Goal: Task Accomplishment & Management: Complete application form

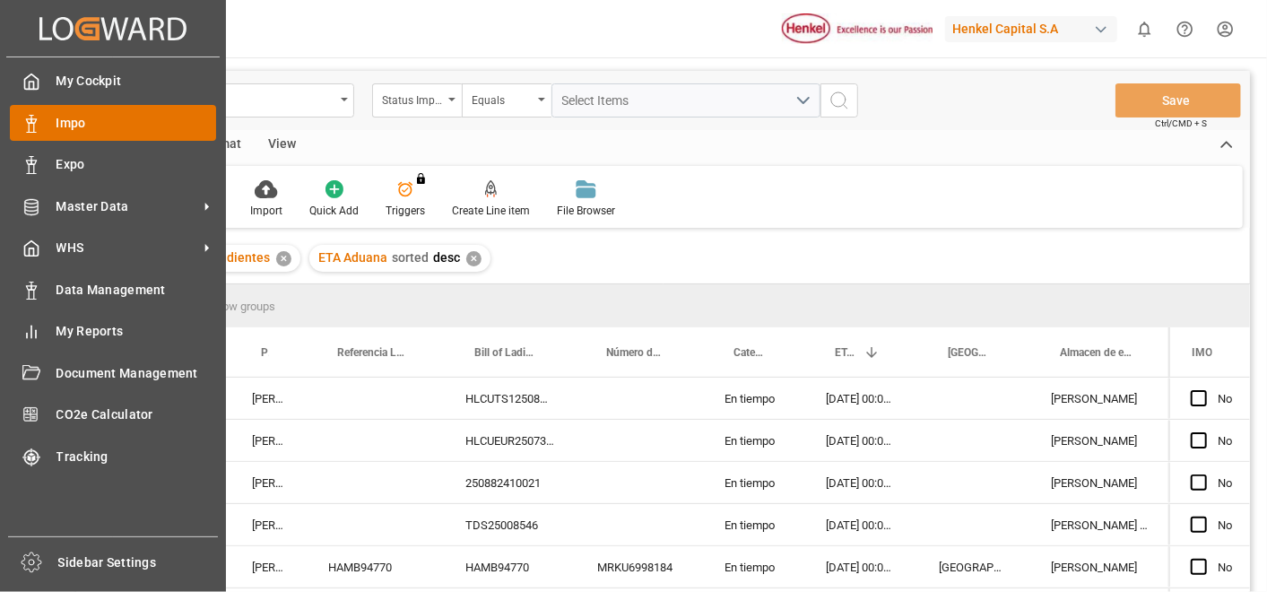
click at [38, 126] on icon at bounding box center [31, 124] width 18 height 18
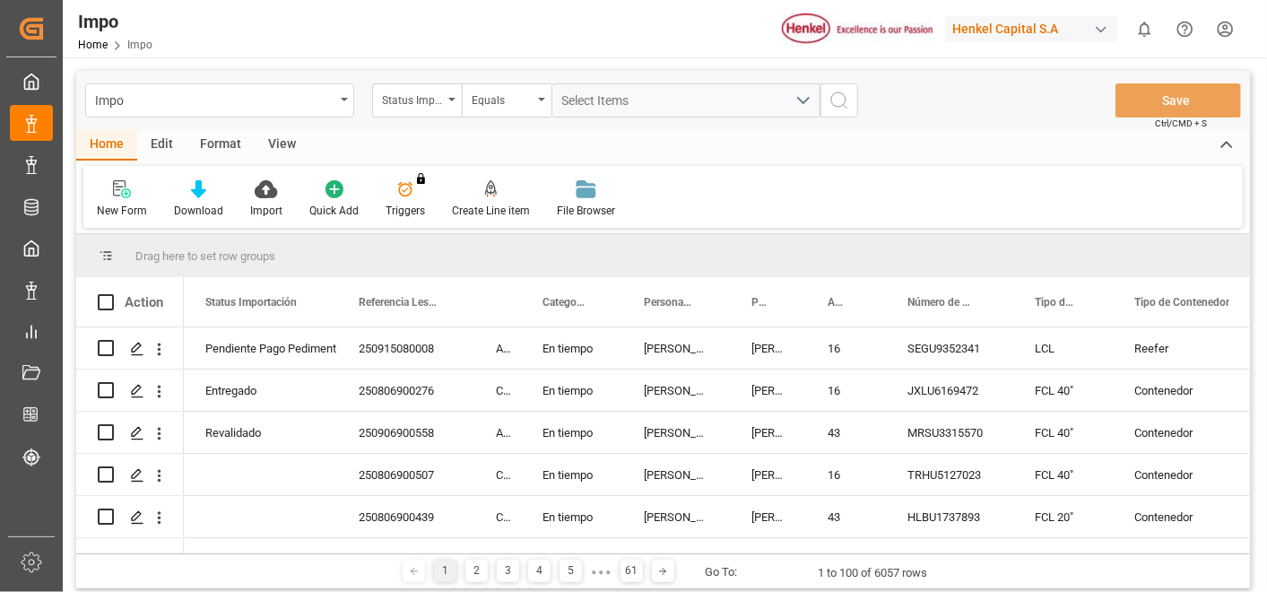
click at [210, 141] on div "Format" at bounding box center [221, 145] width 68 height 30
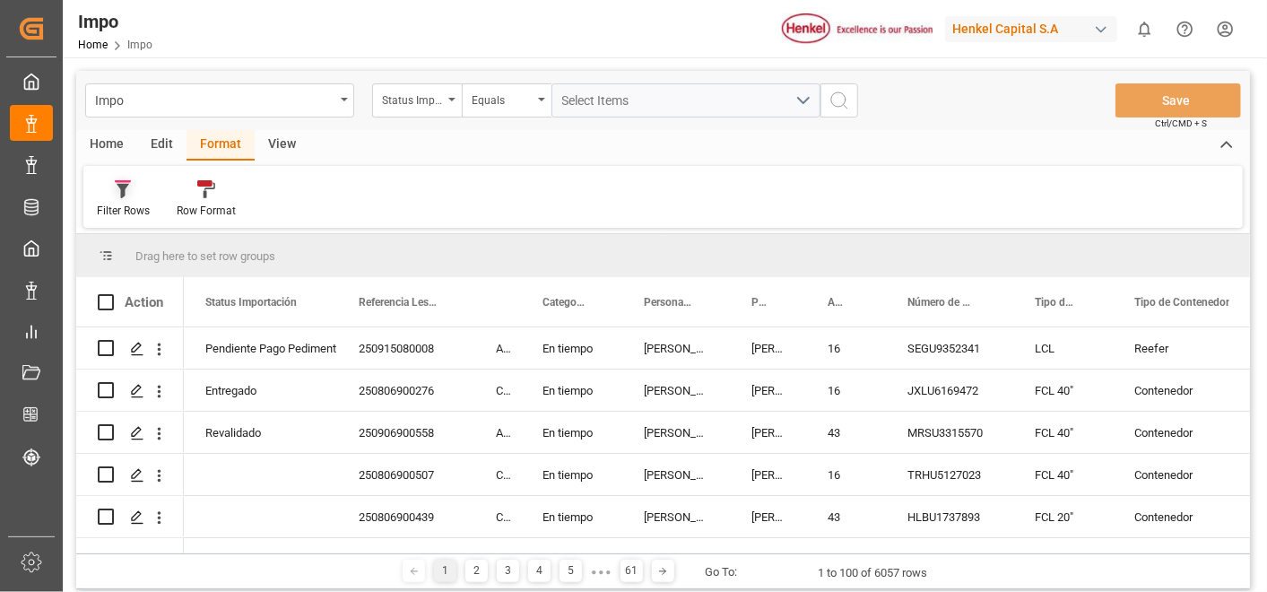
click at [126, 208] on div "Filter Rows" at bounding box center [123, 211] width 53 height 16
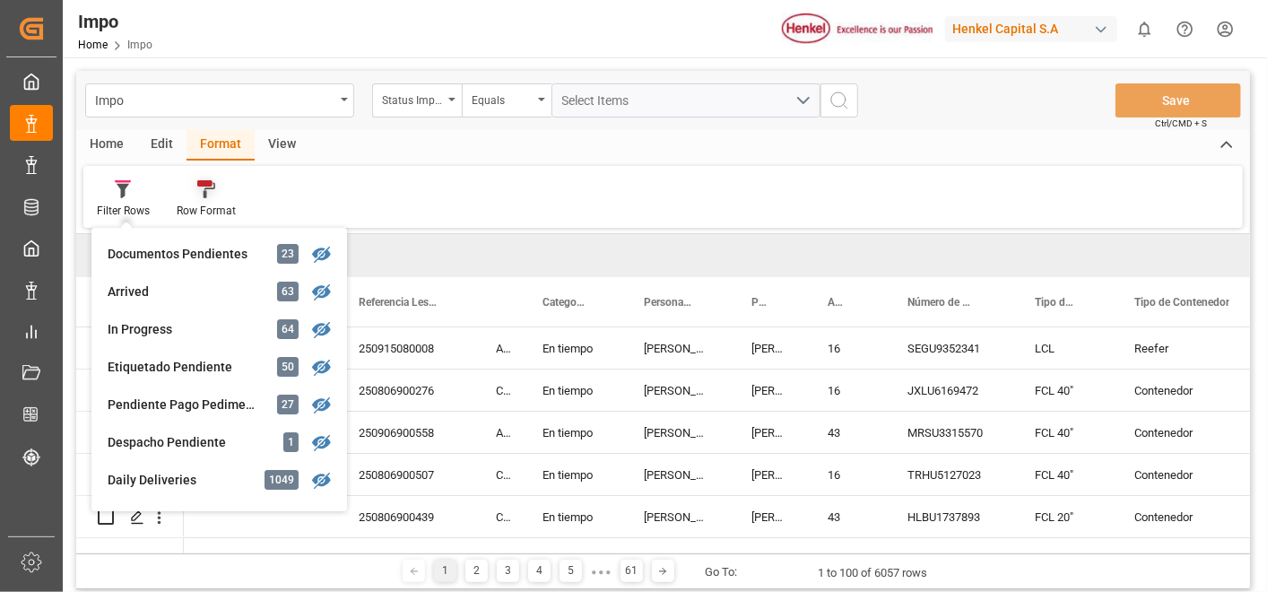
click at [219, 186] on div at bounding box center [206, 188] width 59 height 19
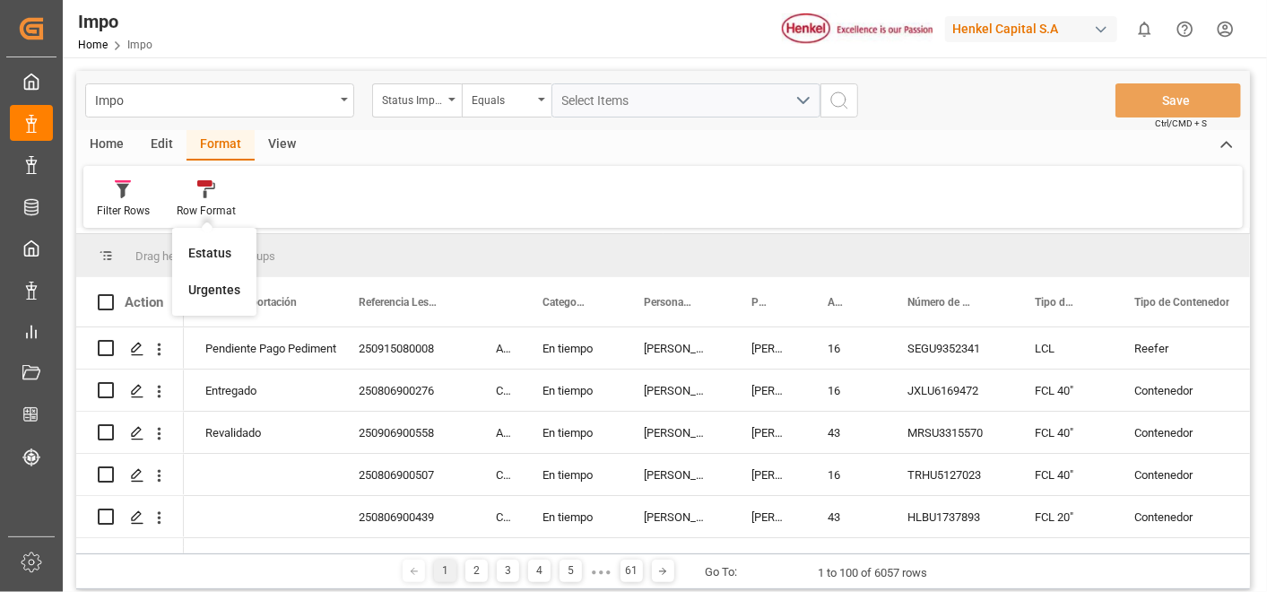
click at [359, 161] on div "Home Edit Format View Filter Rows Row Format Estatus Urgentes" at bounding box center [663, 179] width 1174 height 98
click at [112, 184] on div at bounding box center [123, 188] width 53 height 19
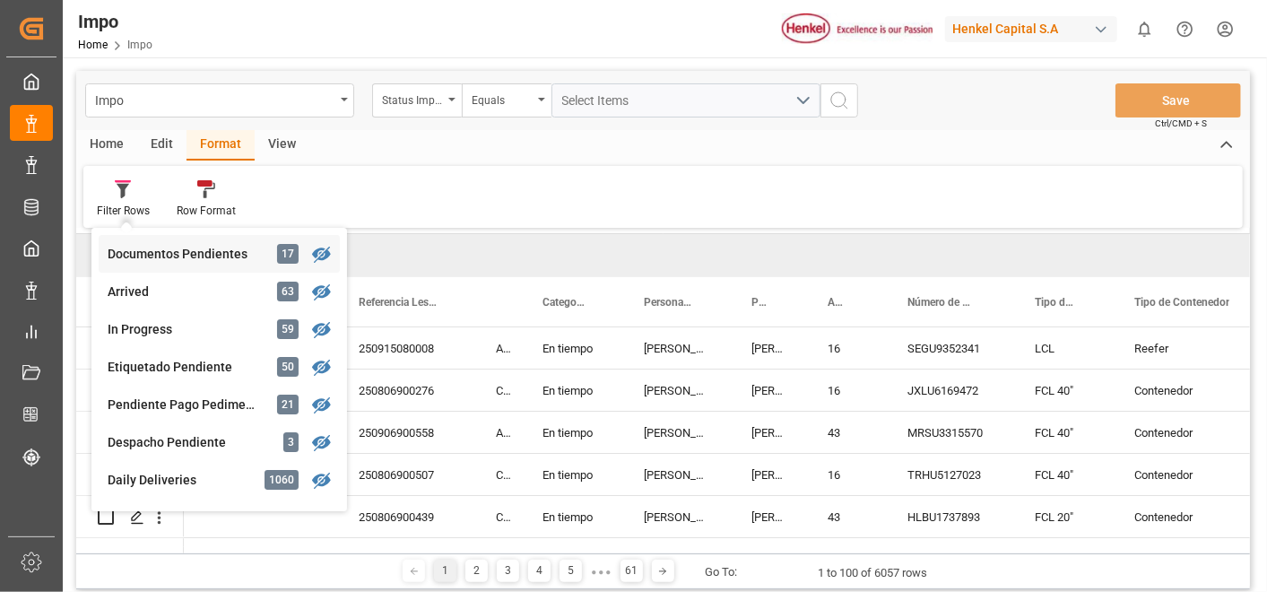
click at [230, 252] on div "Impo Status Importación Equals Select Items Save Ctrl/CMD + S Home Edit Format …" at bounding box center [663, 330] width 1174 height 518
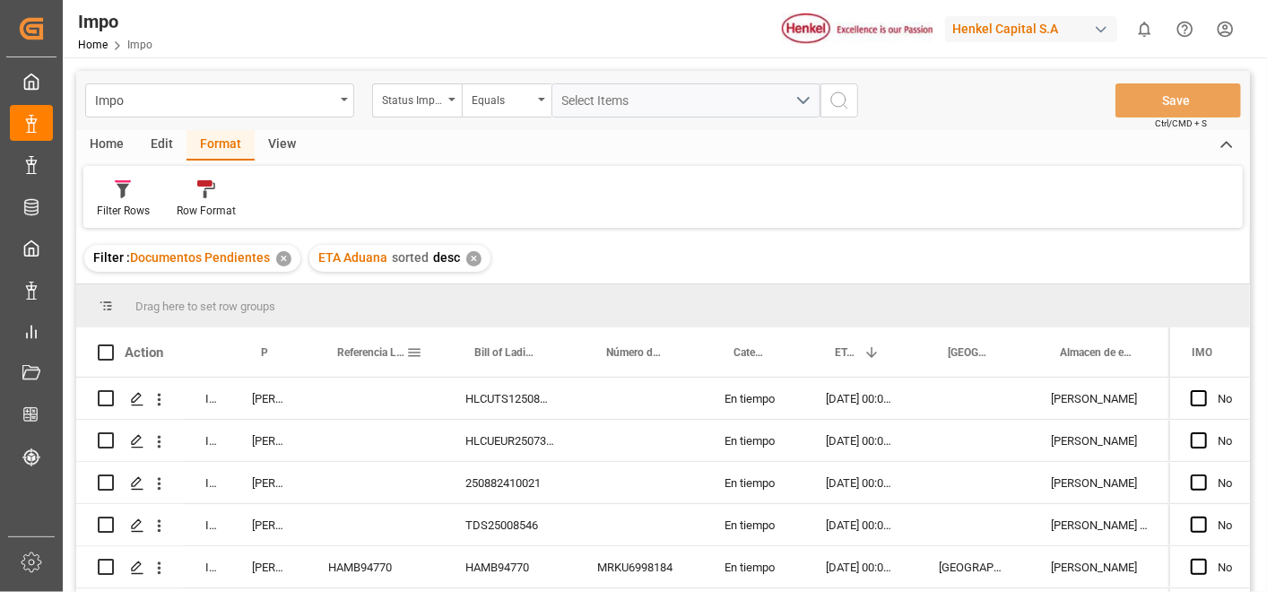
click at [415, 351] on span at bounding box center [414, 352] width 16 height 16
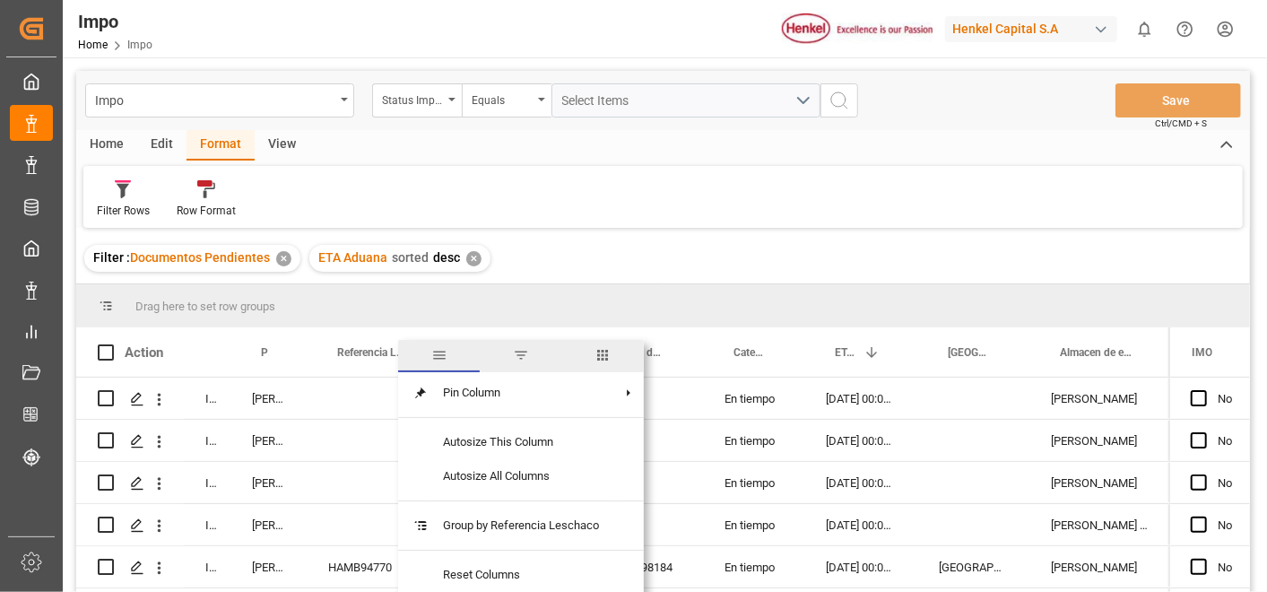
click at [518, 340] on span "filter" at bounding box center [521, 356] width 82 height 32
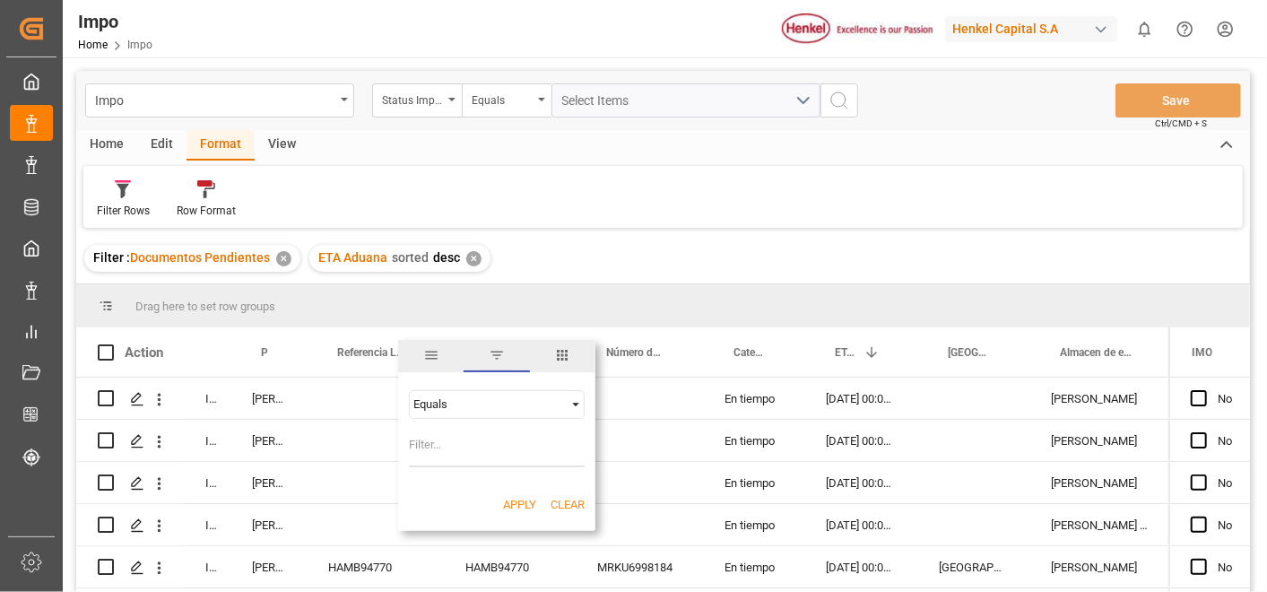
click at [683, 222] on div "Filter Rows Row Format" at bounding box center [663, 197] width 1160 height 62
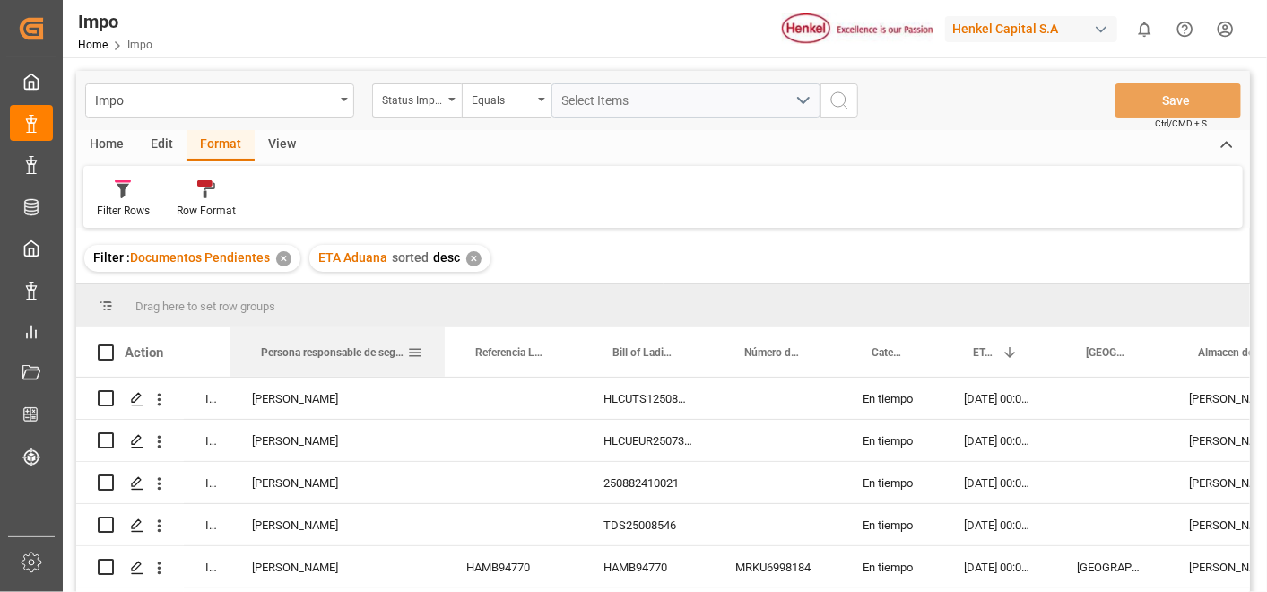
drag, startPoint x: 305, startPoint y: 353, endPoint x: 443, endPoint y: 353, distance: 138.1
click at [443, 353] on div at bounding box center [444, 351] width 7 height 49
click at [419, 348] on span at bounding box center [415, 352] width 16 height 16
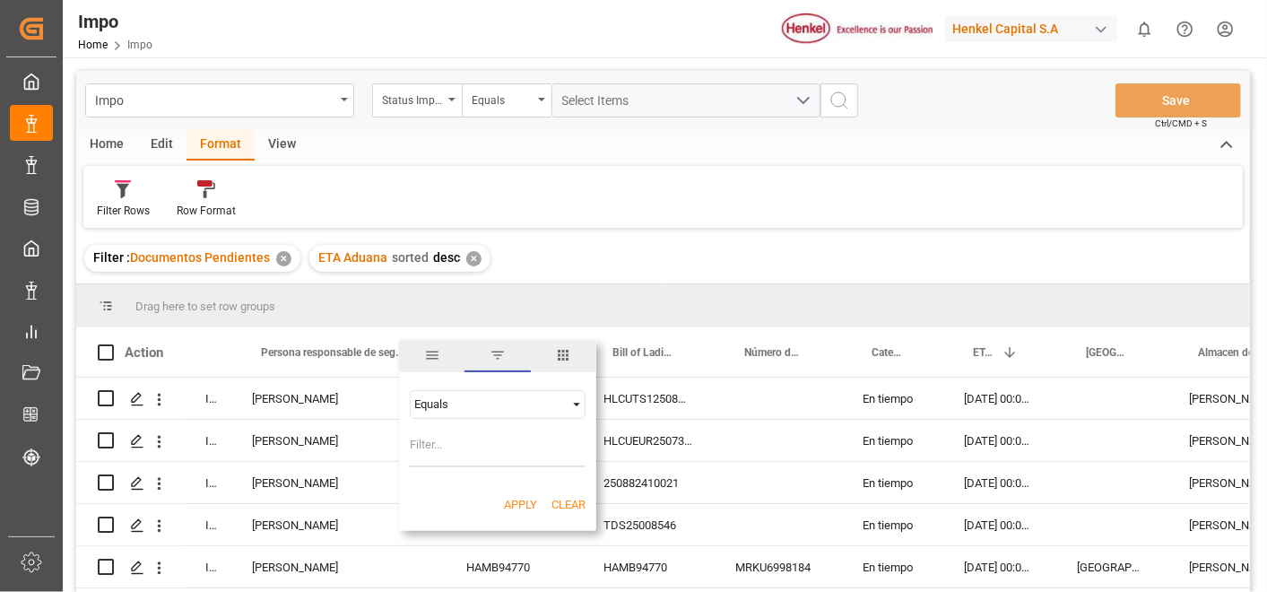
click at [453, 439] on input "Filter Value" at bounding box center [498, 449] width 176 height 36
type input "[PERSON_NAME]"
click at [522, 504] on button "Apply" at bounding box center [520, 505] width 33 height 18
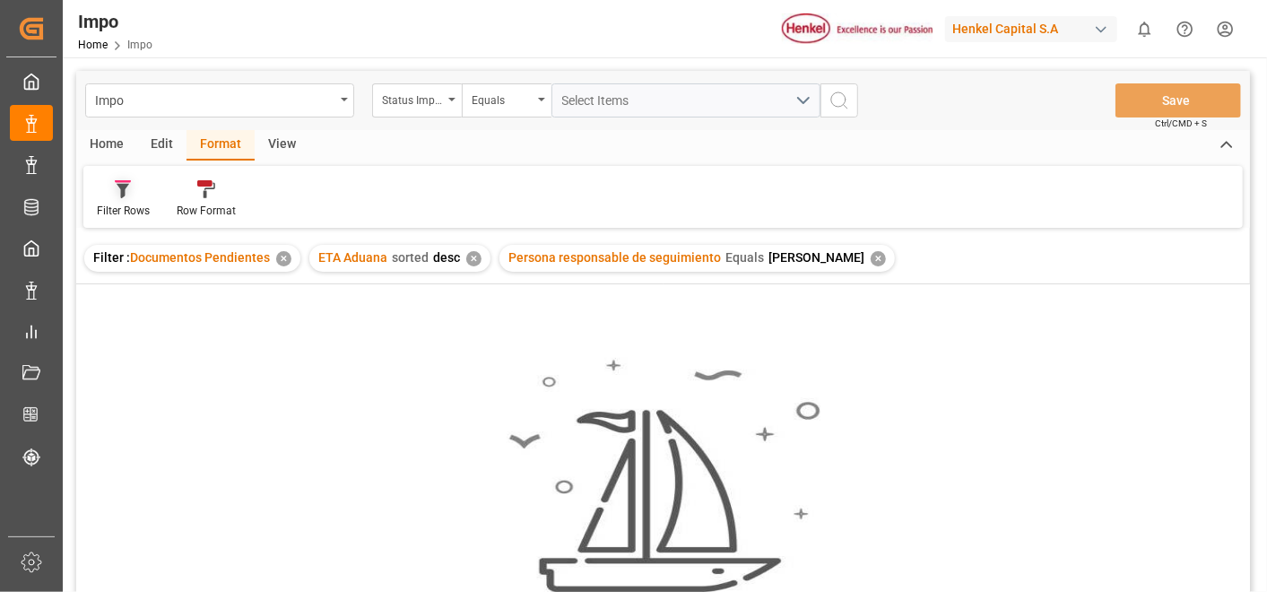
click at [136, 192] on div at bounding box center [123, 188] width 53 height 19
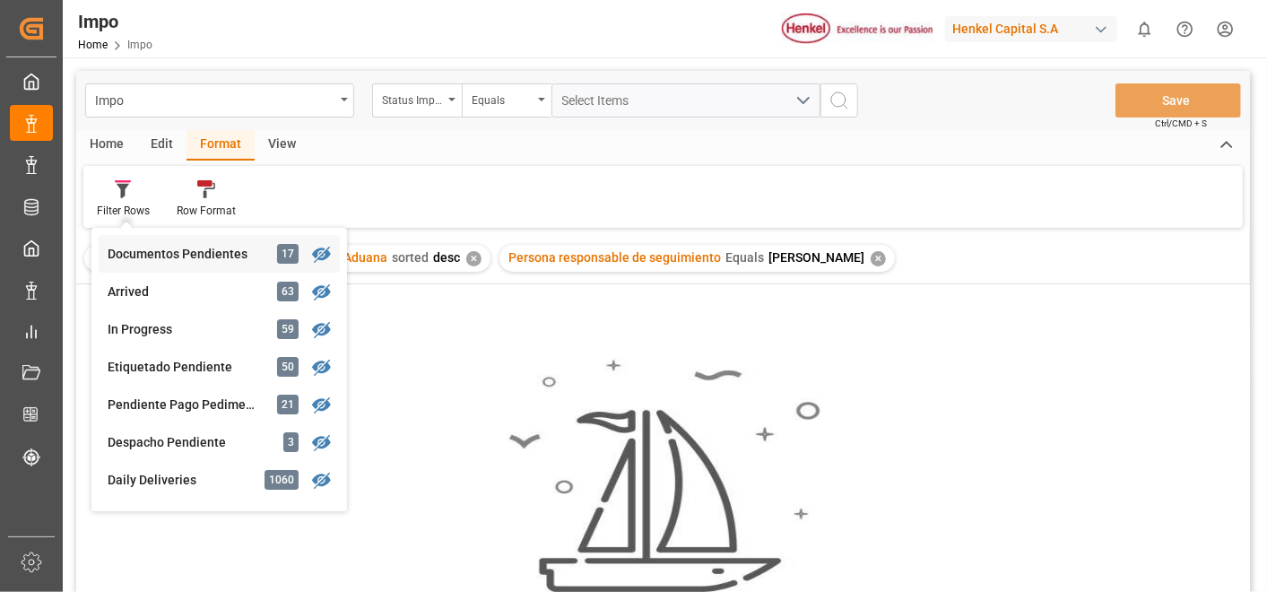
click at [197, 257] on div "Documentos Pendientes" at bounding box center [186, 254] width 157 height 19
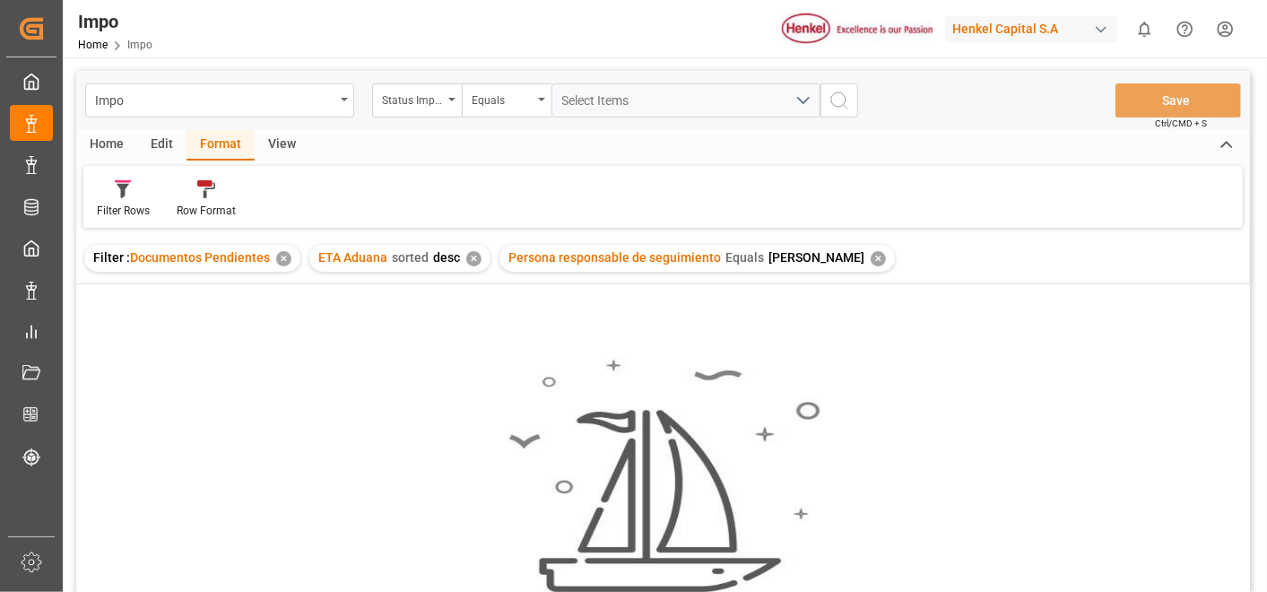
click at [871, 254] on div "✕" at bounding box center [878, 258] width 15 height 15
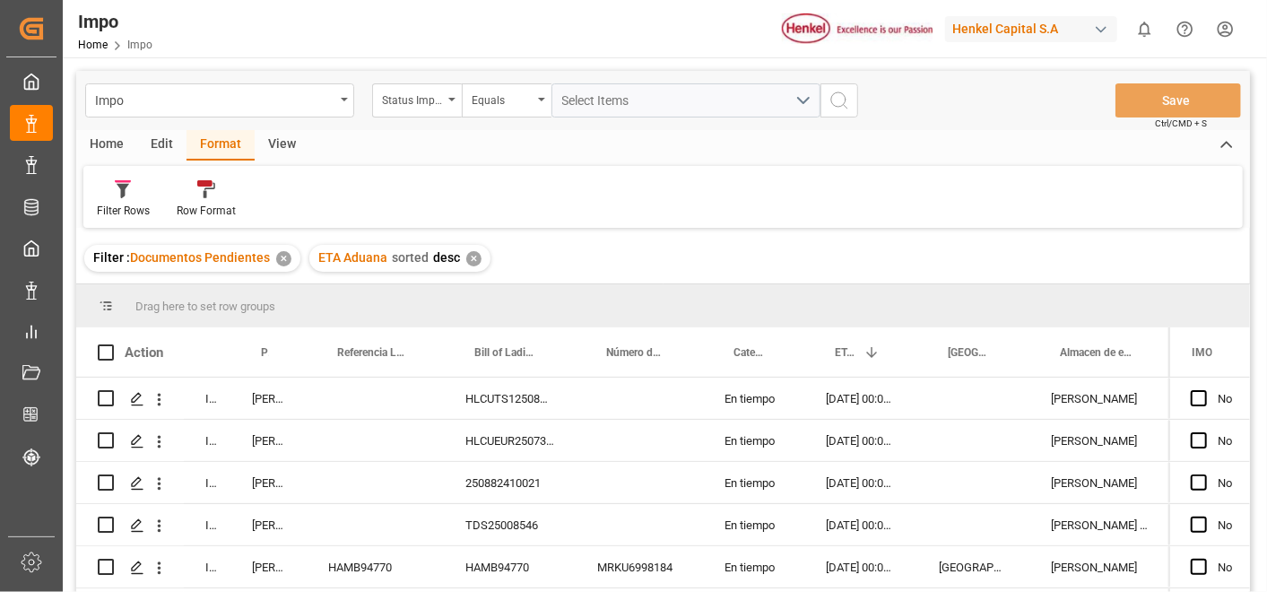
click at [694, 240] on div "Filter : Documentos Pendientes ✕ ETA Aduana sorted desc ✕" at bounding box center [663, 258] width 1174 height 50
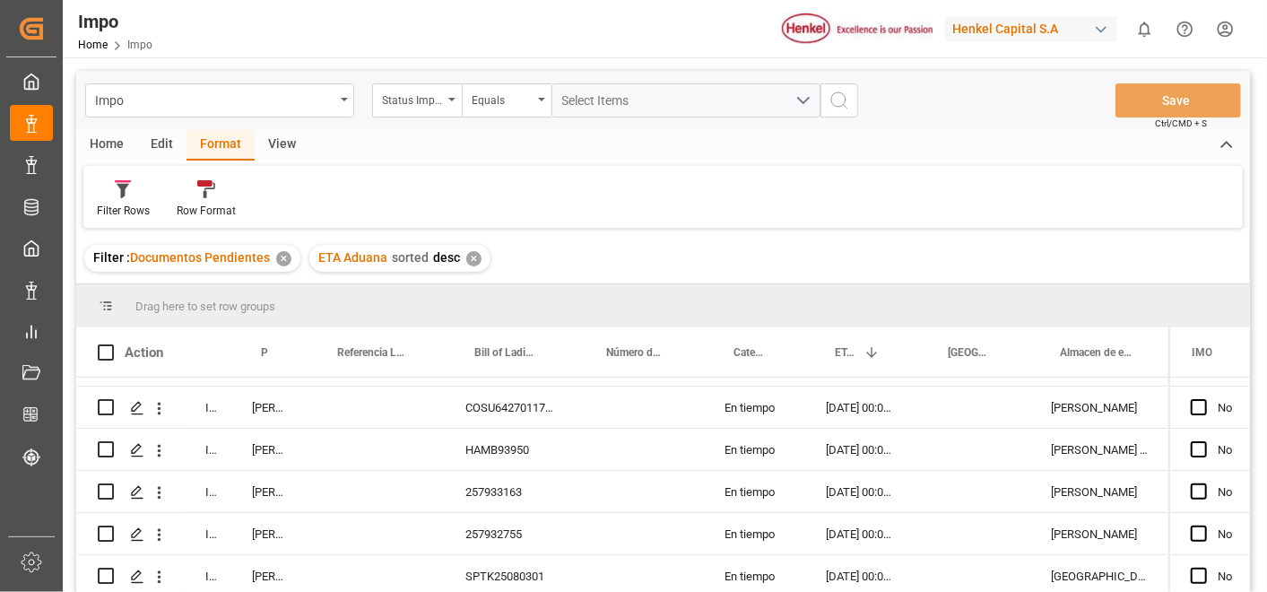
click at [665, 47] on div "Impo Home Impo [PERSON_NAME] Capital S.A 0 Notifications Only show unread All M…" at bounding box center [658, 28] width 1217 height 57
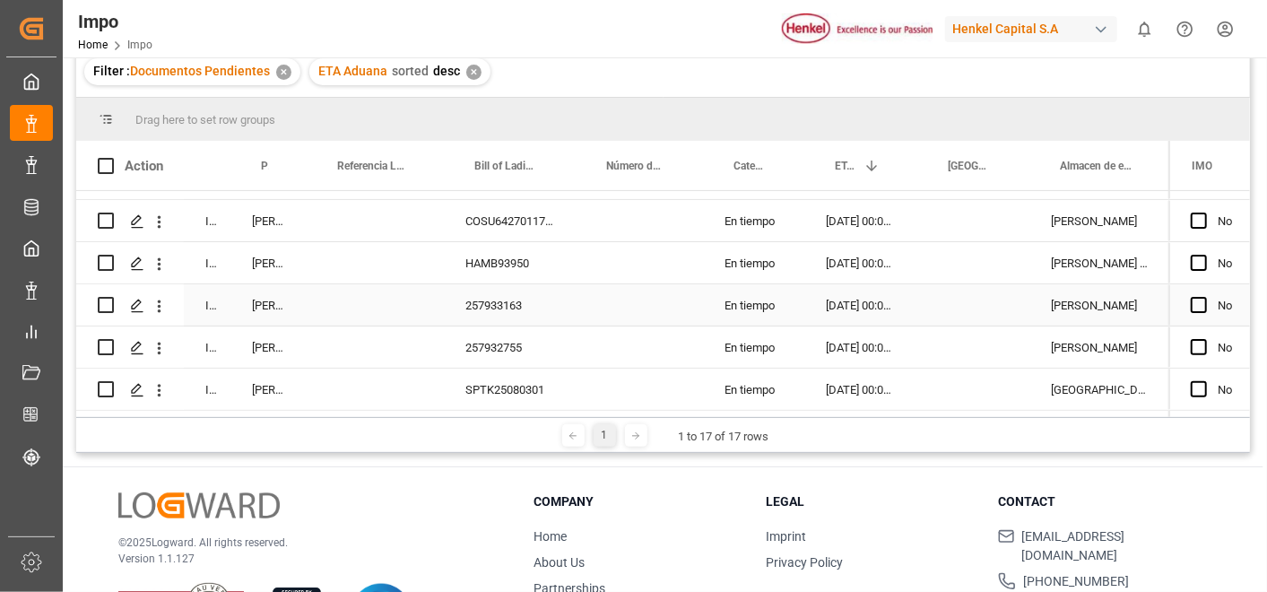
scroll to position [188, 0]
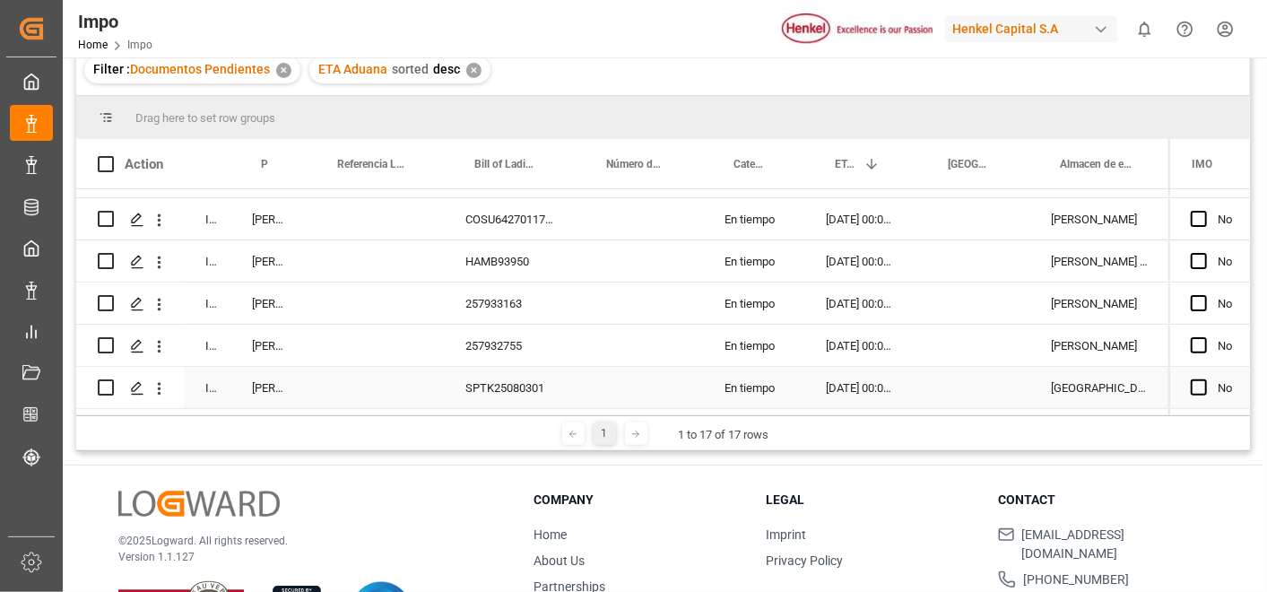
click at [569, 369] on div "SPTK25080301" at bounding box center [510, 387] width 132 height 41
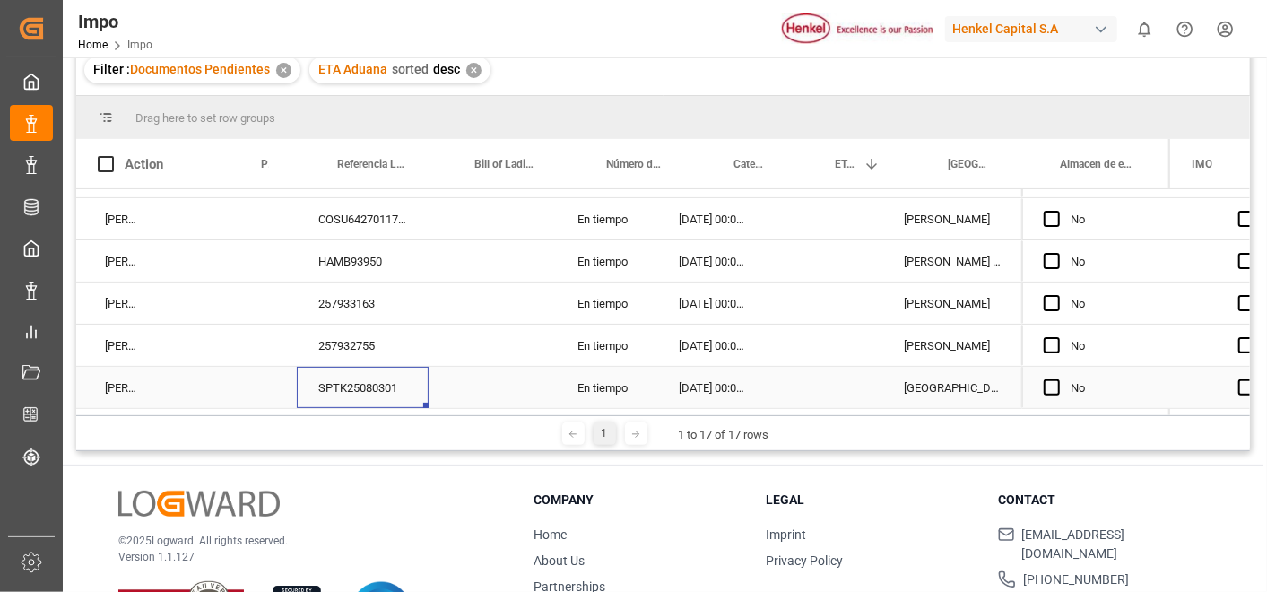
scroll to position [502, 0]
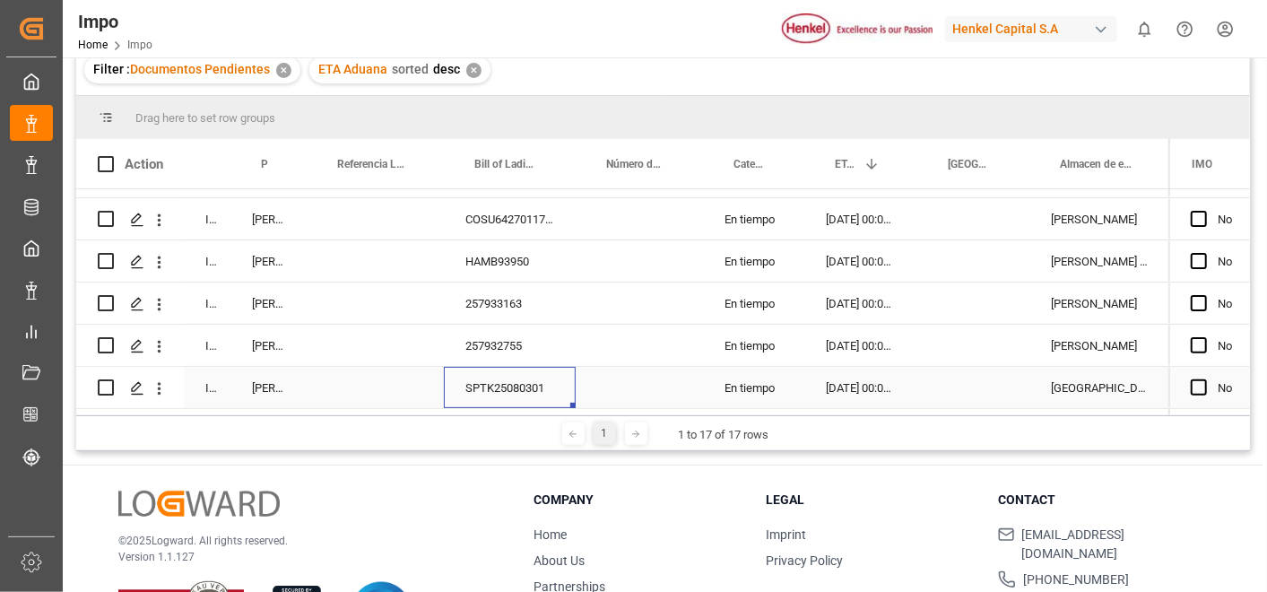
click at [502, 374] on div "SPTK25080301" at bounding box center [510, 387] width 132 height 41
click at [155, 379] on icon "open menu" at bounding box center [159, 388] width 19 height 19
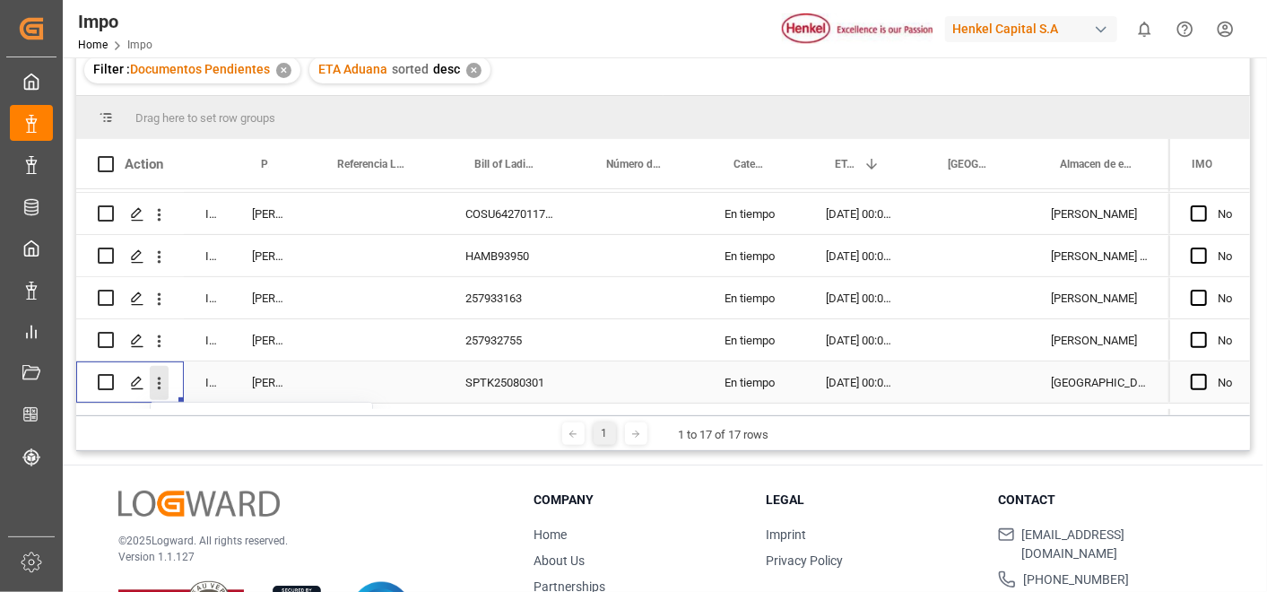
click at [160, 387] on icon "close menu" at bounding box center [160, 383] width 4 height 13
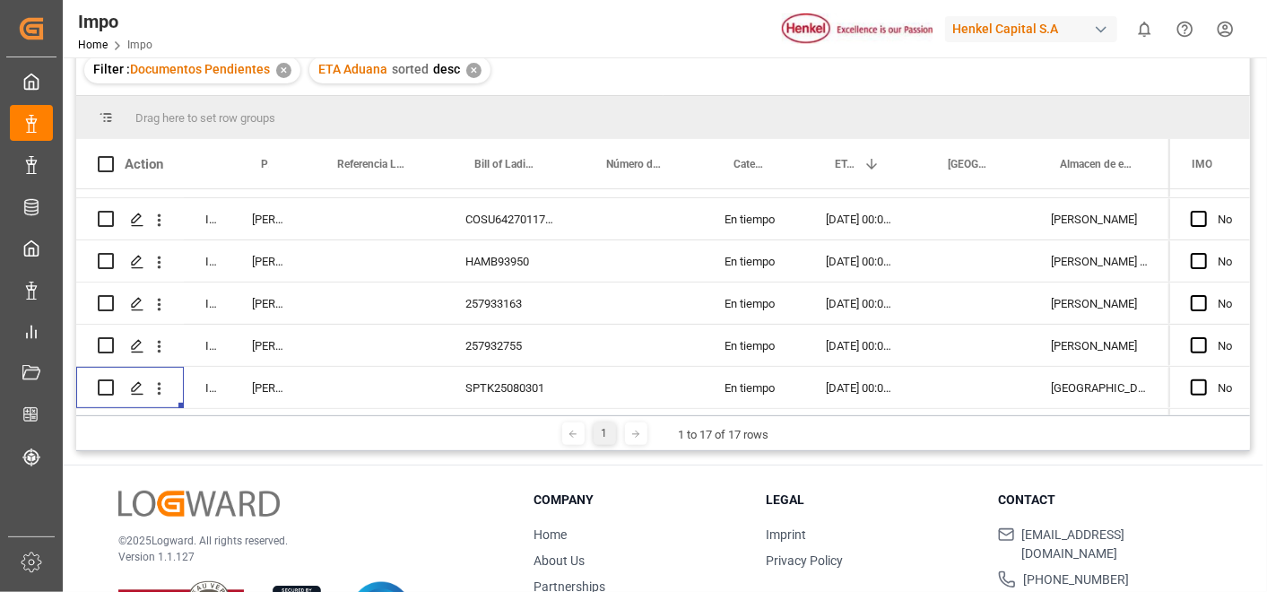
click at [363, 443] on div "1 1 to 17 of 17 rows" at bounding box center [663, 433] width 1174 height 36
click at [153, 379] on icon "open menu" at bounding box center [159, 388] width 19 height 19
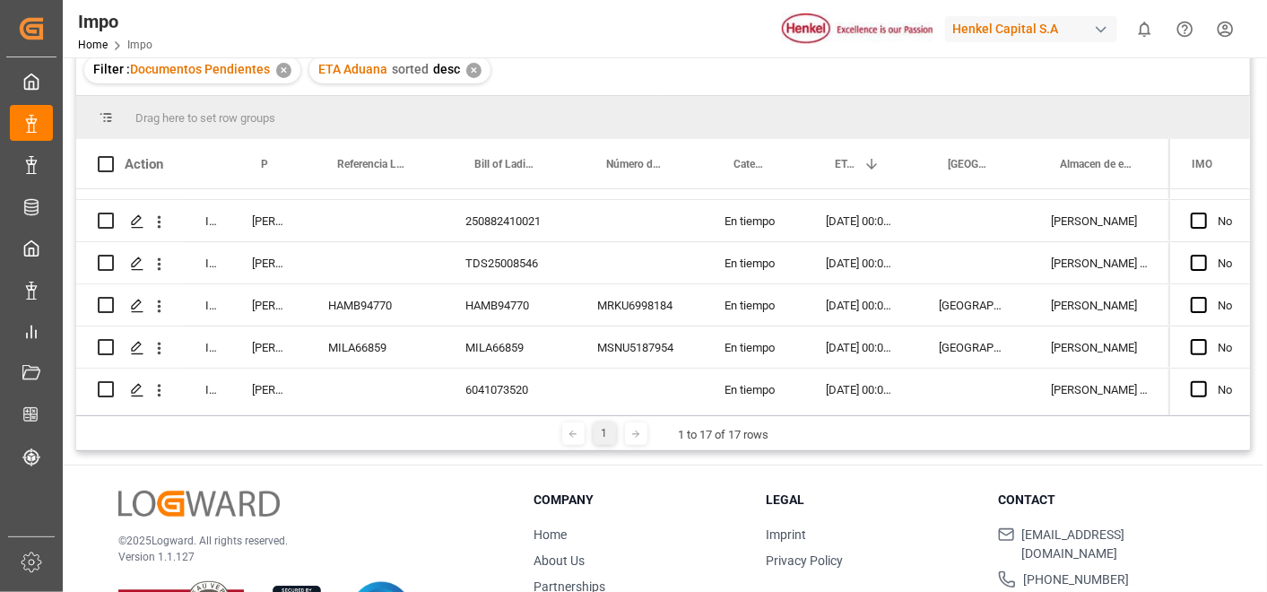
scroll to position [72, 0]
click at [283, 161] on span at bounding box center [277, 164] width 16 height 16
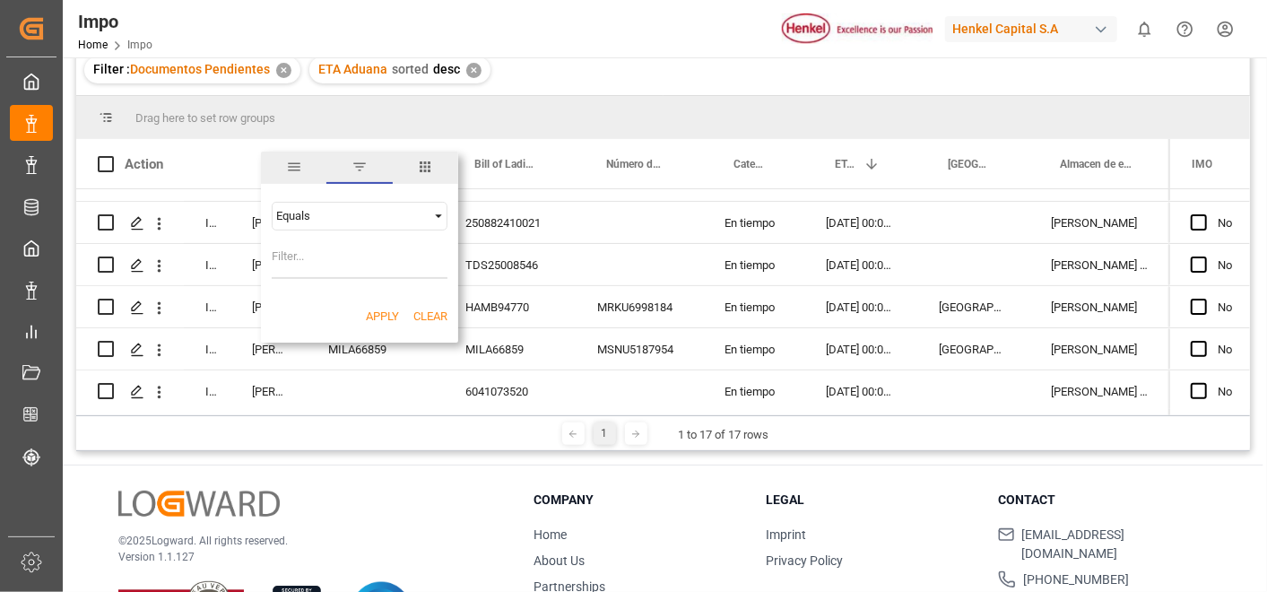
click at [315, 256] on input "Filter Value" at bounding box center [360, 261] width 176 height 36
click at [392, 246] on input "[PERSON_NAME]" at bounding box center [360, 261] width 176 height 36
type input "[PERSON_NAME]"
click at [387, 320] on button "Apply" at bounding box center [382, 317] width 33 height 18
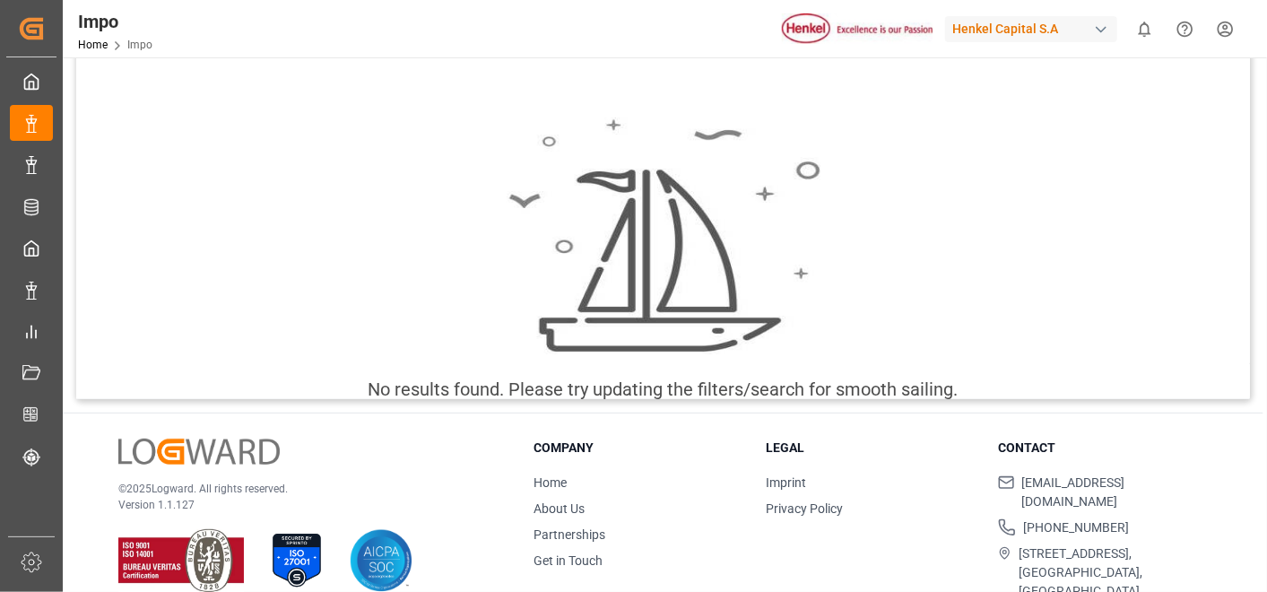
scroll to position [242, 0]
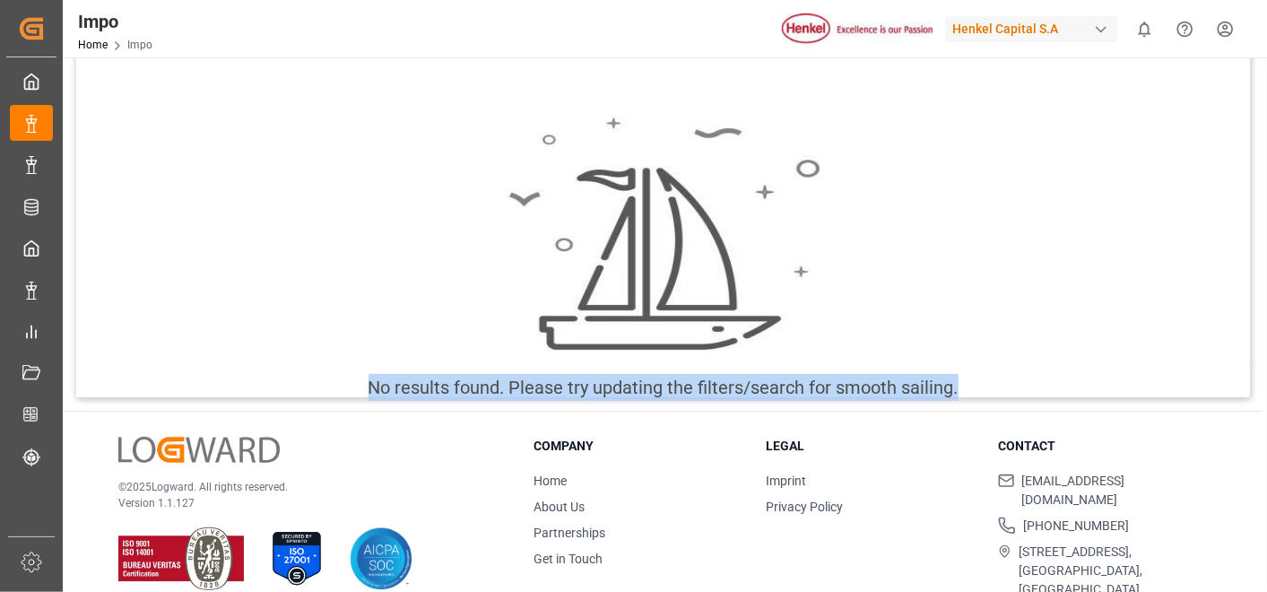
drag, startPoint x: 355, startPoint y: 378, endPoint x: 1027, endPoint y: 387, distance: 671.8
click at [1027, 387] on div "No results found. Please try updating the filters/search for smooth sailing." at bounding box center [663, 267] width 1174 height 332
copy div "No results found. Please try updating the filters/search for smooth sailing."
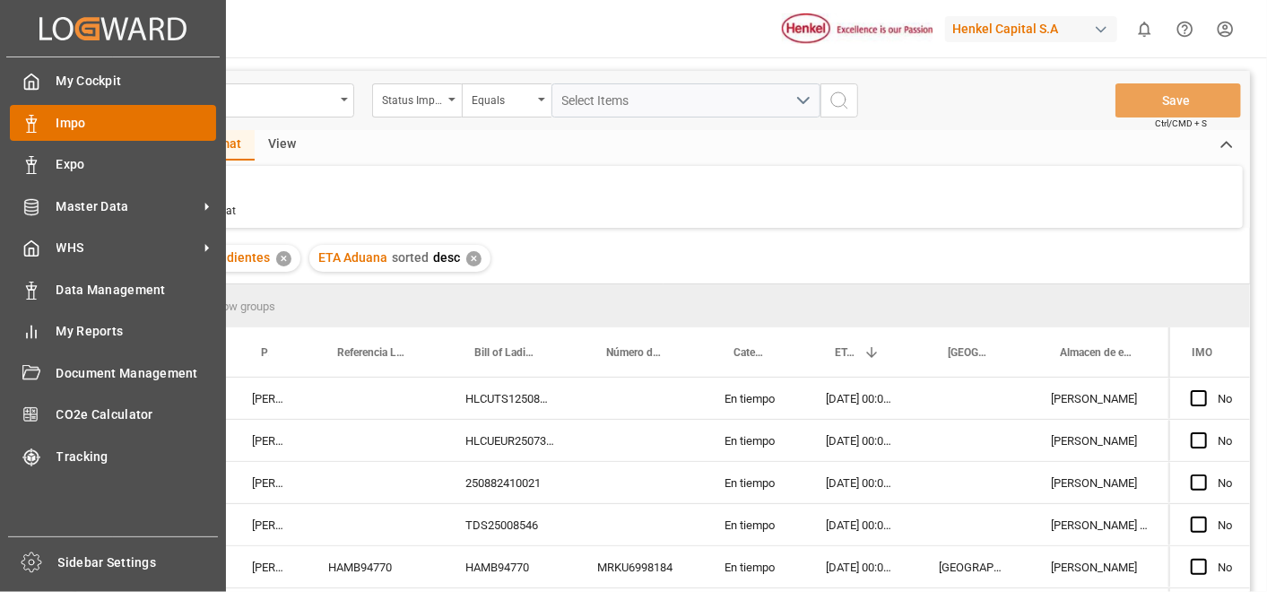
click at [38, 120] on icon at bounding box center [31, 124] width 18 height 18
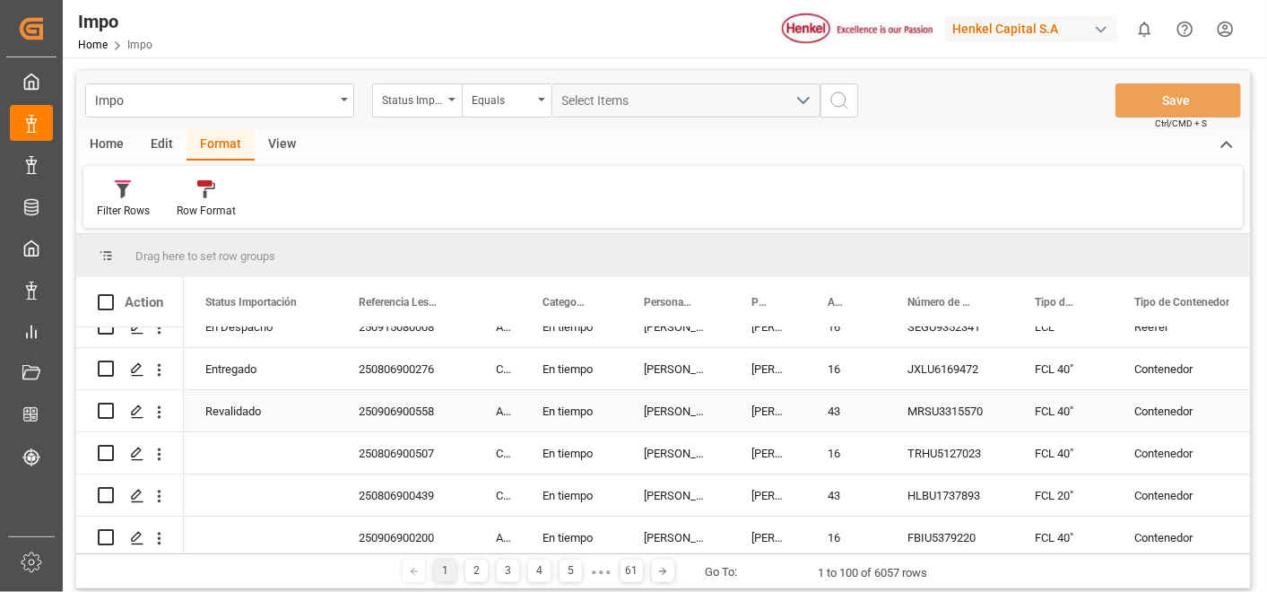
scroll to position [28, 0]
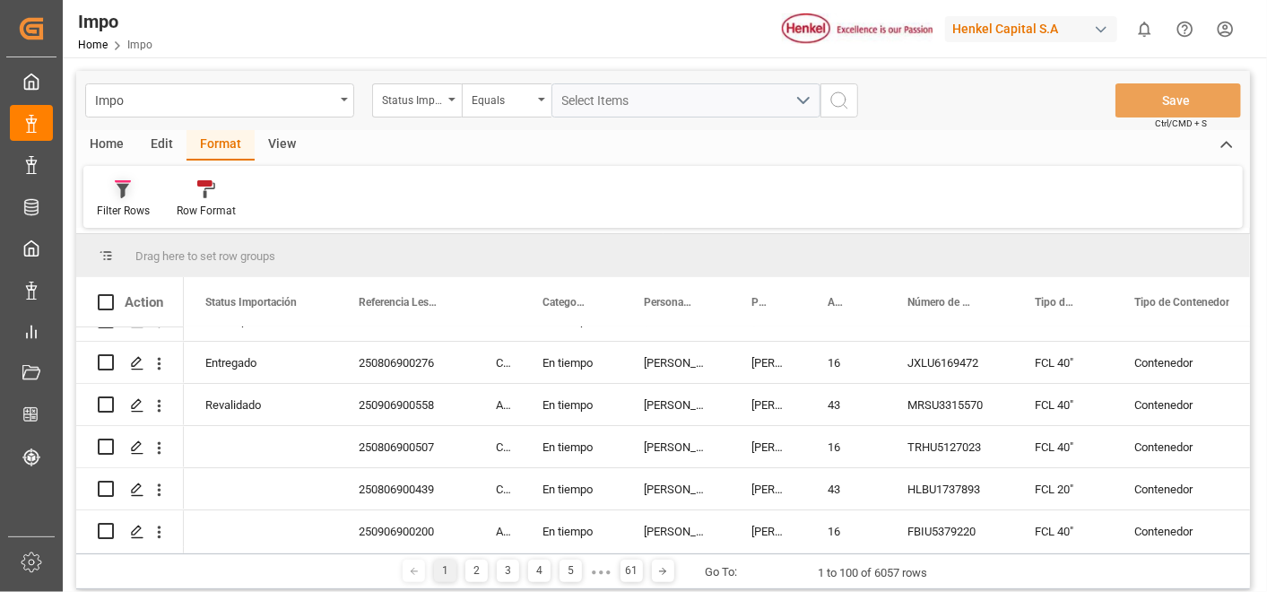
click at [148, 196] on div at bounding box center [123, 188] width 53 height 19
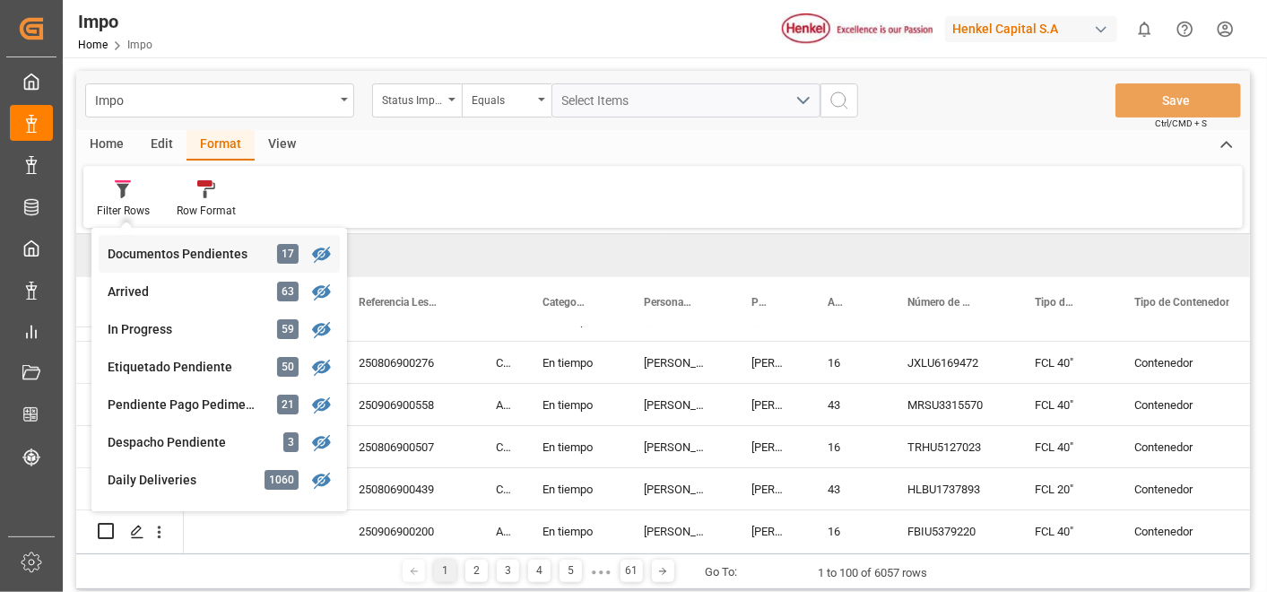
click at [199, 239] on div "Documentos Pendientes 17" at bounding box center [219, 254] width 241 height 38
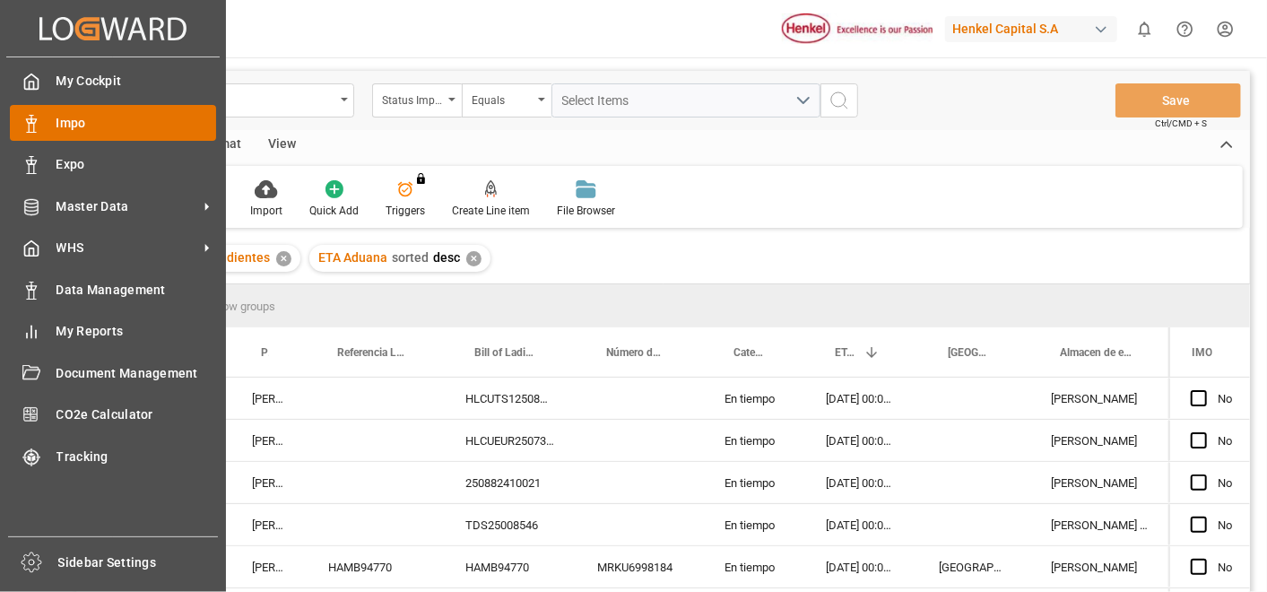
click at [65, 123] on span "Impo" at bounding box center [137, 123] width 161 height 19
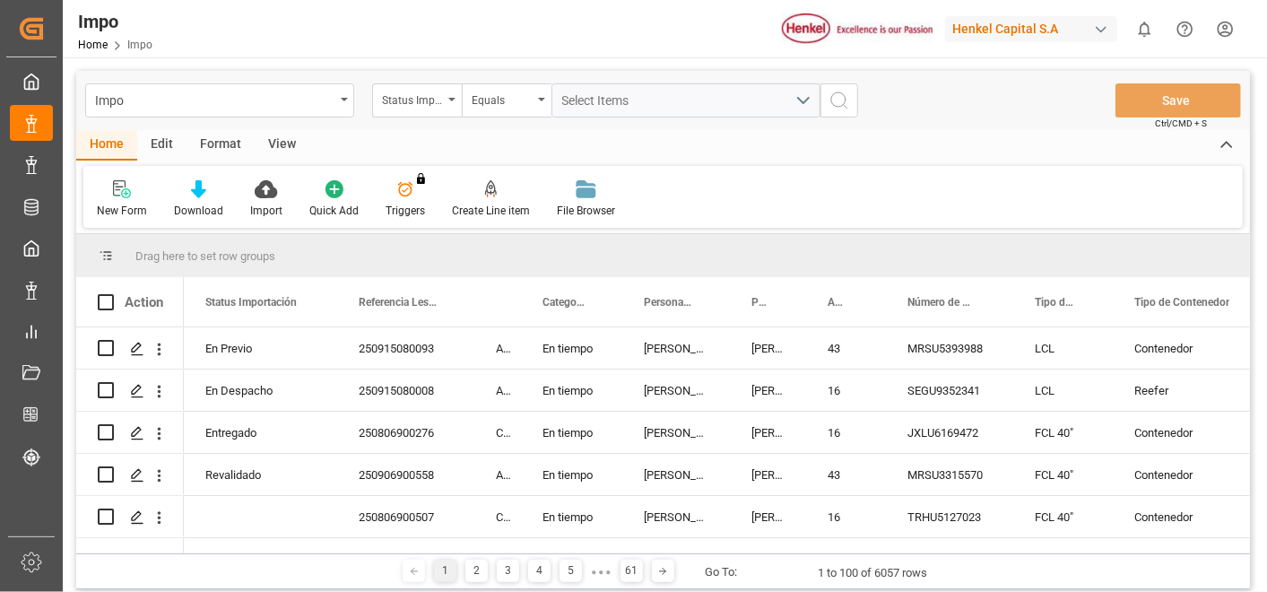
click at [211, 142] on div "Format" at bounding box center [221, 145] width 68 height 30
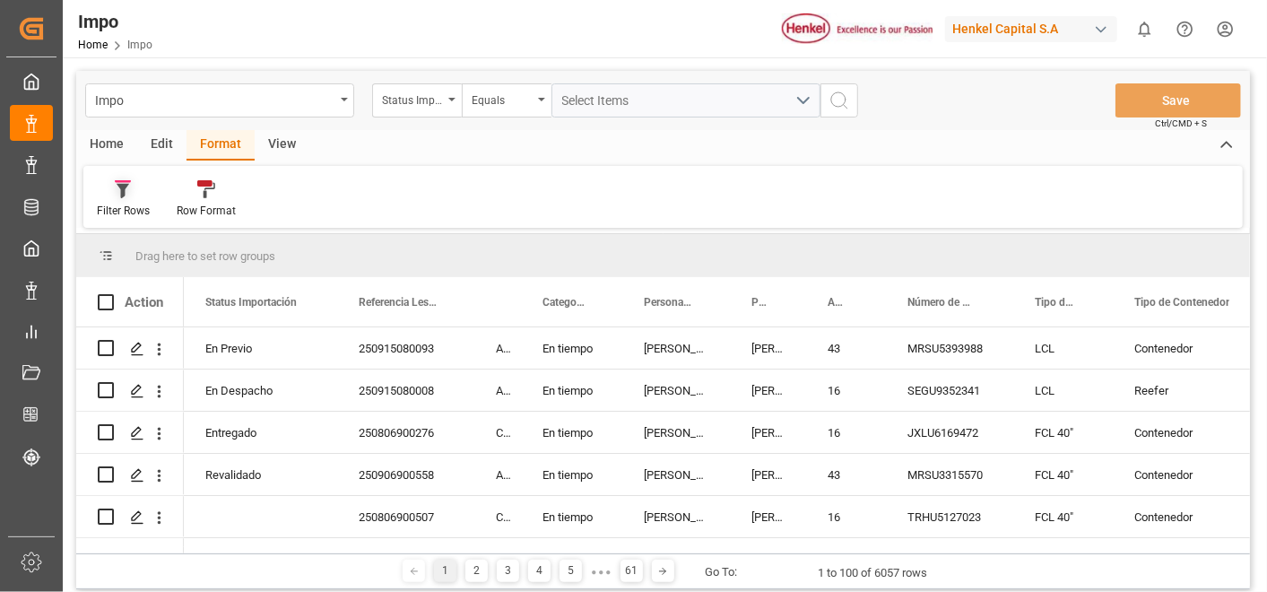
click at [121, 195] on icon at bounding box center [123, 191] width 13 height 14
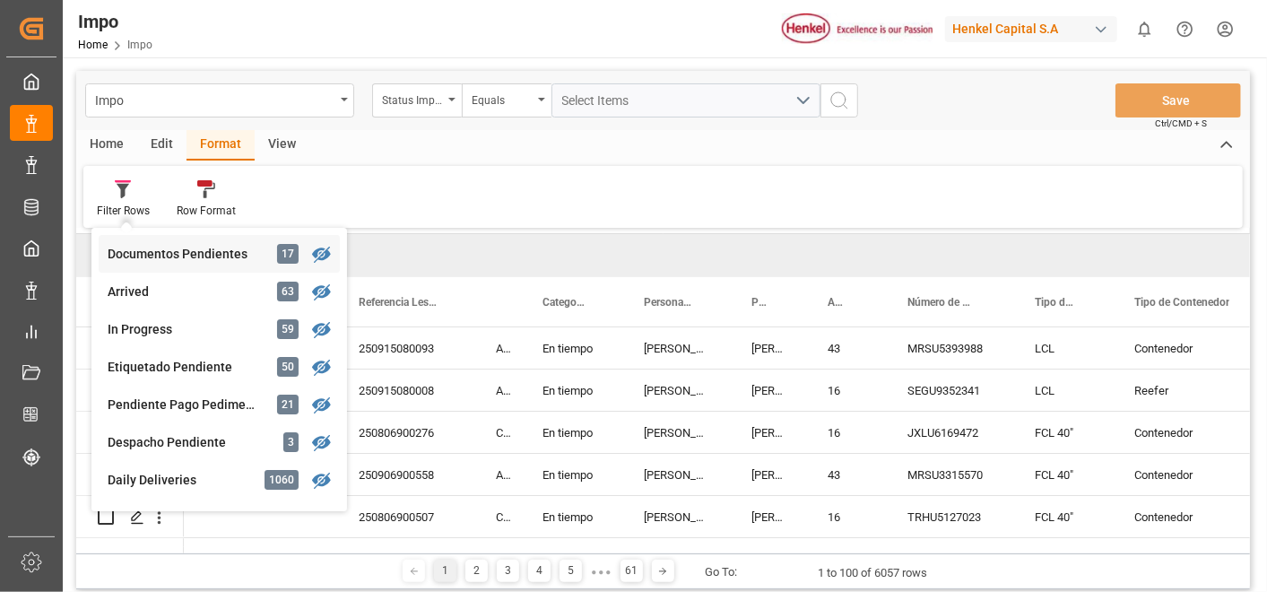
click at [238, 256] on div "Documentos Pendientes" at bounding box center [186, 254] width 157 height 19
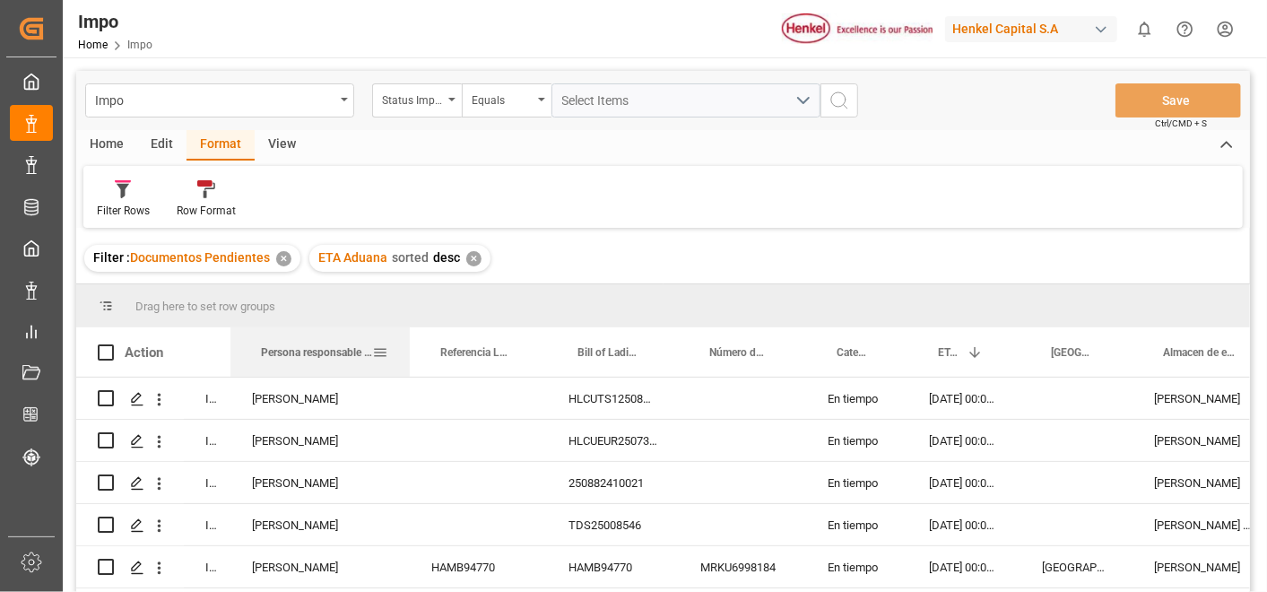
drag, startPoint x: 306, startPoint y: 345, endPoint x: 417, endPoint y: 354, distance: 111.6
click at [413, 354] on div at bounding box center [409, 351] width 7 height 49
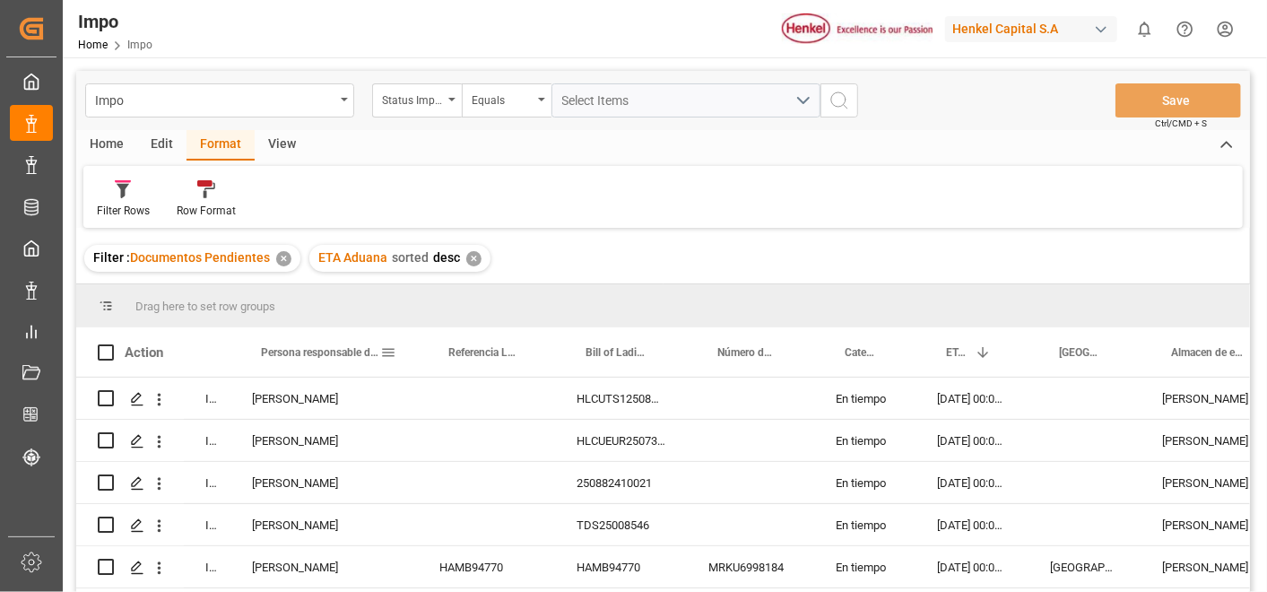
click at [393, 353] on span at bounding box center [388, 352] width 16 height 16
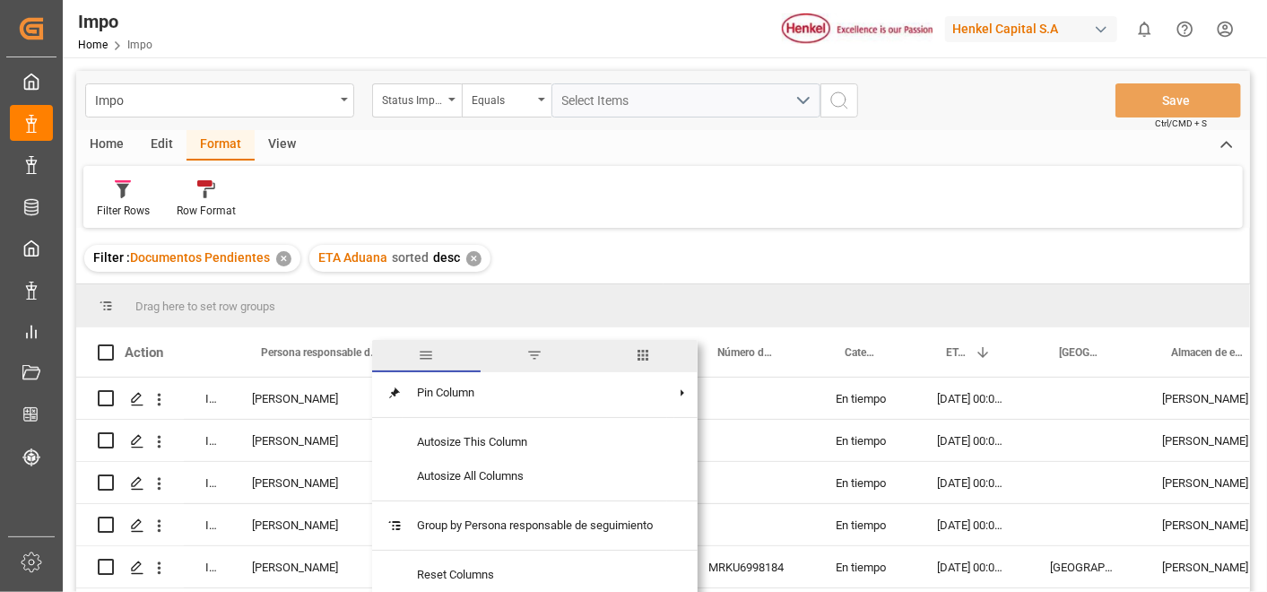
click at [570, 344] on span "filter" at bounding box center [535, 356] width 109 height 32
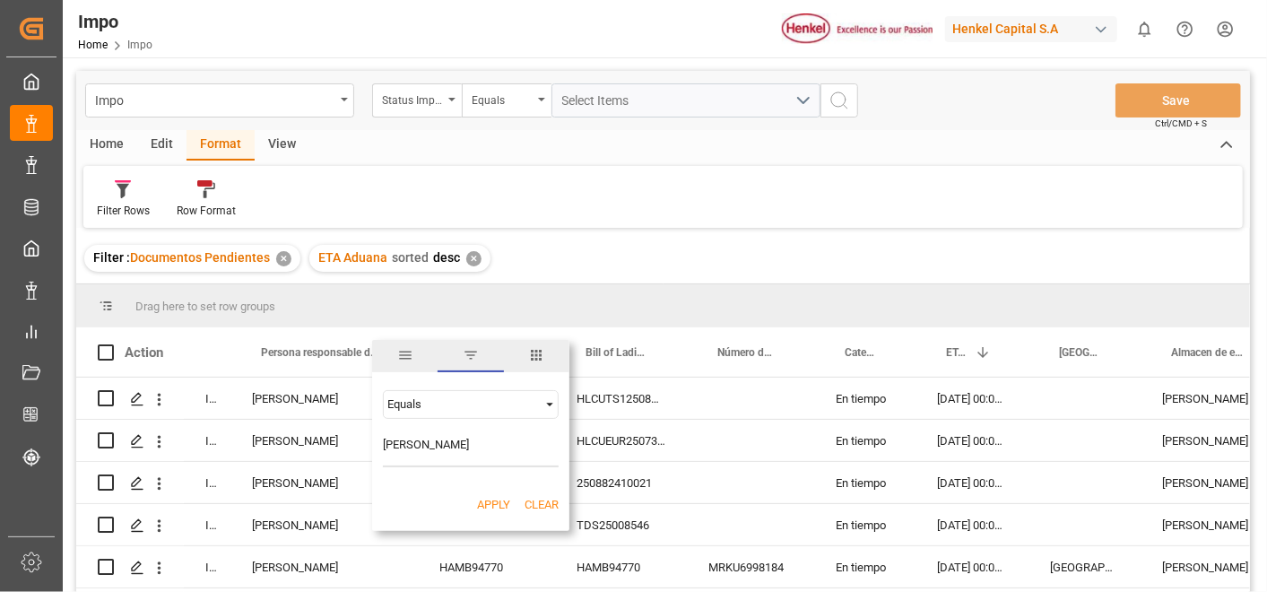
type input "[PERSON_NAME]"
click at [499, 508] on button "Apply" at bounding box center [493, 505] width 33 height 18
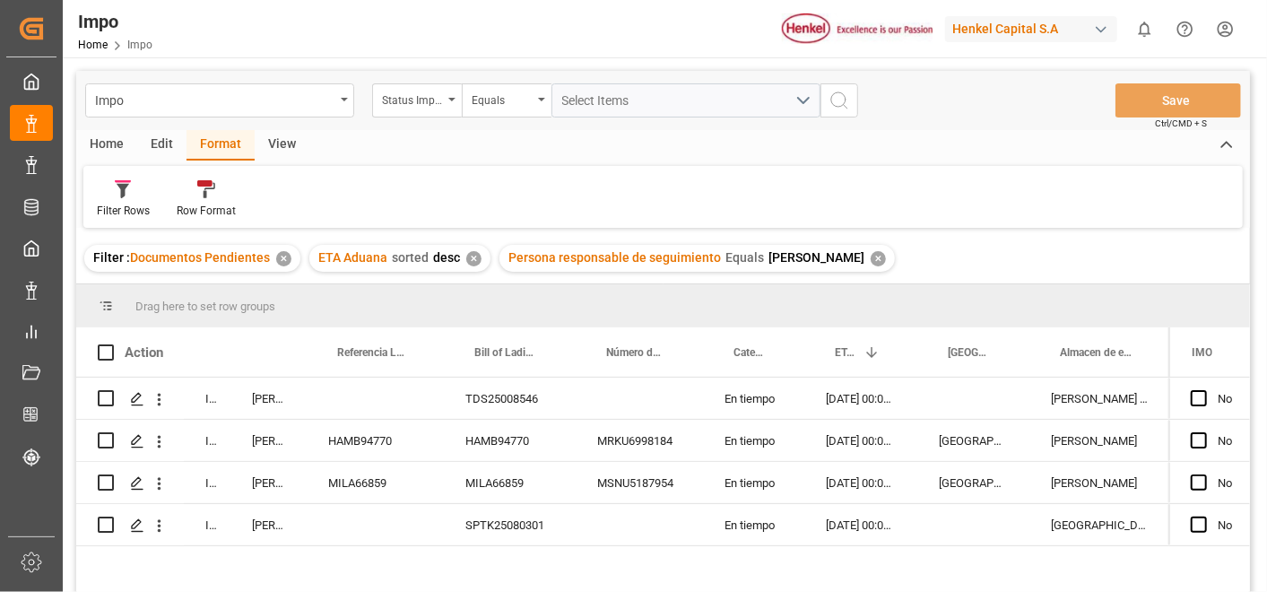
click at [604, 556] on div "In progress Karla Chavez TDS25008546 En tiempo 23.09.2025 00:00:00 Almer Tlalne…" at bounding box center [663, 488] width 1174 height 220
click at [891, 578] on div "In progress Karla Chavez TDS25008546 En tiempo 23.09.2025 00:00:00 Almer Tlalne…" at bounding box center [663, 488] width 1174 height 220
click at [520, 518] on div "SPTK25080301" at bounding box center [510, 524] width 132 height 41
click at [162, 520] on icon "open menu" at bounding box center [159, 526] width 19 height 19
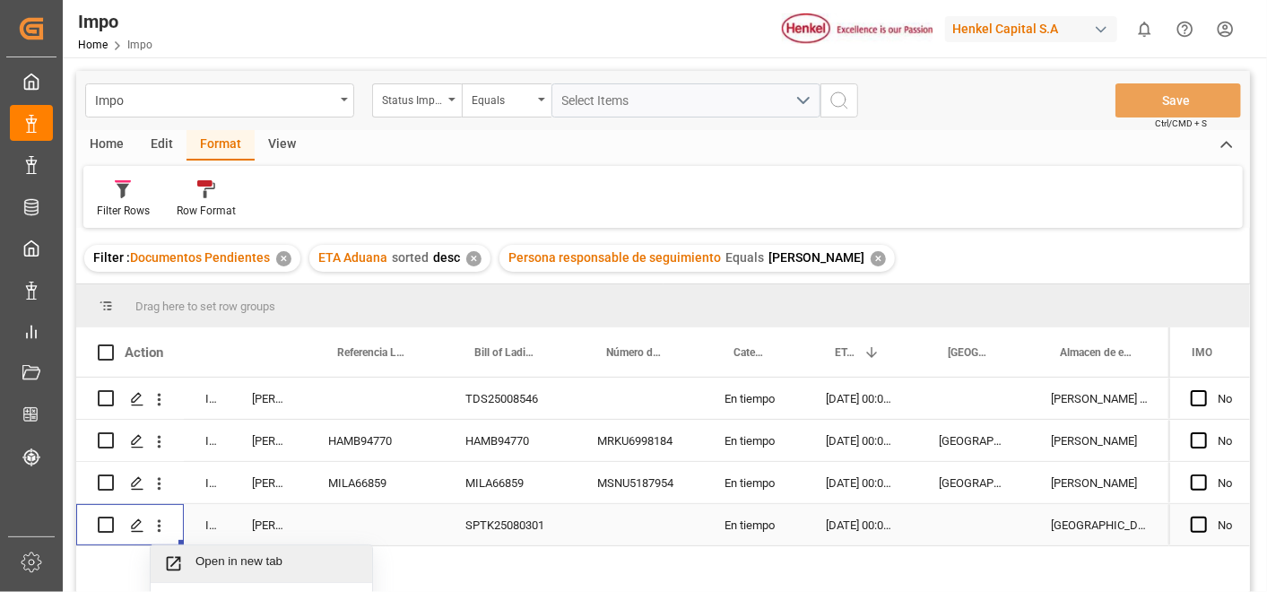
click at [248, 551] on div "Open in new tab" at bounding box center [262, 564] width 222 height 38
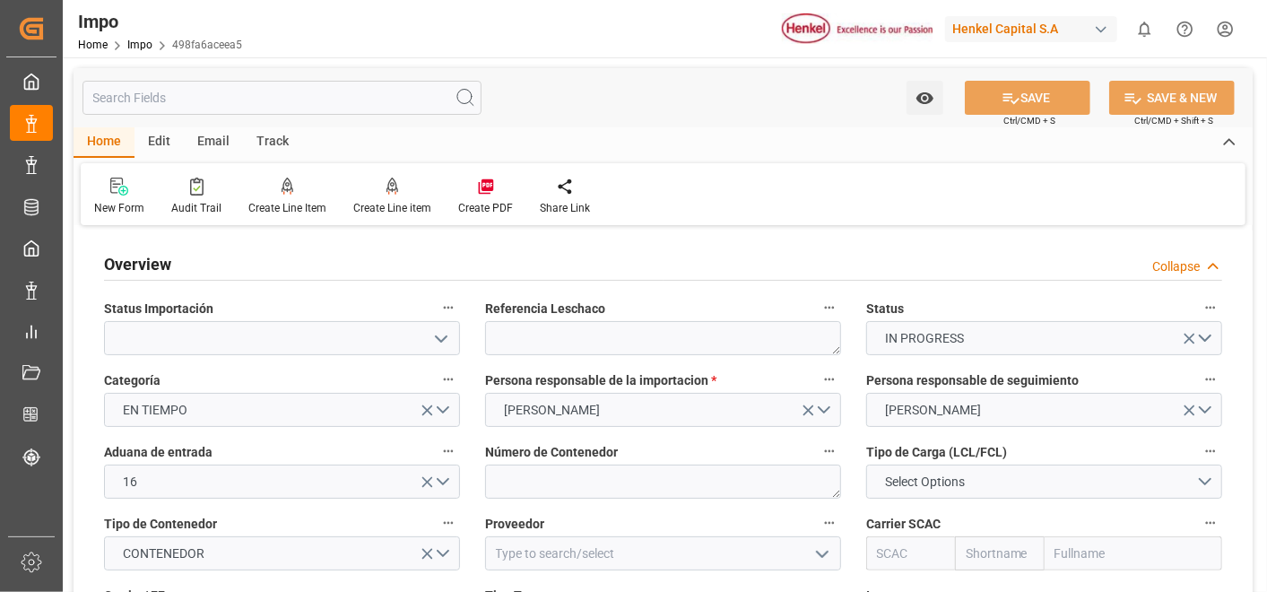
type input "08.09.2025"
click at [727, 326] on textarea at bounding box center [663, 338] width 356 height 34
paste textarea "No results found. Please try updating the filters/search for smooth sailing."
type textarea "No results found. Please try updating the filters/search for smooth sailing."
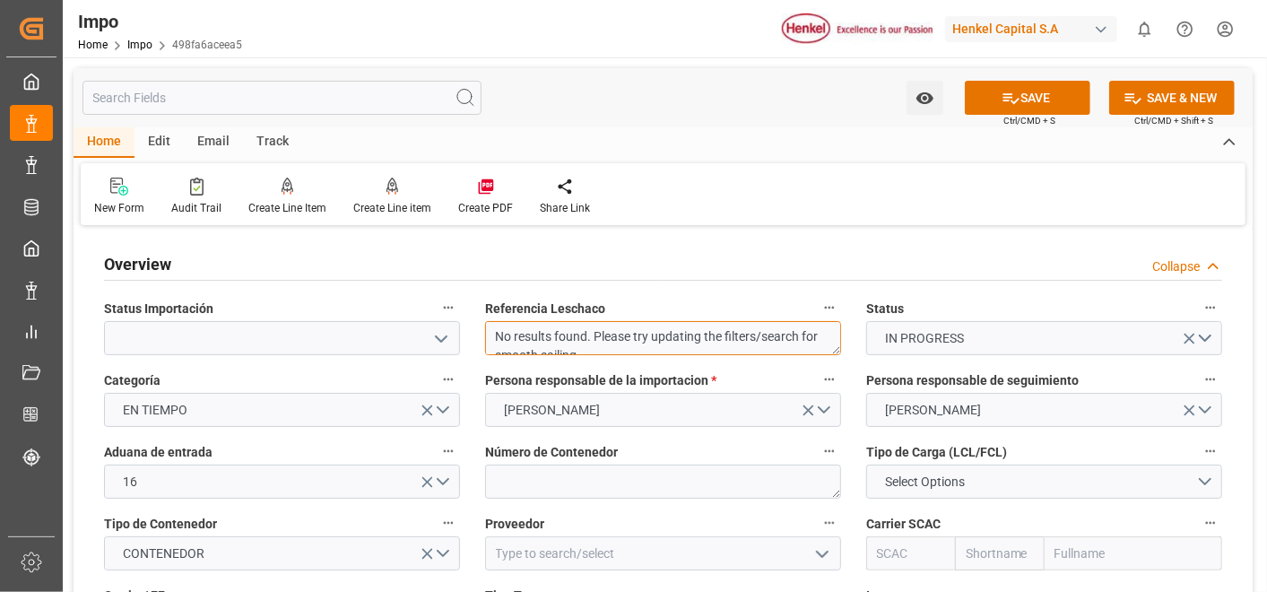
drag, startPoint x: 617, startPoint y: 336, endPoint x: 483, endPoint y: 325, distance: 135.0
click at [483, 325] on div "Referencia Leschaco No results found. Please try updating the filters/search fo…" at bounding box center [663, 326] width 381 height 72
drag, startPoint x: 593, startPoint y: 343, endPoint x: 483, endPoint y: 310, distance: 114.1
click at [483, 310] on div "Referencia Leschaco No results found. Please try updating the filters/search fo…" at bounding box center [663, 326] width 381 height 72
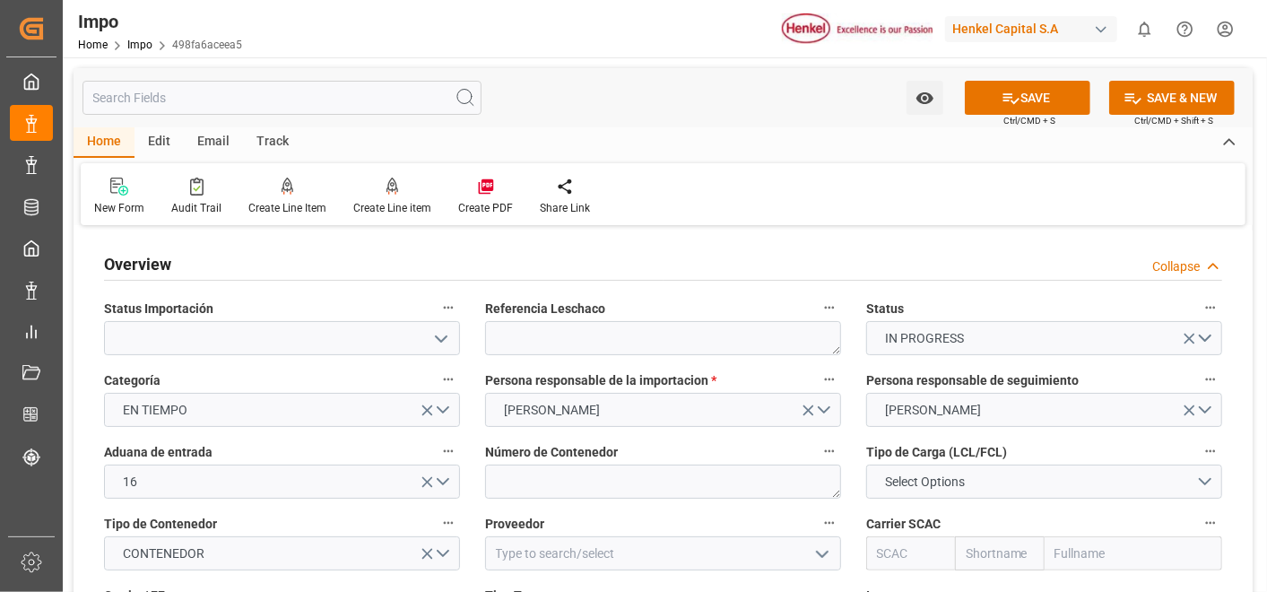
click at [827, 389] on button "Persona responsable de la importacion *" at bounding box center [829, 379] width 23 height 23
click at [645, 346] on div at bounding box center [633, 296] width 1267 height 592
click at [624, 340] on textarea "No results found. Please try updating the filters/search for smooth sailing." at bounding box center [663, 338] width 356 height 34
paste textarea "SPTK25080301"
type textarea "SPTK25080301"
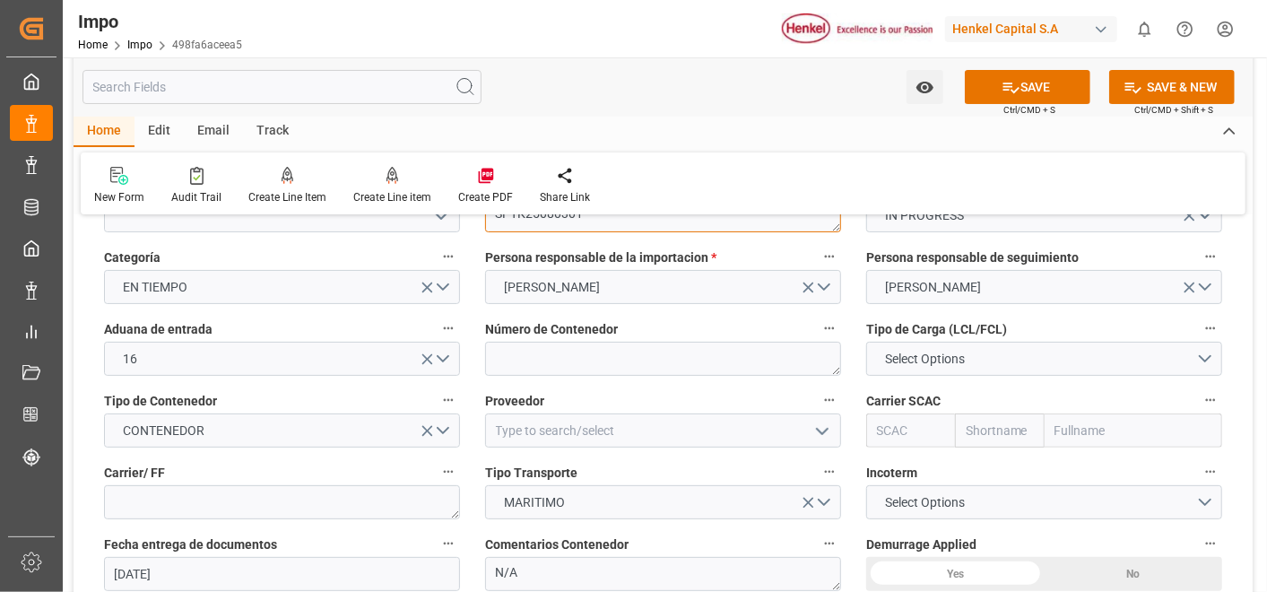
scroll to position [126, 0]
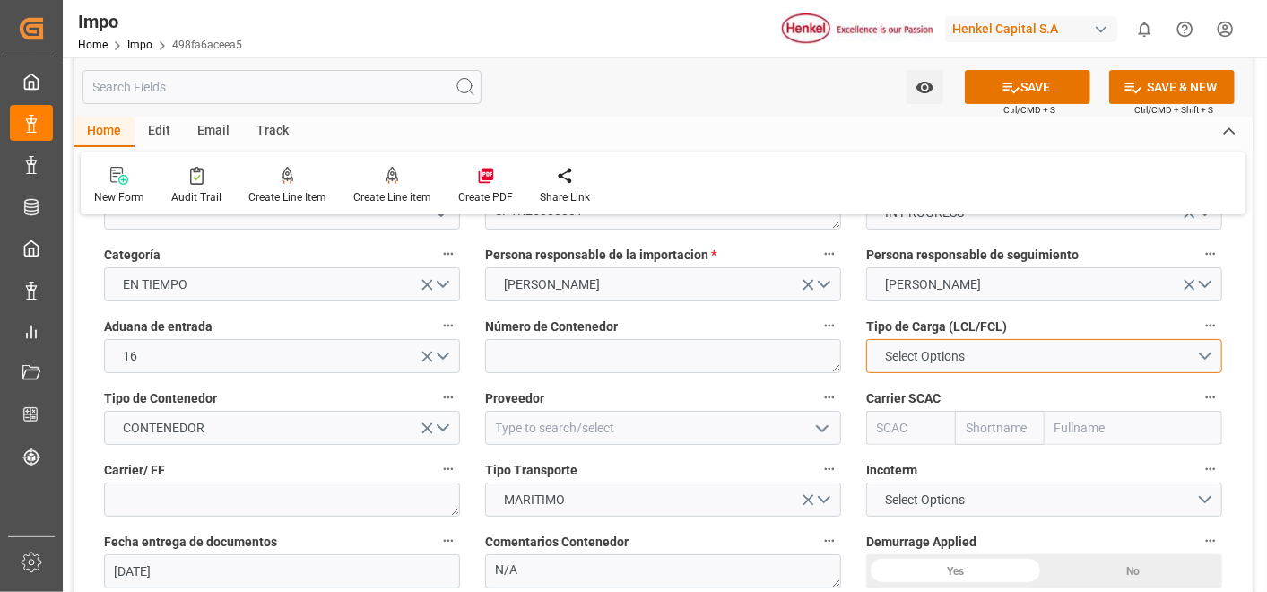
click at [935, 351] on span "Select Options" at bounding box center [926, 356] width 98 height 19
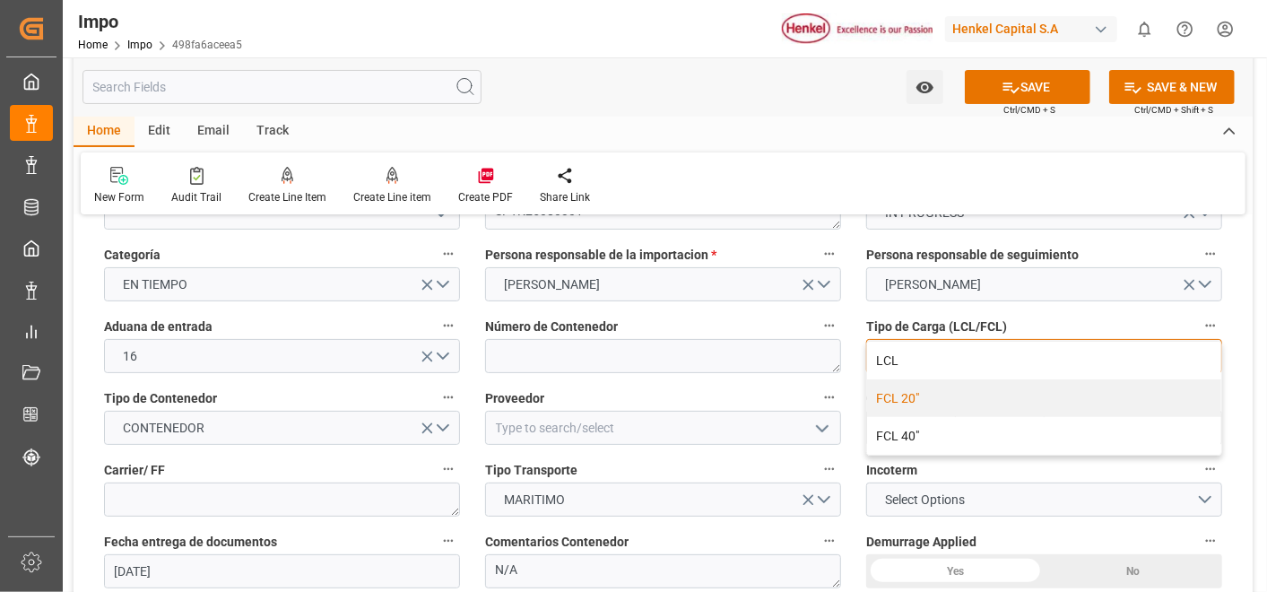
click at [961, 402] on div "FCL 20"" at bounding box center [1044, 398] width 354 height 38
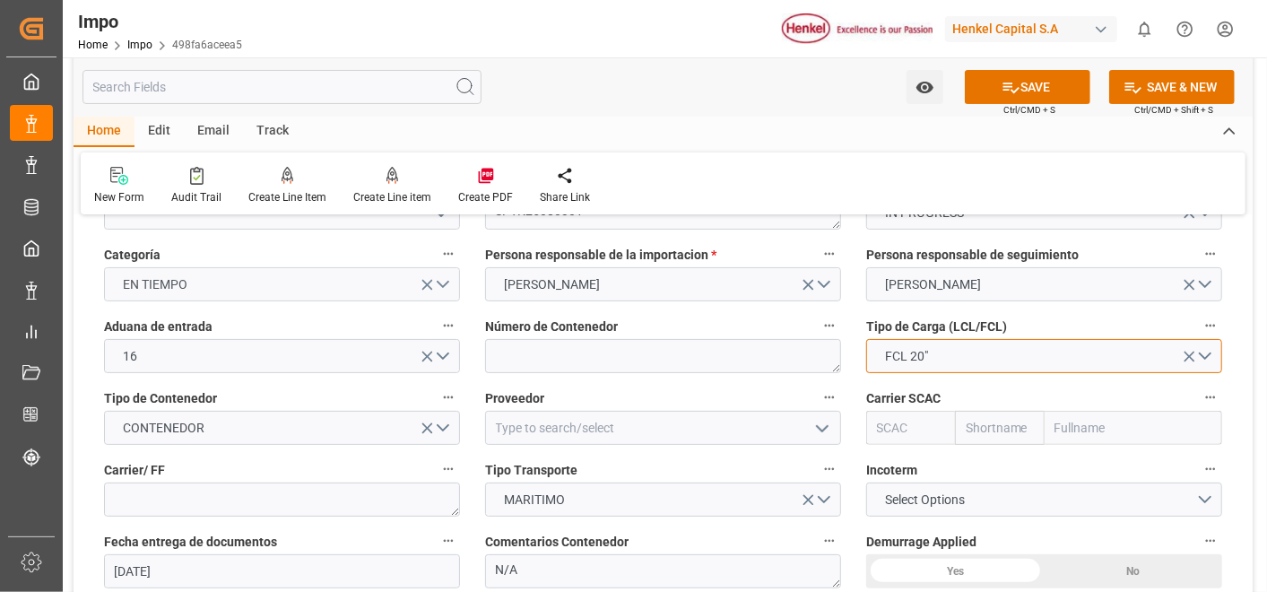
scroll to position [0, 0]
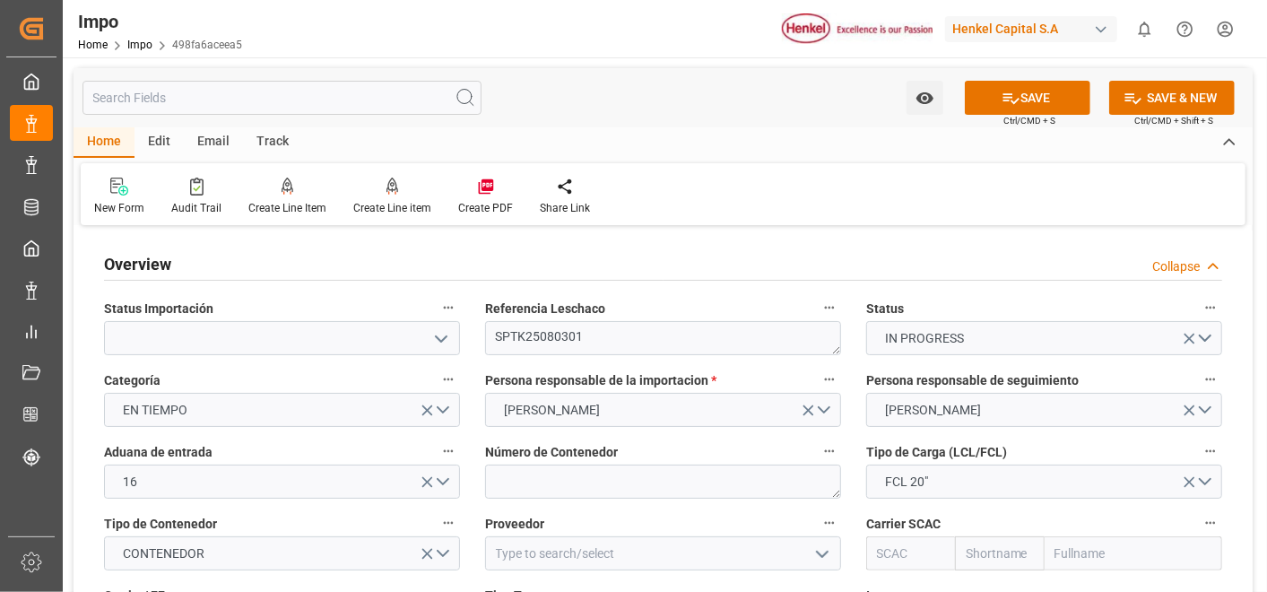
click at [443, 333] on icon "open menu" at bounding box center [442, 339] width 22 height 22
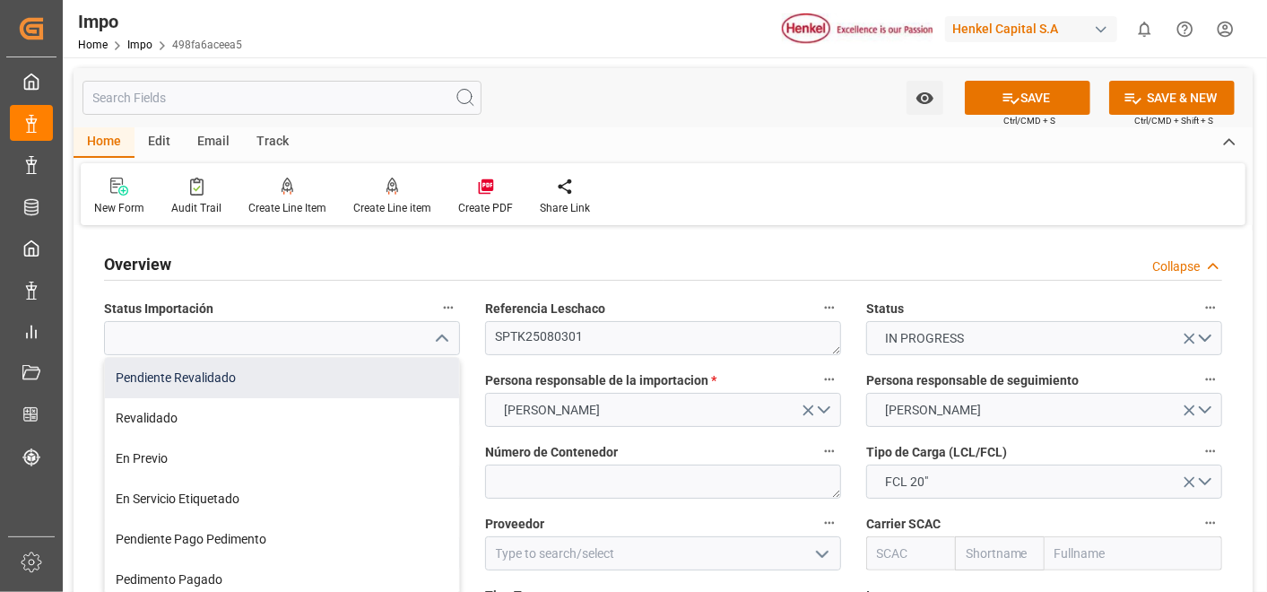
click at [335, 370] on div "Pendiente Revalidado" at bounding box center [282, 378] width 354 height 40
type input "Pendiente Revalidado"
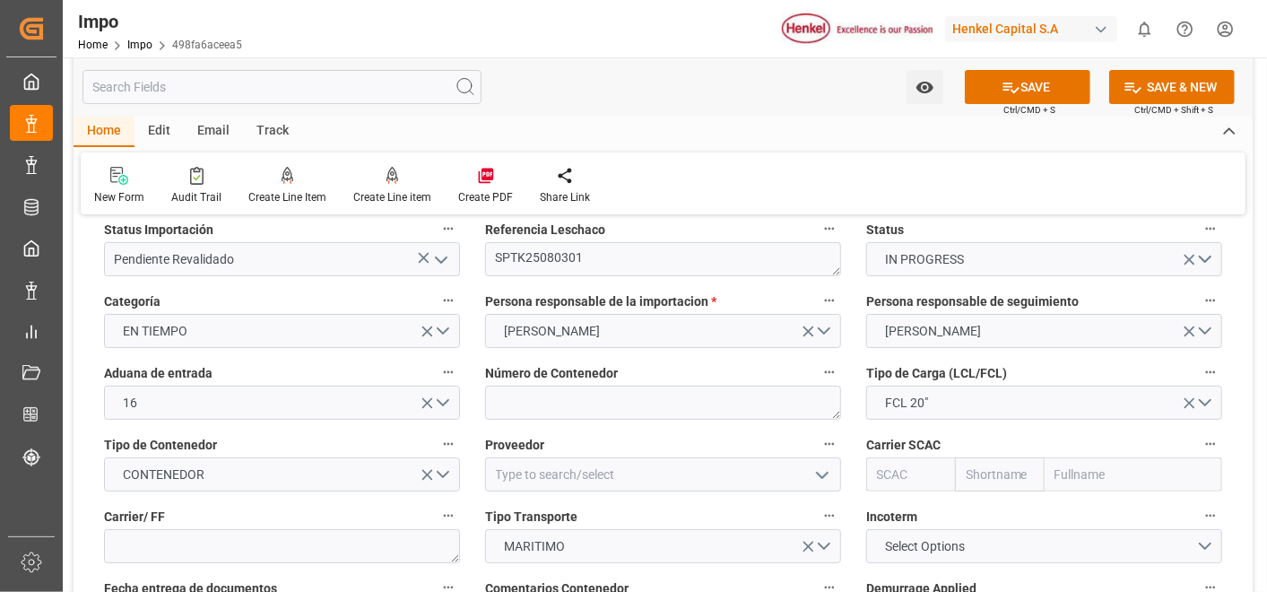
scroll to position [82, 0]
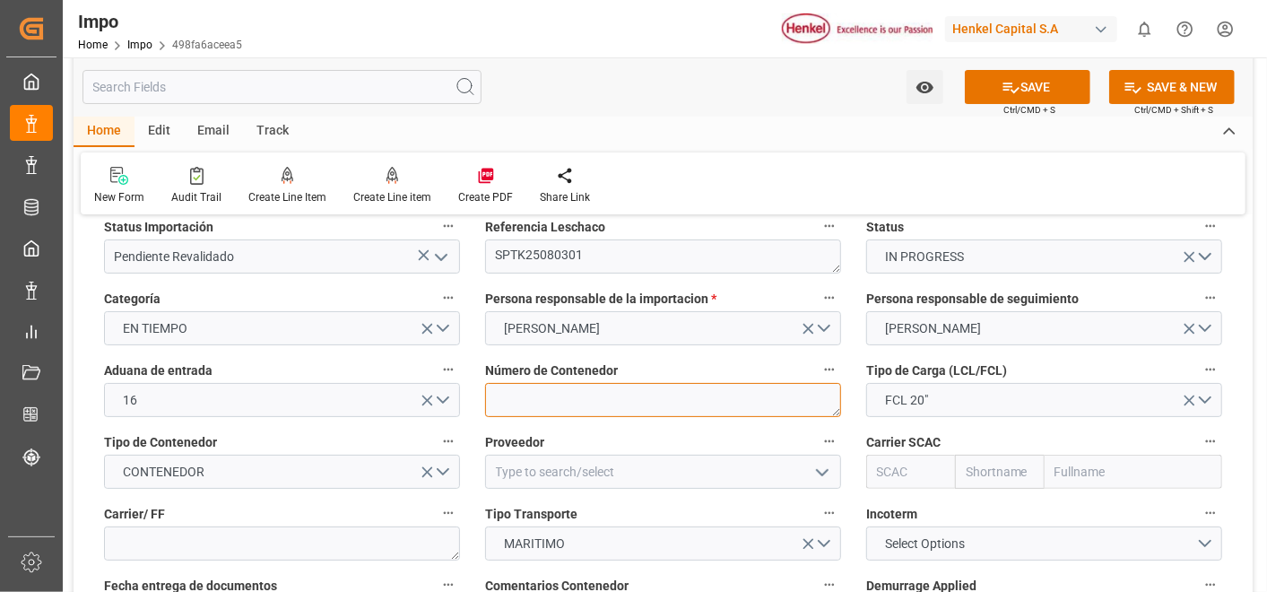
click at [761, 414] on textarea at bounding box center [663, 400] width 356 height 34
click at [673, 407] on textarea at bounding box center [663, 400] width 356 height 34
paste textarea "HMJU2504140"
type textarea "HMJU2504140"
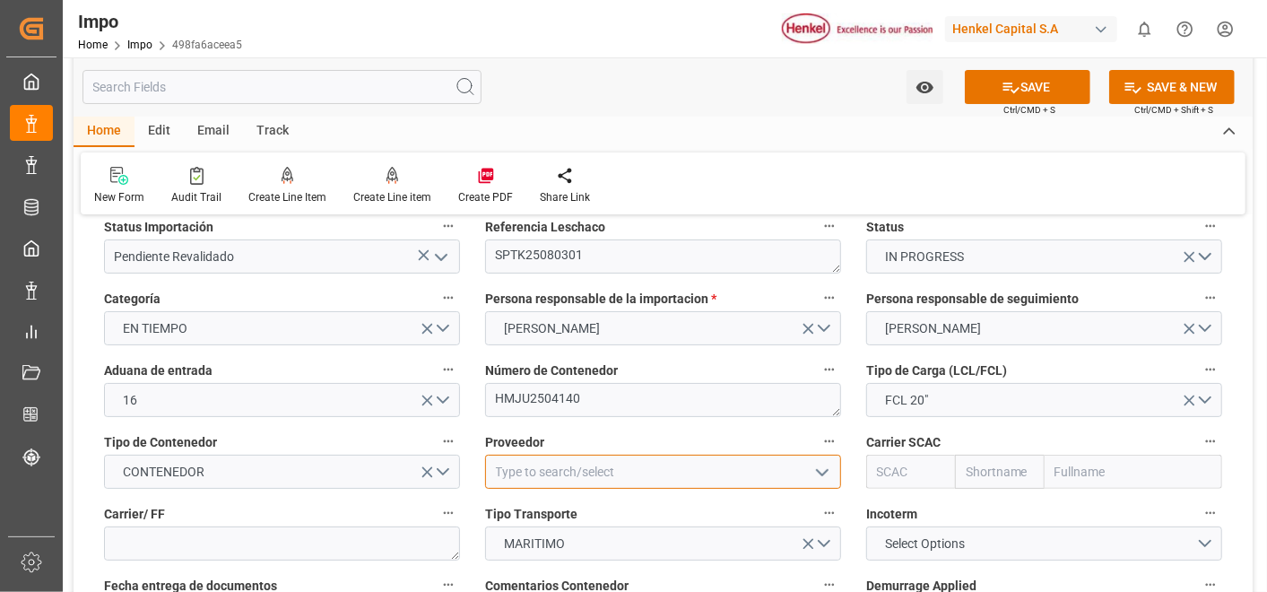
click at [665, 476] on input at bounding box center [663, 472] width 356 height 34
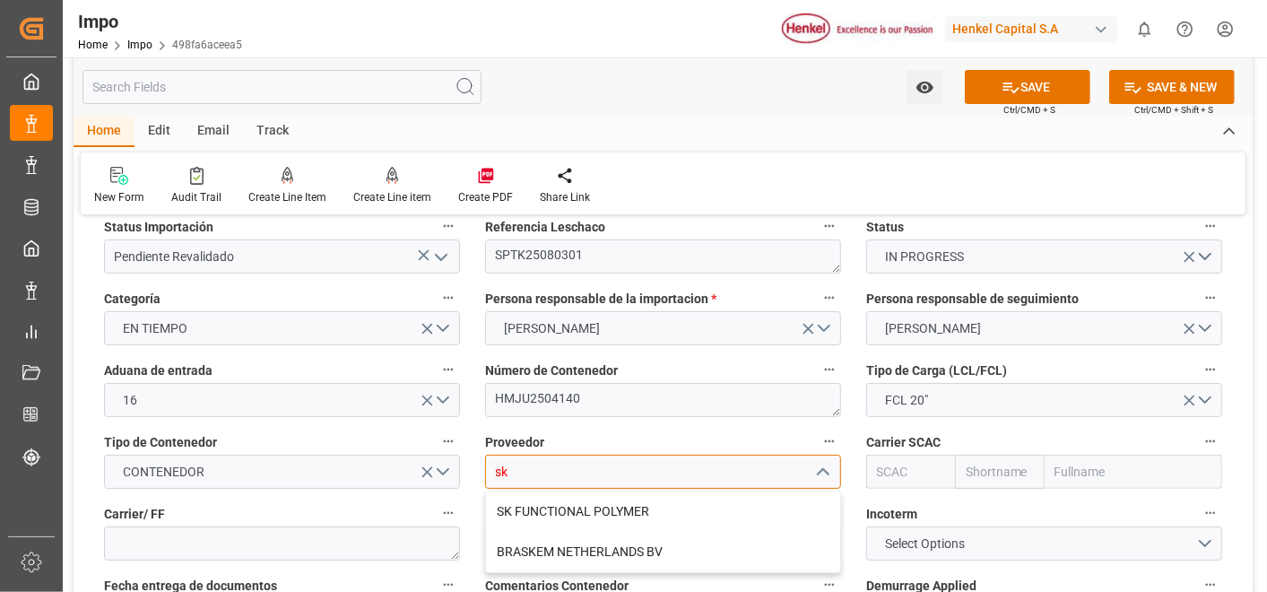
type input "s"
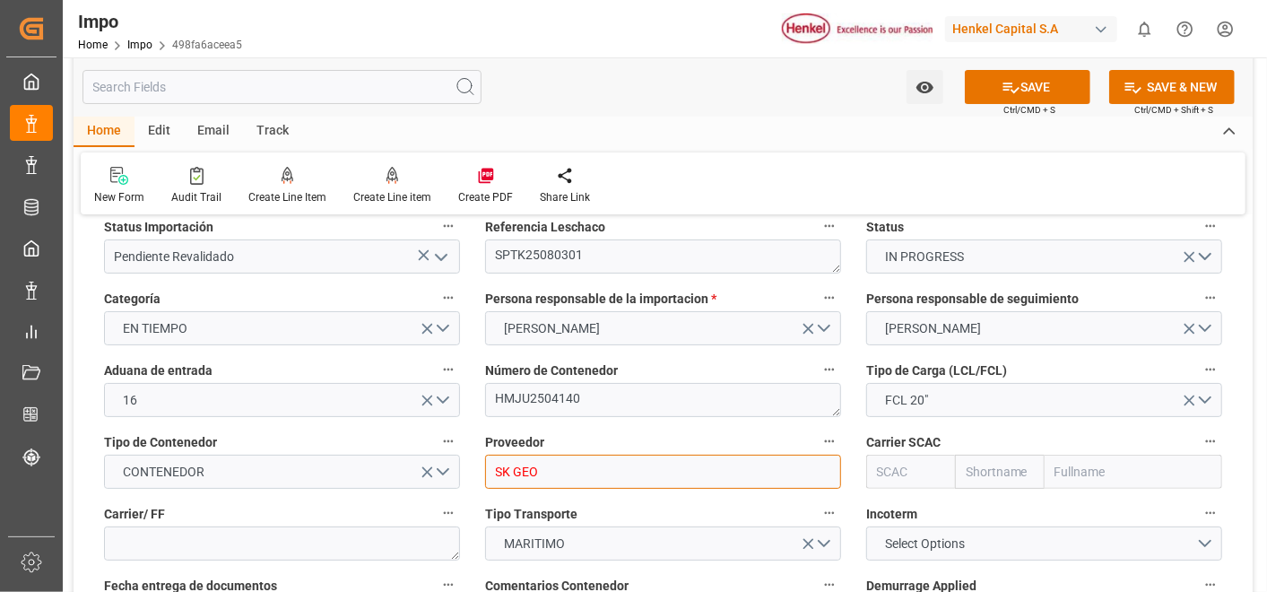
type input "SK GEO"
type input "SK GEO CENTRAK"
type input "C"
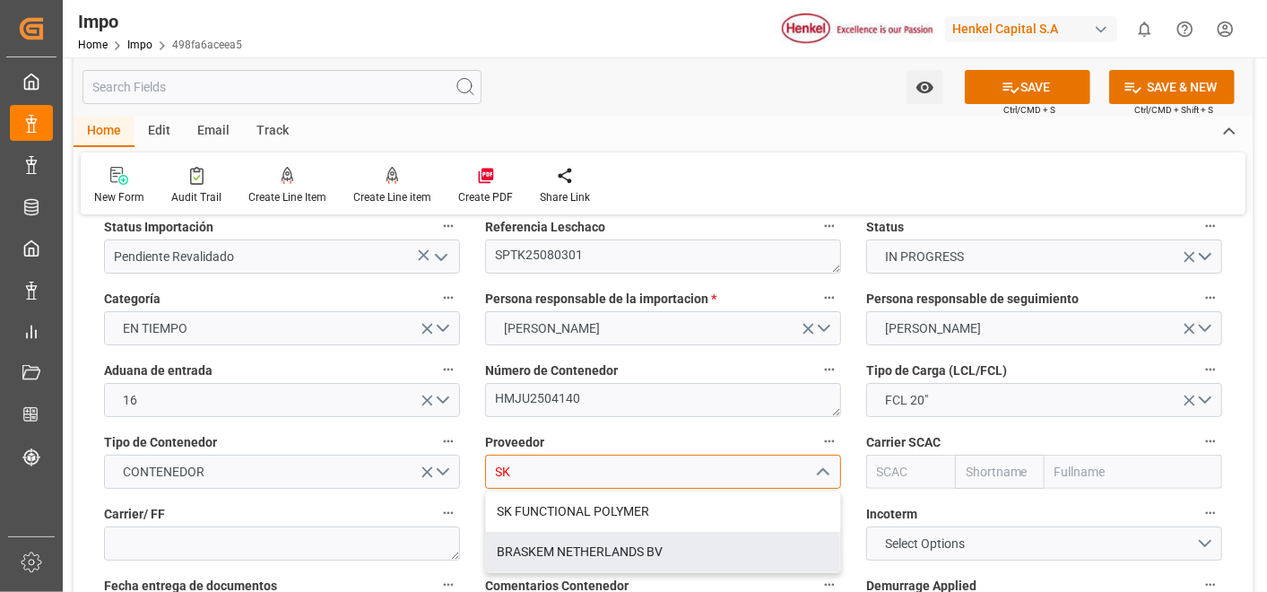
type input "SK"
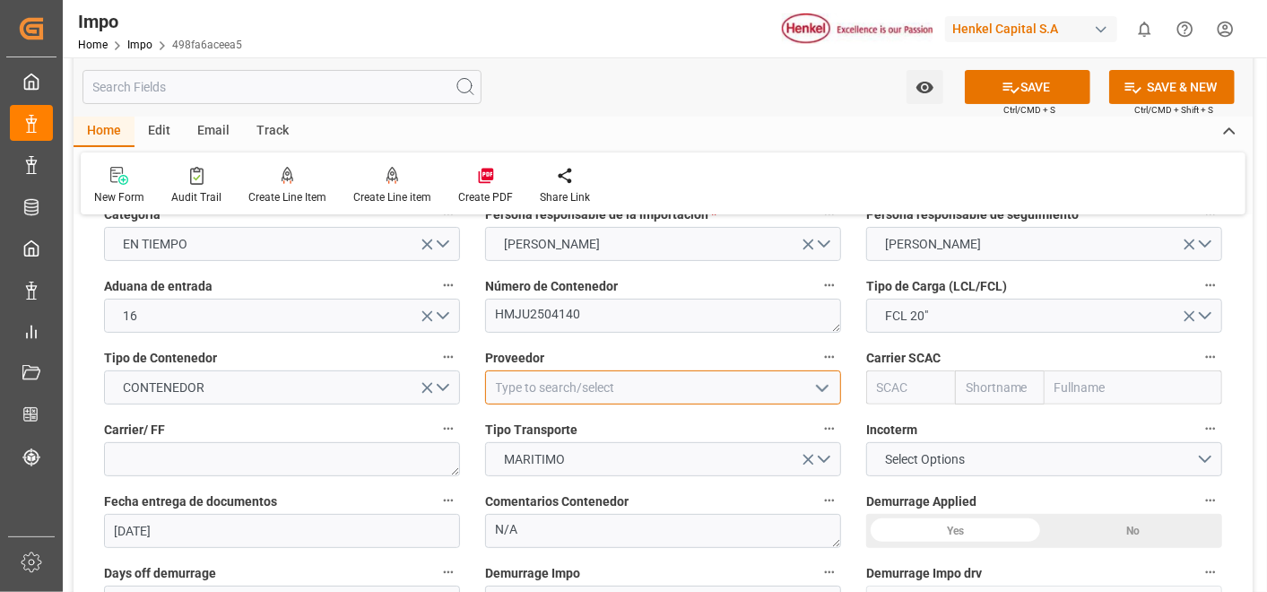
scroll to position [171, 0]
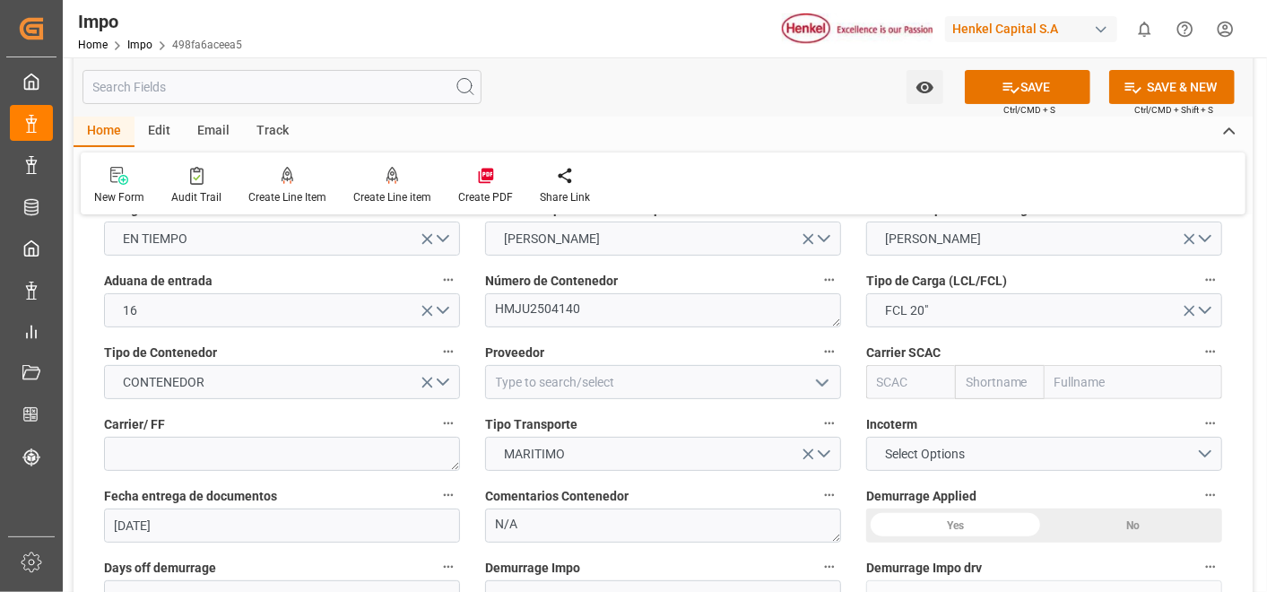
click at [1109, 391] on input "text" at bounding box center [1134, 382] width 178 height 34
click at [713, 376] on input at bounding box center [663, 382] width 356 height 34
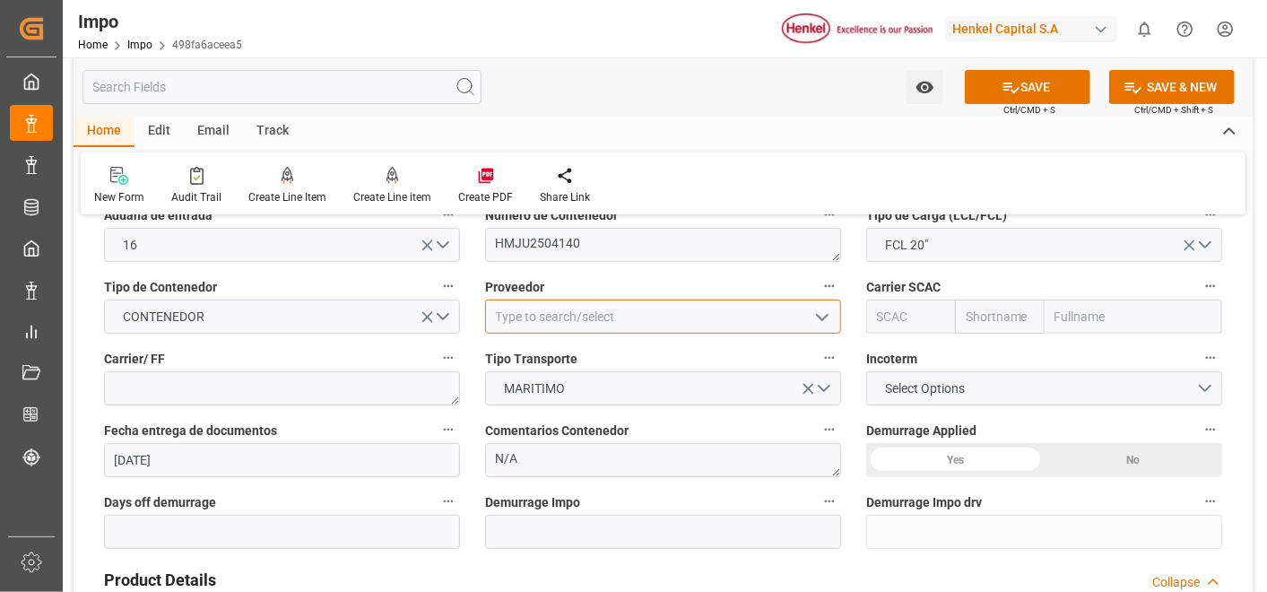
scroll to position [238, 0]
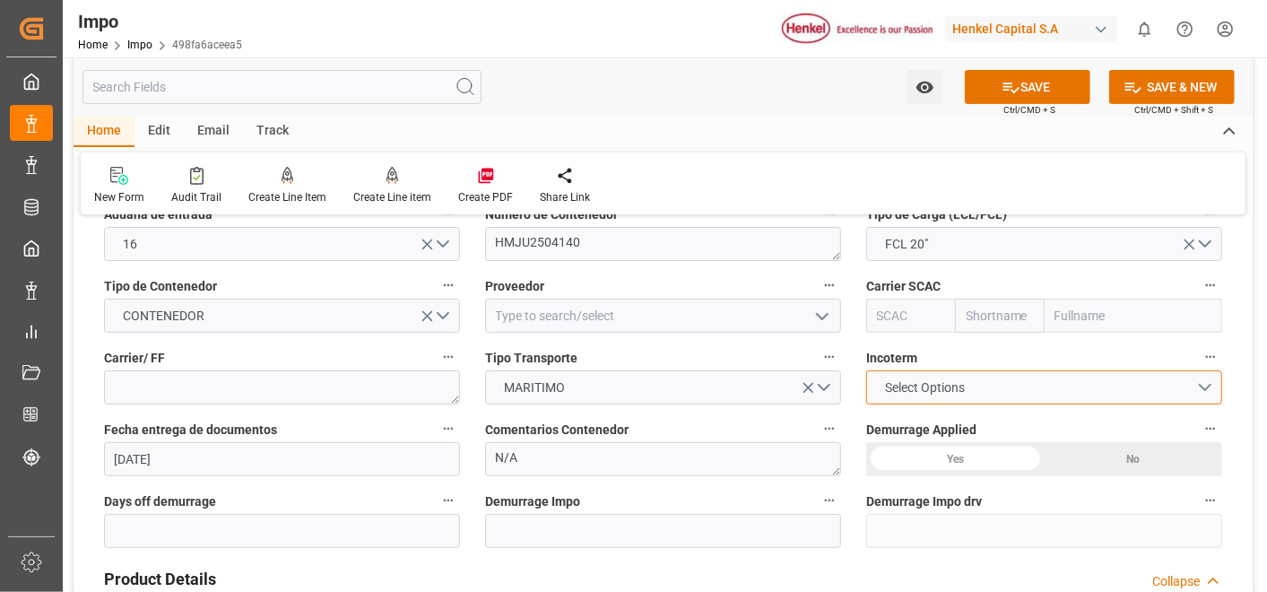
click at [944, 396] on button "Select Options" at bounding box center [1044, 387] width 356 height 34
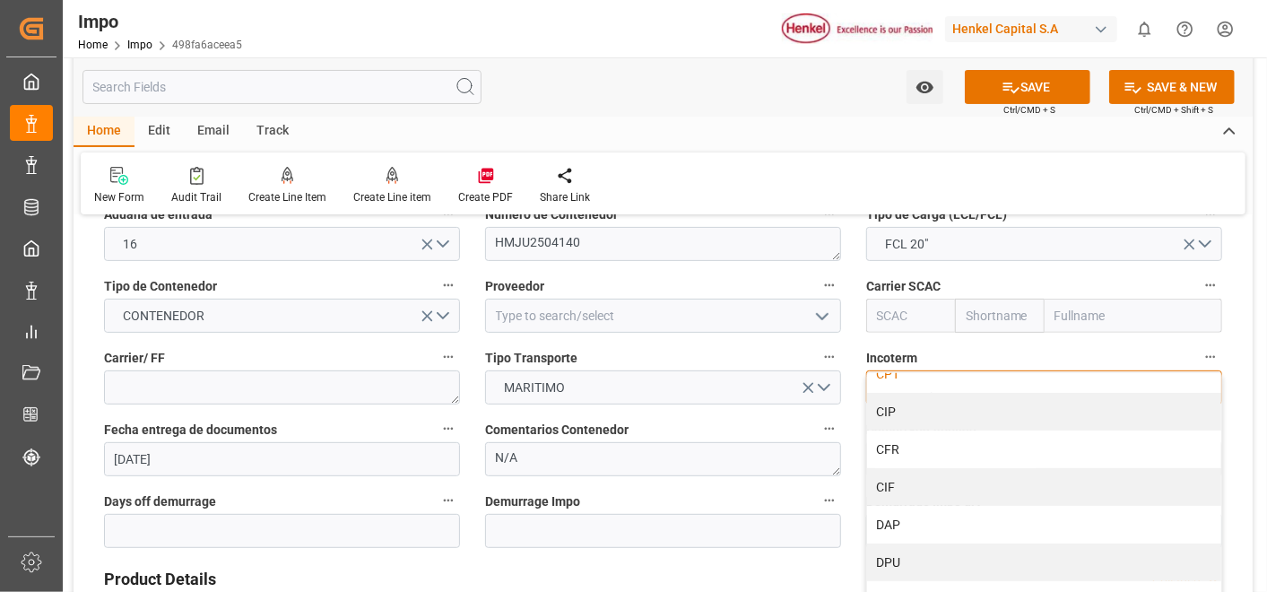
scroll to position [178, 0]
click at [905, 483] on div "CIF" at bounding box center [1044, 477] width 354 height 38
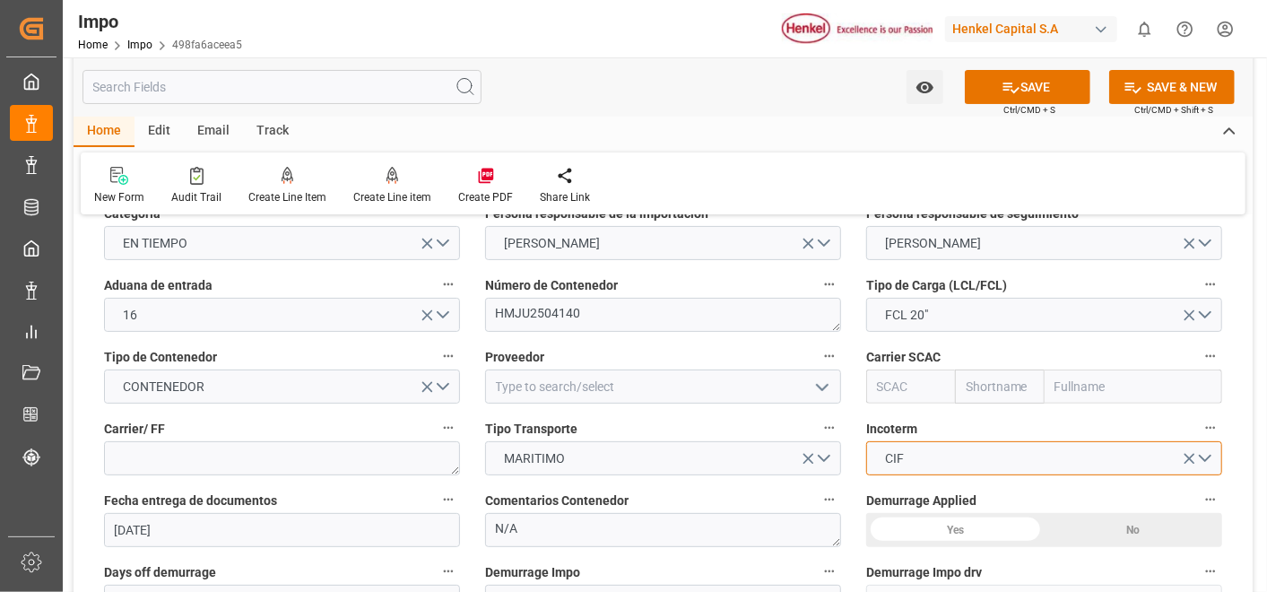
scroll to position [166, 0]
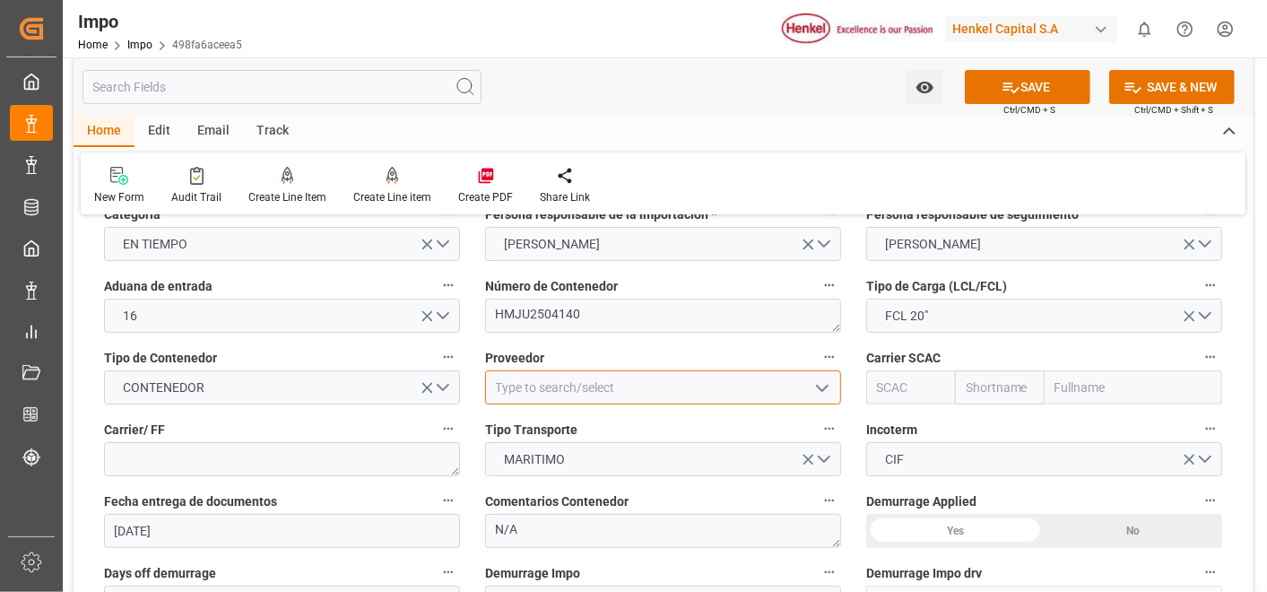
click at [674, 387] on input at bounding box center [663, 387] width 356 height 34
type input "g"
type input "G"
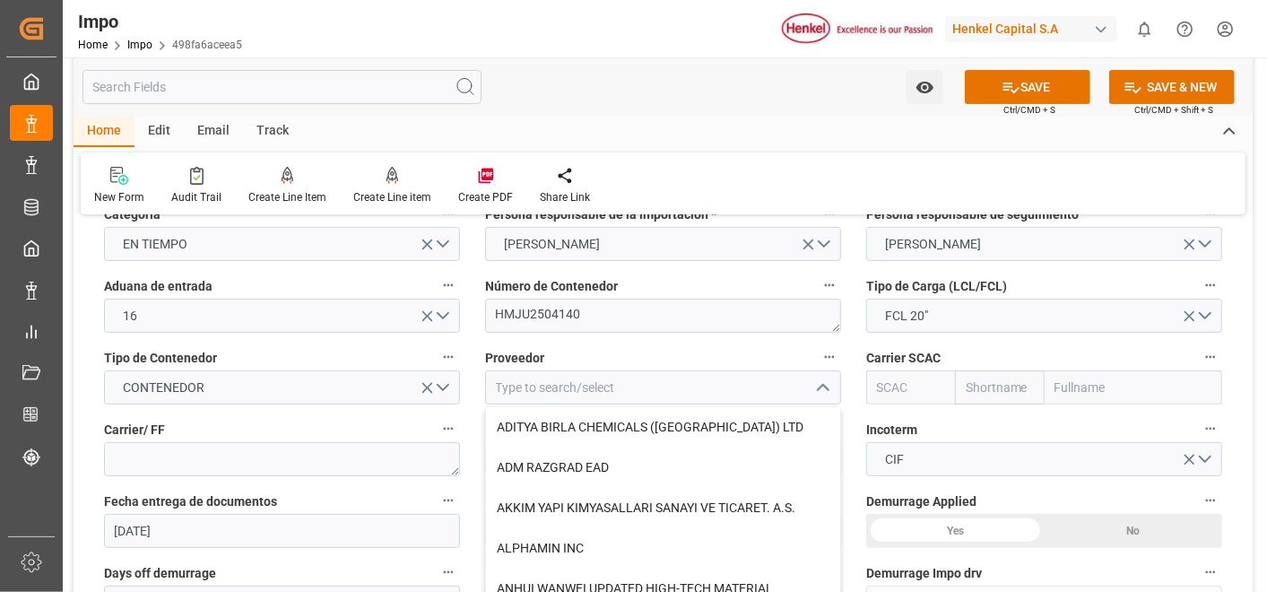
click at [1109, 339] on div "Carrier SCAC" at bounding box center [1044, 375] width 381 height 72
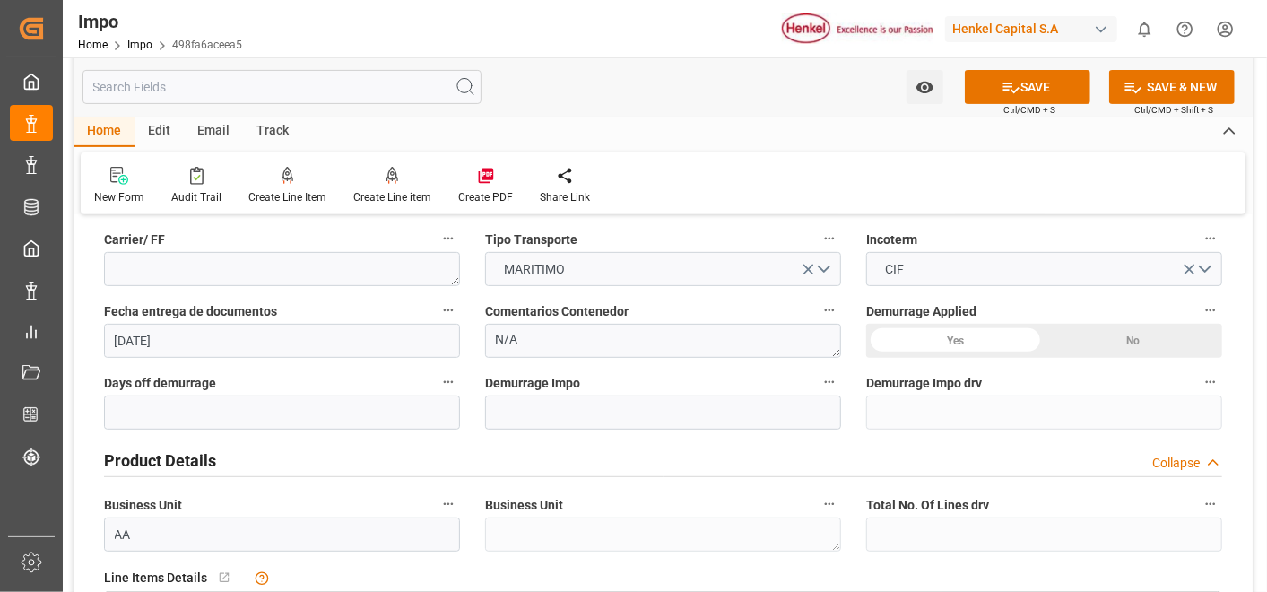
scroll to position [352, 0]
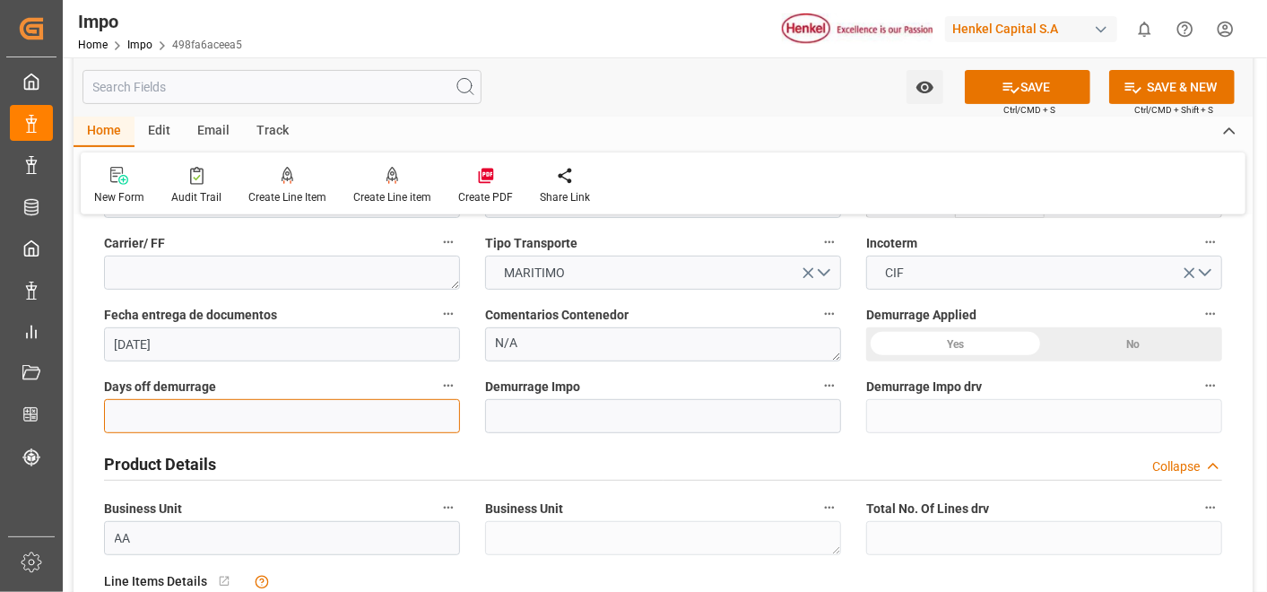
click at [362, 413] on input "text" at bounding box center [282, 416] width 356 height 34
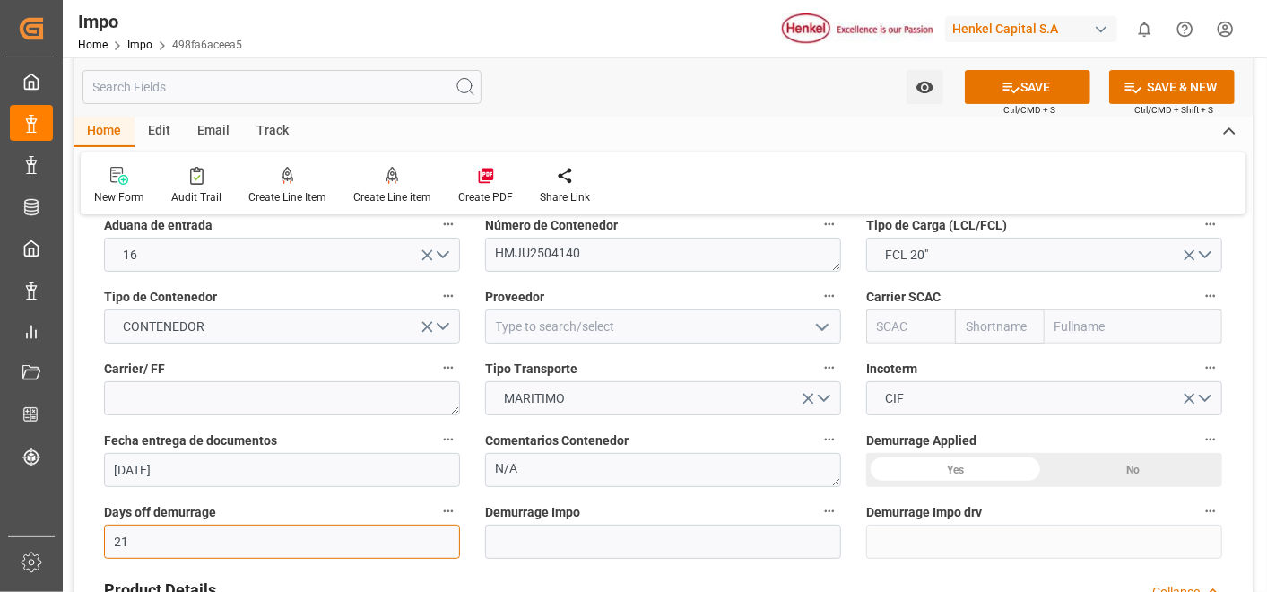
scroll to position [226, 0]
type input "21"
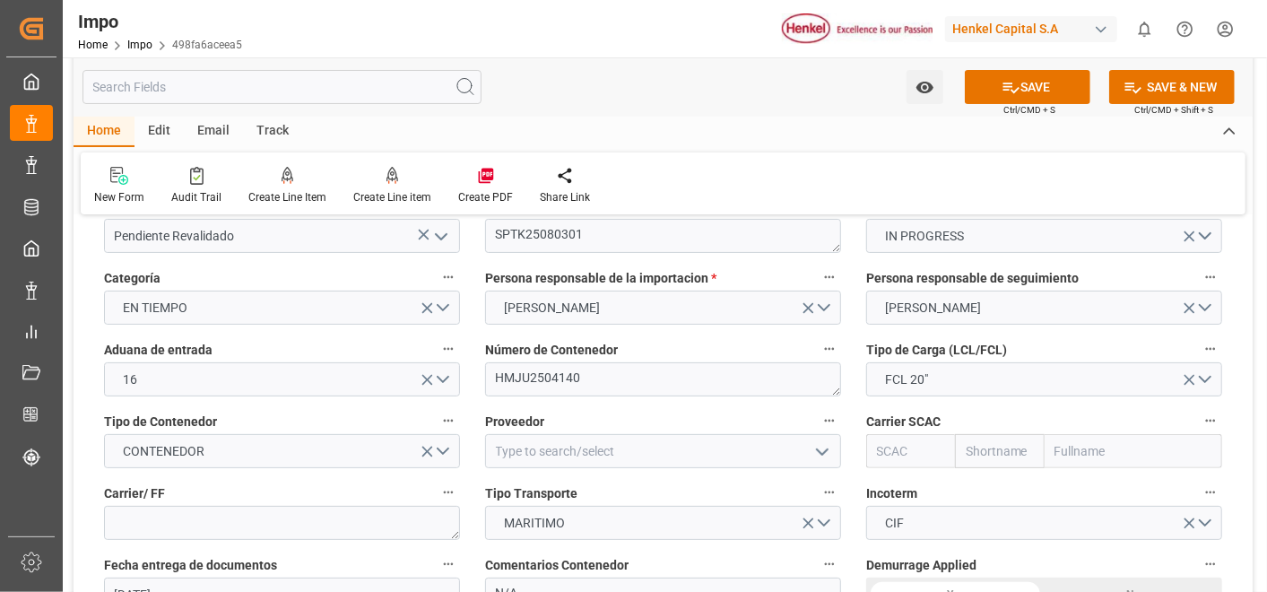
scroll to position [117, 0]
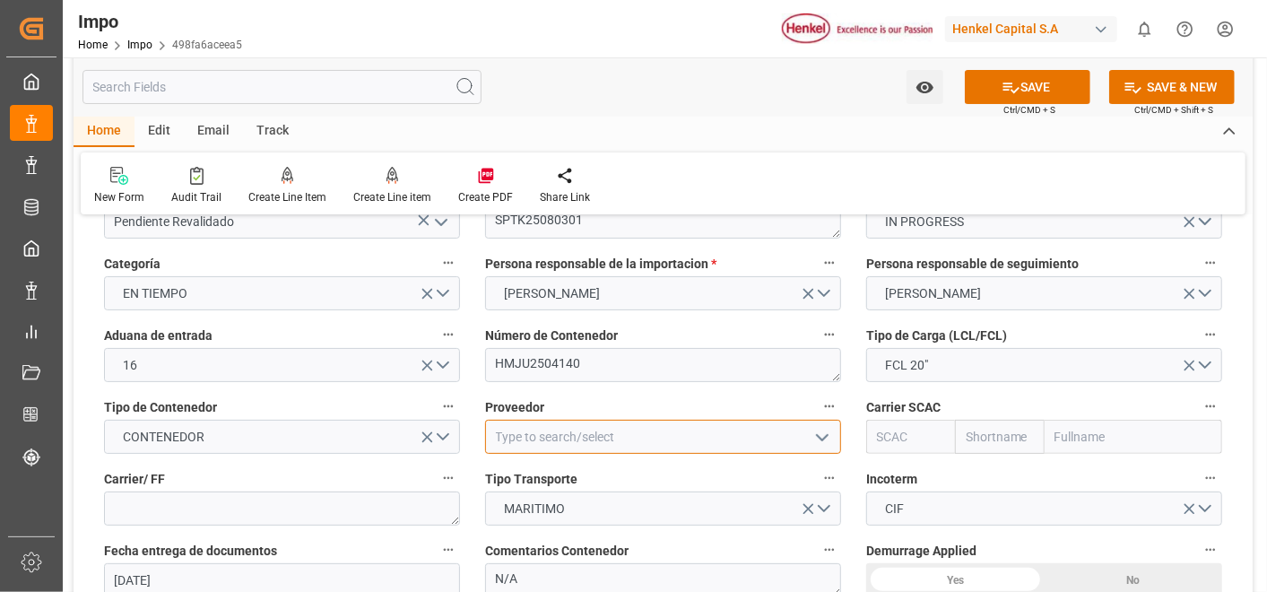
click at [622, 428] on input at bounding box center [663, 437] width 356 height 34
type input "S"
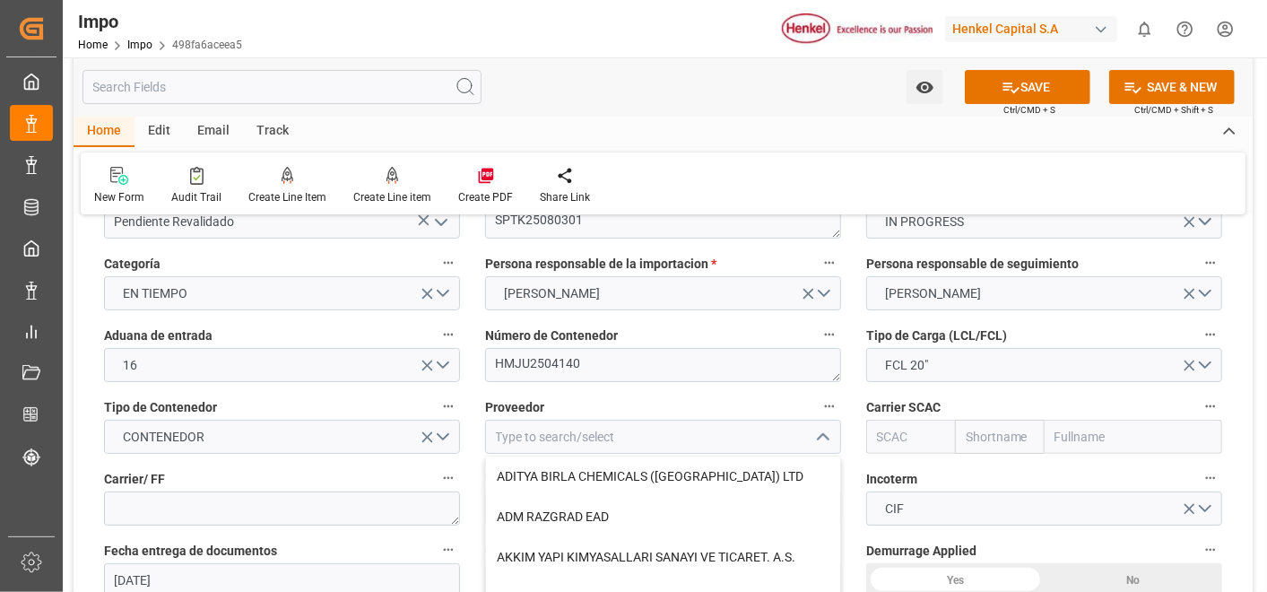
click at [822, 204] on div "New Form Audit Trail Create Line Item Create Line item Create PDF Share Link" at bounding box center [663, 183] width 1165 height 62
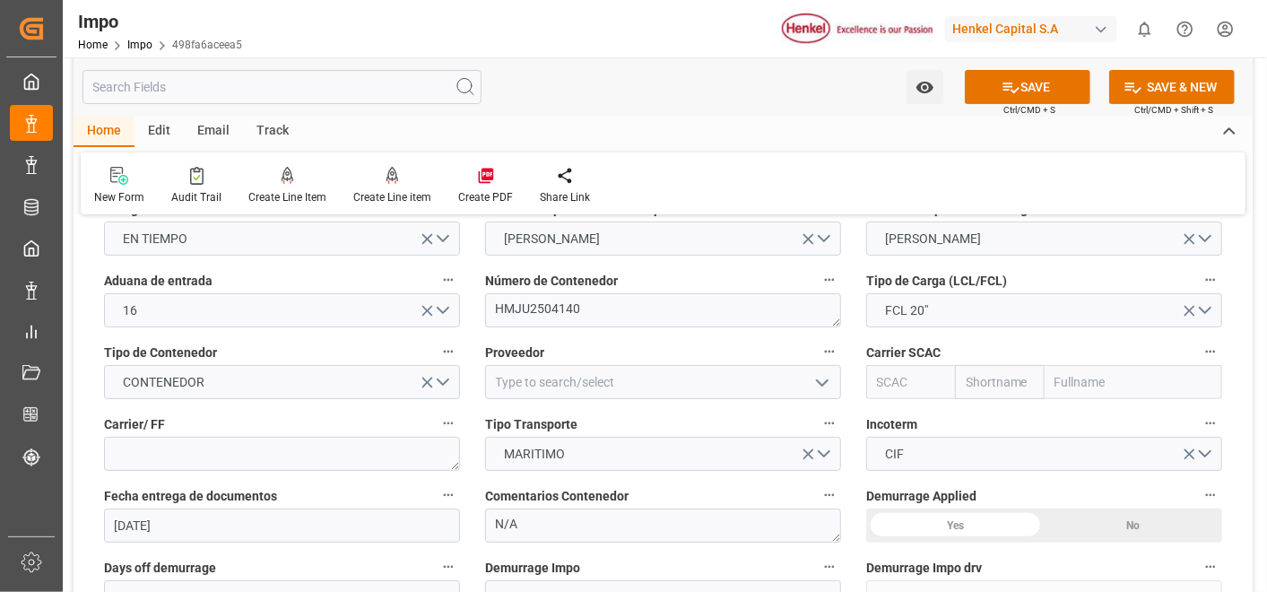
scroll to position [172, 0]
click at [1111, 376] on input "text" at bounding box center [1134, 381] width 178 height 34
type input "S"
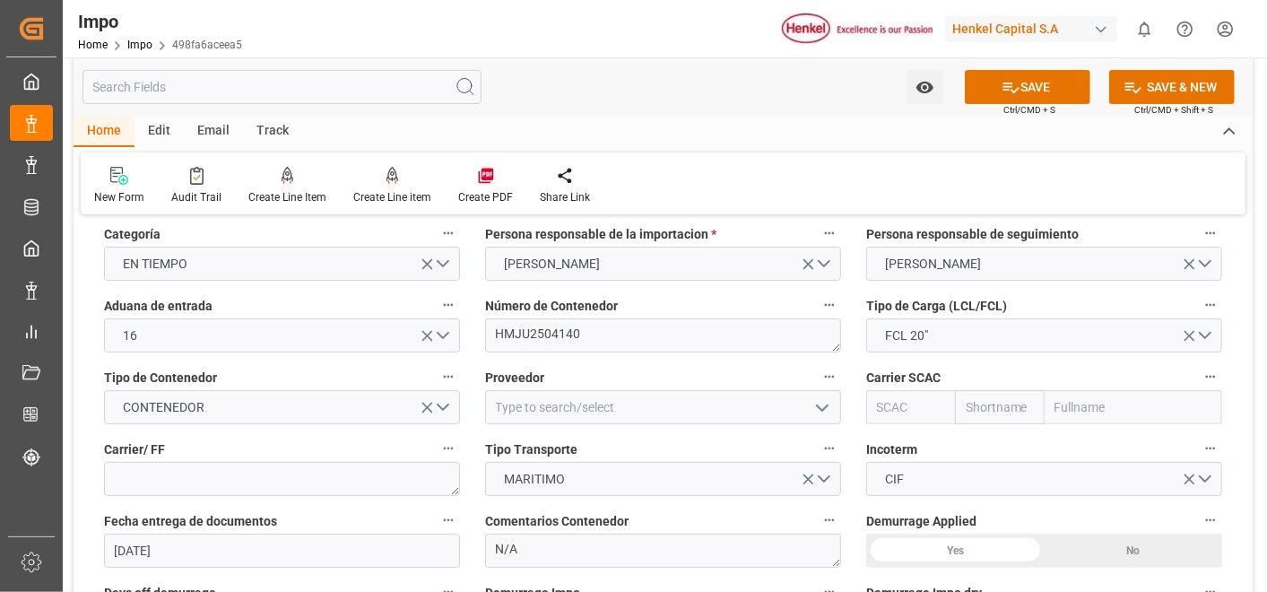
scroll to position [143, 0]
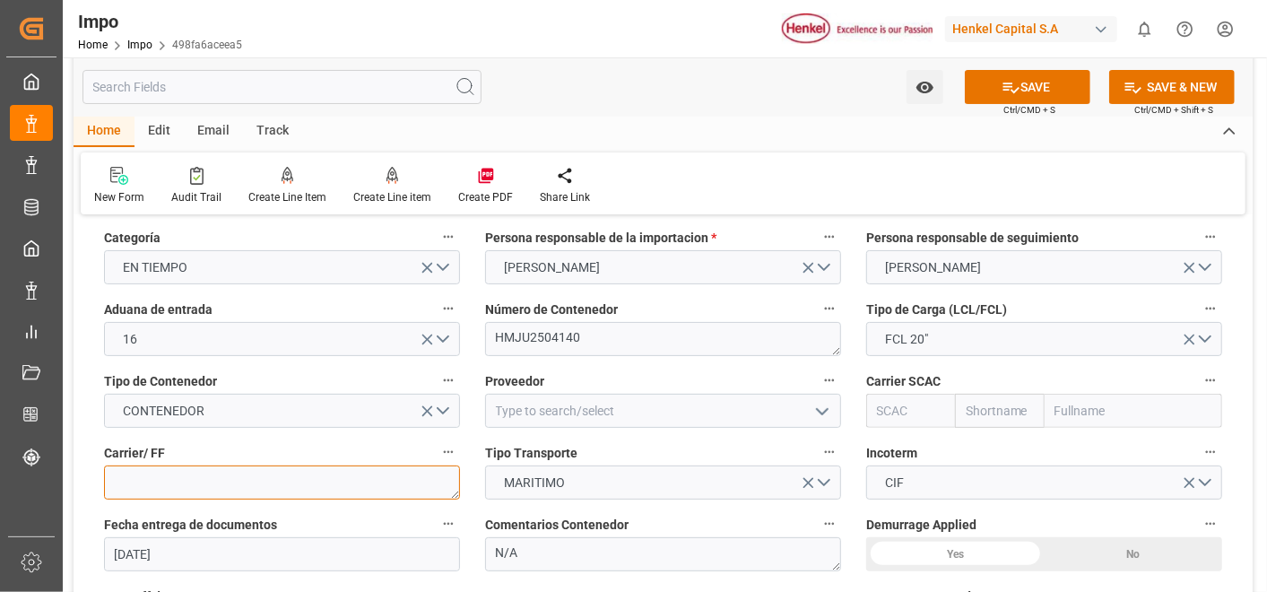
click at [299, 479] on textarea at bounding box center [282, 482] width 356 height 34
type textarea "s"
type textarea "Starlux"
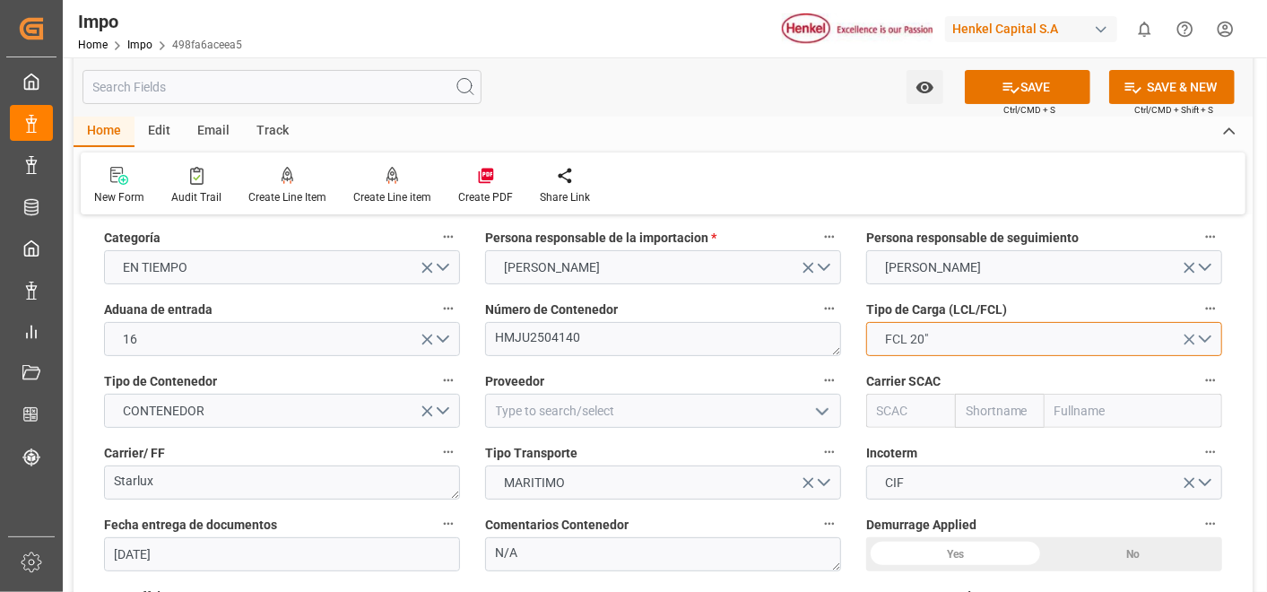
click at [973, 333] on button "FCL 20"" at bounding box center [1044, 339] width 356 height 34
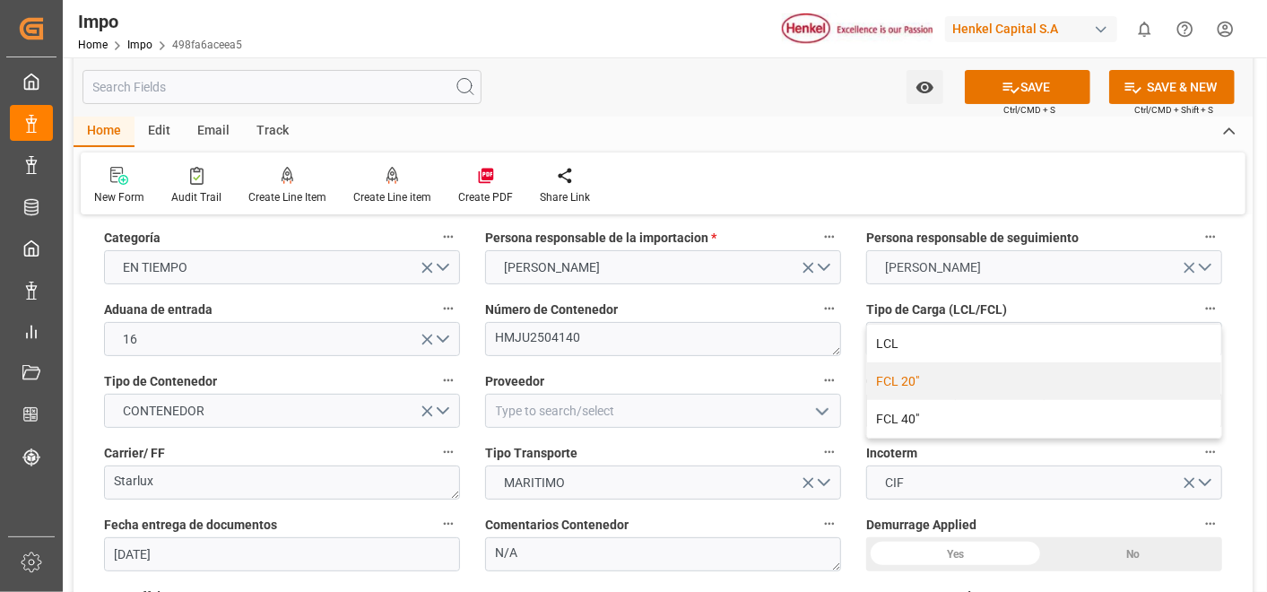
click at [1101, 291] on div "Tipo de Carga (LCL/FCL) FCL 20" LCL FCL 20" FCL 40"" at bounding box center [1044, 327] width 381 height 72
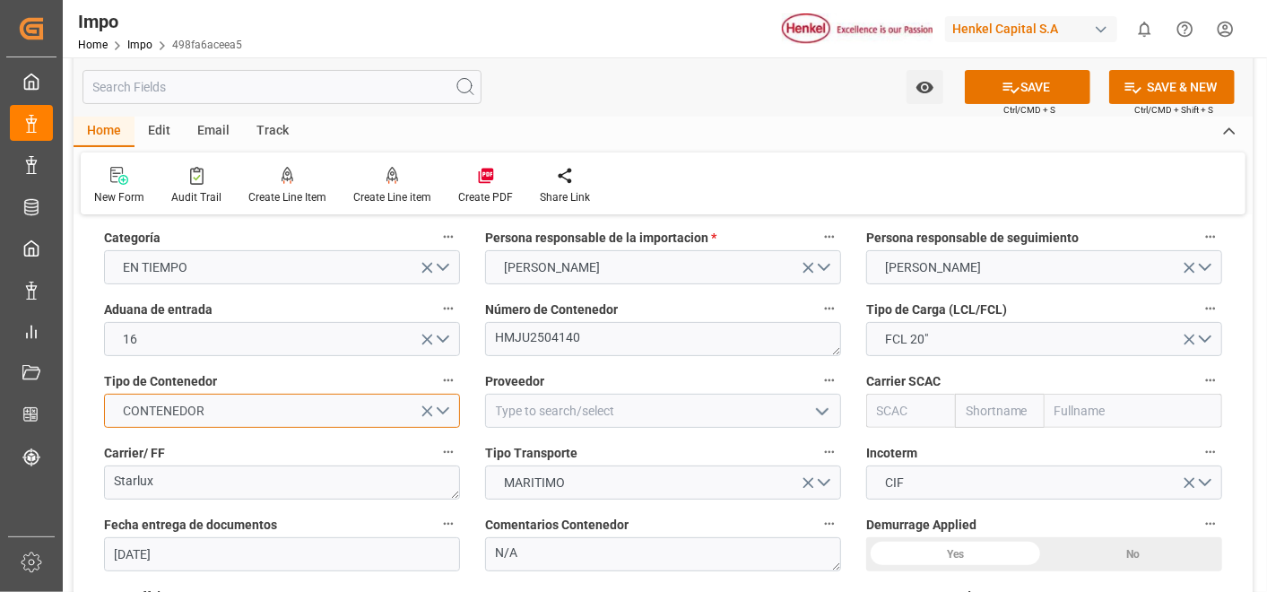
click at [410, 408] on button "CONTENEDOR" at bounding box center [282, 411] width 356 height 34
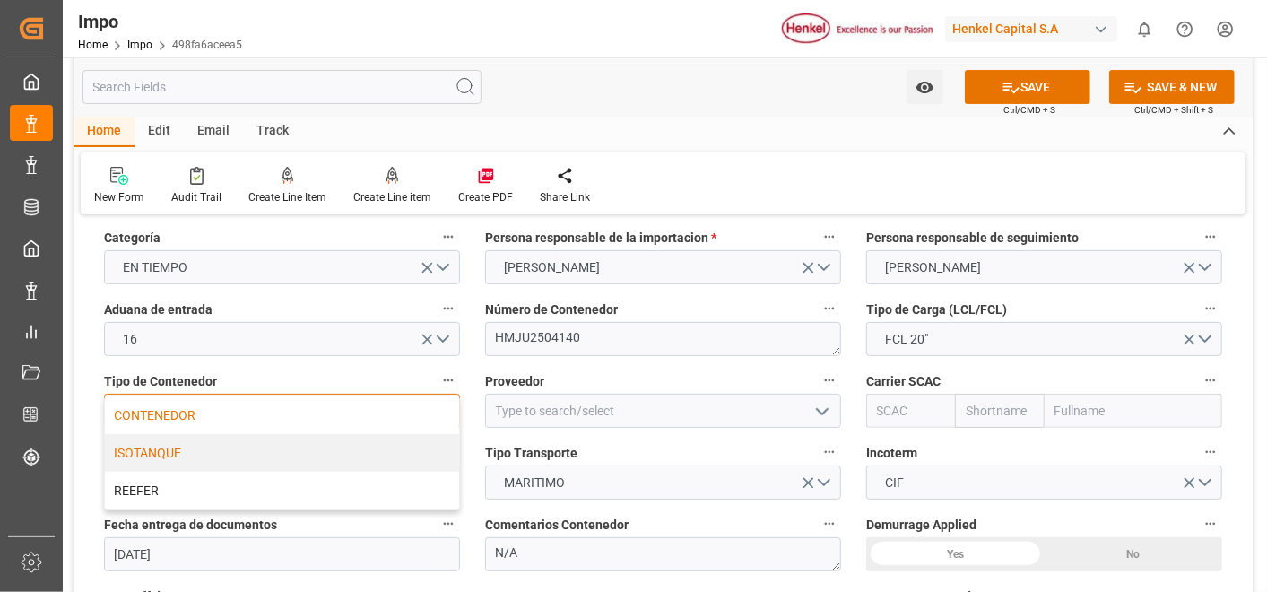
click at [208, 459] on div "ISOTANQUE" at bounding box center [282, 453] width 354 height 38
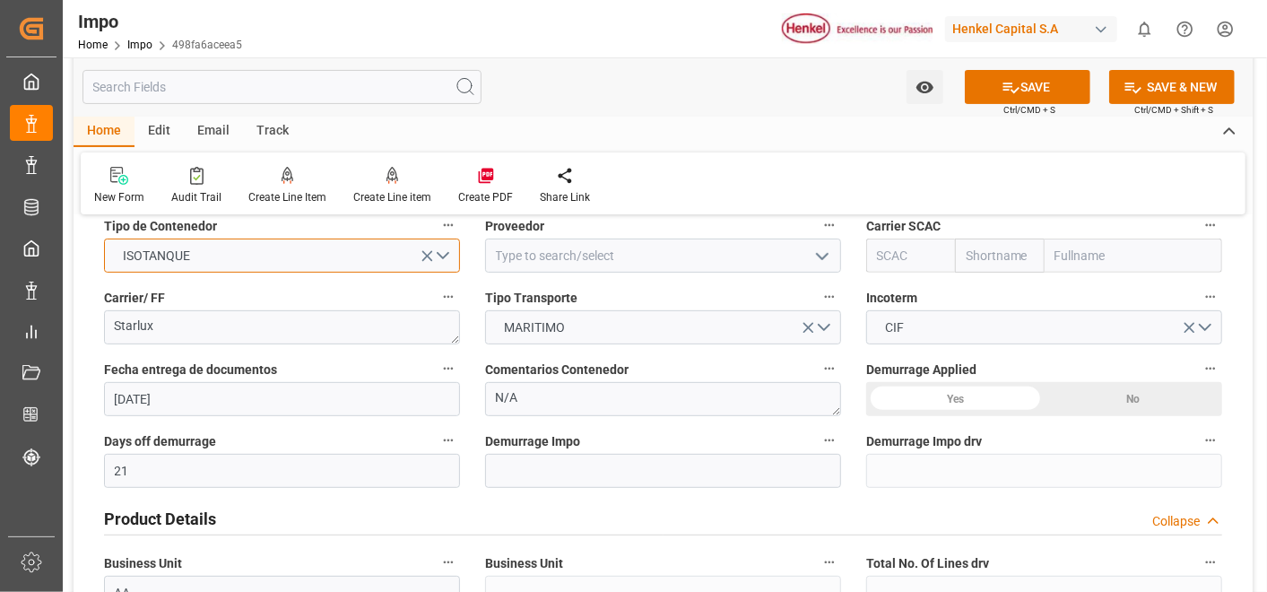
scroll to position [299, 0]
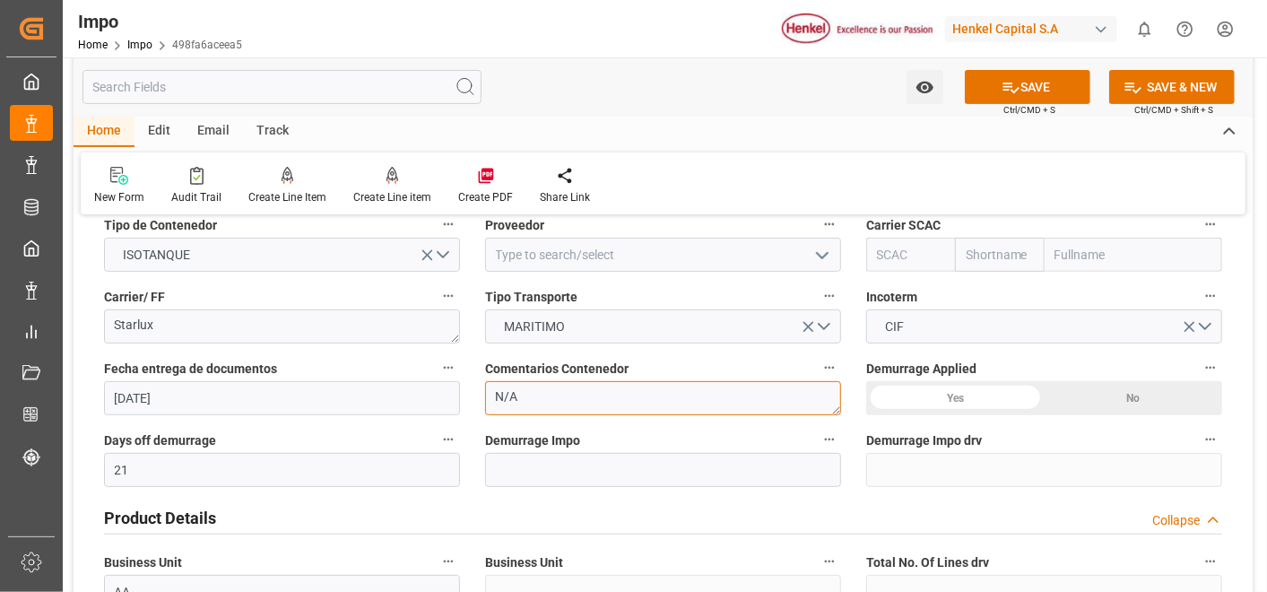
click at [813, 387] on textarea "N/A" at bounding box center [663, 398] width 356 height 34
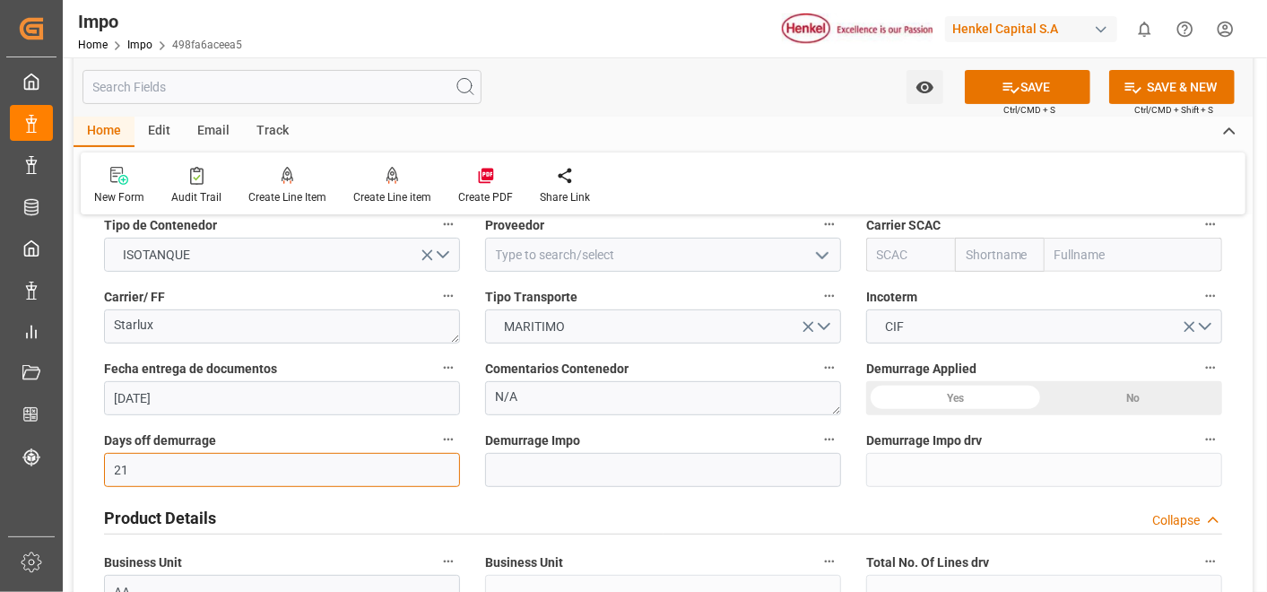
click at [256, 467] on input "21" at bounding box center [282, 470] width 356 height 34
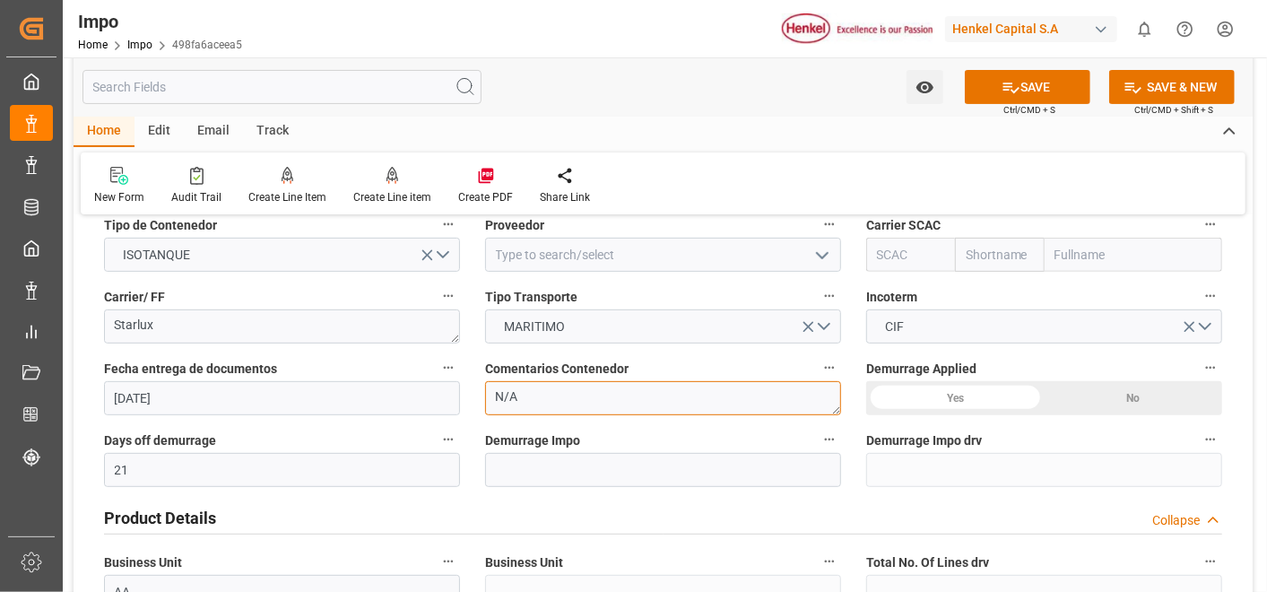
click at [557, 410] on textarea "N/A" at bounding box center [663, 398] width 356 height 34
click at [616, 392] on textarea "N/A" at bounding box center [663, 398] width 356 height 34
type textarea "N"
type textarea "P"
type textarea "N"
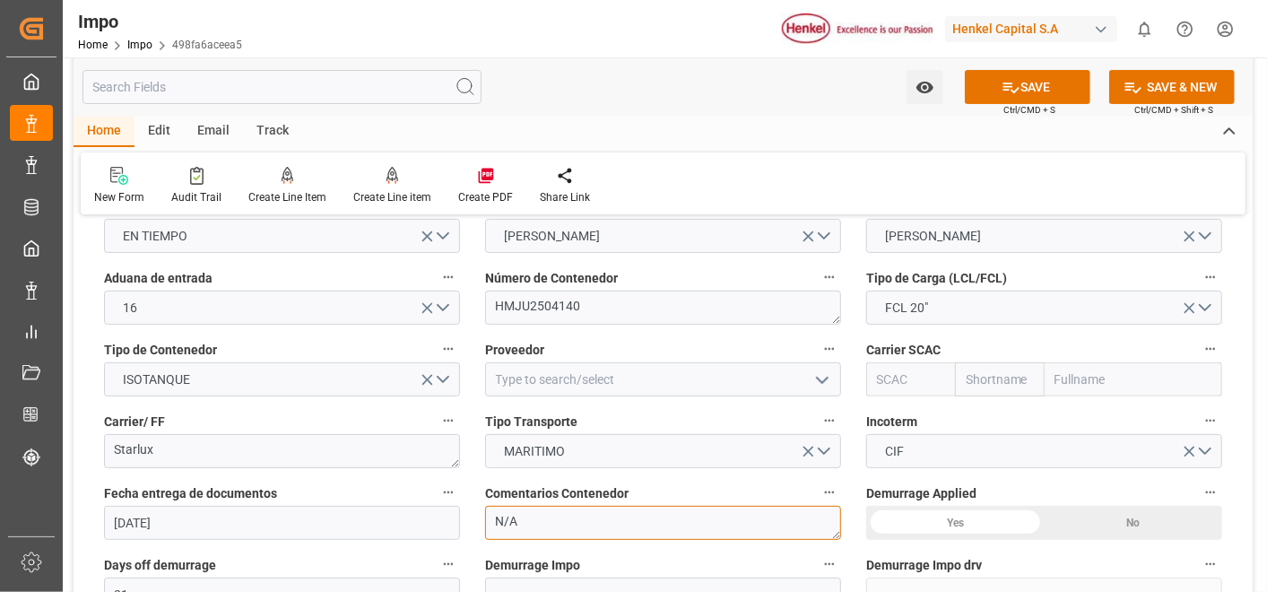
scroll to position [152, 0]
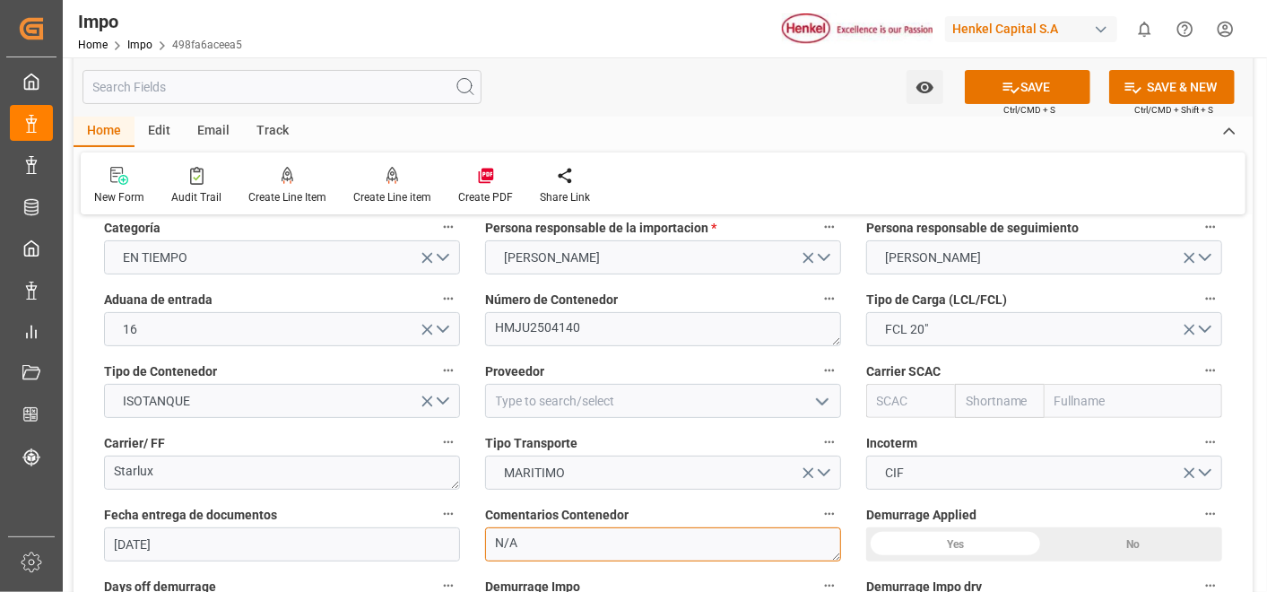
type textarea "N/A"
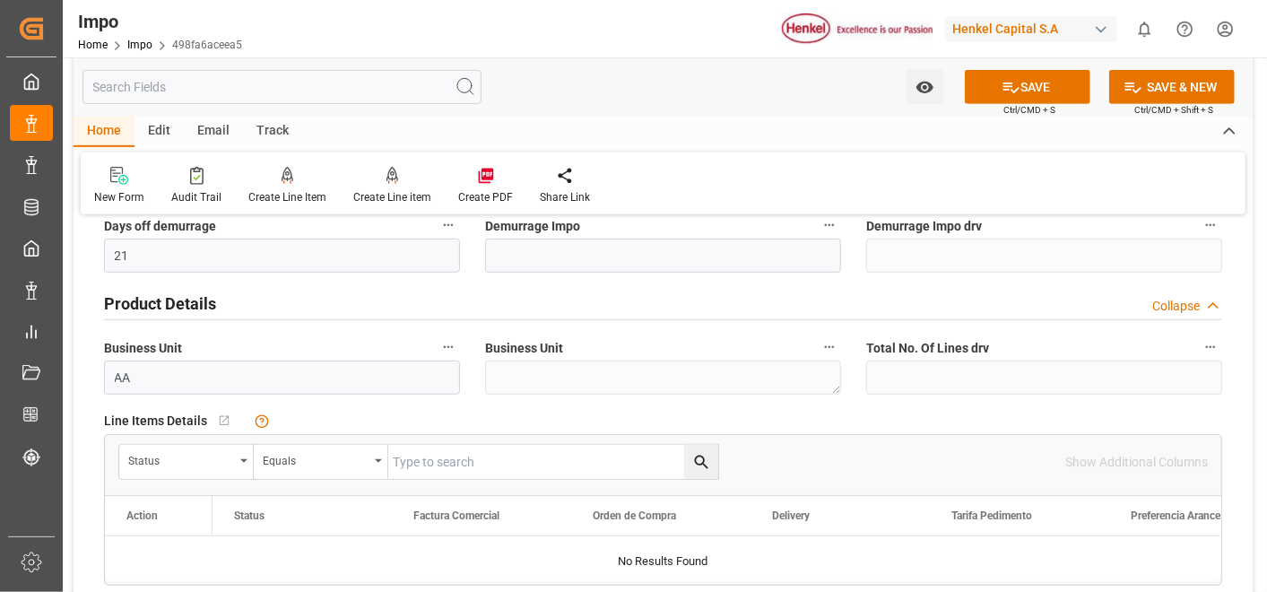
scroll to position [514, 0]
click at [371, 378] on input "AA" at bounding box center [282, 377] width 356 height 34
click at [241, 454] on div "Status" at bounding box center [186, 461] width 135 height 34
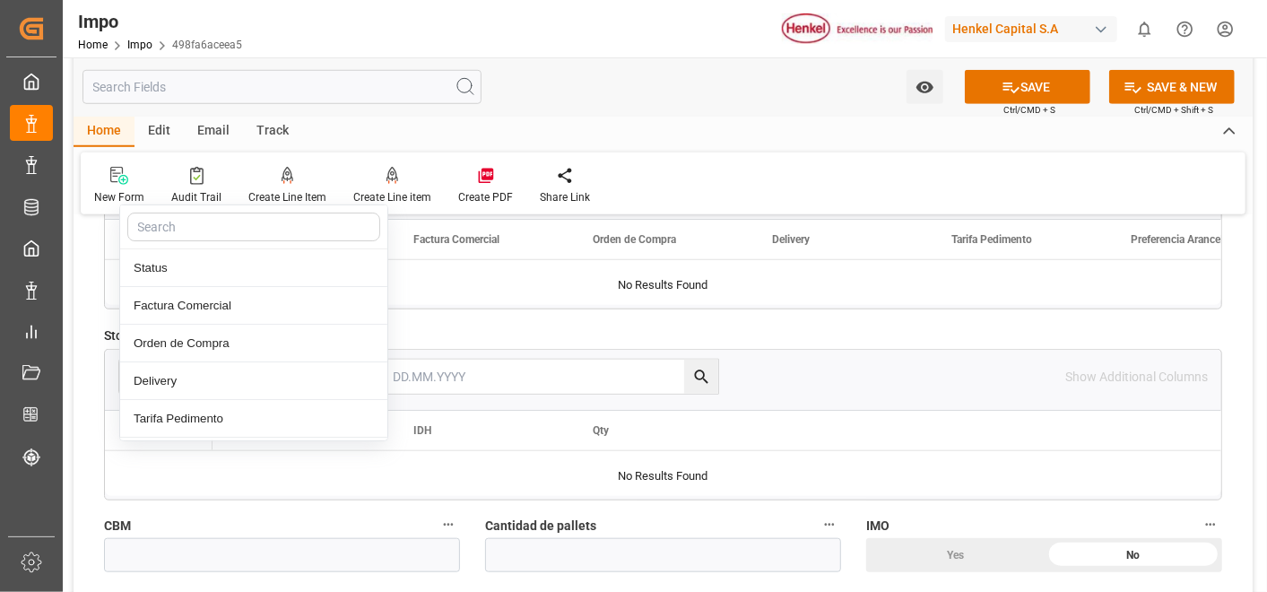
scroll to position [805, 0]
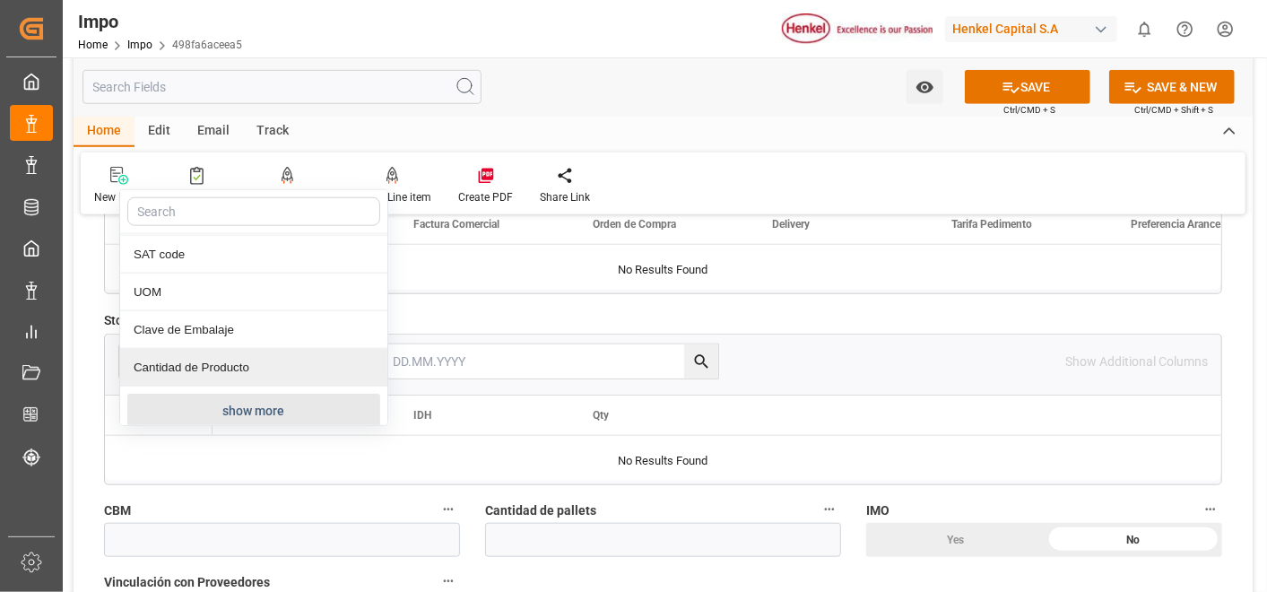
click at [265, 400] on button "show more" at bounding box center [253, 411] width 253 height 34
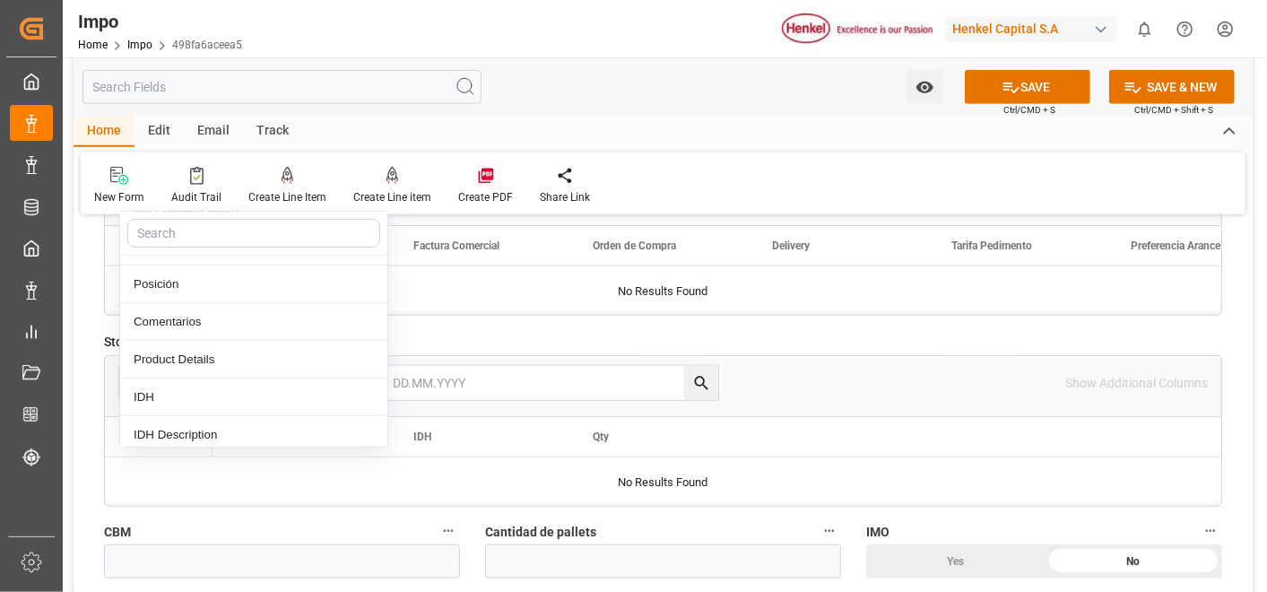
scroll to position [352, 0]
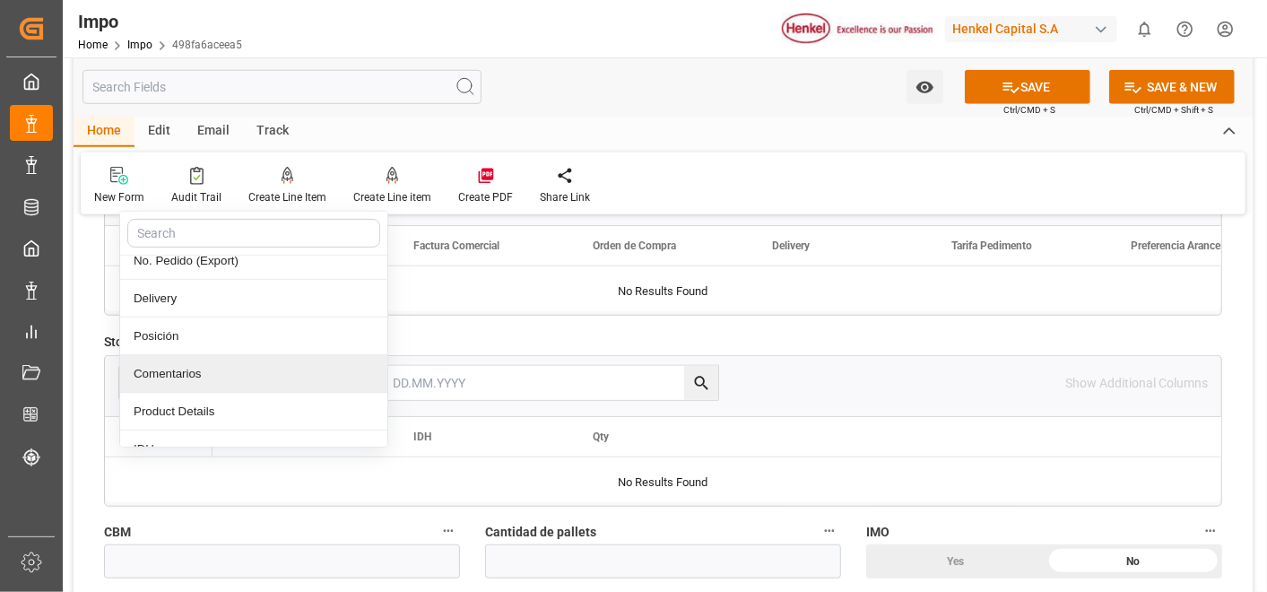
click at [182, 361] on div "Comentarios" at bounding box center [253, 374] width 267 height 38
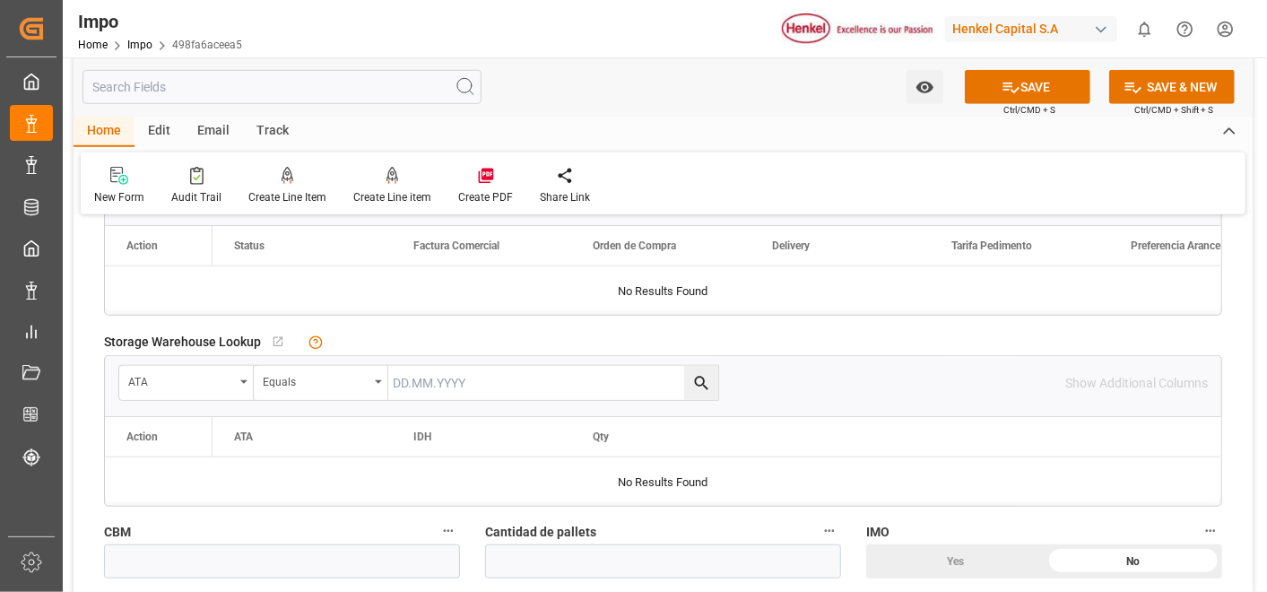
click at [474, 384] on input "text" at bounding box center [553, 383] width 330 height 34
click at [820, 125] on div "Home Edit Email Track" at bounding box center [663, 132] width 1179 height 30
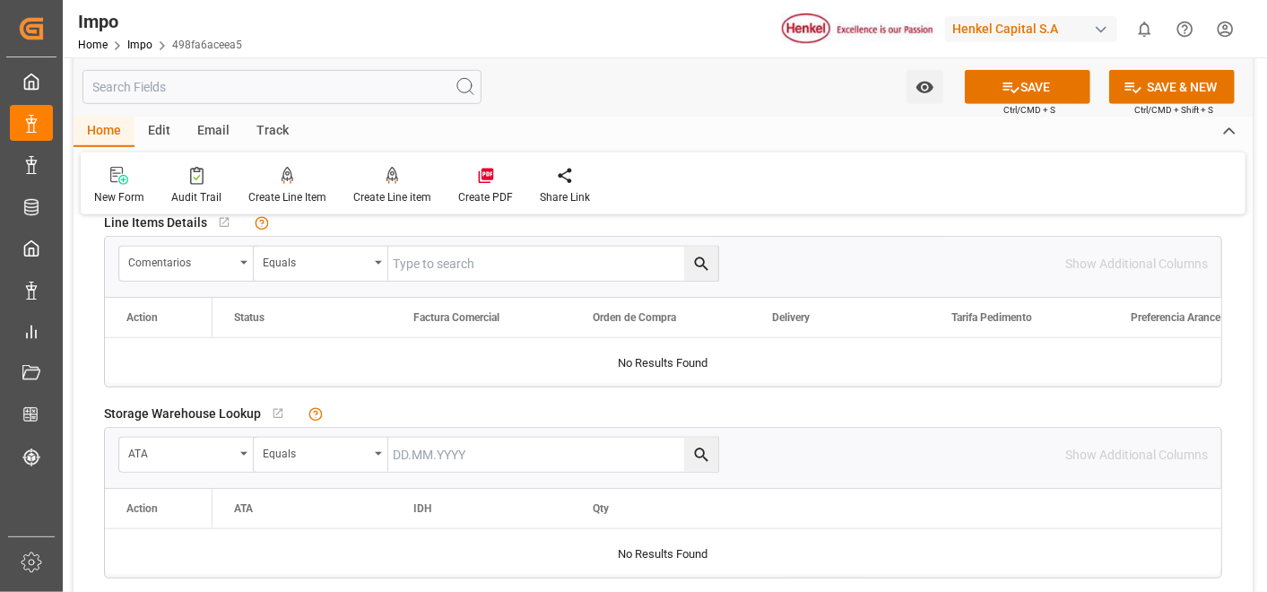
scroll to position [709, 0]
click at [235, 448] on div "ATA" at bounding box center [186, 456] width 135 height 34
click at [693, 194] on div "New Form Audit Trail Create Line Item Create Line item Create PDF Share Link" at bounding box center [663, 183] width 1165 height 62
click at [482, 264] on input "text" at bounding box center [553, 265] width 330 height 34
paste input "SPTK25080301"
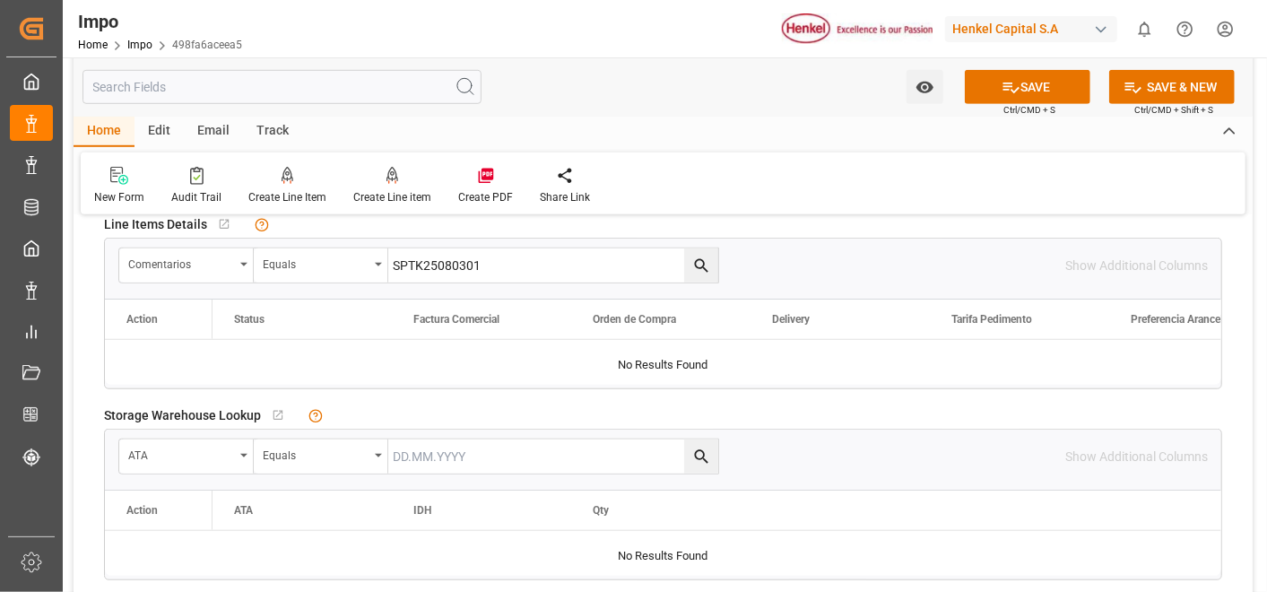
click at [697, 265] on icon "search button" at bounding box center [700, 265] width 13 height 13
click at [495, 264] on input "SPTK25080301" at bounding box center [553, 265] width 330 height 34
click at [716, 264] on button "search button" at bounding box center [701, 265] width 34 height 34
click at [716, 264] on input "SPTK25080301" at bounding box center [553, 265] width 330 height 34
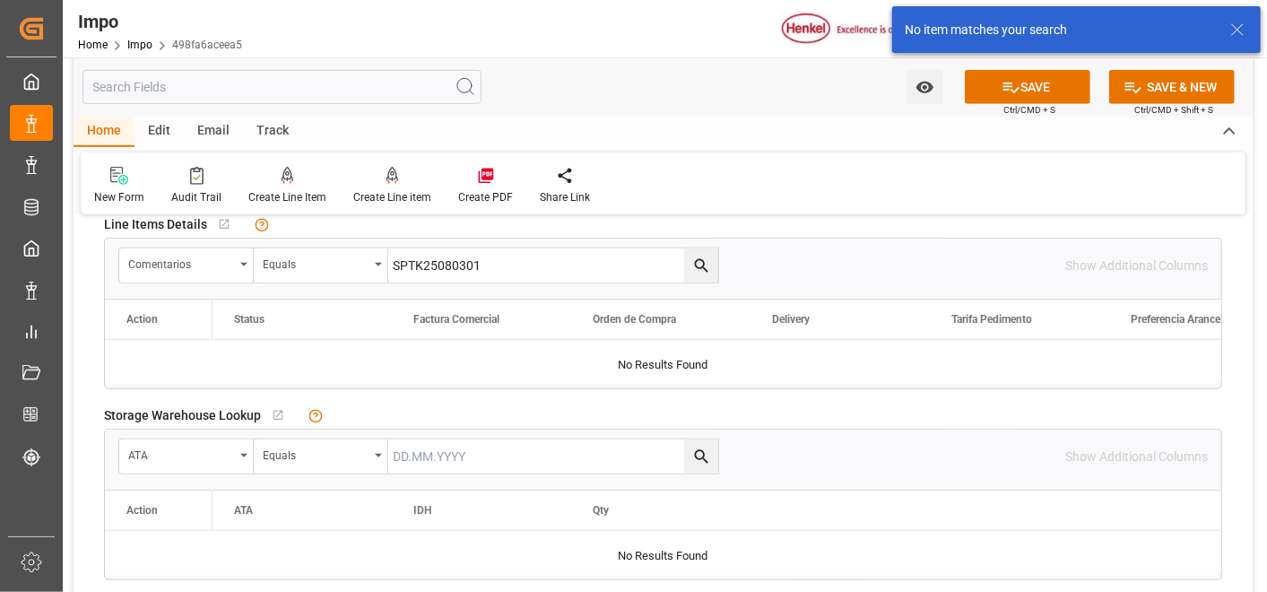
click at [551, 248] on input "SPTK25080301" at bounding box center [553, 265] width 330 height 34
type input "S"
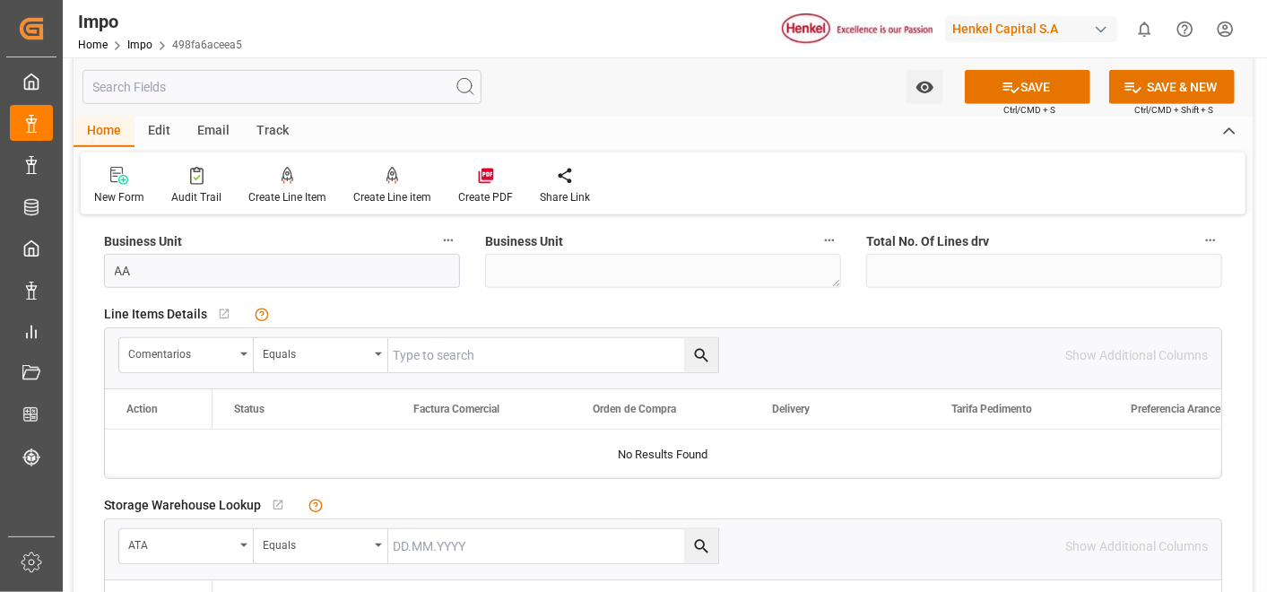
scroll to position [621, 0]
click at [448, 358] on input "text" at bounding box center [553, 354] width 330 height 34
paste input "SPTK25080301"
type input "SPTK25080301"
click at [701, 352] on icon "search button" at bounding box center [701, 354] width 19 height 19
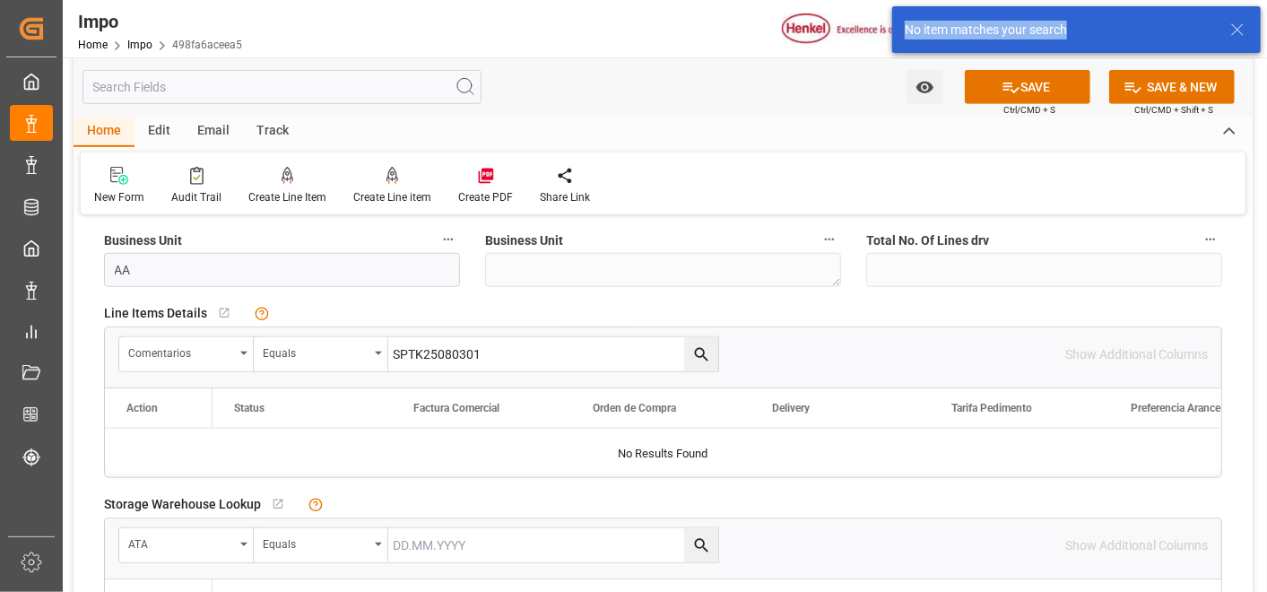
drag, startPoint x: 904, startPoint y: 25, endPoint x: 1076, endPoint y: 28, distance: 172.2
click at [1076, 28] on div "No item matches your search" at bounding box center [1059, 30] width 309 height 19
copy div "No item matches your search"
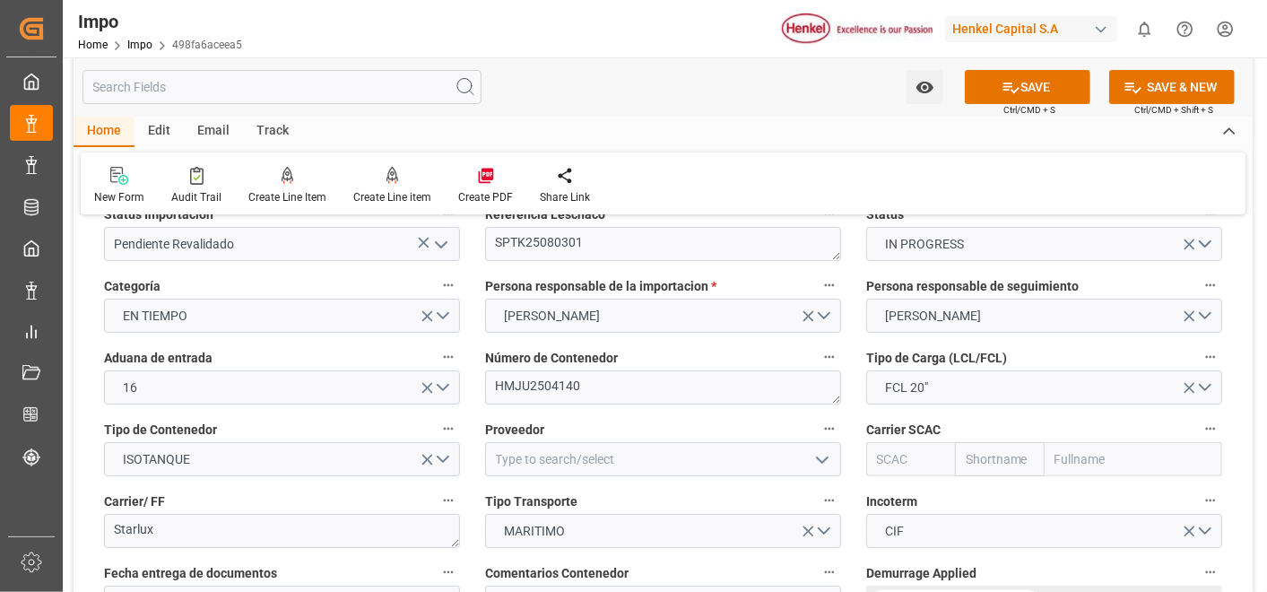
scroll to position [203, 0]
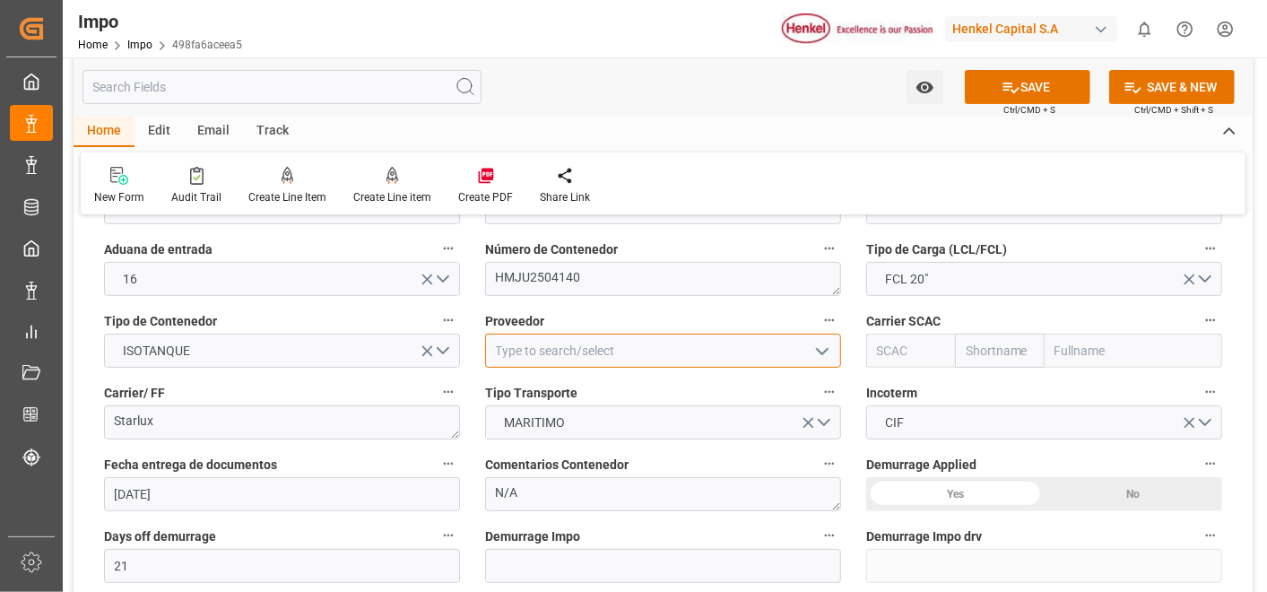
click at [648, 356] on input at bounding box center [663, 351] width 356 height 34
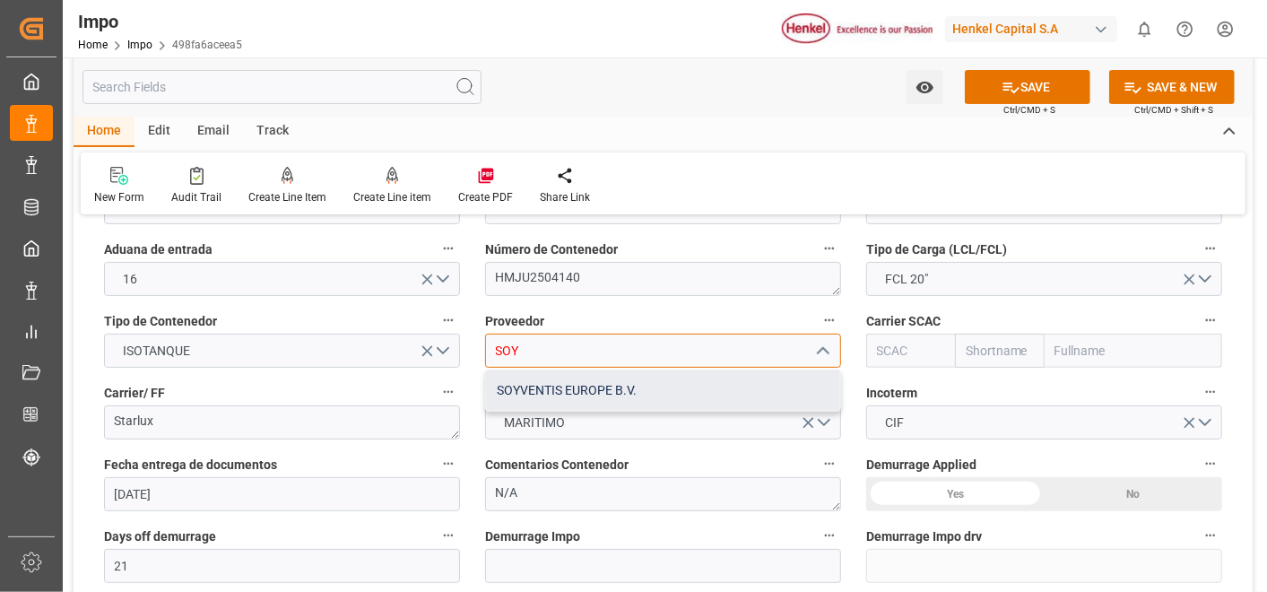
click at [608, 387] on div "SOYVENTIS EUROPE B.V." at bounding box center [663, 390] width 354 height 40
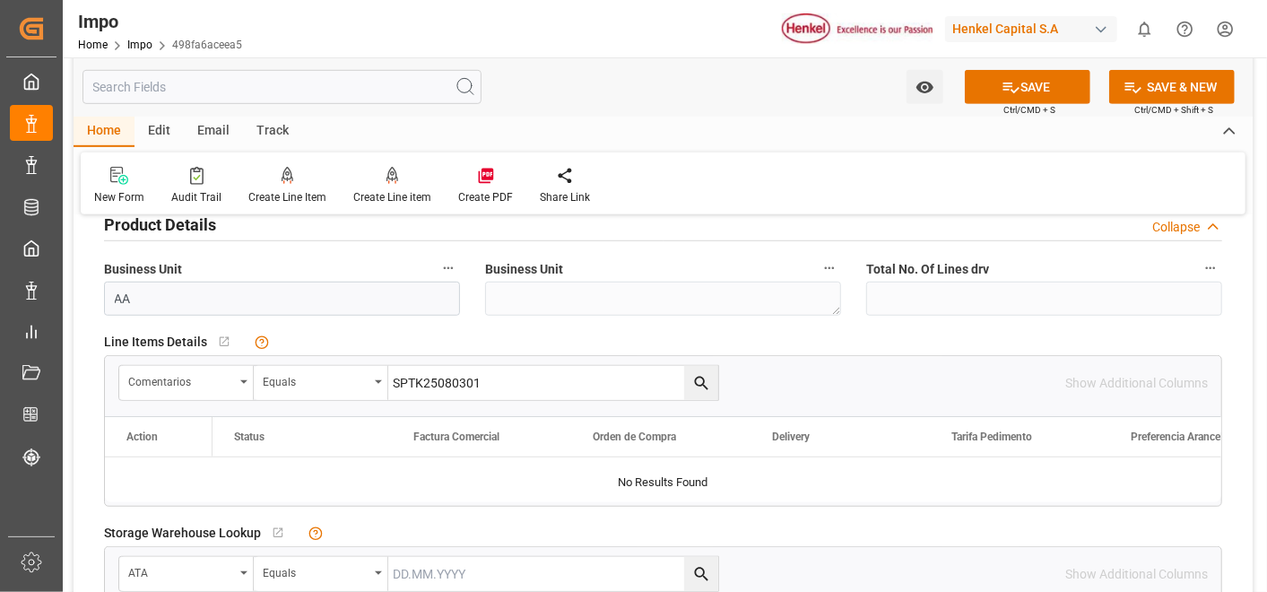
scroll to position [599, 0]
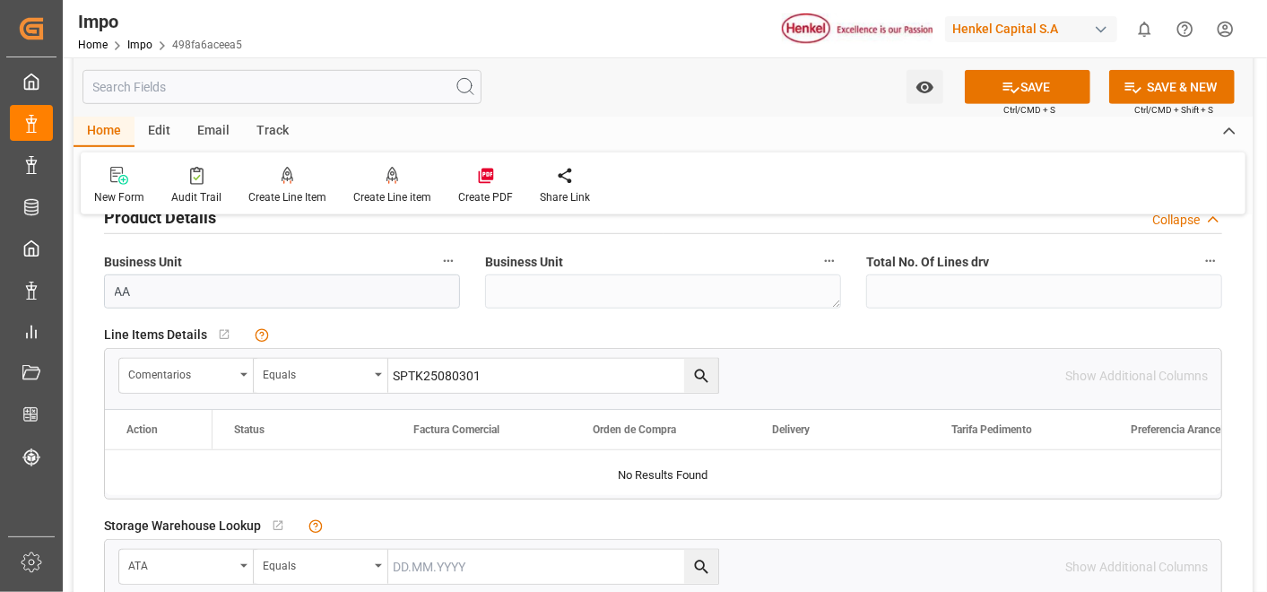
type input "SOYVENTIS EUROPE B.V."
click at [699, 371] on icon "search button" at bounding box center [701, 376] width 19 height 19
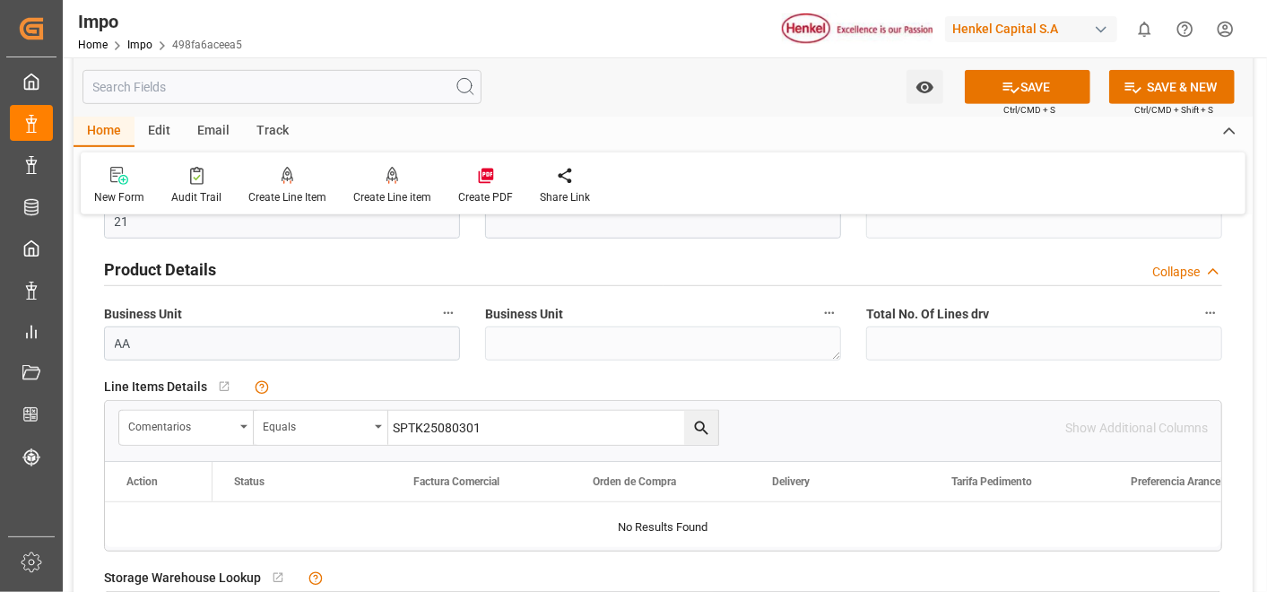
scroll to position [545, 0]
click at [697, 431] on icon "search button" at bounding box center [701, 430] width 19 height 19
click at [706, 430] on icon "search button" at bounding box center [701, 430] width 19 height 19
click at [700, 431] on icon "search button" at bounding box center [701, 430] width 19 height 19
click at [704, 425] on icon "search button" at bounding box center [701, 430] width 19 height 19
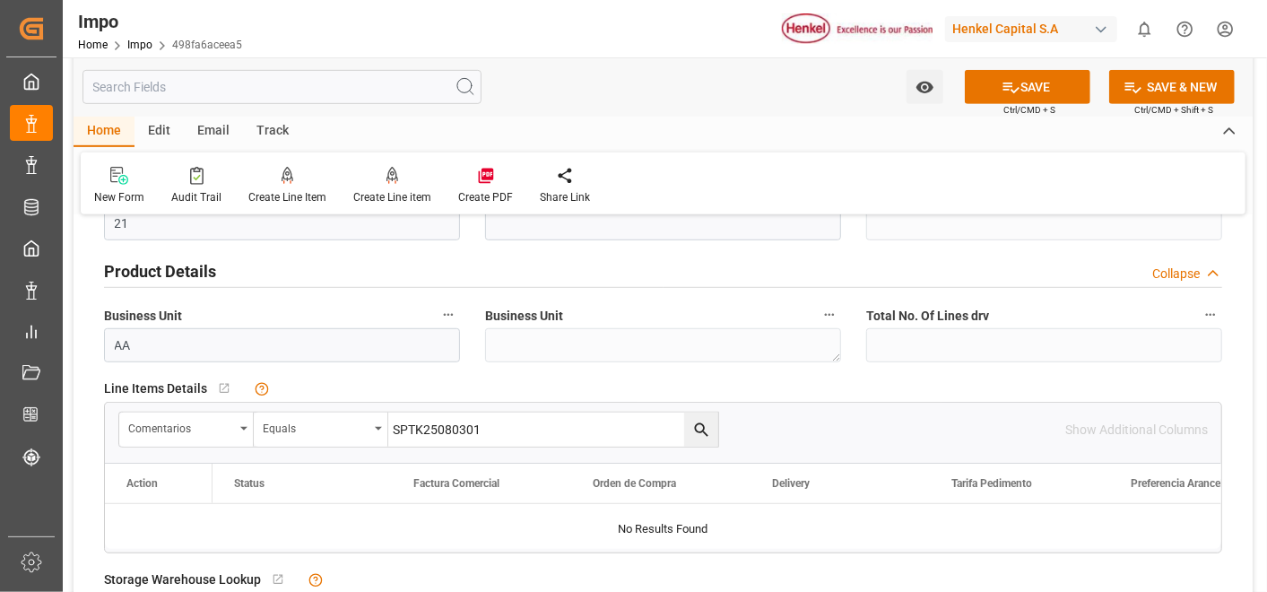
click at [538, 421] on input "SPTK25080301" at bounding box center [553, 430] width 330 height 34
type input "S"
paste input "SPTK25080301"
click at [698, 431] on icon "search button" at bounding box center [701, 430] width 19 height 19
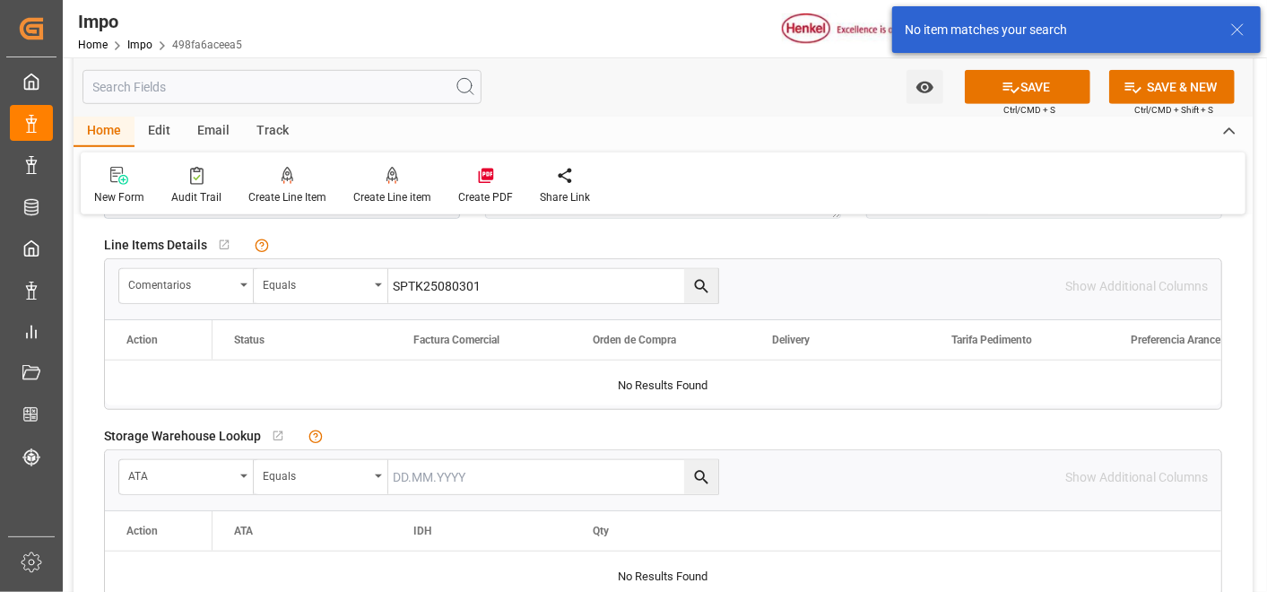
scroll to position [711, 0]
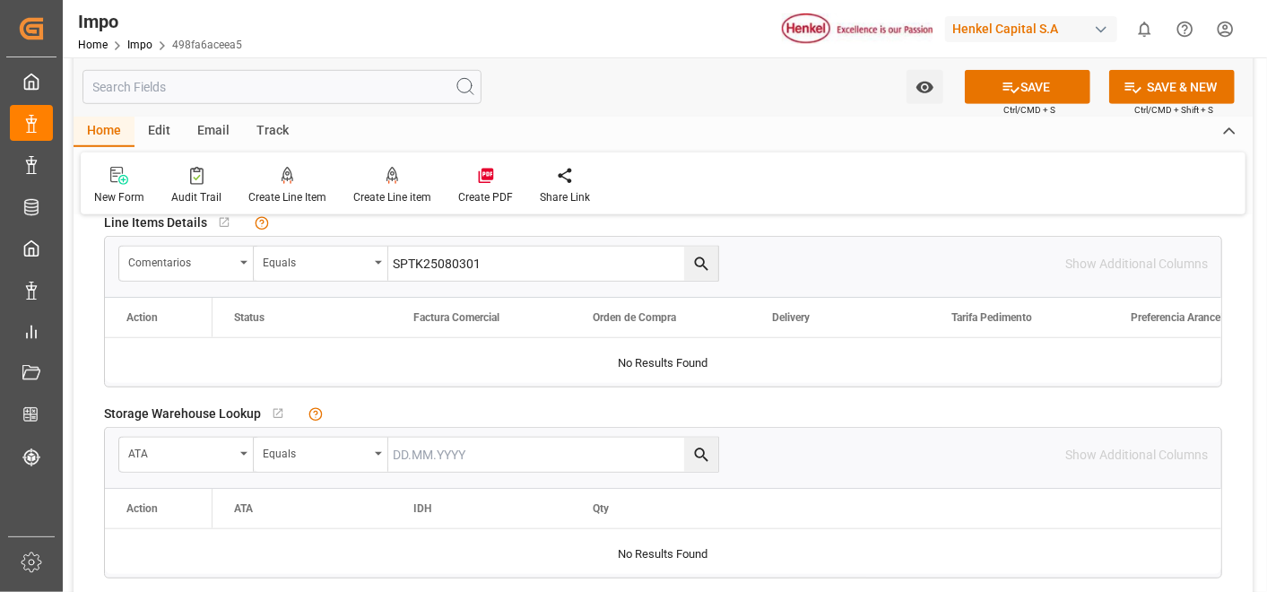
click at [606, 261] on input "SPTK25080301" at bounding box center [553, 264] width 330 height 34
click at [697, 263] on icon "search button" at bounding box center [701, 264] width 19 height 19
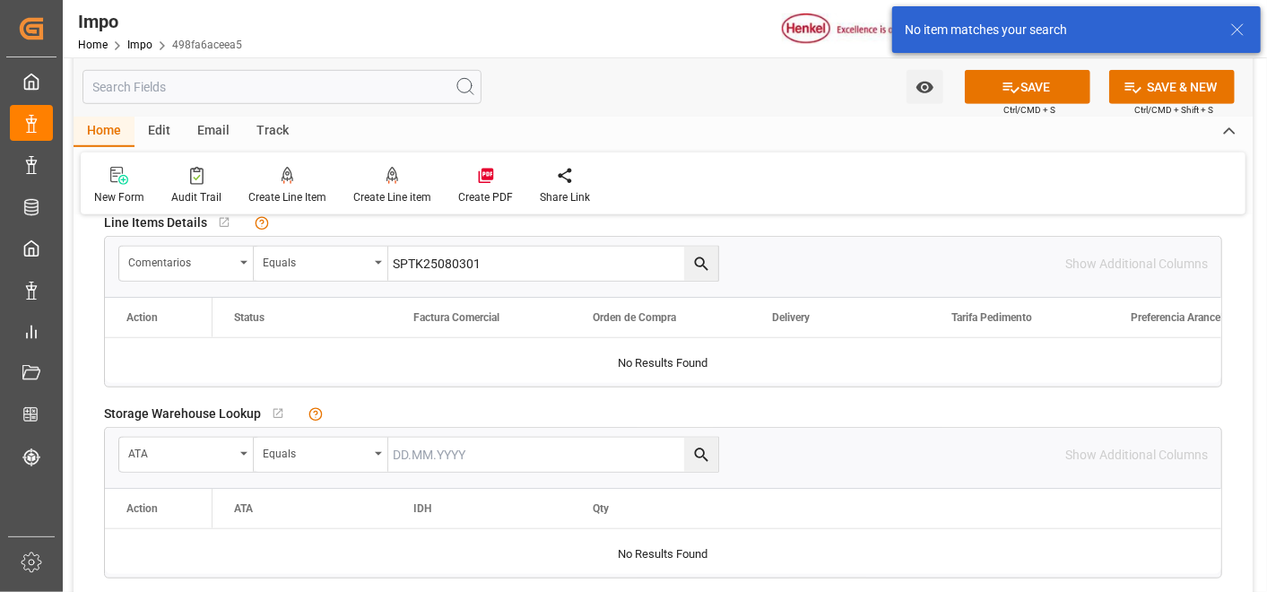
click at [548, 253] on input "SPTK25080301" at bounding box center [553, 264] width 330 height 34
click at [395, 257] on input "SPTK25080301" at bounding box center [553, 264] width 330 height 34
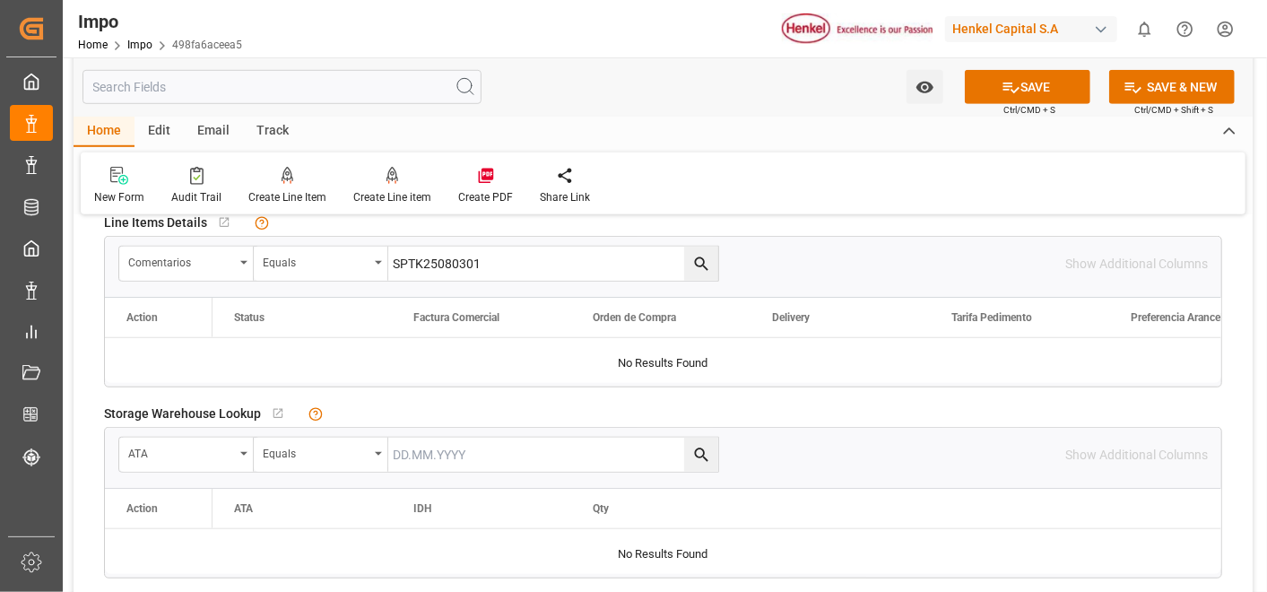
click at [708, 249] on button "search button" at bounding box center [701, 264] width 34 height 34
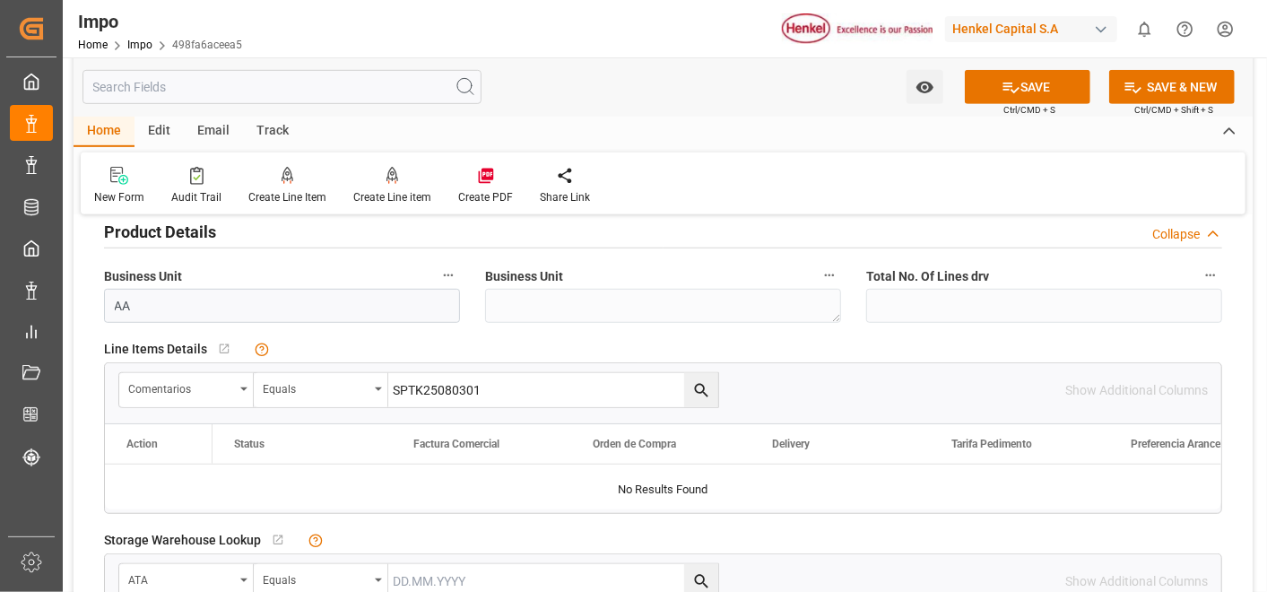
scroll to position [605, 0]
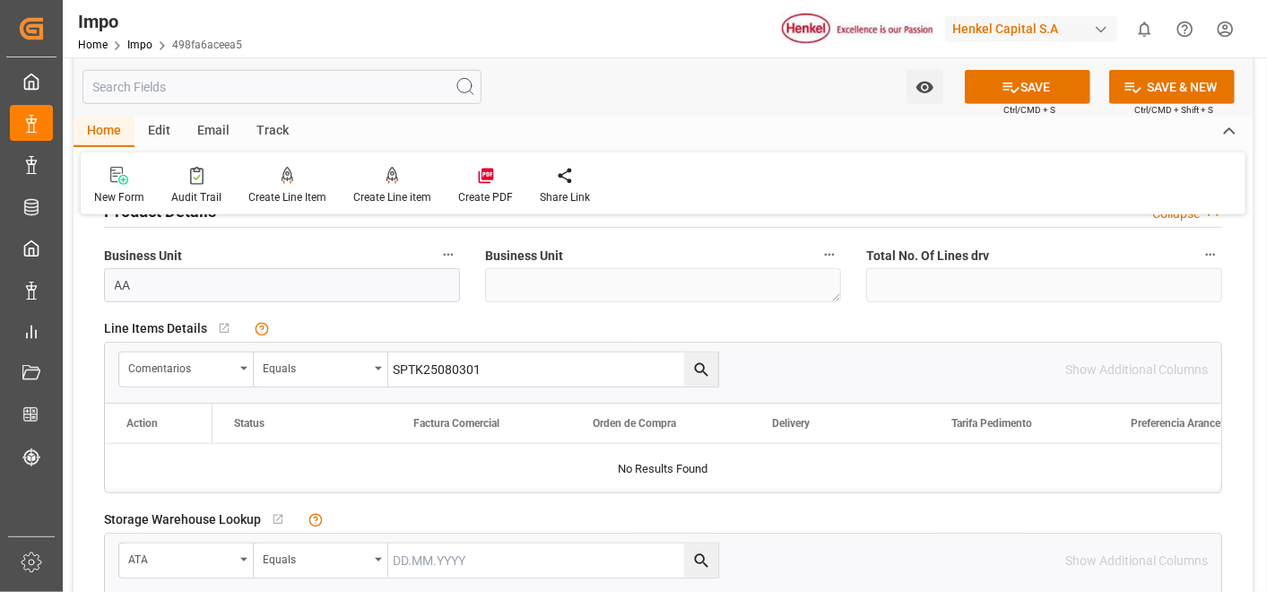
click at [548, 381] on input "SPTK25080301" at bounding box center [553, 369] width 330 height 34
type input "S"
paste input "SPTK25080301"
type input "SPTK25080301"
click at [700, 370] on icon "search button" at bounding box center [700, 369] width 13 height 13
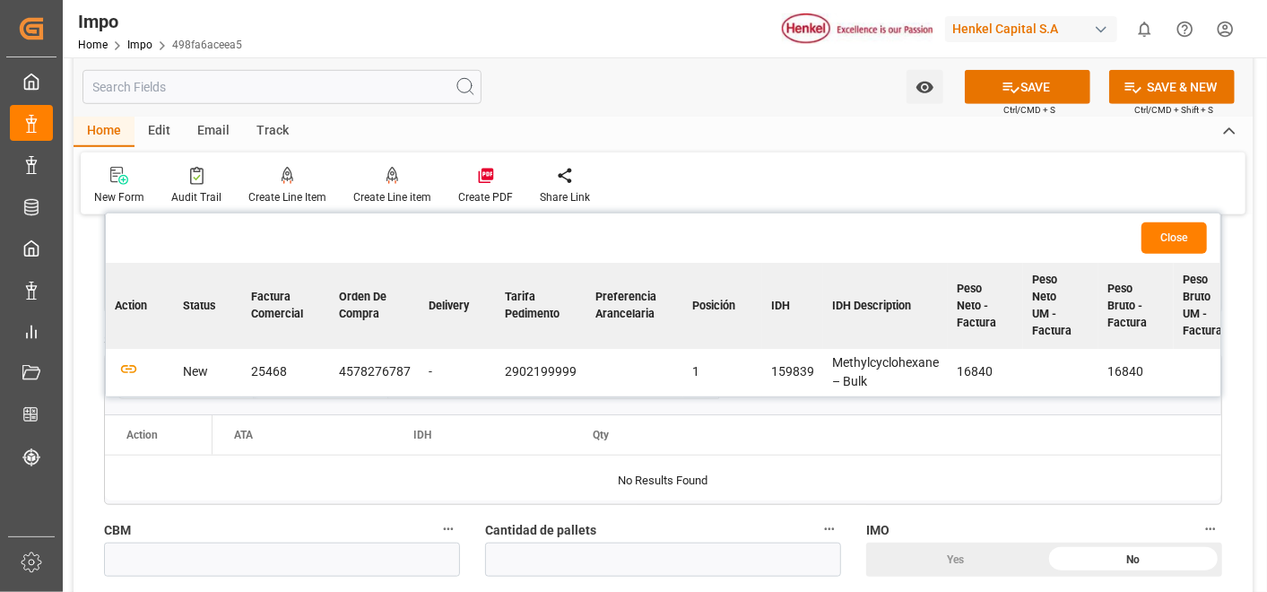
scroll to position [787, 0]
click at [126, 365] on icon "button" at bounding box center [128, 368] width 19 height 10
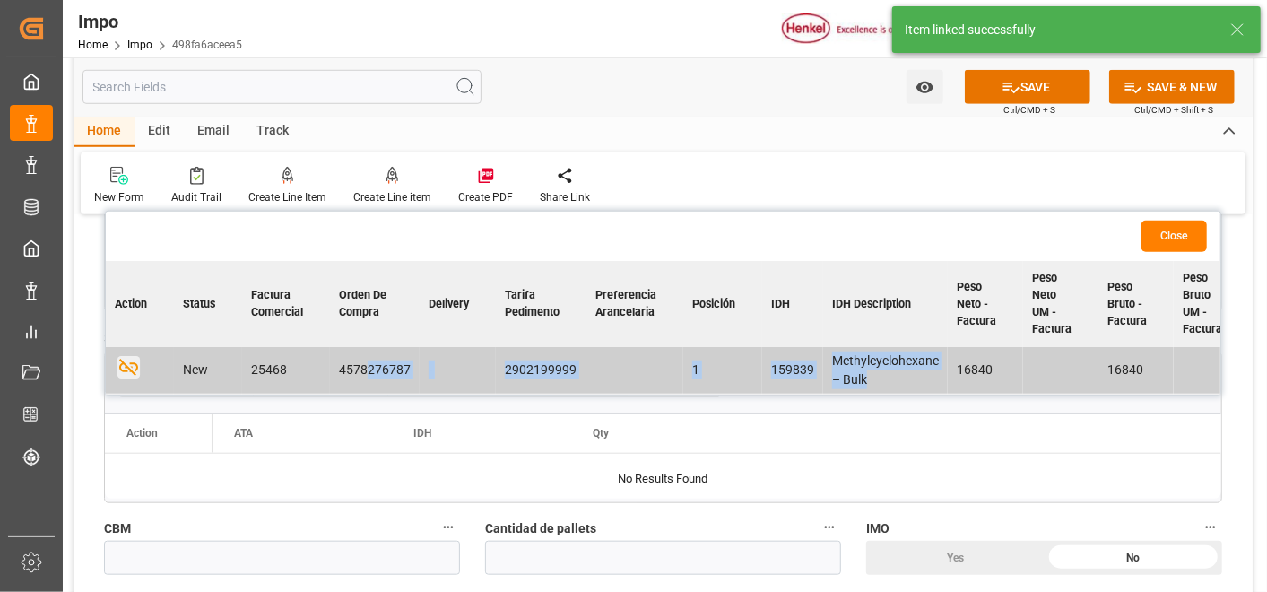
drag, startPoint x: 368, startPoint y: 391, endPoint x: 876, endPoint y: 378, distance: 508.7
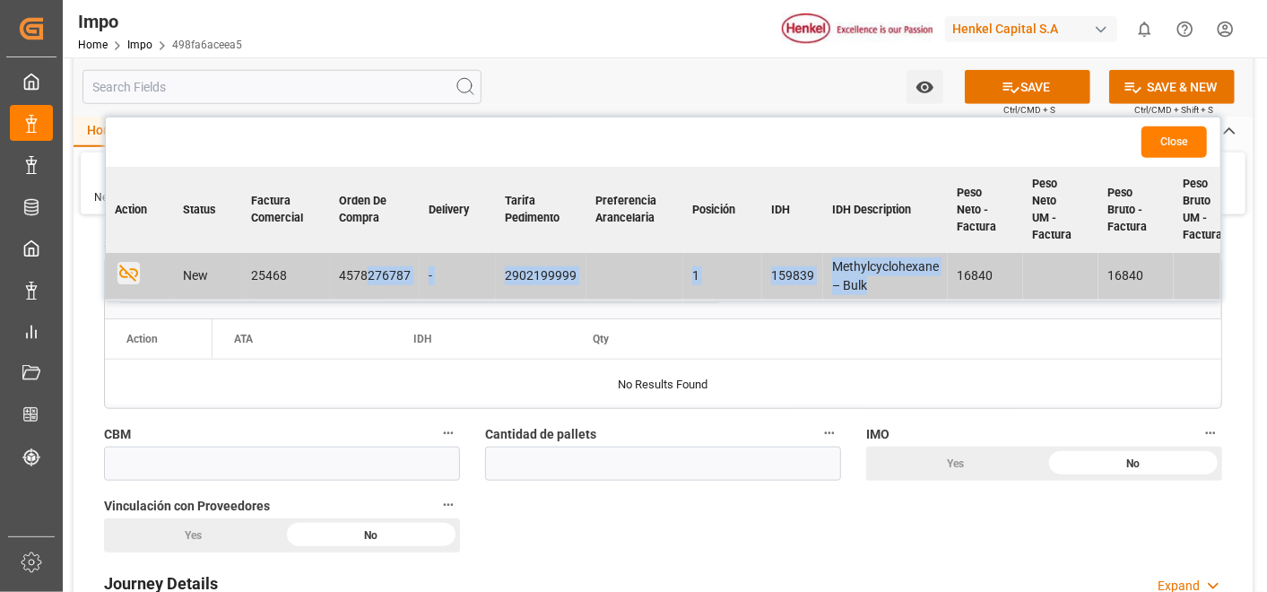
scroll to position [876, 0]
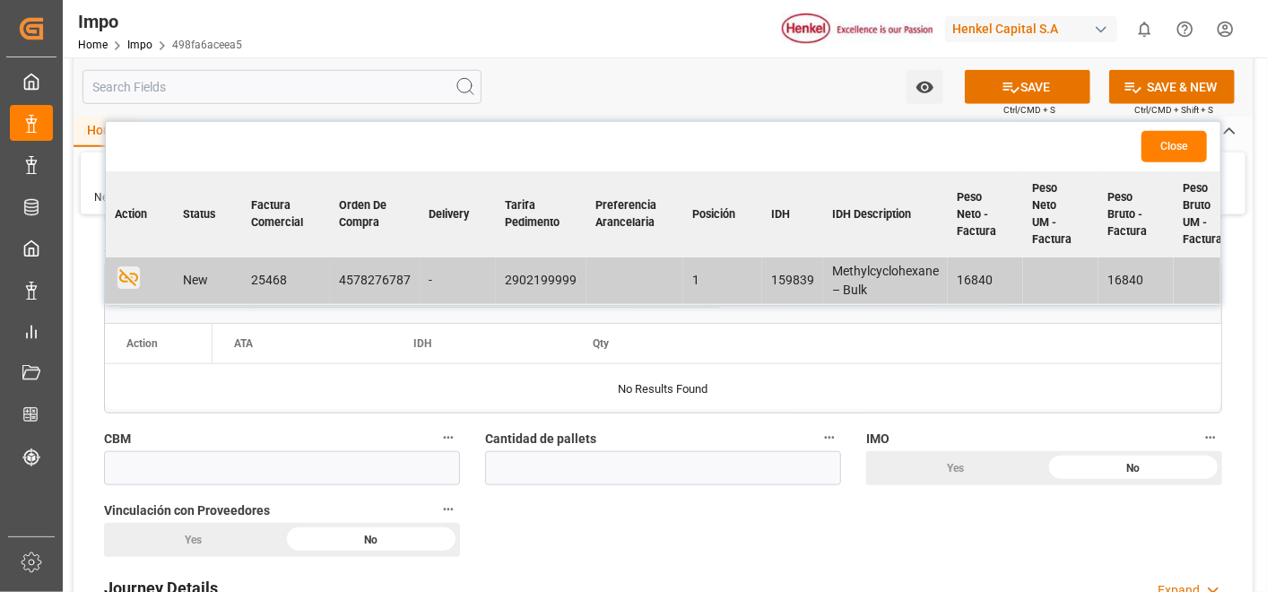
click at [809, 500] on div "Overview Collapse Status Importación Pendiente Revalidado Referencia Leschaco S…" at bounding box center [663, 294] width 1179 height 1880
click at [1193, 144] on button "Close" at bounding box center [1174, 146] width 65 height 31
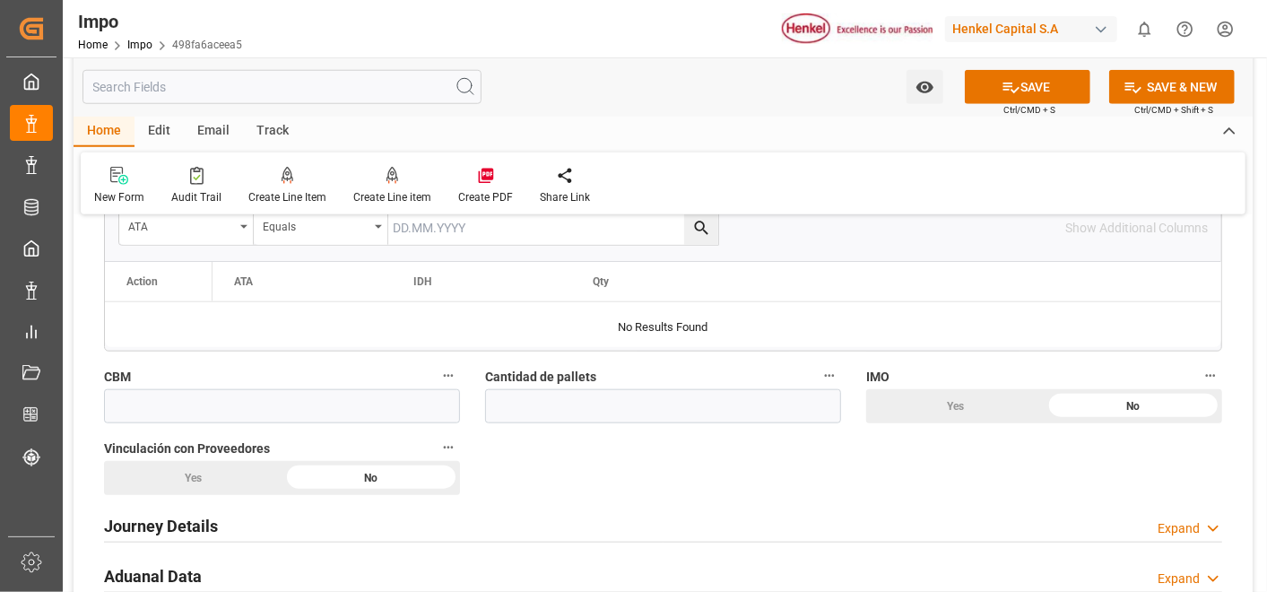
scroll to position [942, 0]
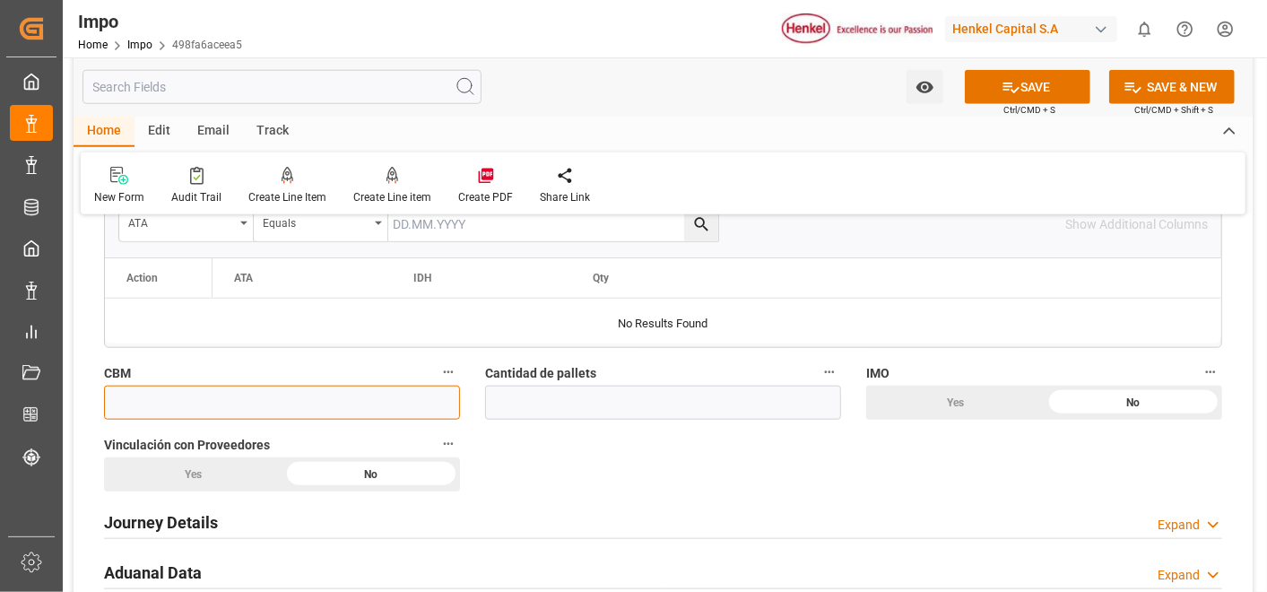
click at [297, 402] on input "text" at bounding box center [282, 403] width 356 height 34
paste input "16.840"
type input "16.84"
click at [865, 488] on div "Overview Collapse Status Importación Pendiente Revalidado Referencia Leschaco S…" at bounding box center [663, 229] width 1179 height 1880
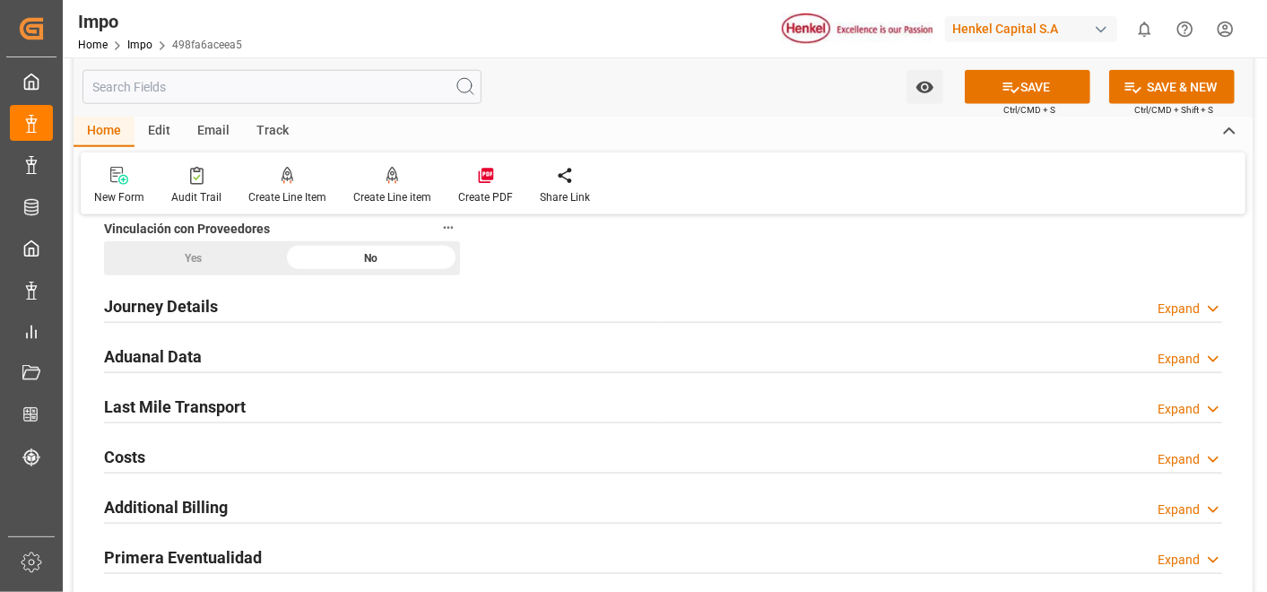
scroll to position [1159, 0]
click at [187, 295] on h2 "Journey Details" at bounding box center [161, 305] width 114 height 24
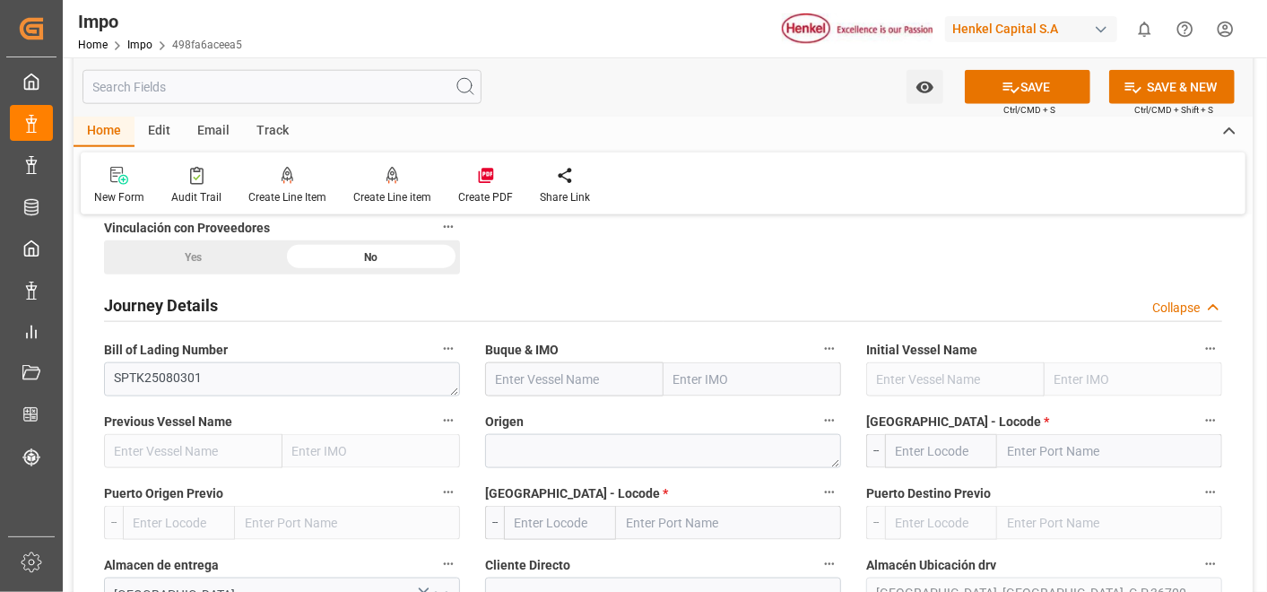
click at [594, 373] on input "text" at bounding box center [574, 379] width 178 height 34
paste input "CMA CGM INTEGRITY 0WURLE2MA"
type input "CMA CGM INTEGRITY 0WURLE2MA"
click at [480, 372] on div "Buque & IMO CMA CGM INTEGRITY 0WURLE2MA" at bounding box center [663, 367] width 381 height 72
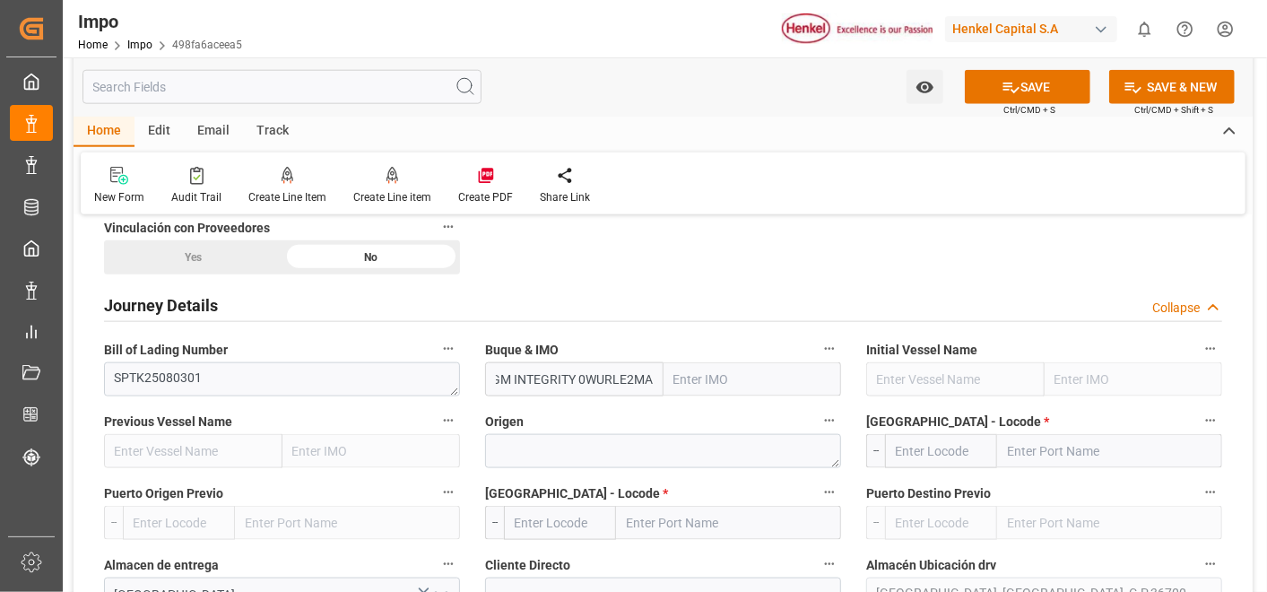
drag, startPoint x: 499, startPoint y: 375, endPoint x: 726, endPoint y: 387, distance: 227.2
click at [726, 387] on div "CMA CGM INTEGRITY 0WURLE2MA" at bounding box center [663, 379] width 356 height 34
click at [715, 383] on input "text" at bounding box center [753, 379] width 178 height 34
type input "CMA CGM INT"
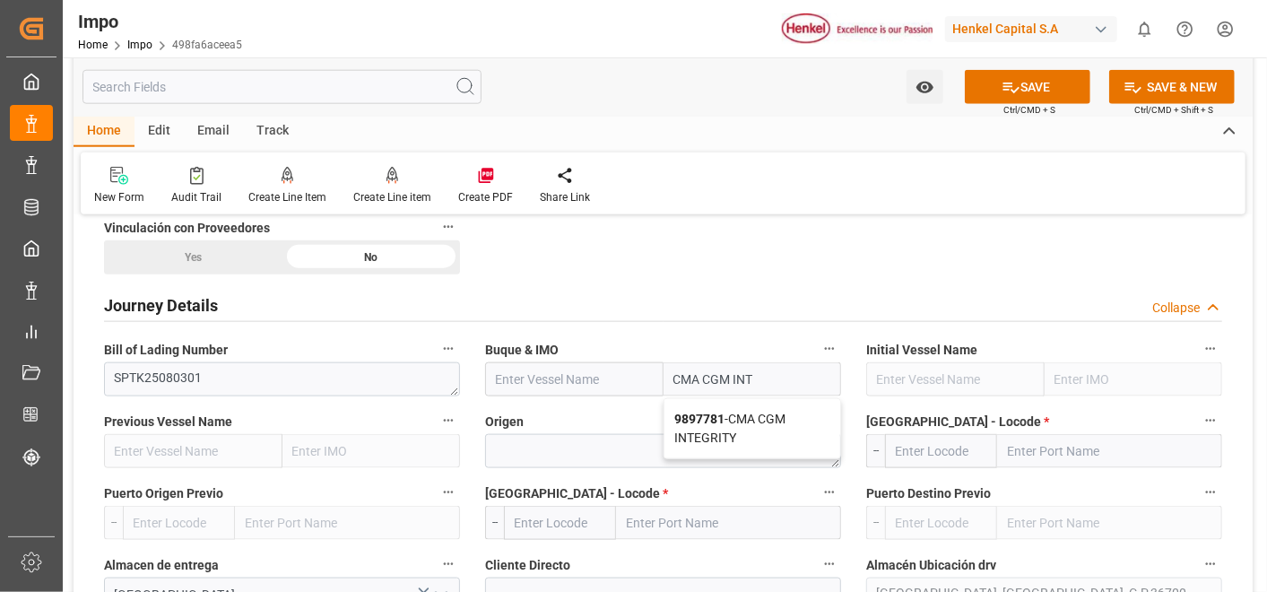
click at [764, 420] on span "9897781 - CMA CGM INTEGRITY" at bounding box center [730, 428] width 111 height 33
type input "CMA CGM INTEGRITY"
type input "9897781"
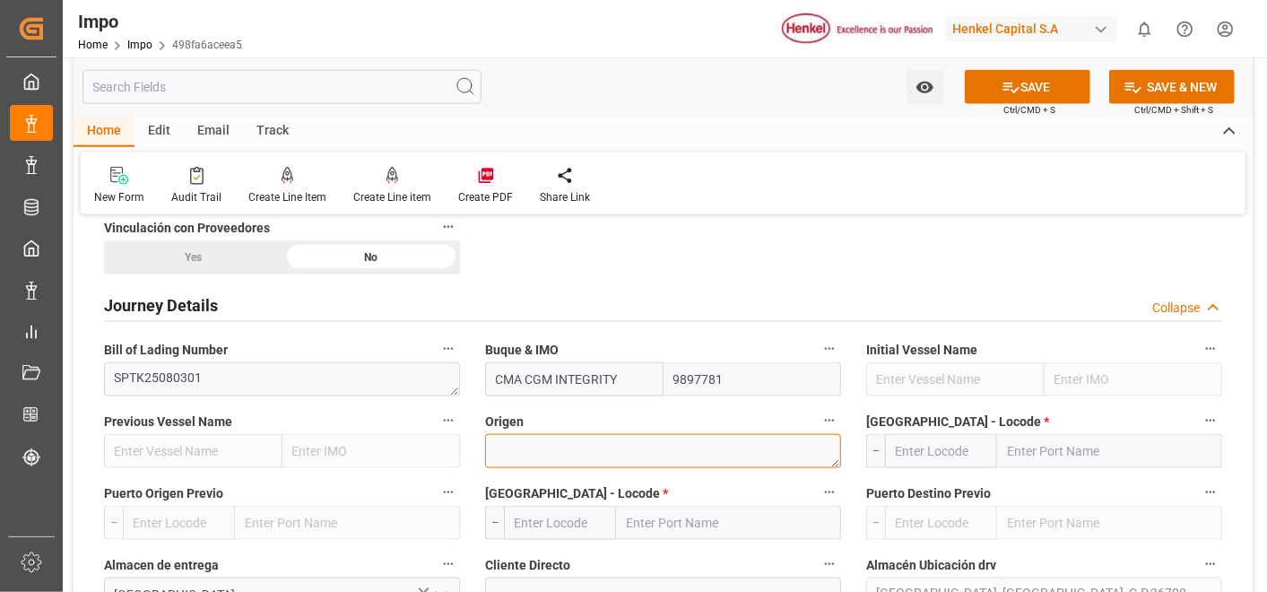
click at [664, 458] on textarea at bounding box center [663, 451] width 356 height 34
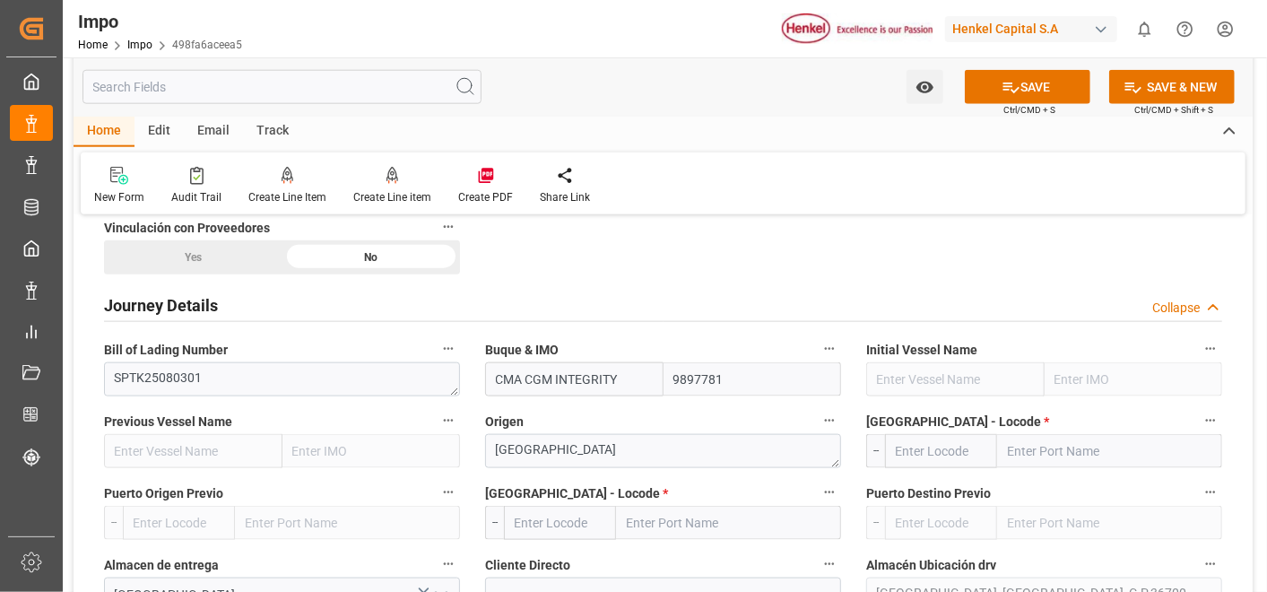
click at [739, 281] on div "Journey Details Collapse" at bounding box center [663, 306] width 1144 height 50
click at [669, 438] on textarea "KOREA" at bounding box center [663, 451] width 356 height 34
type textarea "K"
type textarea "REPUBLIC OF KOREA"
click at [1087, 454] on input "text" at bounding box center [1109, 451] width 225 height 34
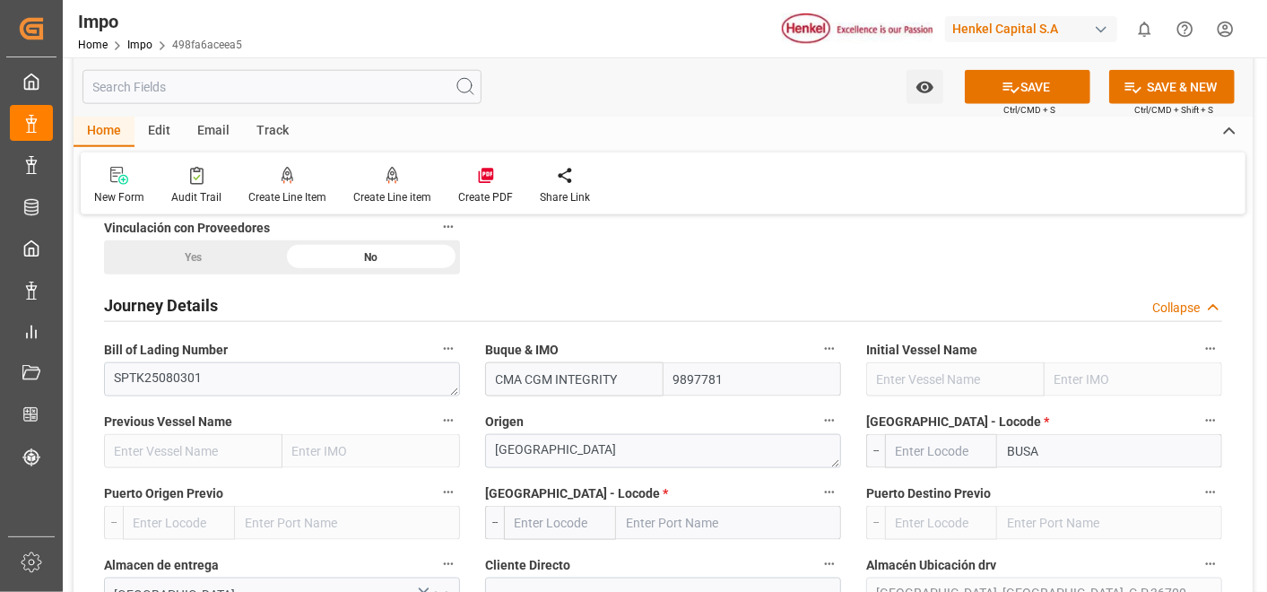
type input "BUSAN"
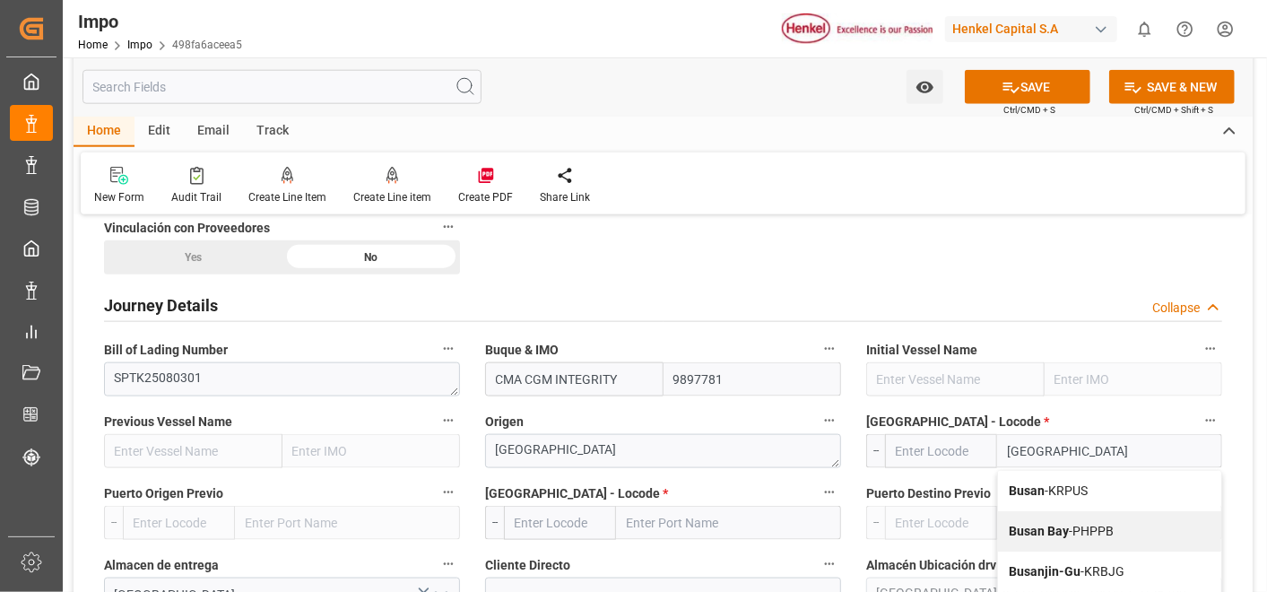
click at [1115, 486] on div "Busan - KRPUS" at bounding box center [1109, 491] width 223 height 40
type input "KRPUS"
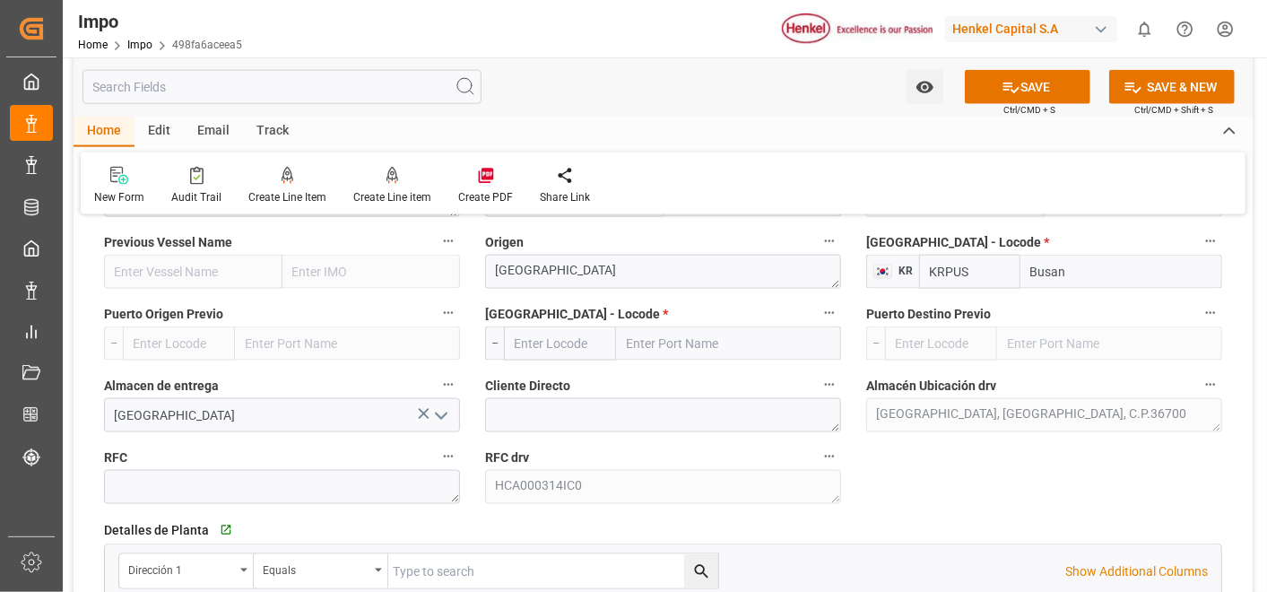
scroll to position [1338, 0]
type input "Busan"
click at [647, 340] on input "text" at bounding box center [728, 343] width 225 height 34
type input "MANZANILLO"
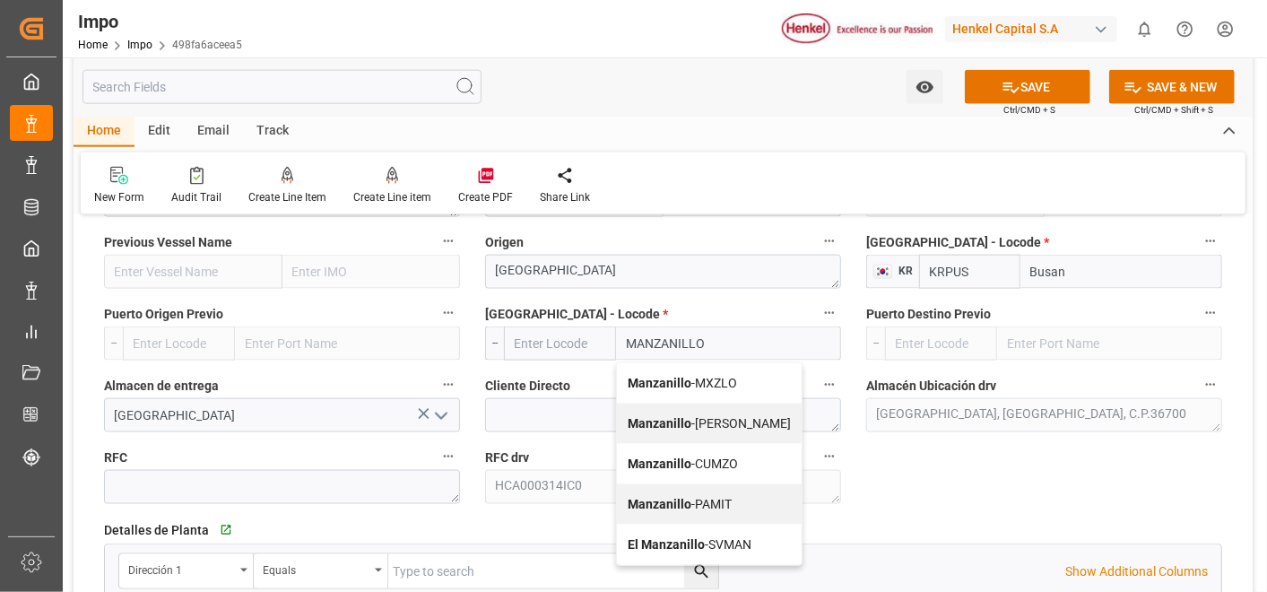
click at [718, 382] on span "Manzanillo - MXZLO" at bounding box center [682, 383] width 109 height 14
type input "MXZLO"
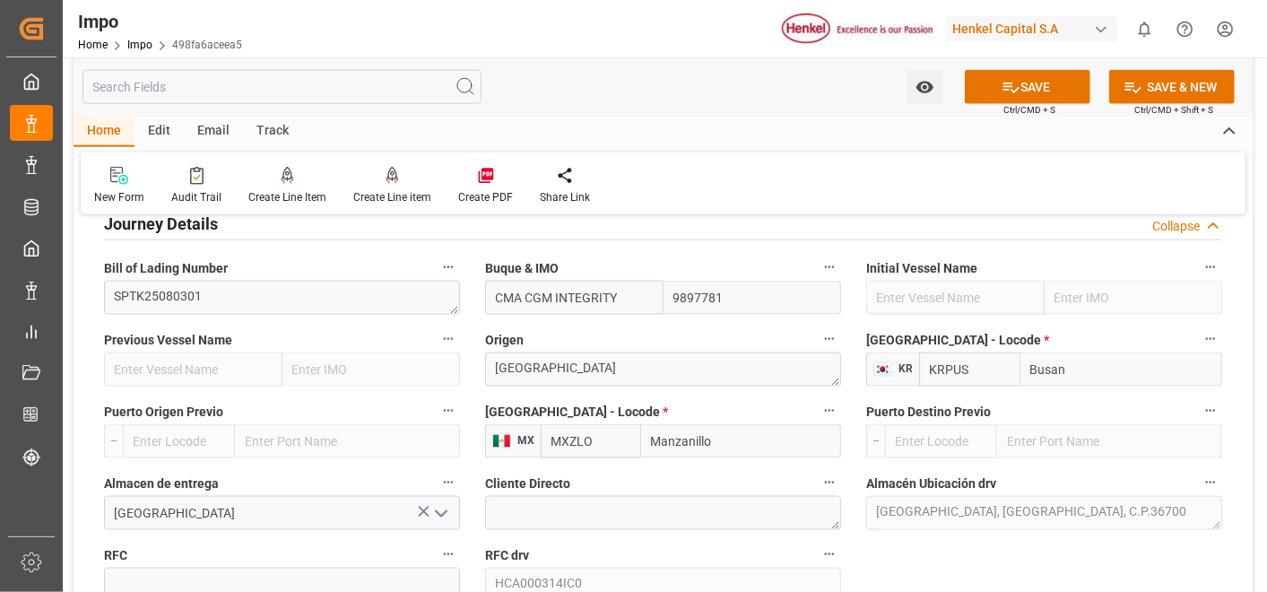
scroll to position [1239, 0]
type input "Manzanillo"
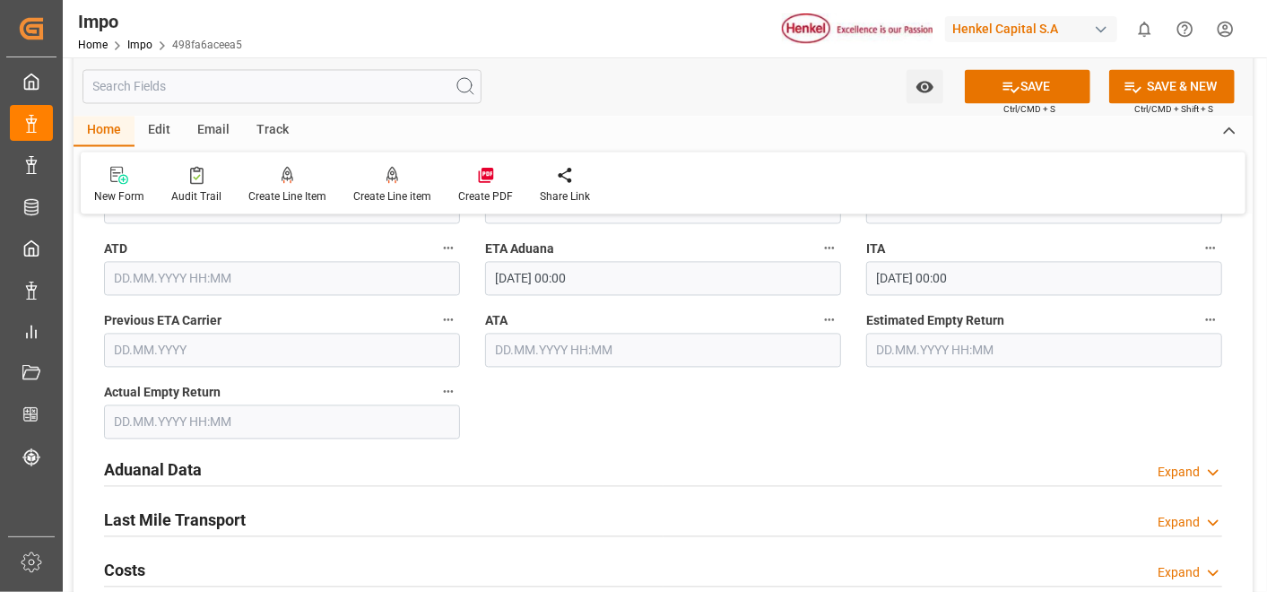
scroll to position [1956, 0]
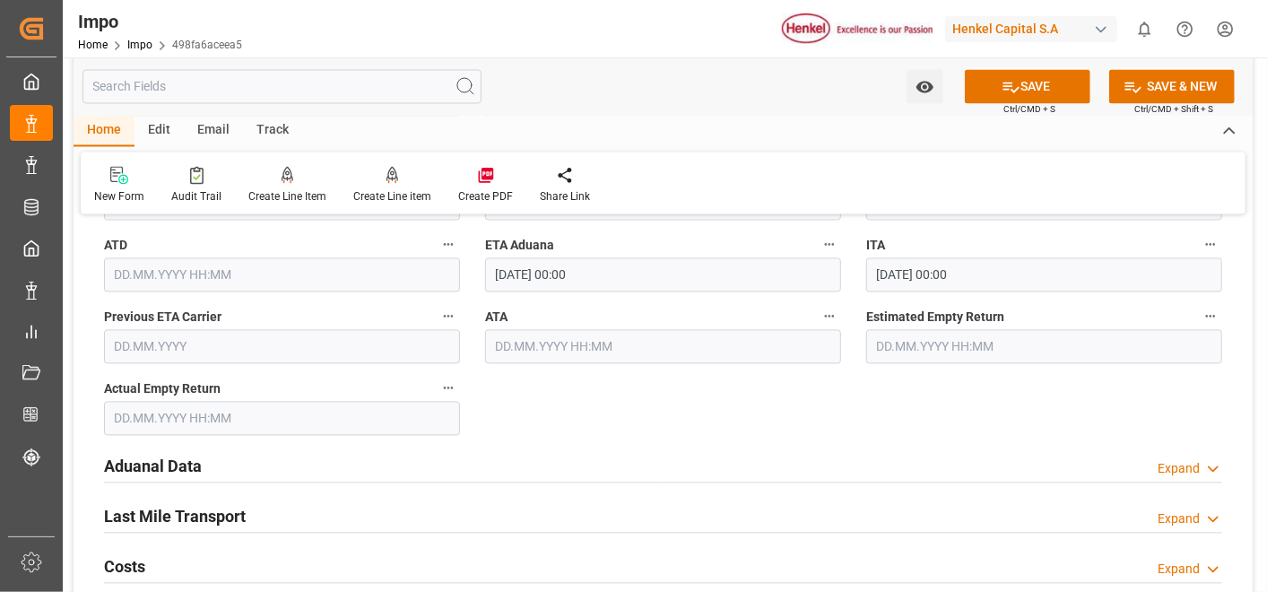
click at [189, 459] on h2 "Aduanal Data" at bounding box center [153, 467] width 98 height 24
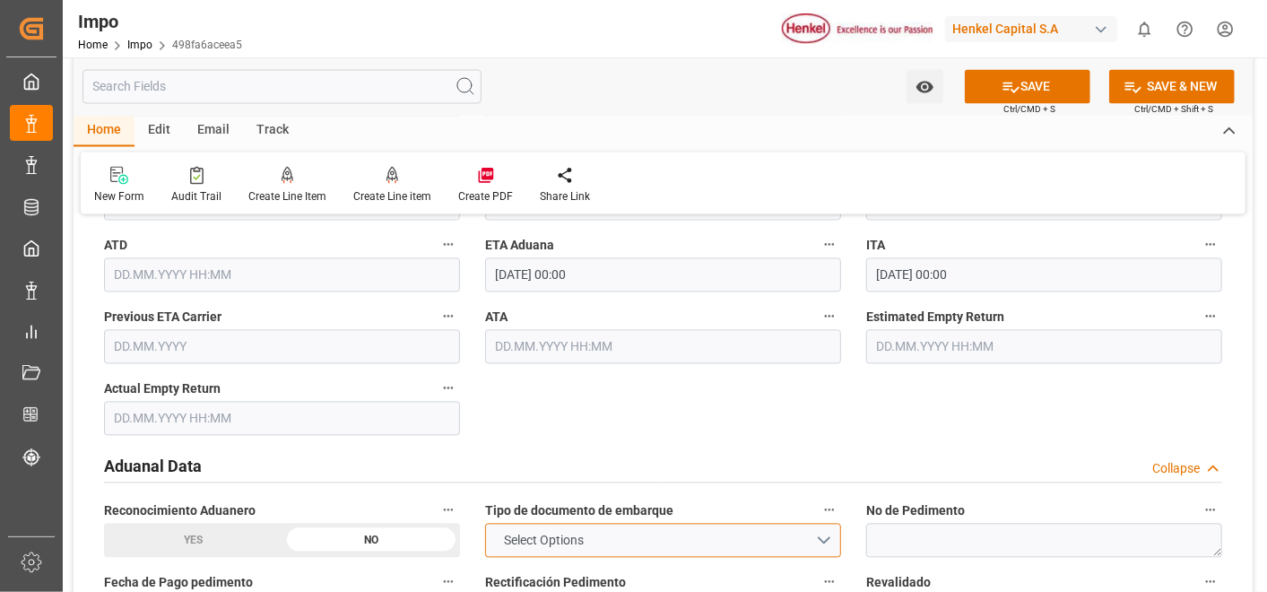
click at [716, 538] on button "Select Options" at bounding box center [663, 541] width 356 height 34
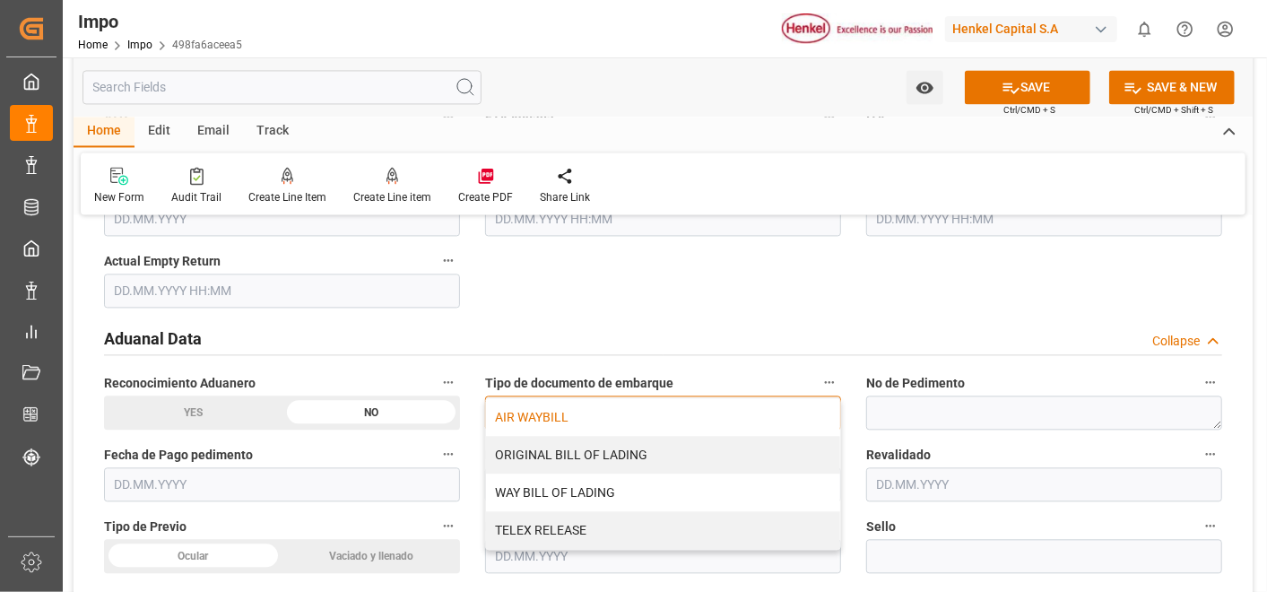
scroll to position [2092, 0]
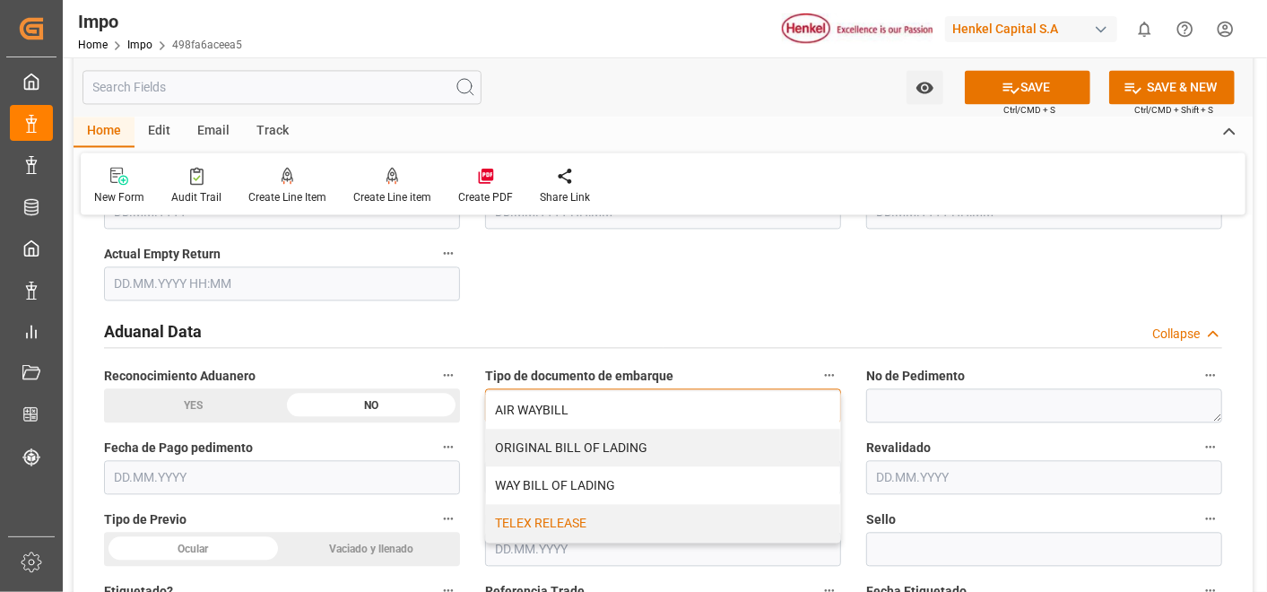
click at [556, 510] on div "TELEX RELEASE" at bounding box center [663, 523] width 354 height 38
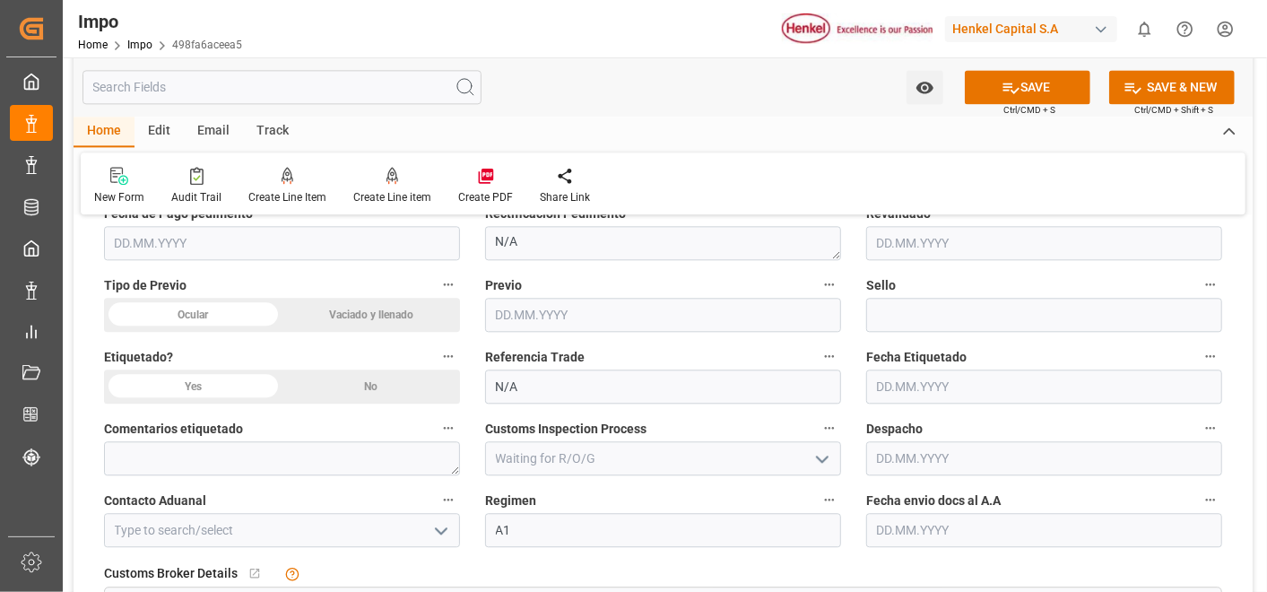
scroll to position [2347, 0]
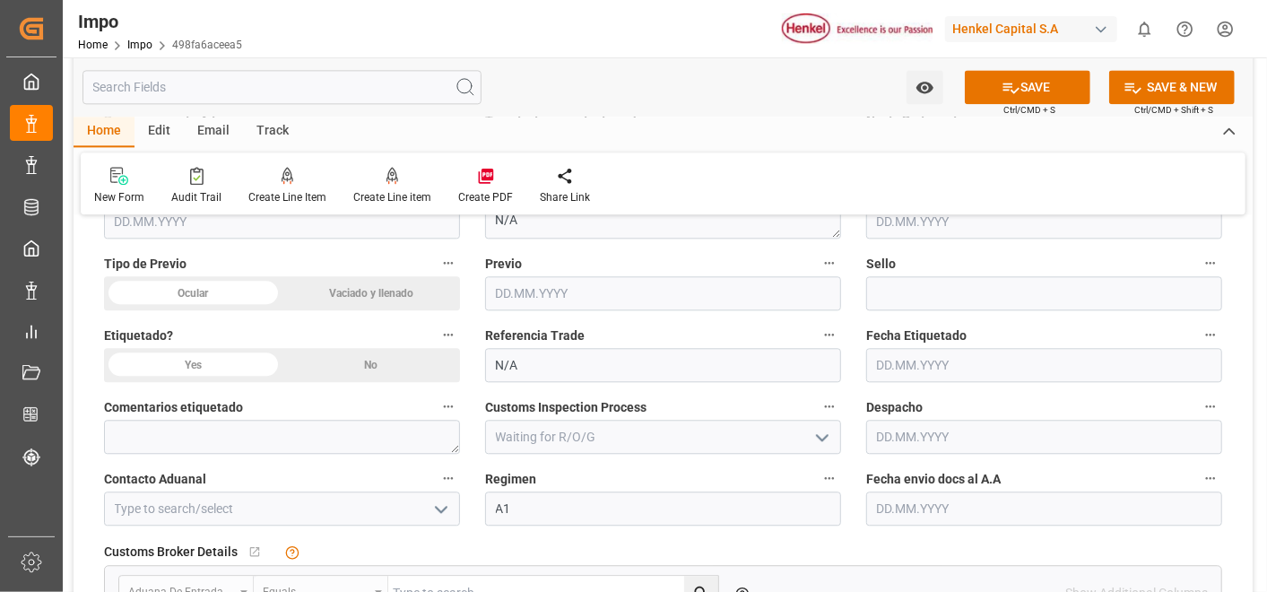
click at [959, 507] on input "text" at bounding box center [1044, 508] width 356 height 34
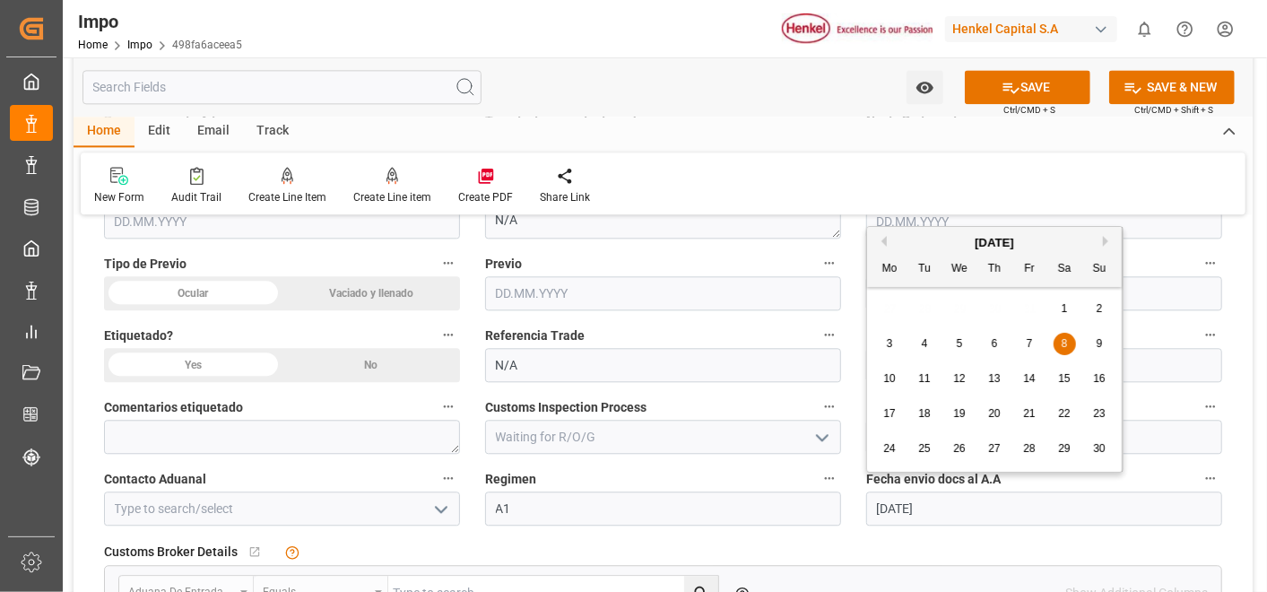
click at [1065, 338] on span "8" at bounding box center [1065, 343] width 6 height 13
type input "08.09.2001"
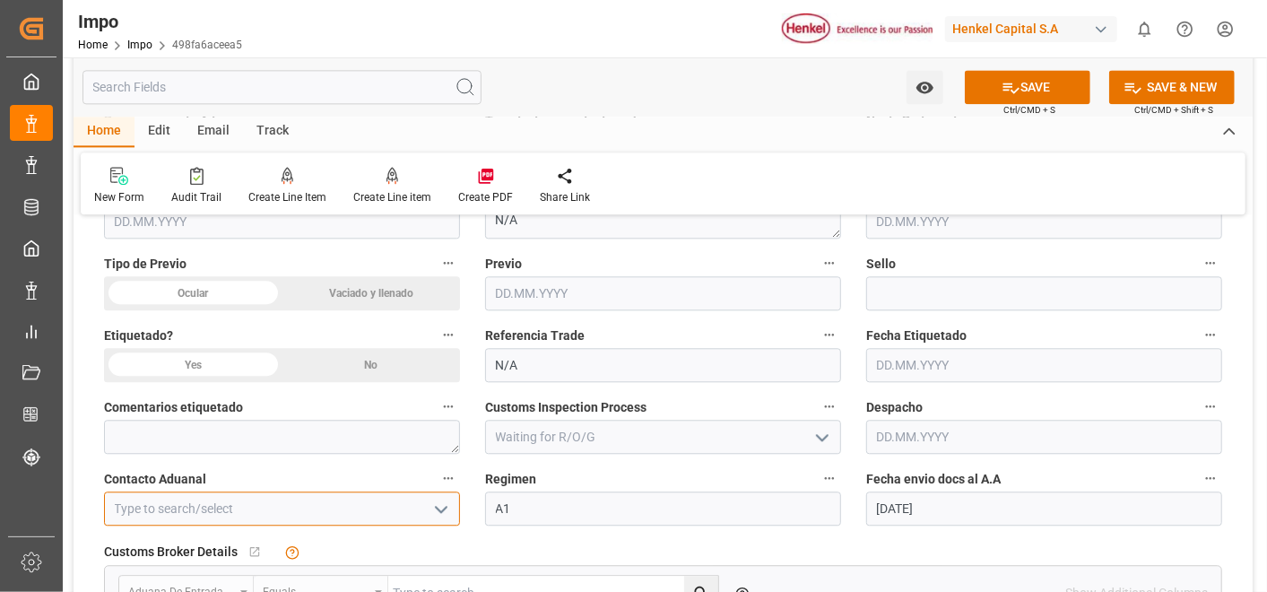
click at [414, 494] on input at bounding box center [282, 508] width 356 height 34
click at [438, 500] on icon "open menu" at bounding box center [442, 510] width 22 height 22
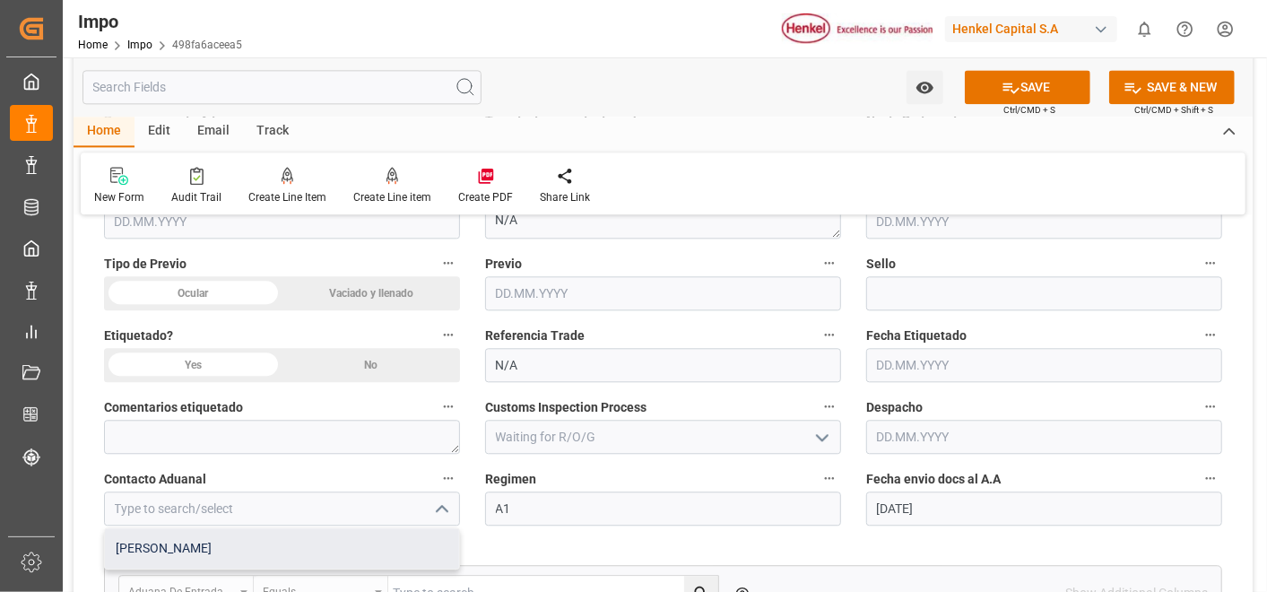
click at [343, 543] on div "ALFREDO SALINAS JACOBO" at bounding box center [282, 548] width 354 height 40
type input "ALFREDO SALINAS JACOBO"
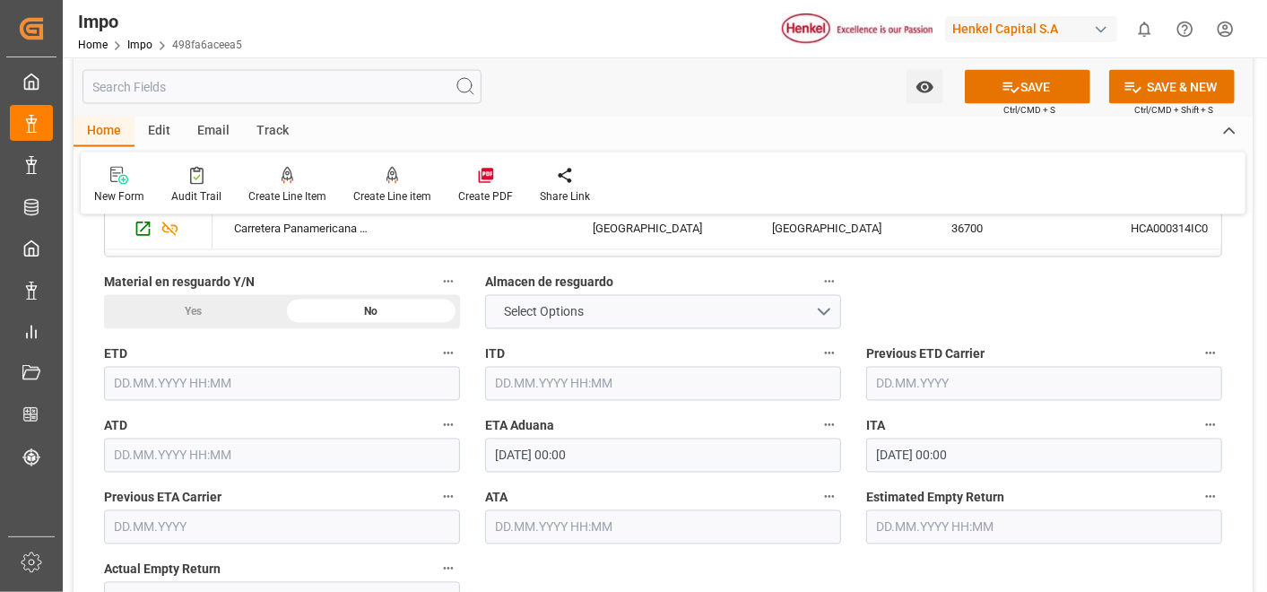
scroll to position [1907, 0]
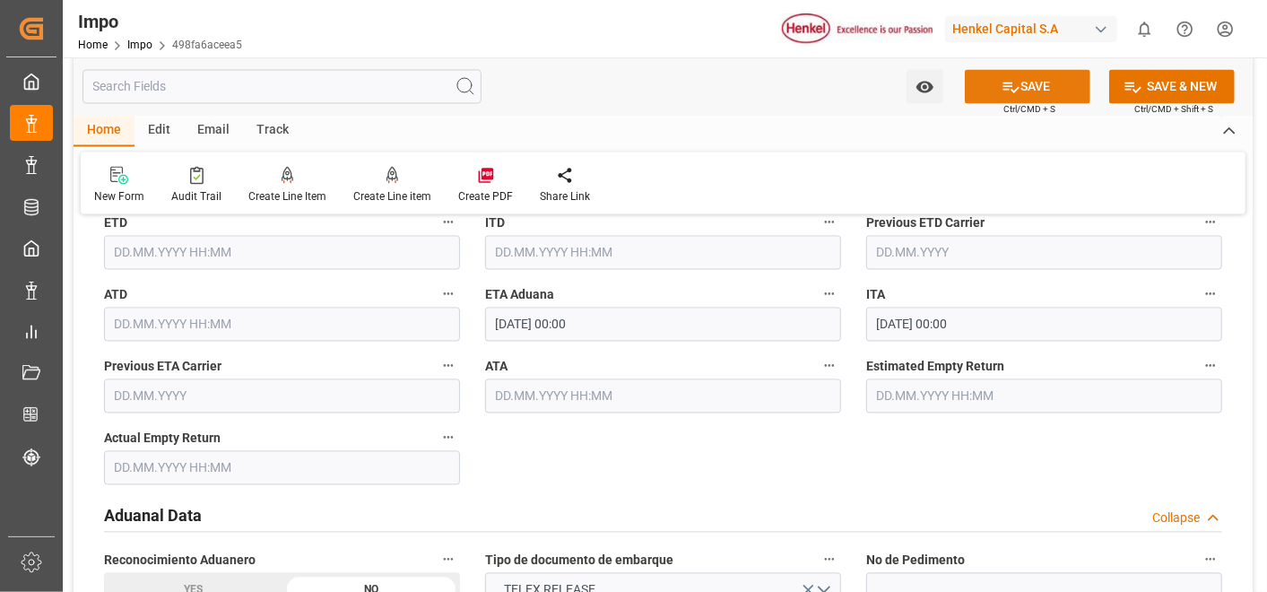
click at [1048, 85] on button "SAVE" at bounding box center [1028, 87] width 126 height 34
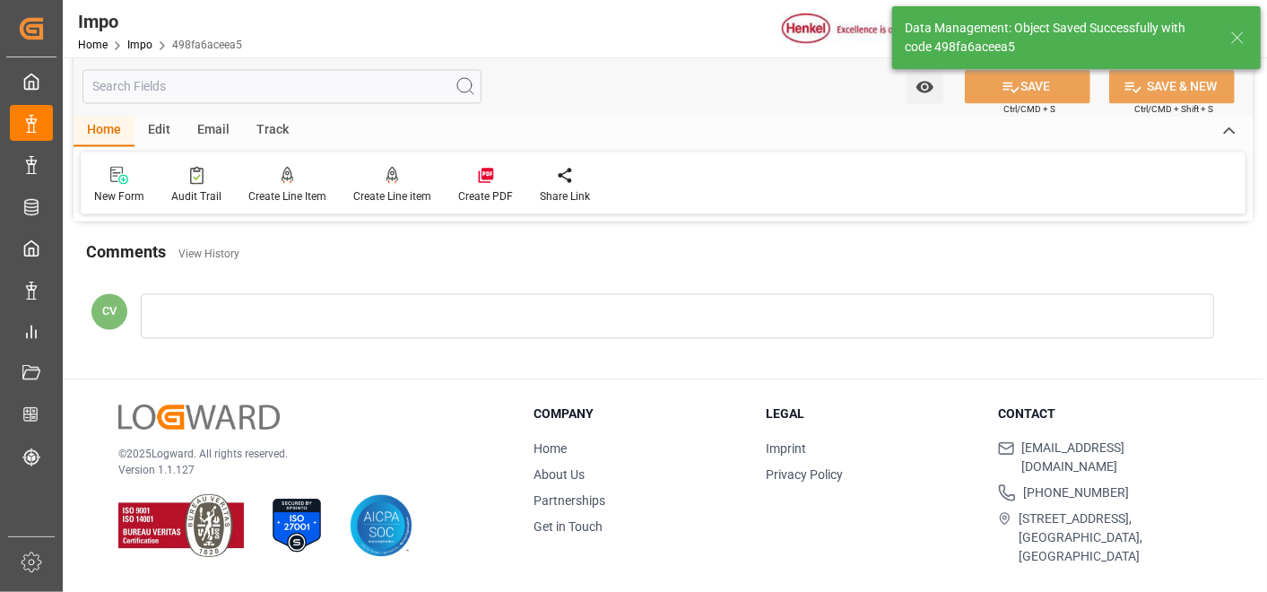
type textarea "AA"
type input "1"
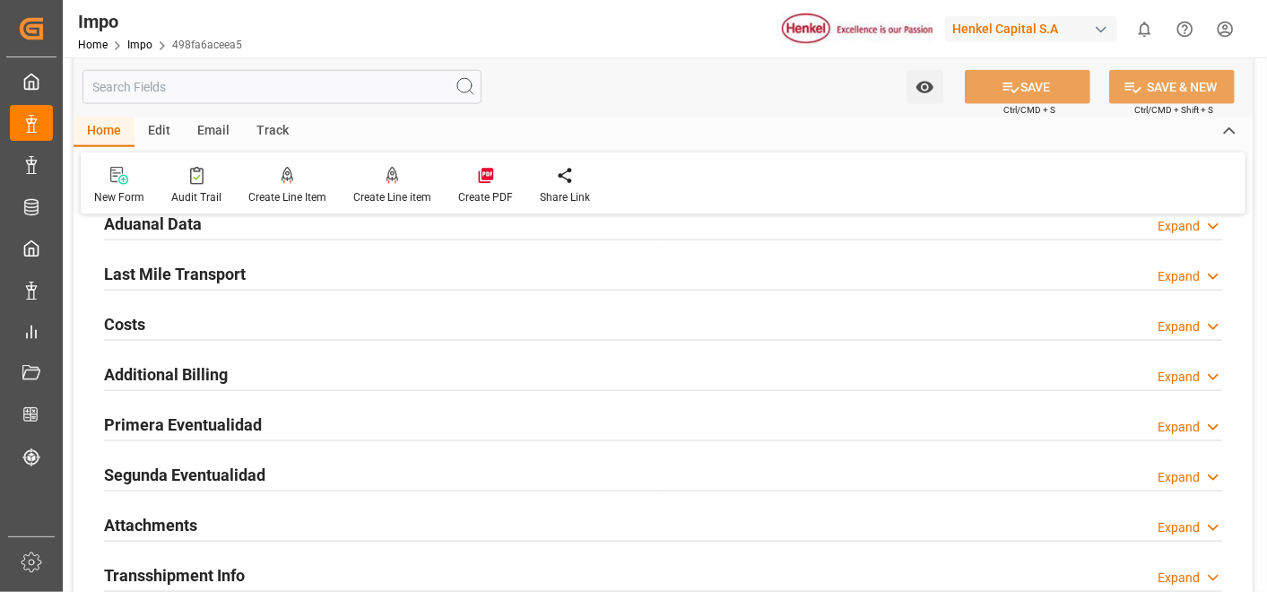
scroll to position [1275, 0]
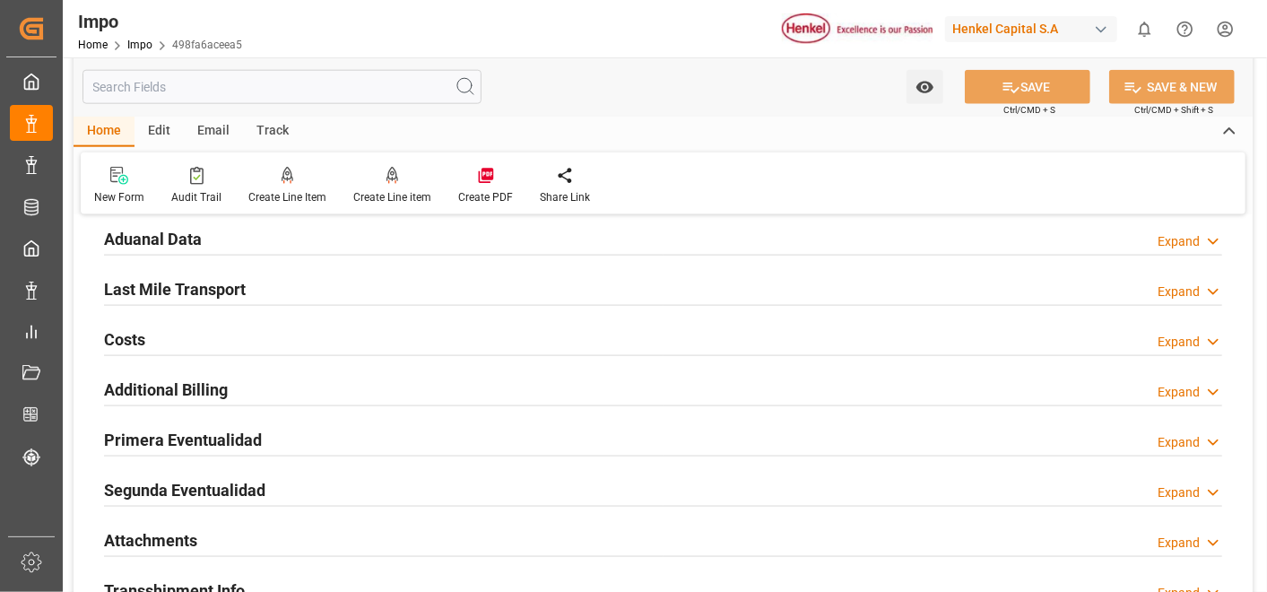
click at [141, 535] on h2 "Attachments" at bounding box center [150, 540] width 93 height 24
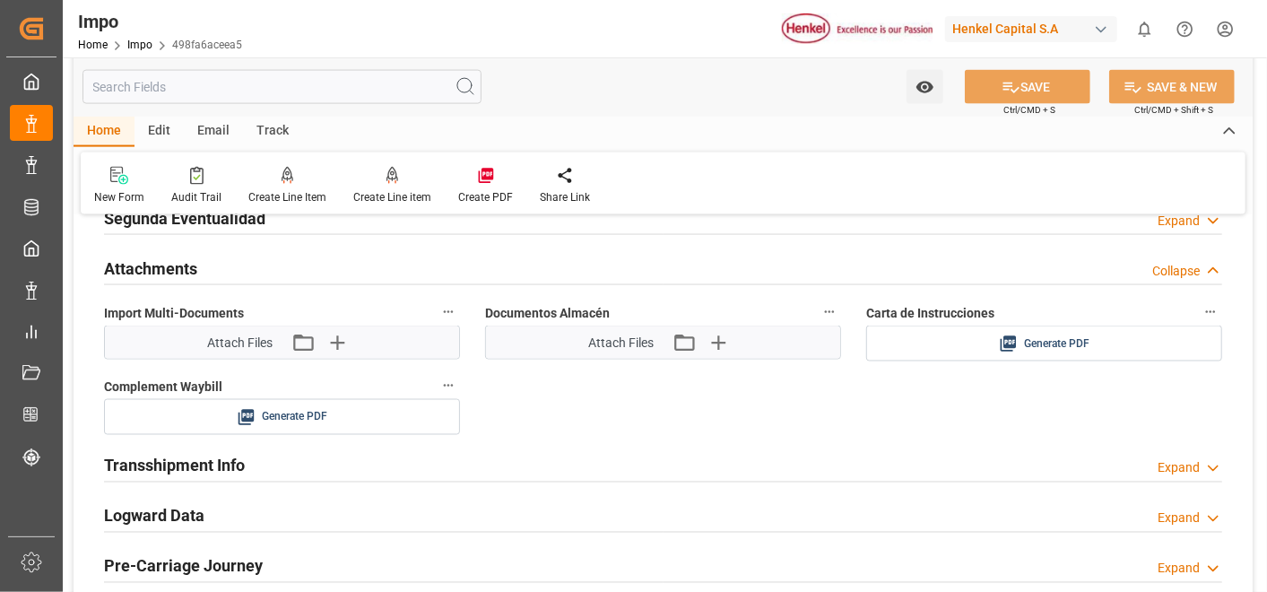
scroll to position [1548, 0]
click at [1109, 349] on button "Generate PDF" at bounding box center [1044, 343] width 354 height 34
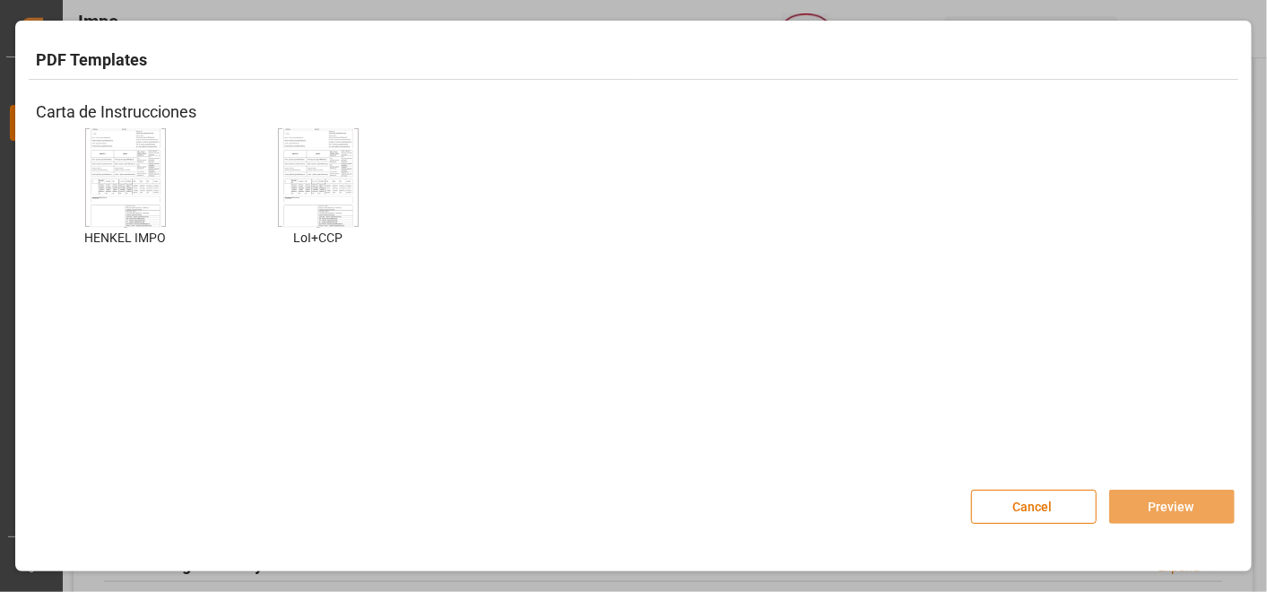
click at [117, 171] on img at bounding box center [126, 177] width 72 height 101
click at [1145, 513] on button "Preview" at bounding box center [1172, 507] width 126 height 34
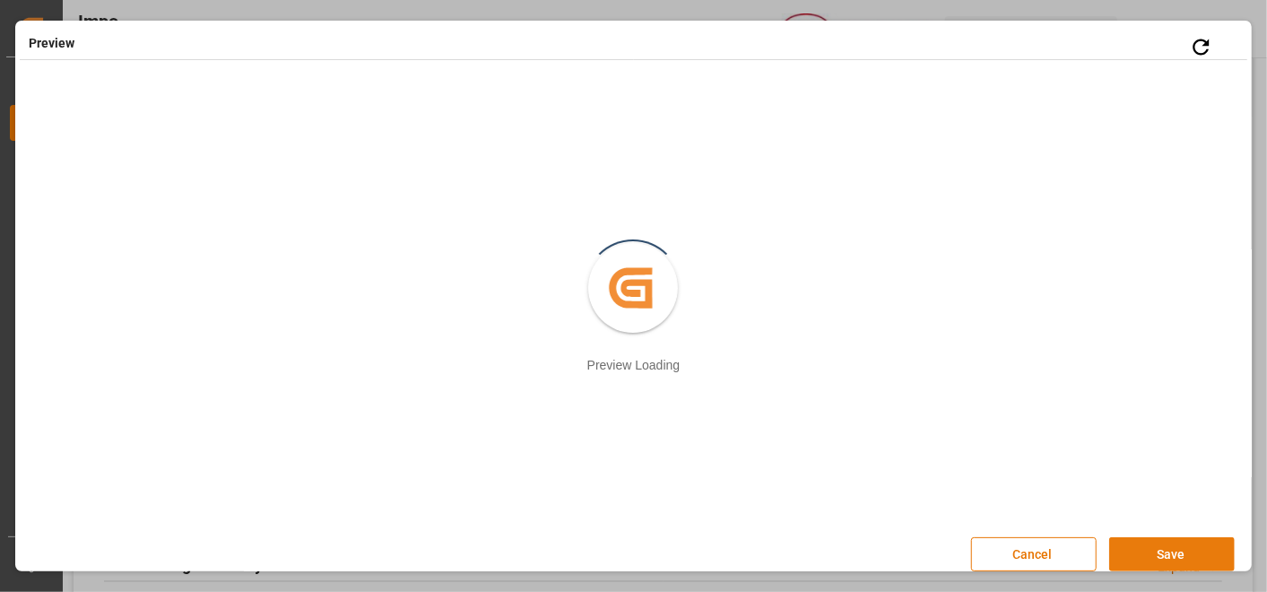
click at [1161, 553] on button "Save" at bounding box center [1172, 554] width 126 height 34
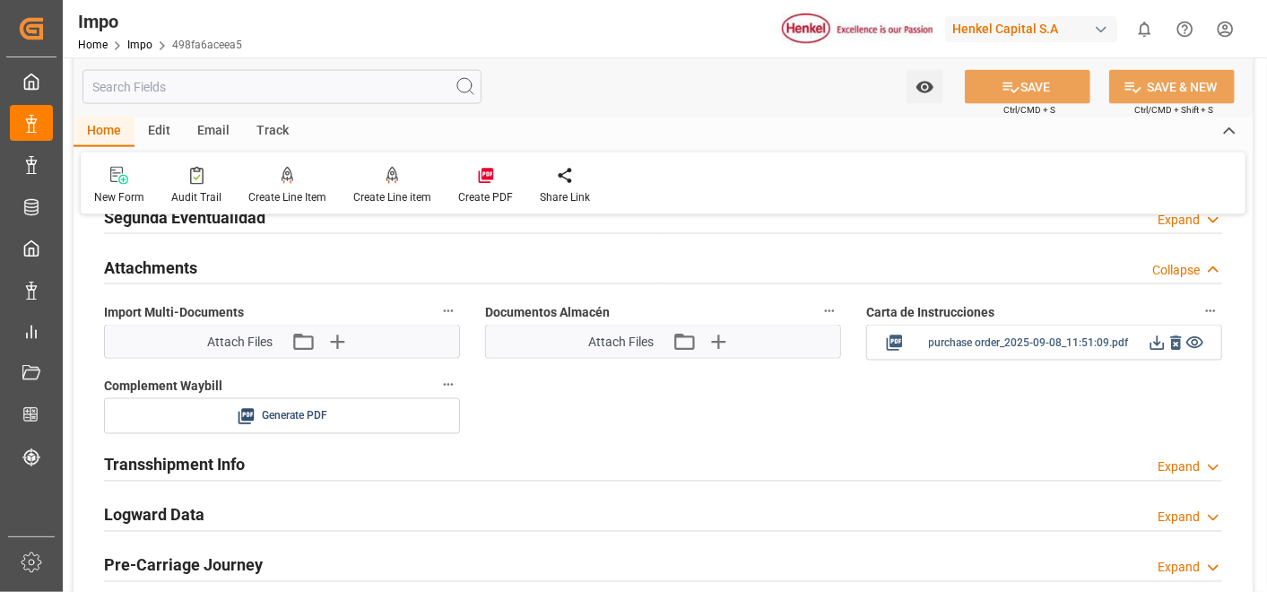
click at [1157, 337] on icon at bounding box center [1157, 343] width 14 height 14
click at [333, 335] on icon "button" at bounding box center [336, 342] width 17 height 17
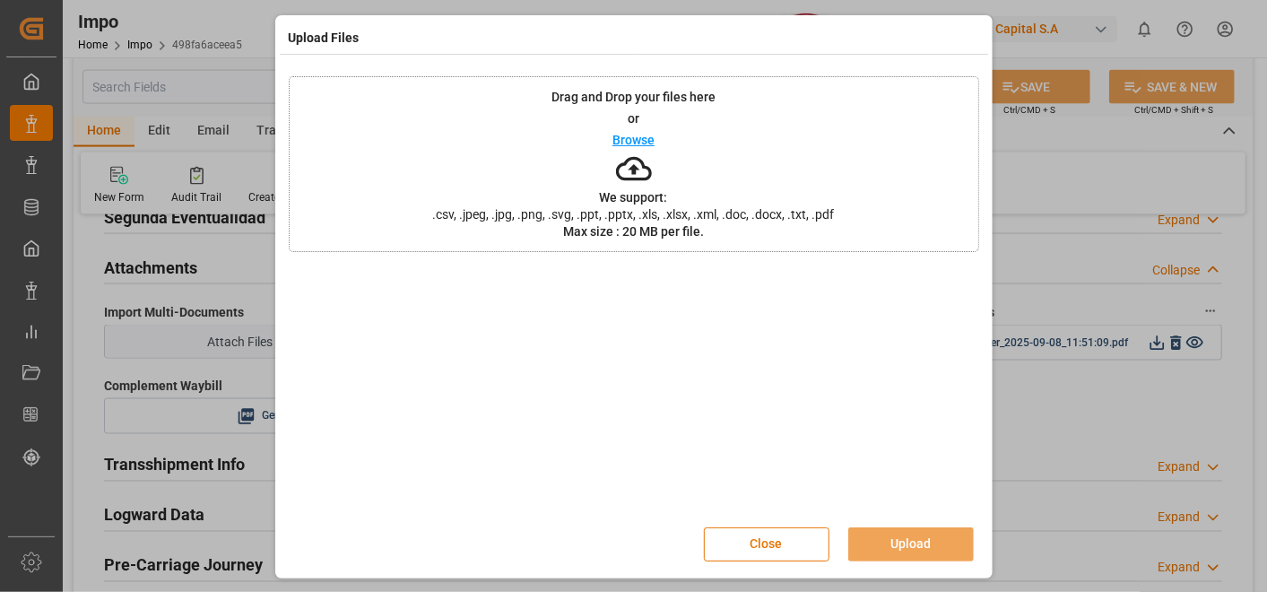
click at [610, 192] on p "We support:" at bounding box center [634, 197] width 68 height 13
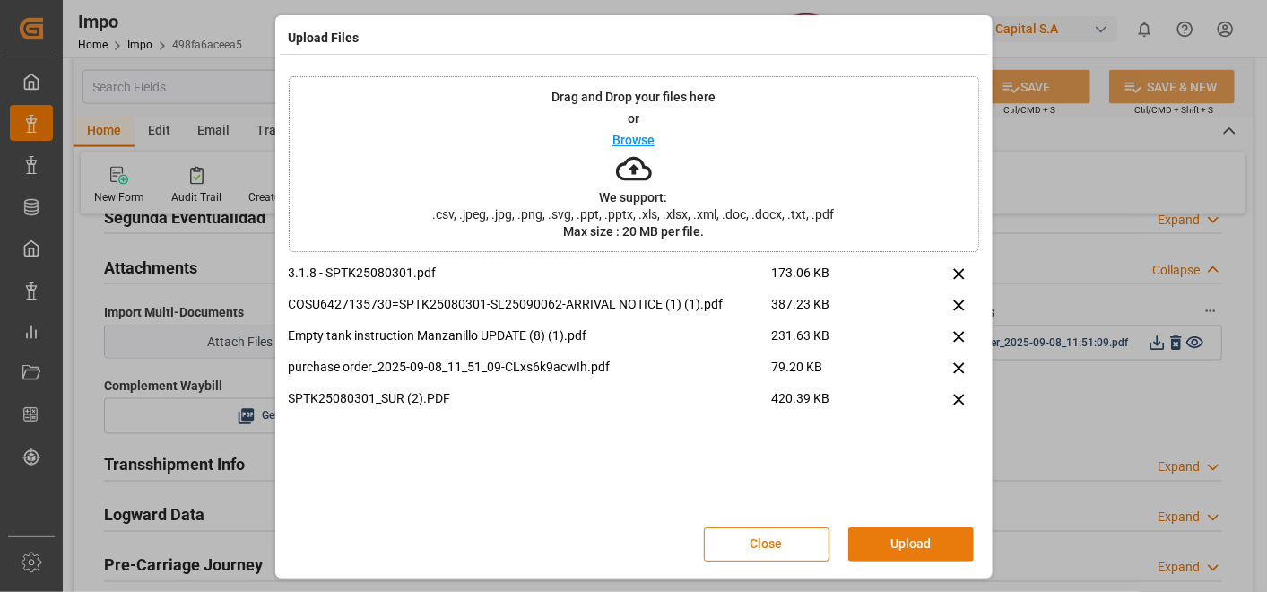
click at [885, 536] on button "Upload" at bounding box center [911, 544] width 126 height 34
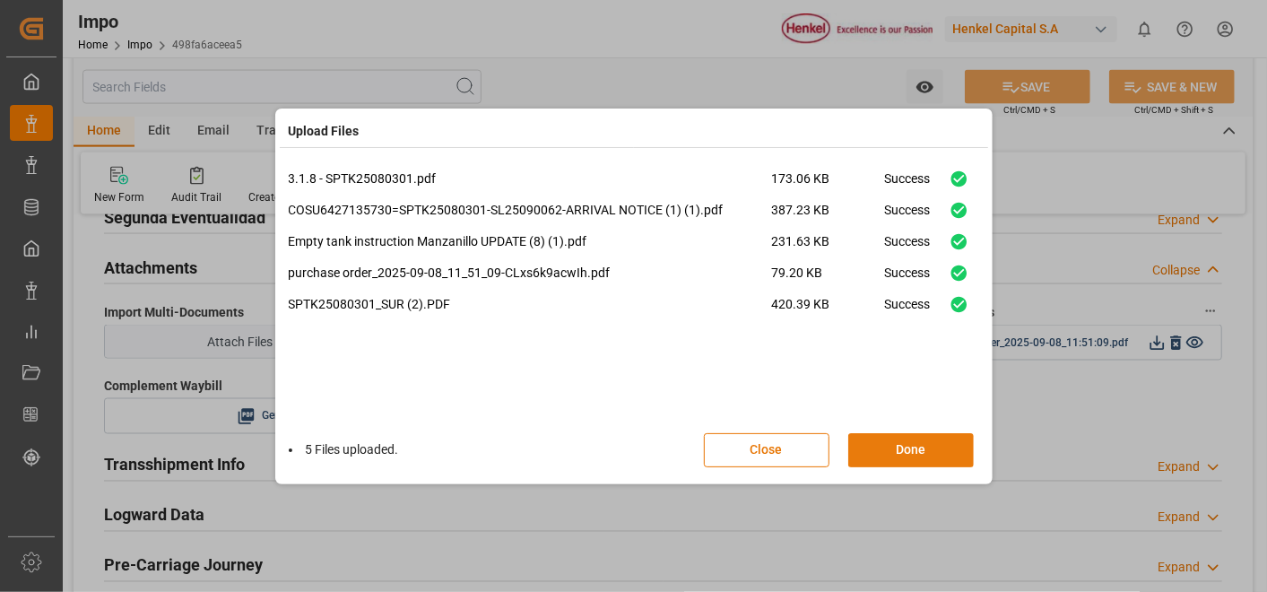
click at [911, 458] on button "Done" at bounding box center [911, 450] width 126 height 34
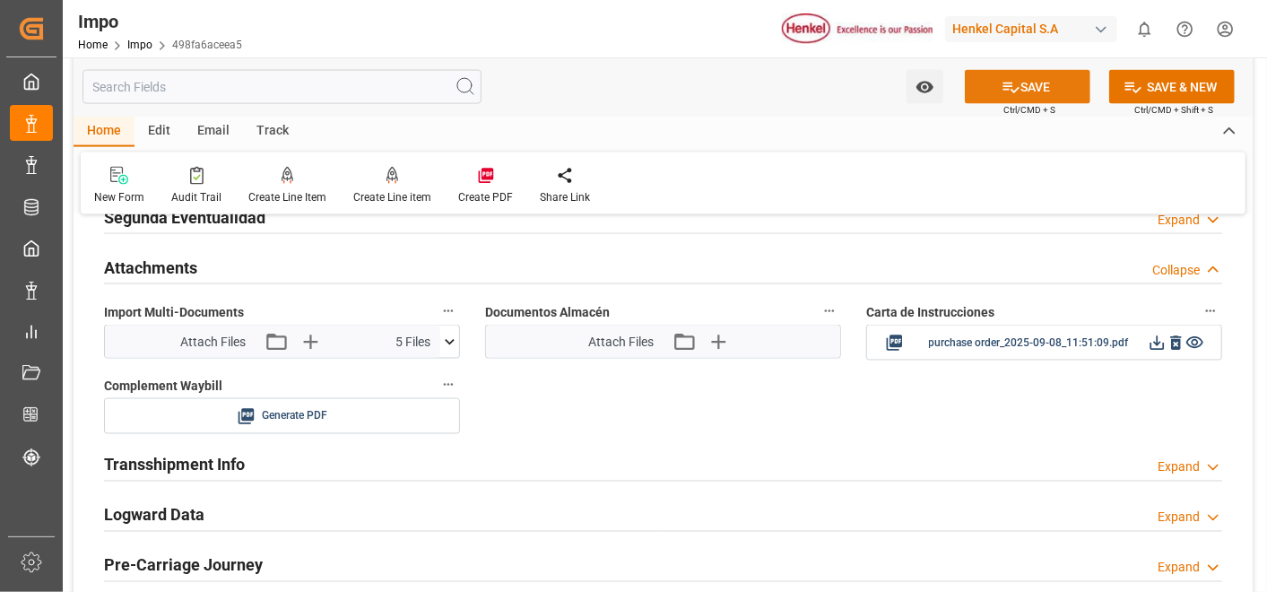
click at [1051, 87] on button "SAVE" at bounding box center [1028, 87] width 126 height 34
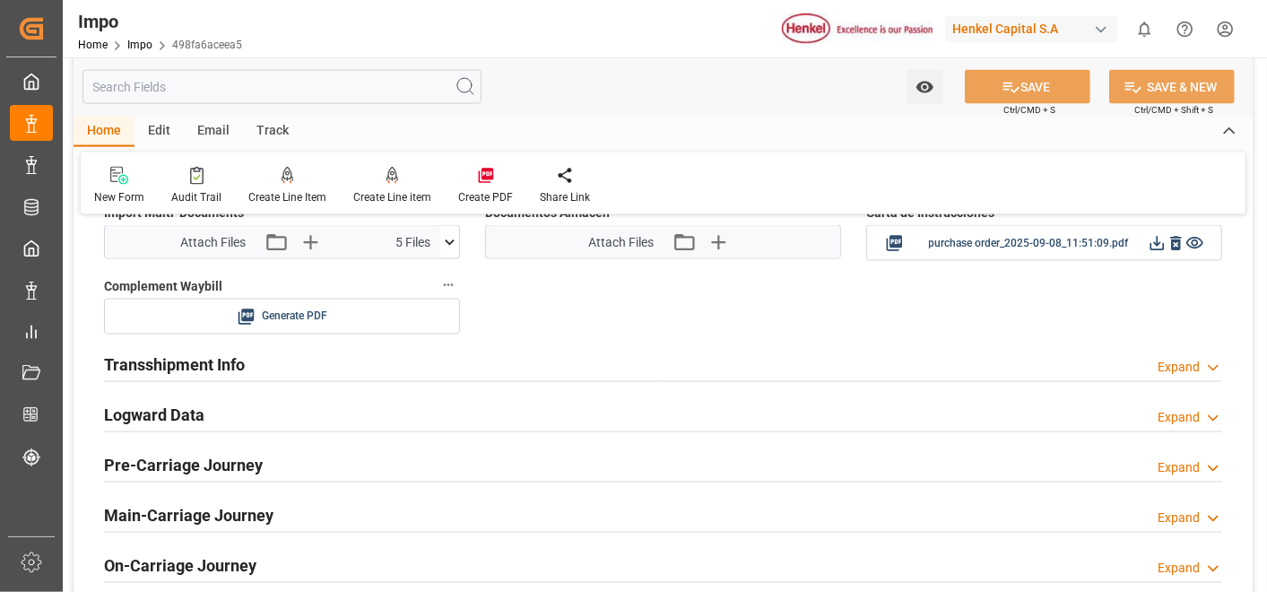
scroll to position [1654, 0]
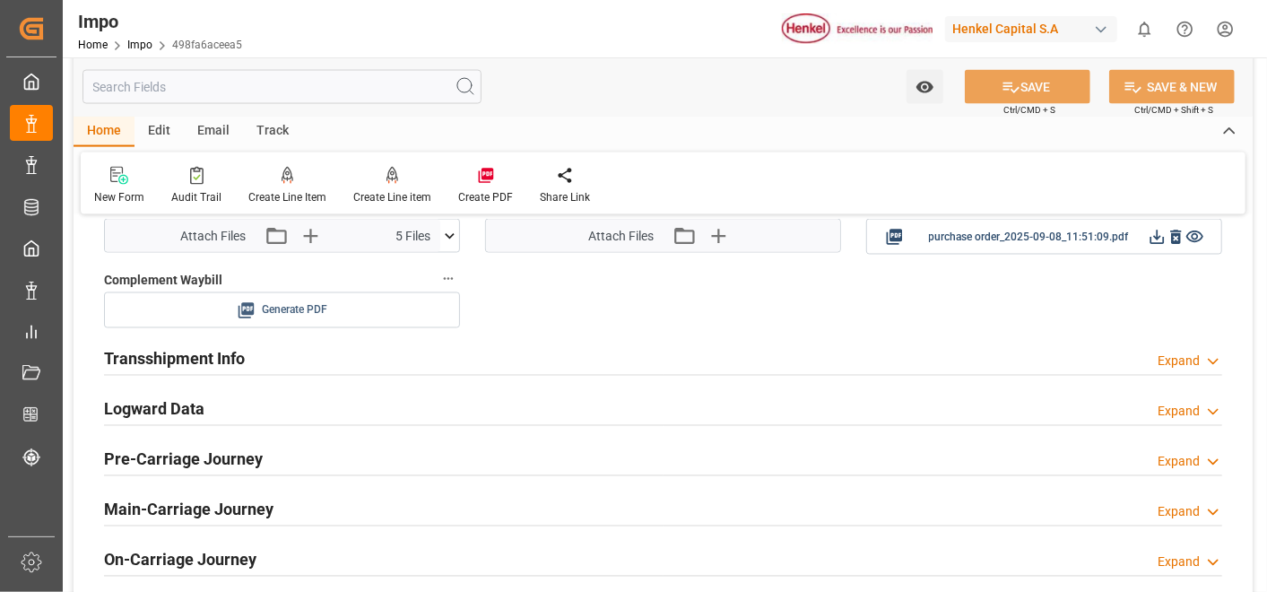
click at [352, 309] on div "Generate PDF" at bounding box center [281, 311] width 329 height 22
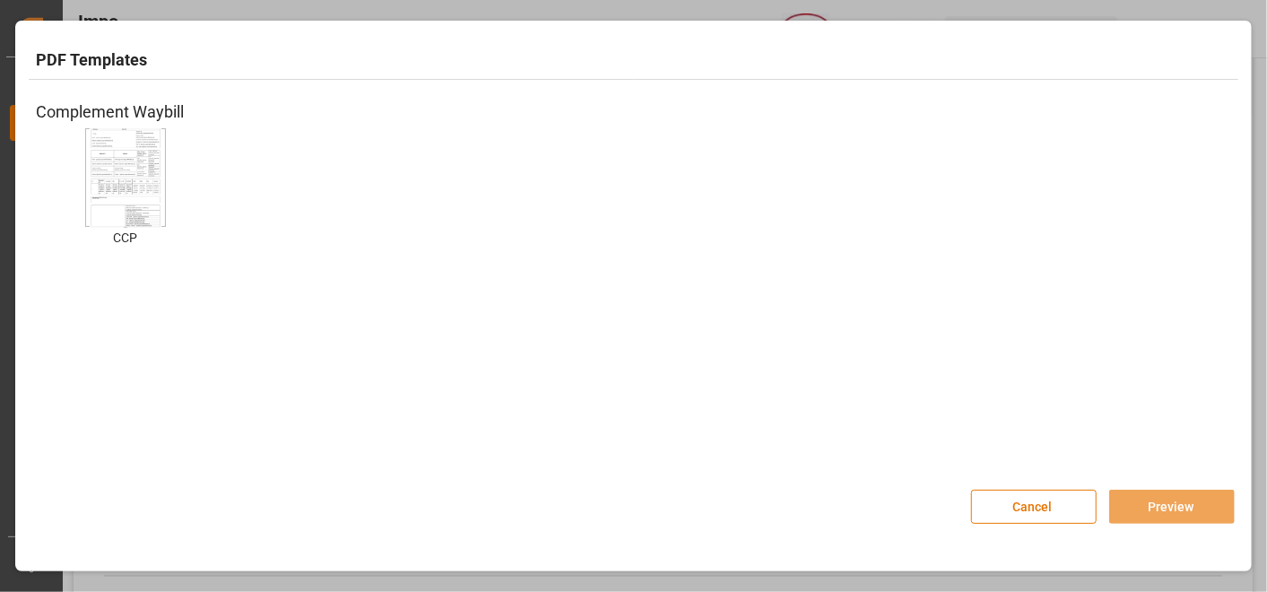
click at [1053, 535] on div "Cancel Preview" at bounding box center [634, 497] width 1228 height 78
click at [1061, 508] on button "Cancel" at bounding box center [1034, 507] width 126 height 34
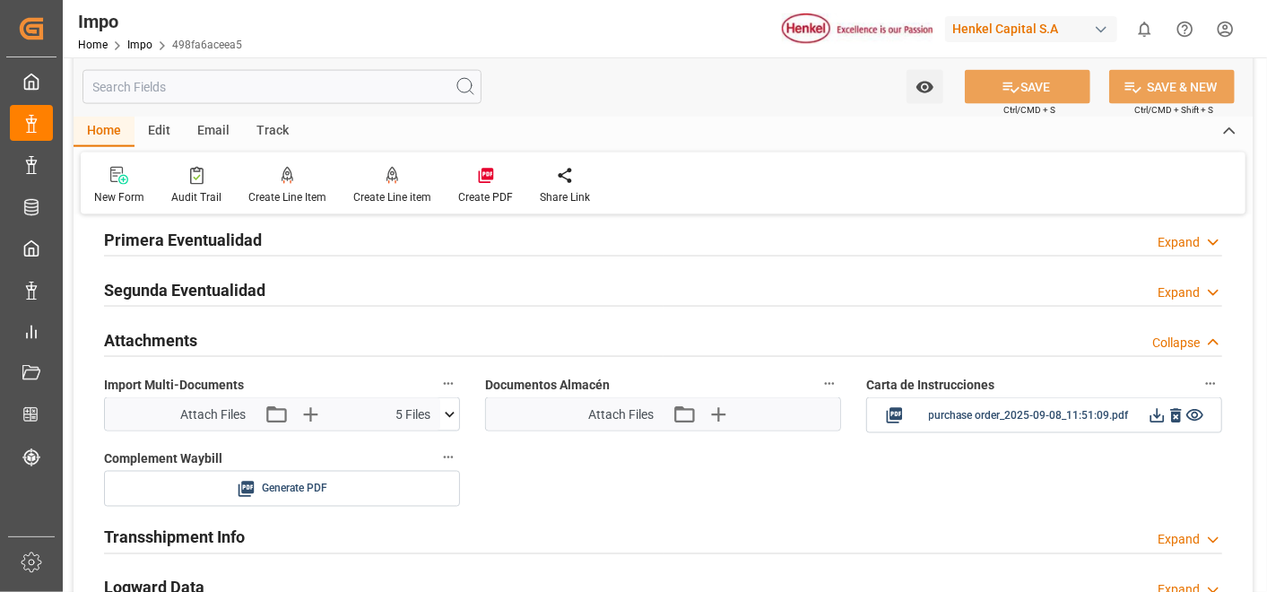
scroll to position [1553, 0]
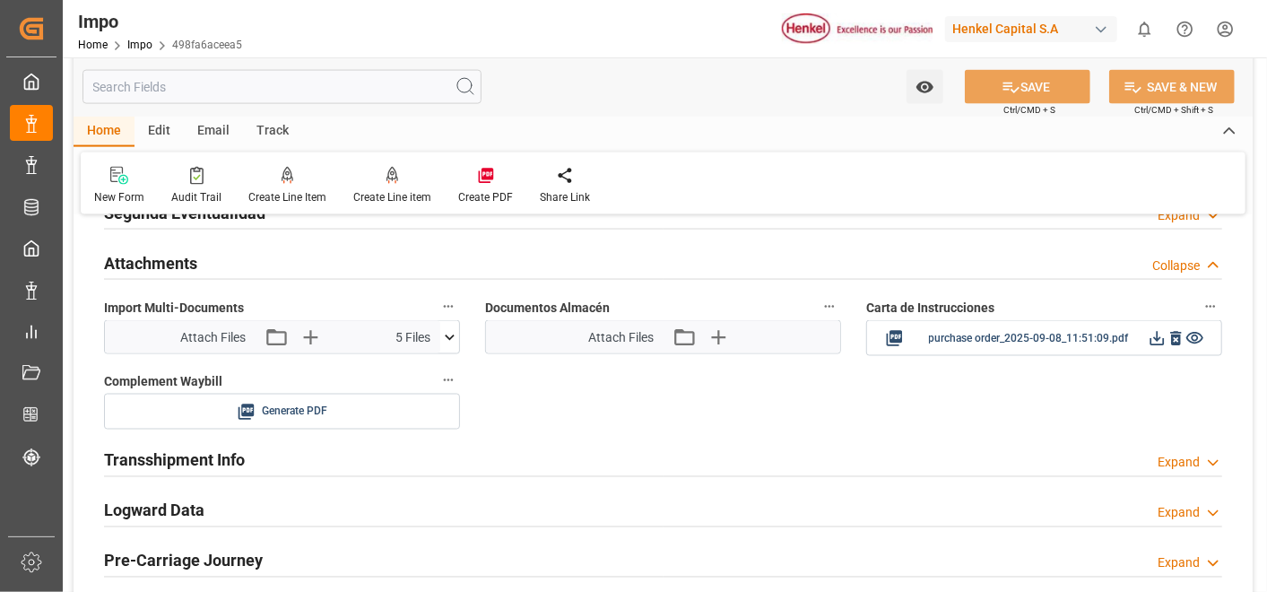
click at [447, 335] on icon at bounding box center [450, 337] width 10 height 5
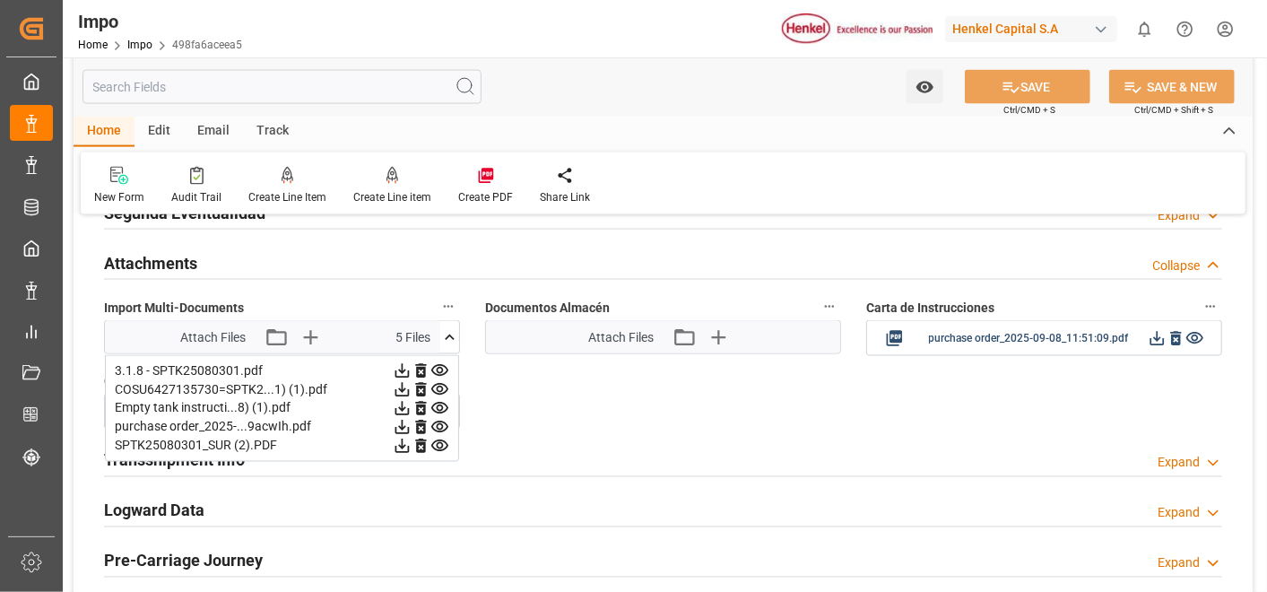
click at [387, 299] on label "Import Multi-Documents" at bounding box center [282, 307] width 356 height 25
click at [437, 299] on button "Import Multi-Documents" at bounding box center [448, 306] width 23 height 23
click at [450, 333] on div at bounding box center [633, 296] width 1267 height 592
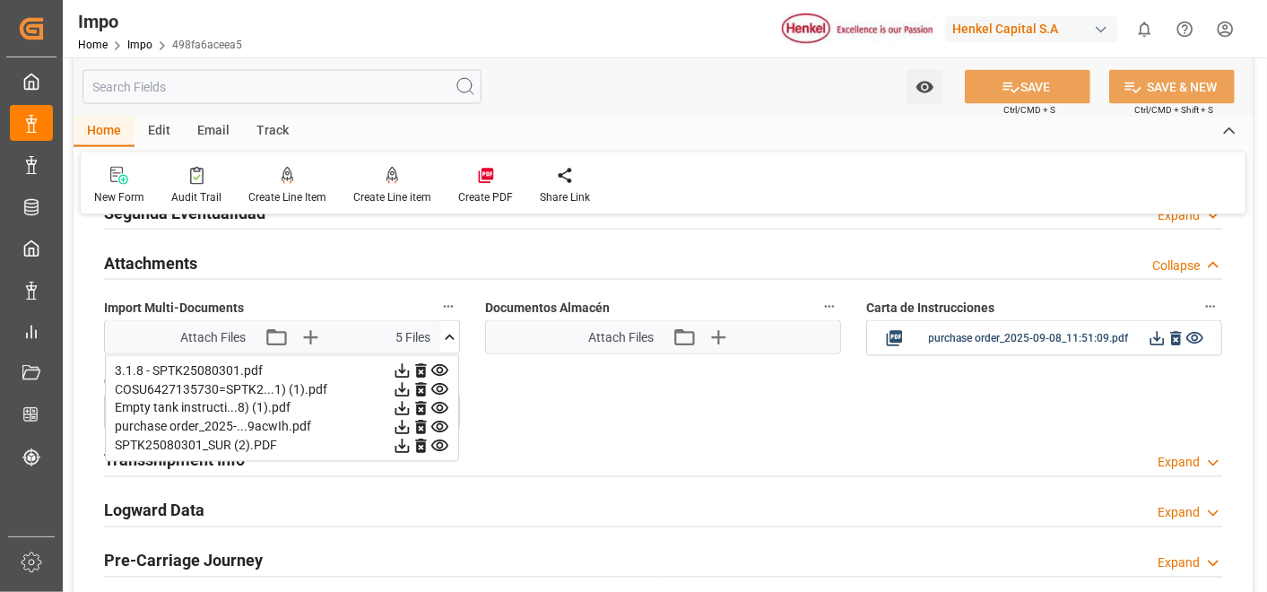
click at [448, 335] on icon at bounding box center [449, 337] width 19 height 19
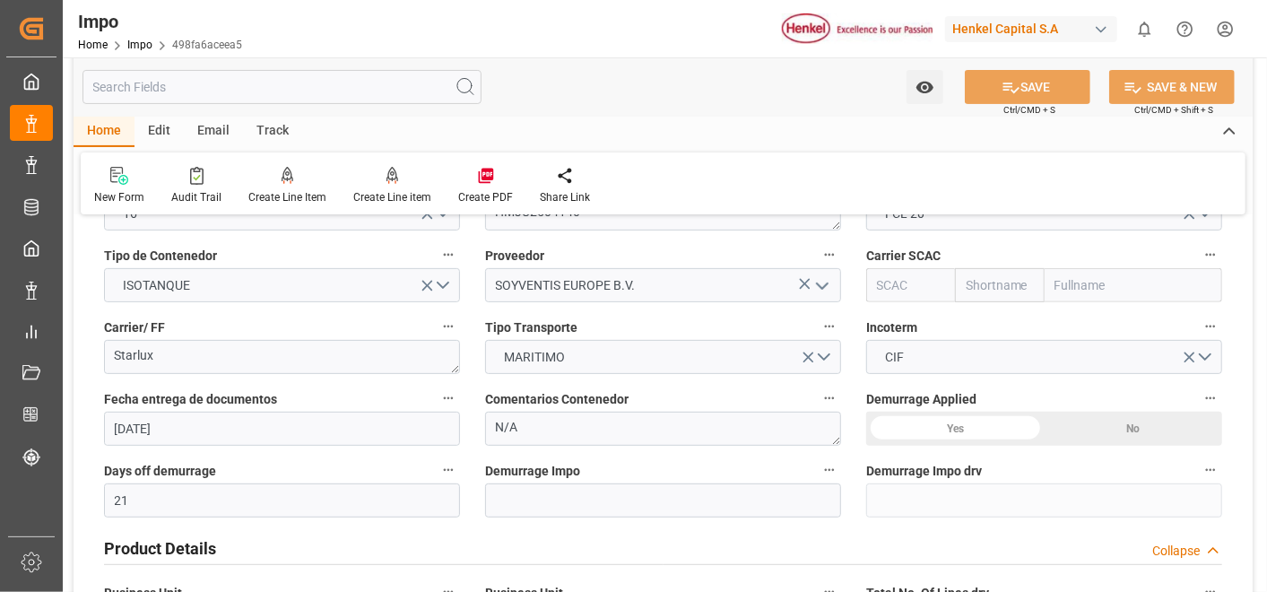
scroll to position [256, 0]
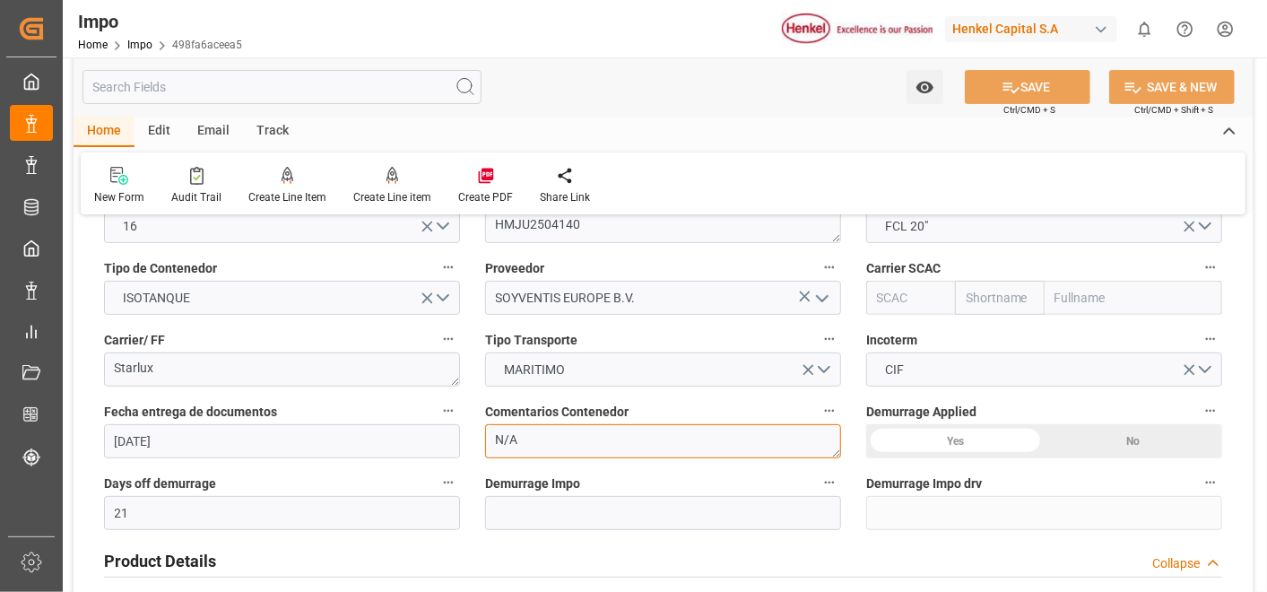
click at [595, 452] on textarea "N/A" at bounding box center [663, 441] width 356 height 34
type textarea "N"
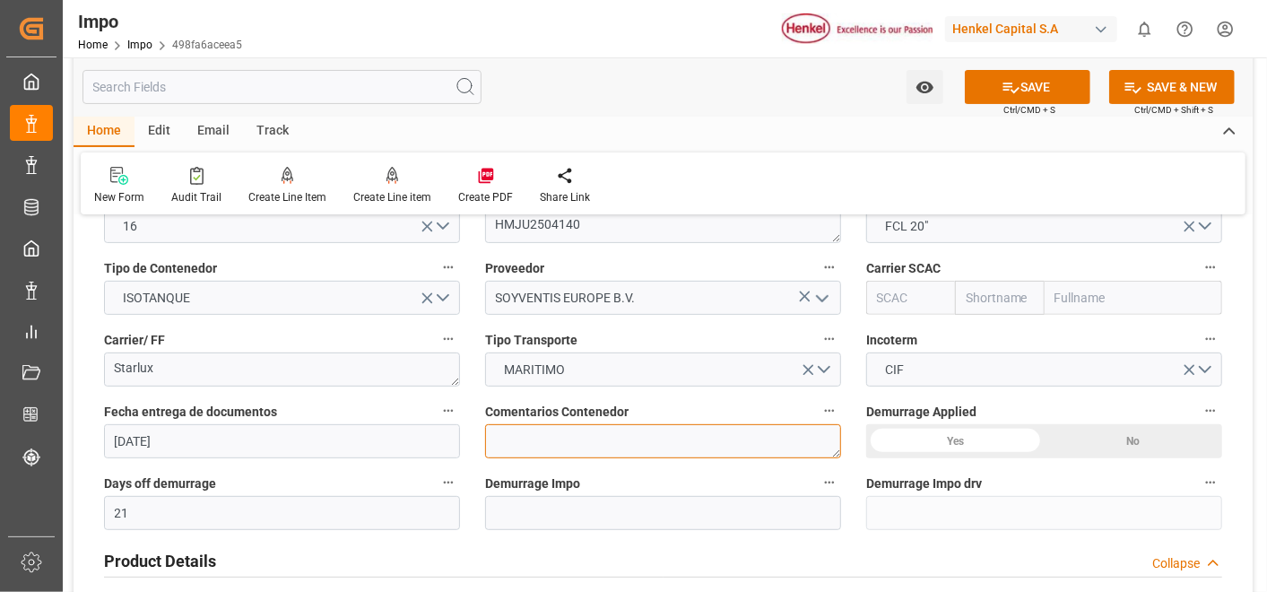
type textarea "n"
type textarea "N/A"
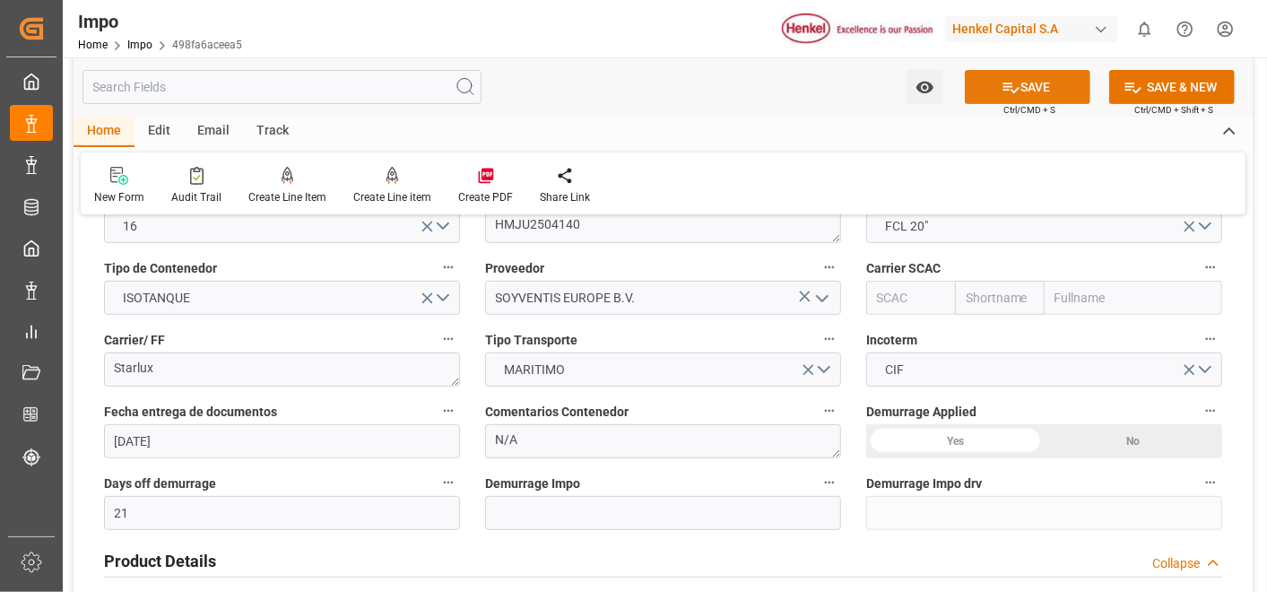
click at [1056, 87] on button "SAVE" at bounding box center [1028, 87] width 126 height 34
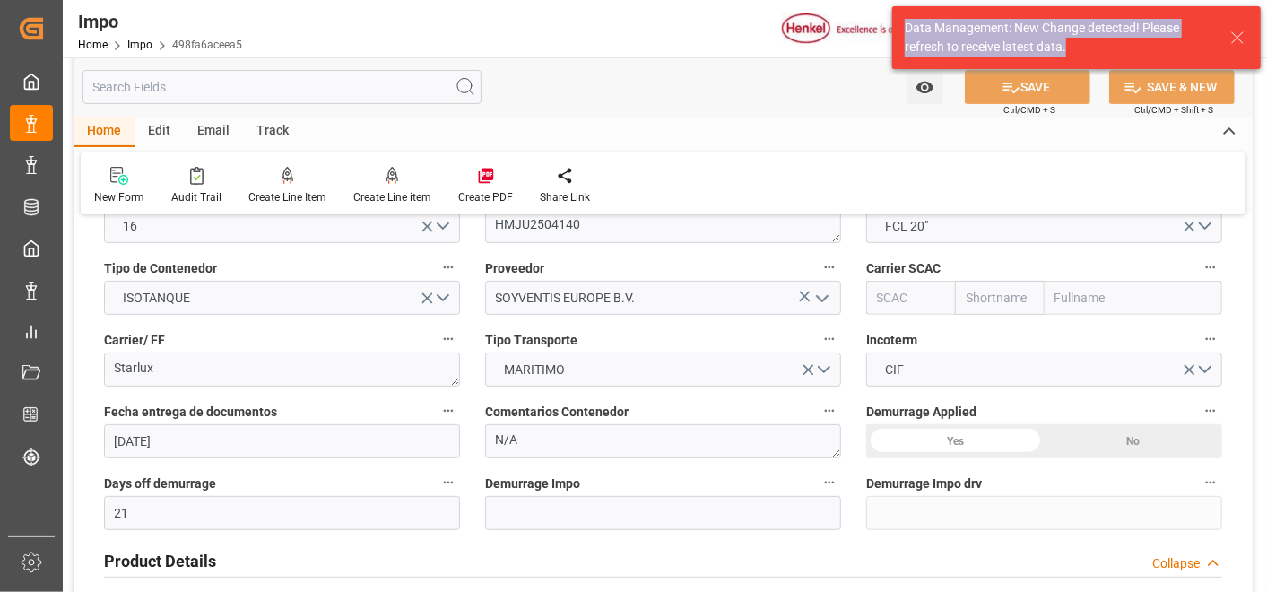
drag, startPoint x: 901, startPoint y: 25, endPoint x: 1073, endPoint y: 48, distance: 172.9
click at [1073, 48] on div "Data Management: New Change detected! Please refresh to receive latest data." at bounding box center [1076, 37] width 369 height 63
copy div "Data Management: New Change detected! Please refresh to receive latest data."
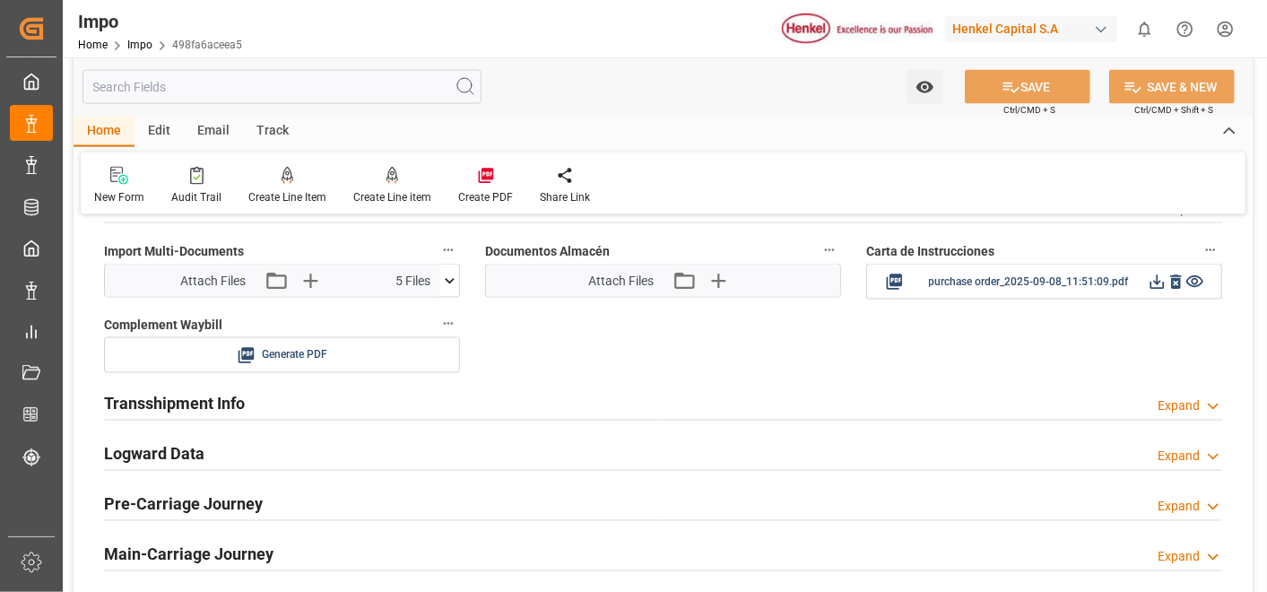
scroll to position [1620, 0]
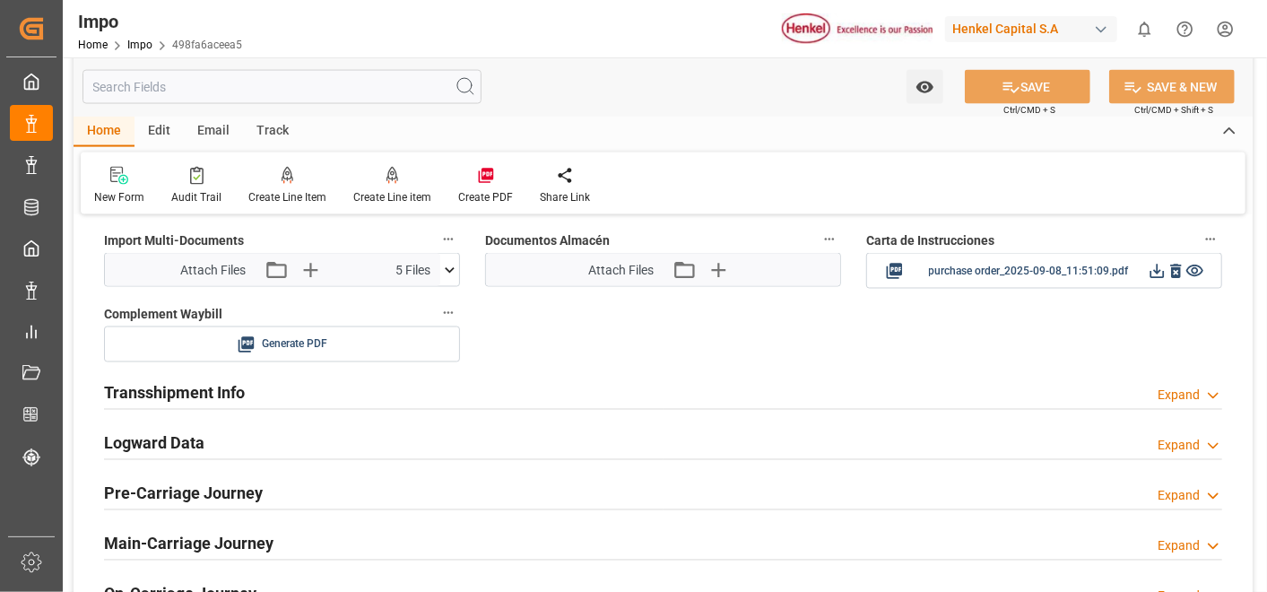
click at [1052, 260] on span "purchase order_2025-09-08_11:51:09.pdf" at bounding box center [1029, 271] width 200 height 22
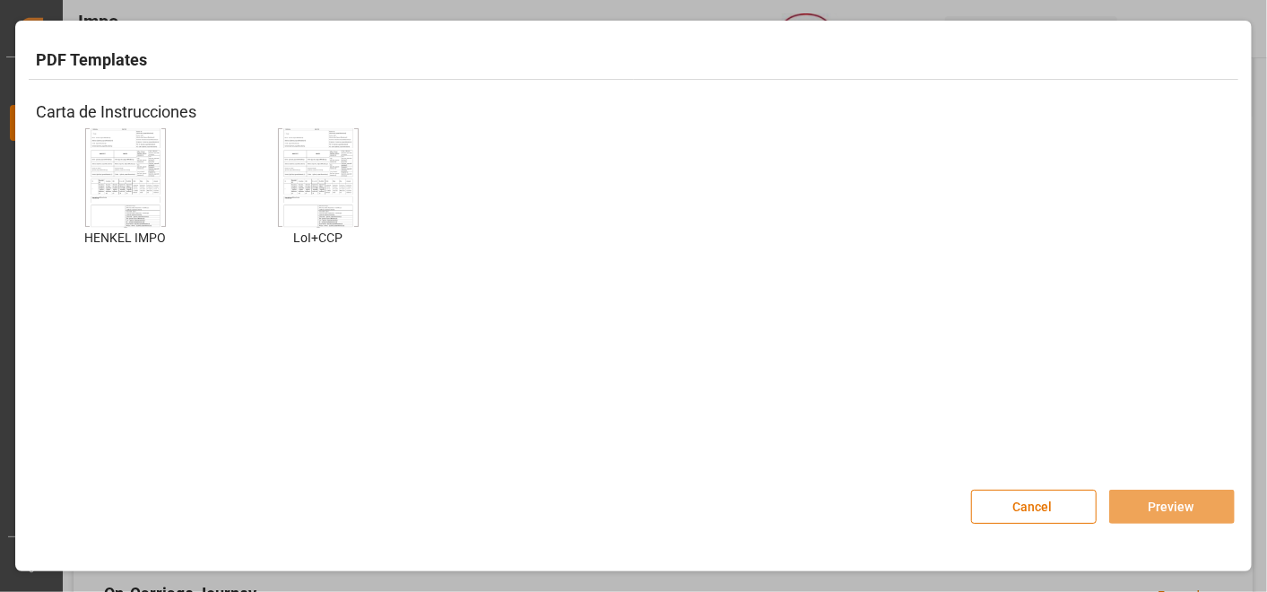
click at [153, 190] on img at bounding box center [126, 177] width 72 height 101
click at [1209, 518] on button "Preview" at bounding box center [1172, 507] width 126 height 34
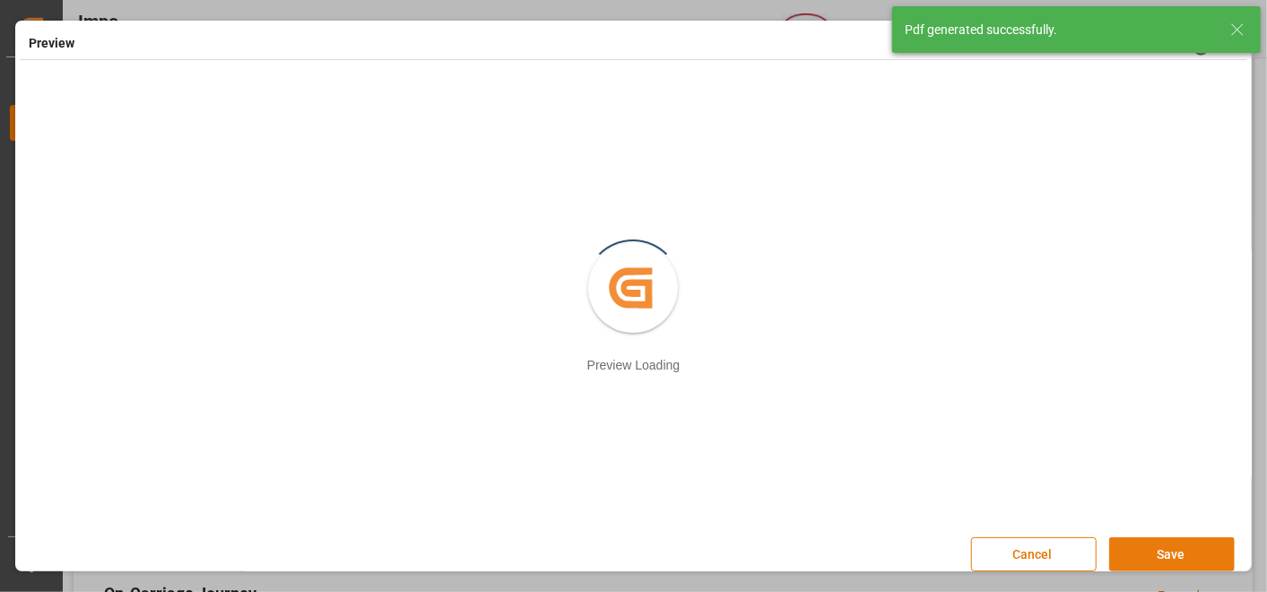
click at [1166, 543] on button "Save" at bounding box center [1172, 554] width 126 height 34
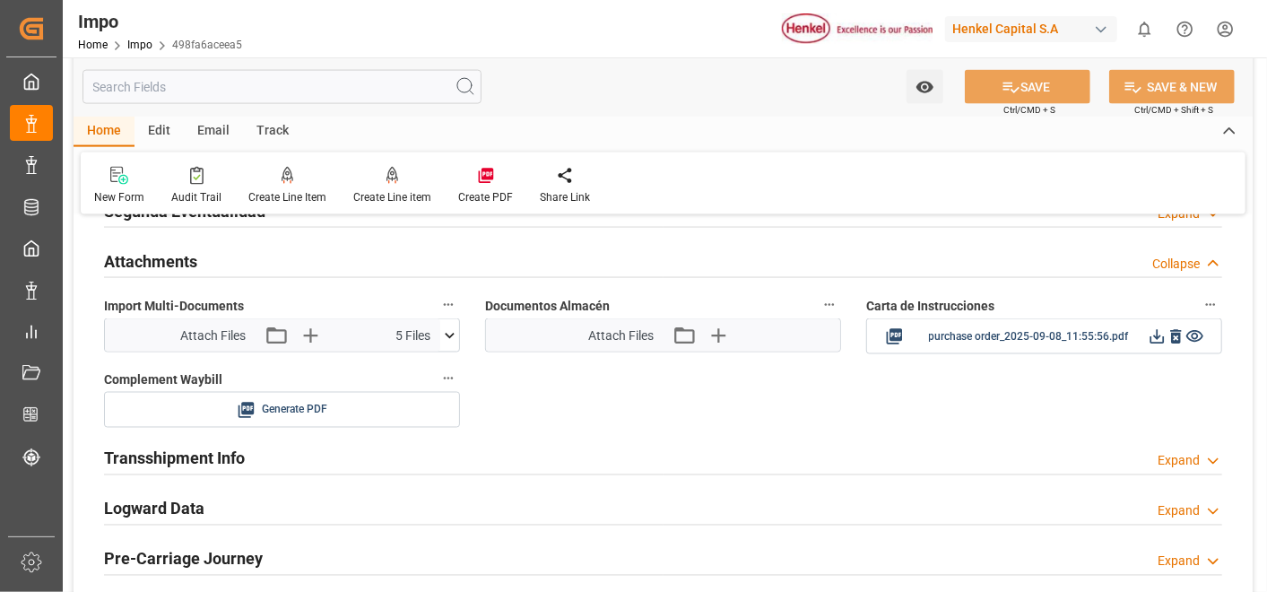
scroll to position [1546, 0]
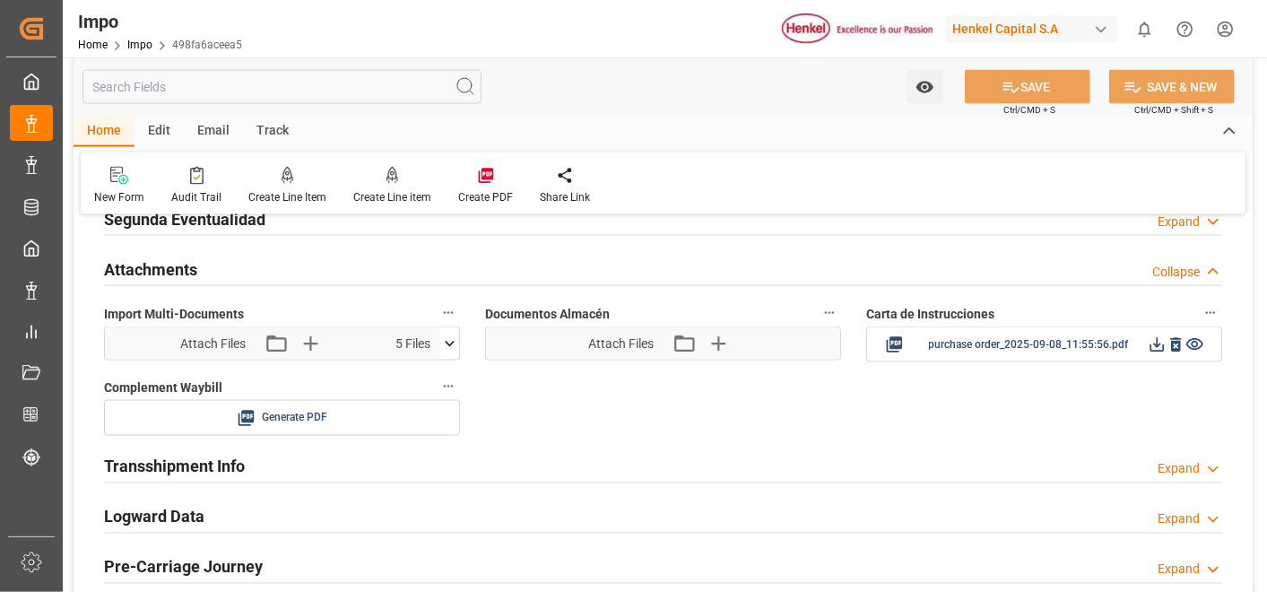
click at [154, 264] on h2 "Attachments" at bounding box center [150, 269] width 93 height 24
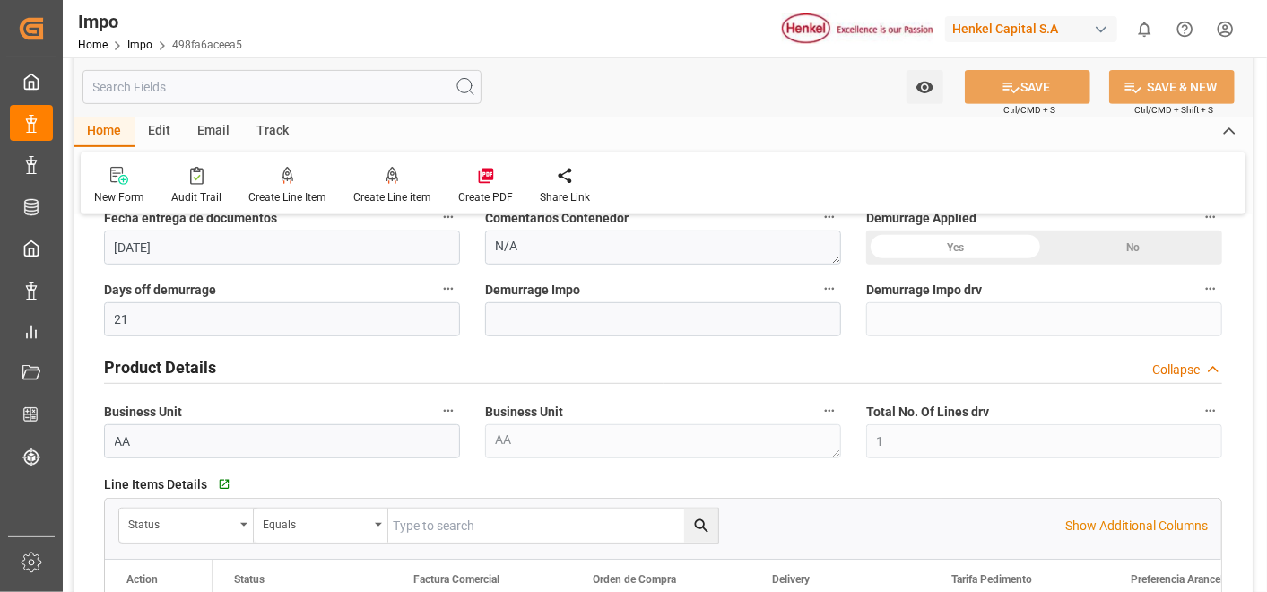
scroll to position [446, 0]
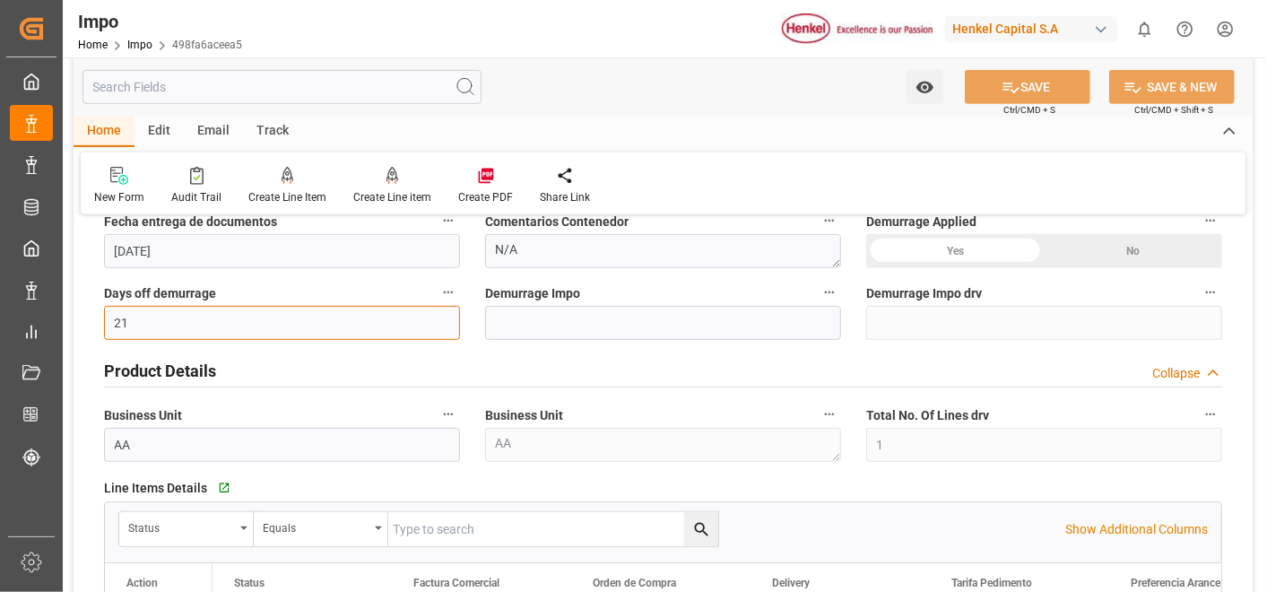
click at [297, 312] on input "21" at bounding box center [282, 323] width 356 height 34
click at [189, 362] on h2 "Product Details" at bounding box center [160, 371] width 112 height 24
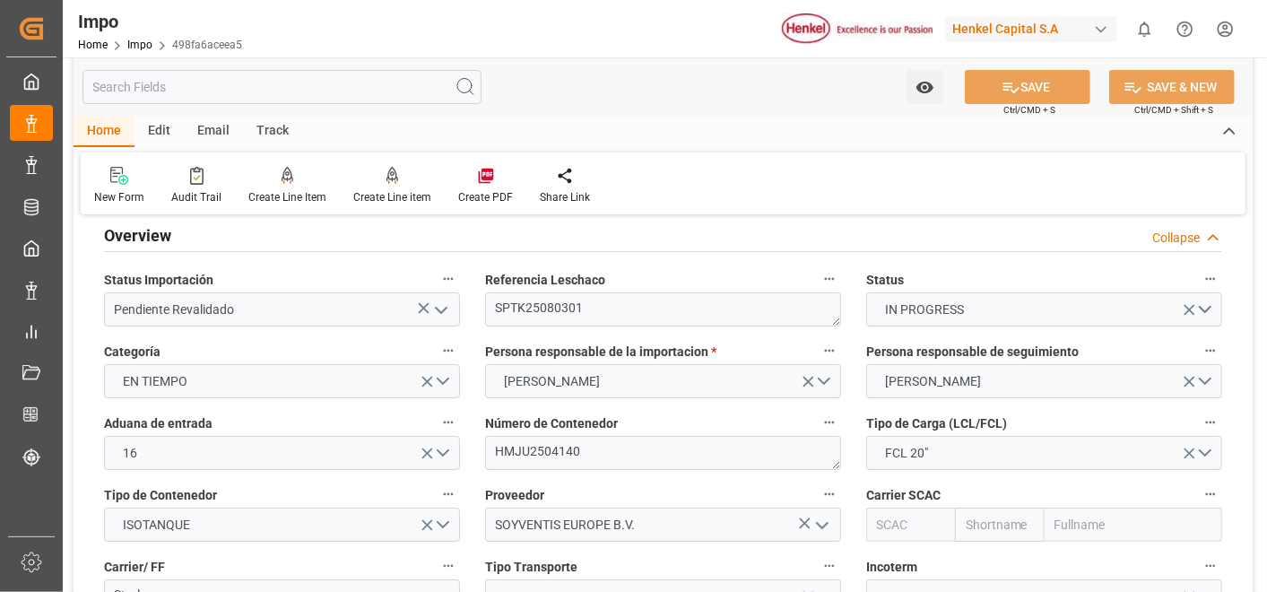
scroll to position [25, 0]
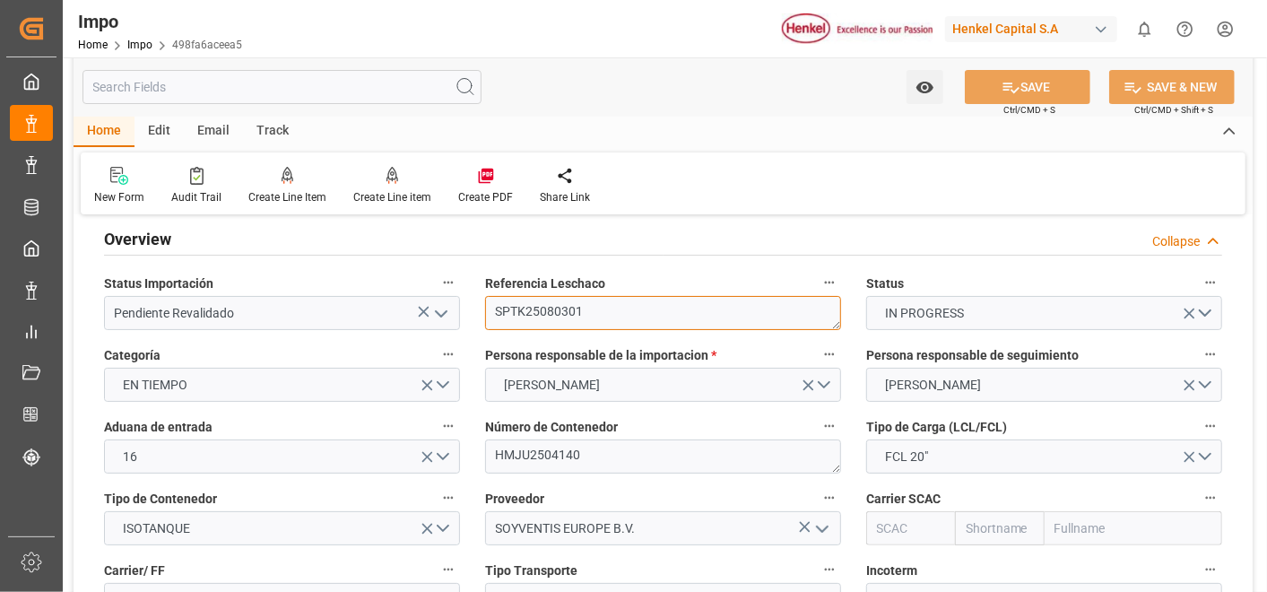
click at [553, 311] on textarea "SPTK25080301" at bounding box center [663, 313] width 356 height 34
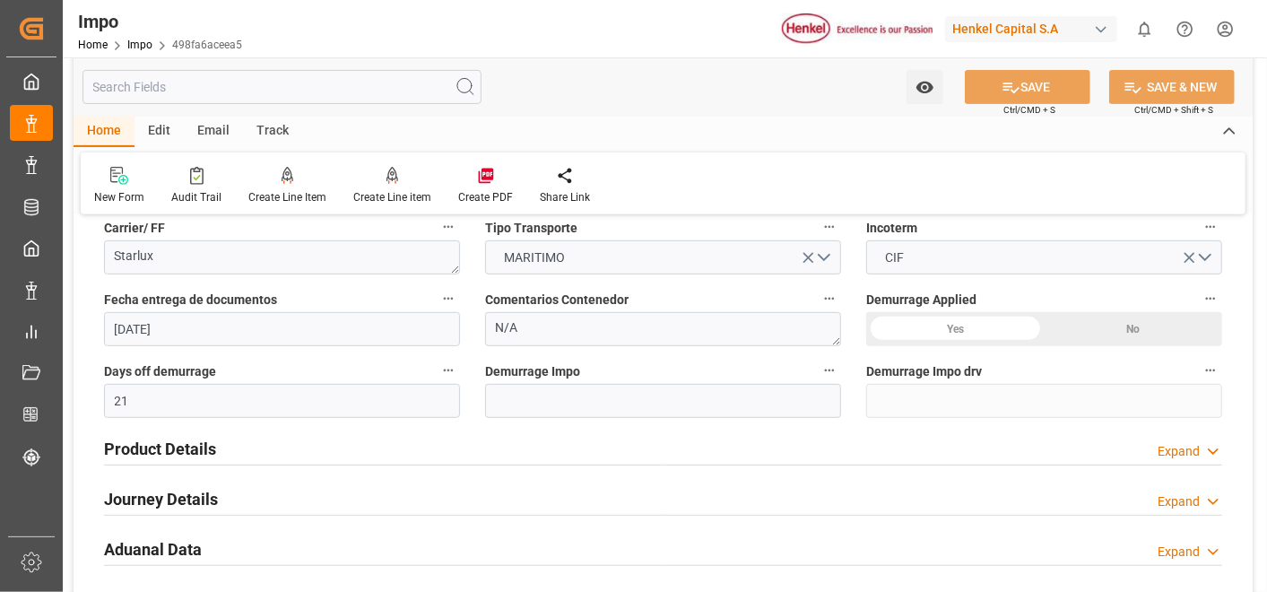
scroll to position [372, 0]
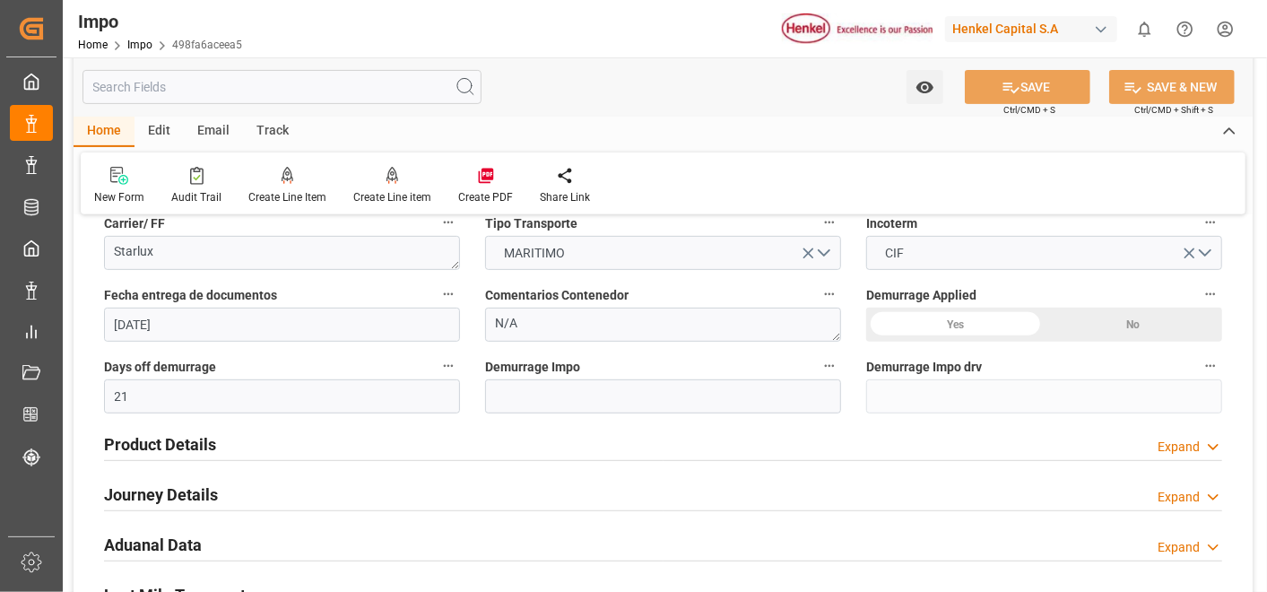
click at [161, 444] on h2 "Product Details" at bounding box center [160, 444] width 112 height 24
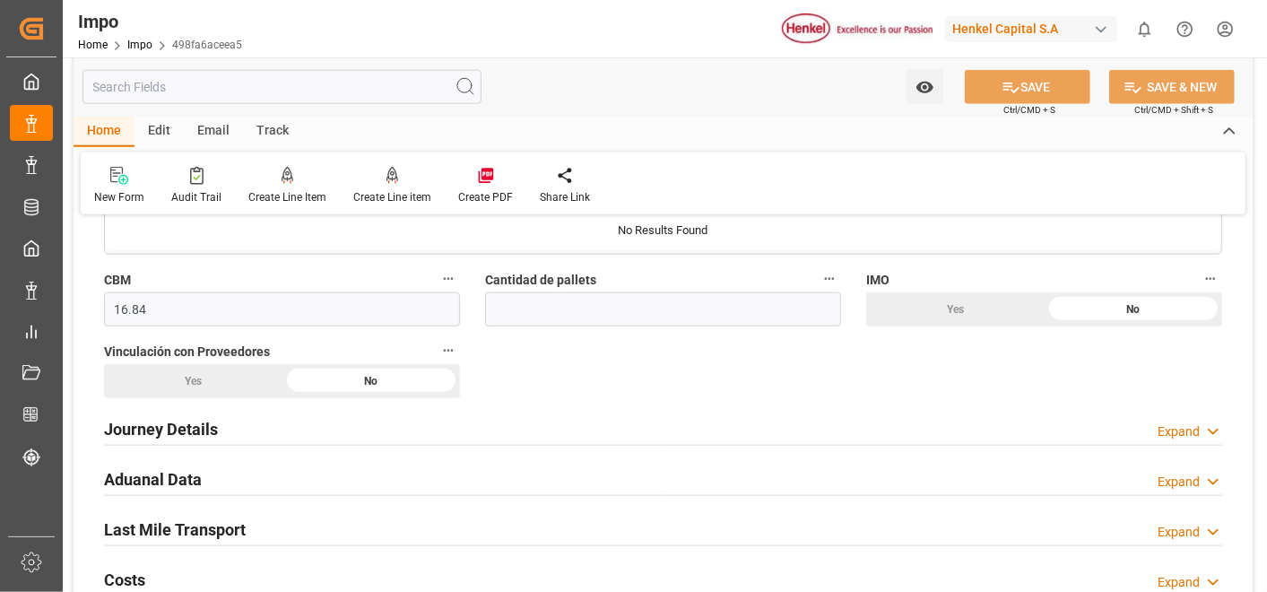
scroll to position [1036, 0]
click at [153, 422] on h2 "Journey Details" at bounding box center [161, 428] width 114 height 24
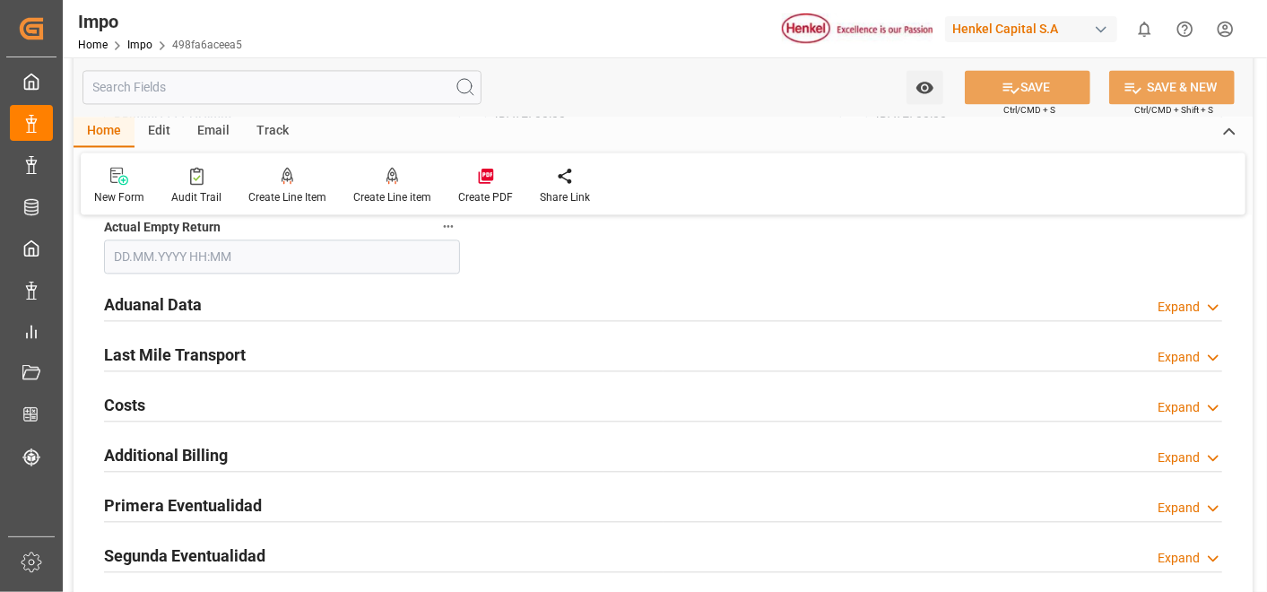
scroll to position [2126, 0]
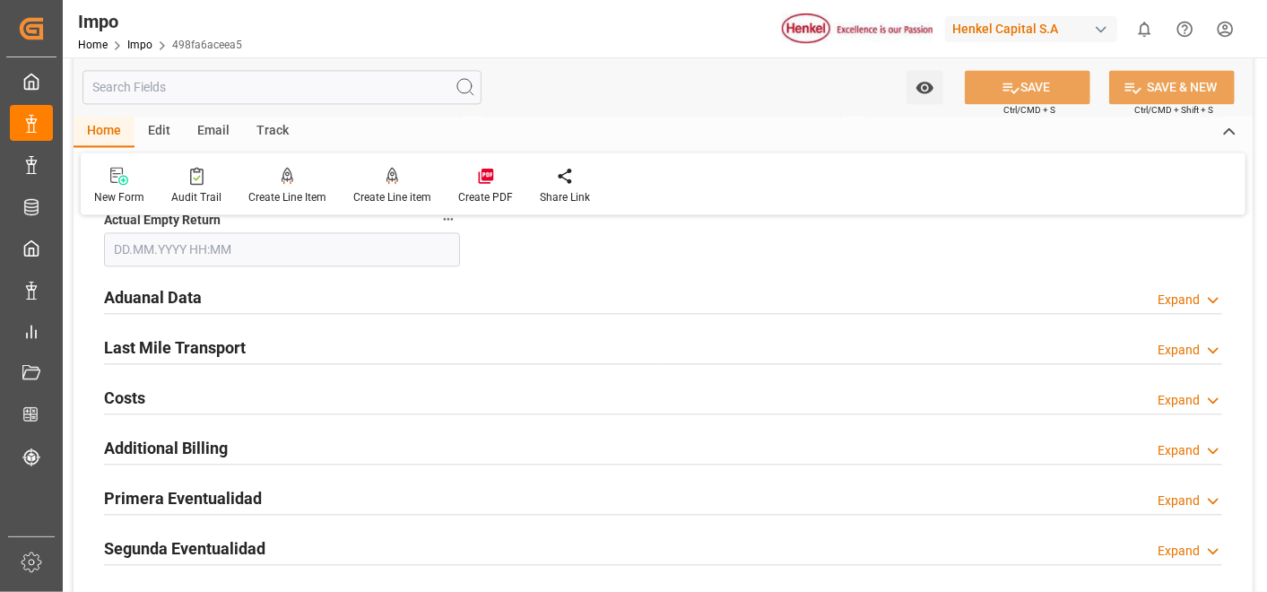
click at [174, 298] on h2 "Aduanal Data" at bounding box center [153, 297] width 98 height 24
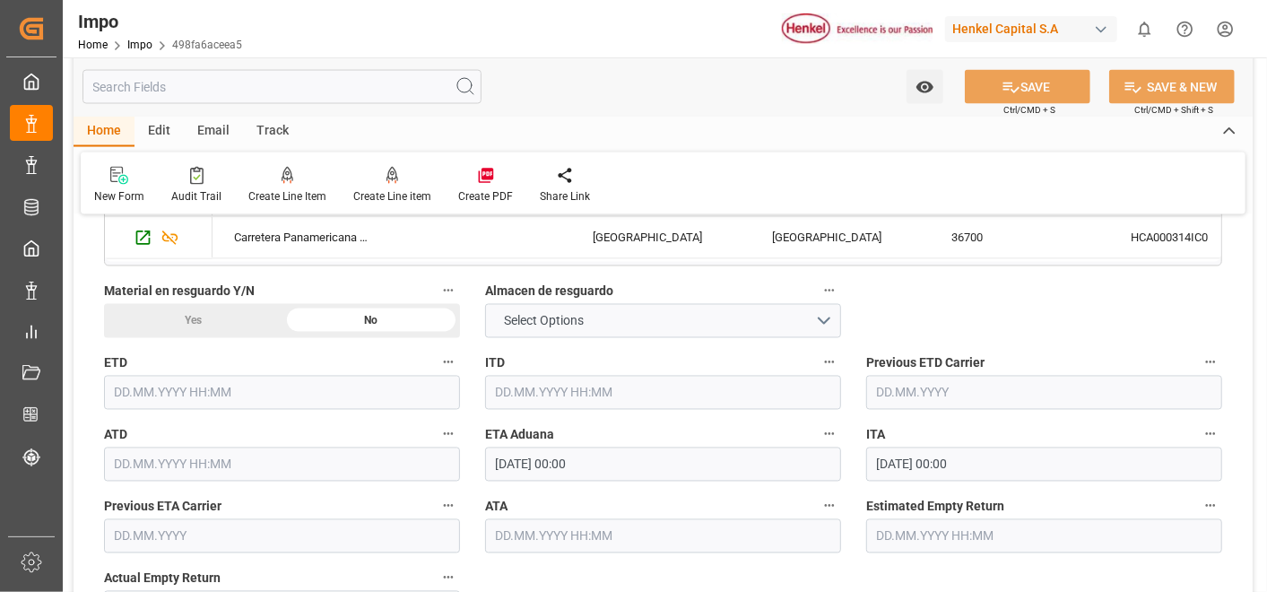
scroll to position [1765, 0]
click at [787, 316] on button "Select Options" at bounding box center [663, 323] width 356 height 34
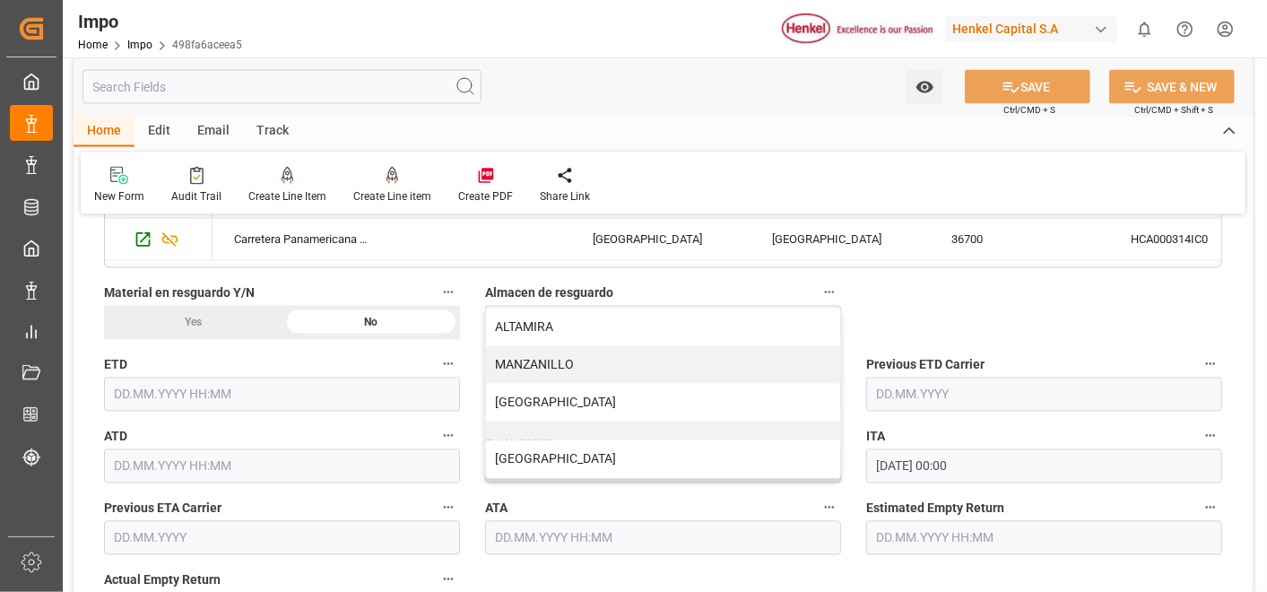
click at [941, 297] on div "Overview Collapse Status Importación Pendiente Revalidado Referencia Leschaco S…" at bounding box center [663, 170] width 1179 height 3410
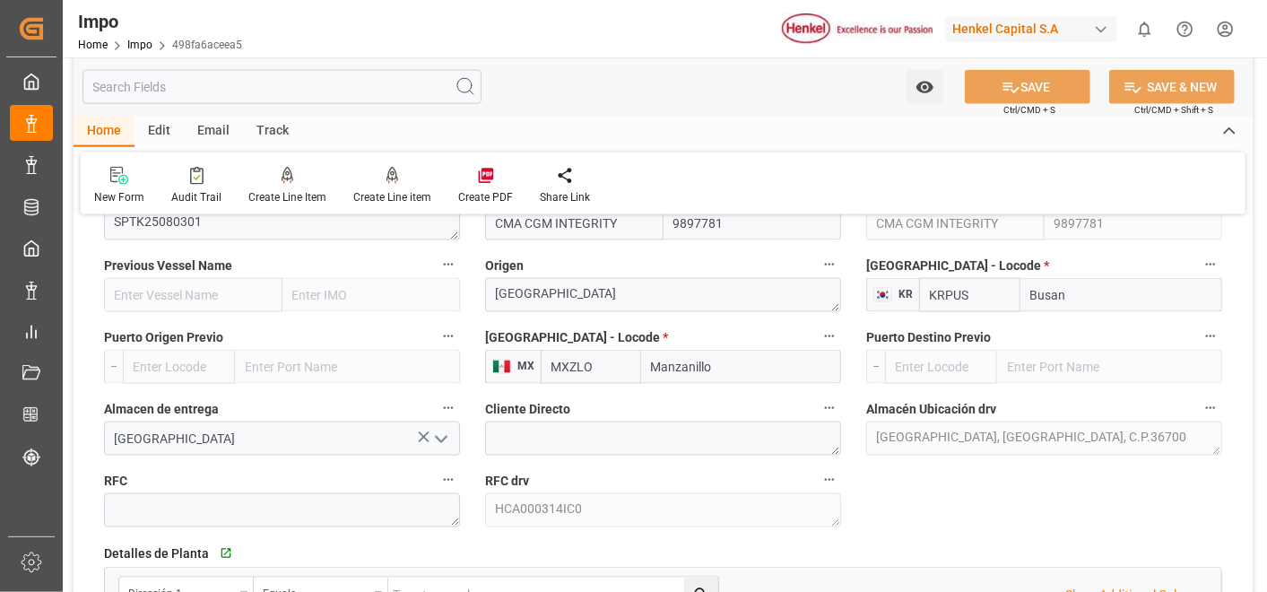
scroll to position [1313, 0]
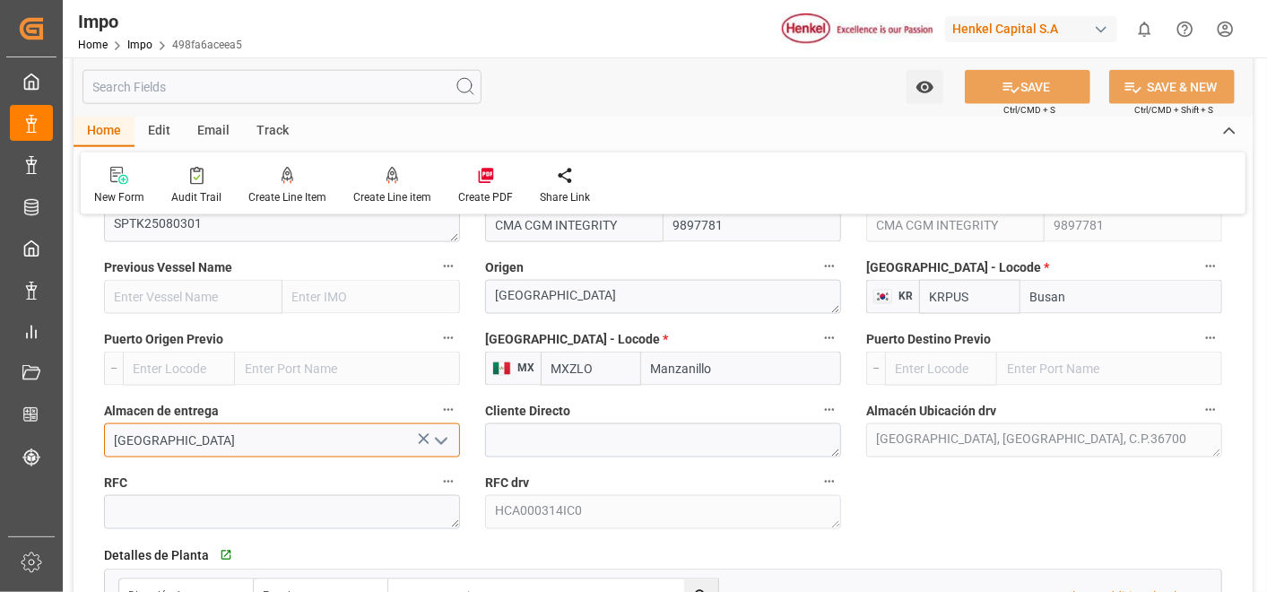
click at [139, 438] on input "[GEOGRAPHIC_DATA]" at bounding box center [282, 440] width 356 height 34
click at [620, 474] on label "RFC drv" at bounding box center [663, 482] width 356 height 25
click at [818, 474] on button "RFC drv" at bounding box center [829, 481] width 23 height 23
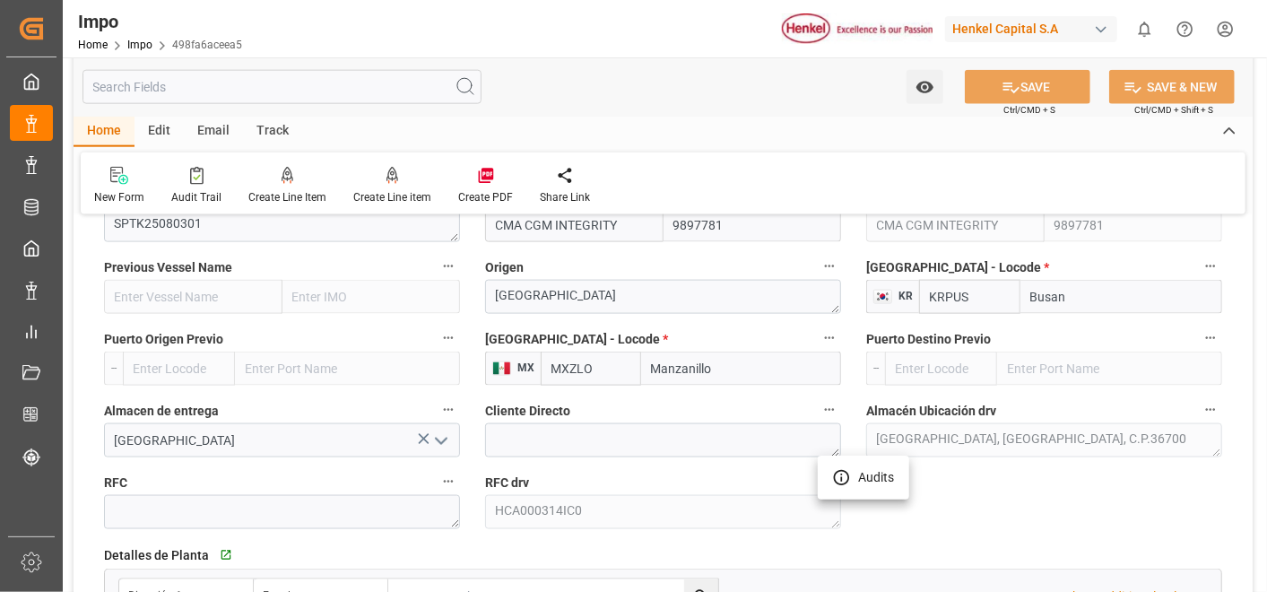
click at [1058, 506] on div at bounding box center [633, 296] width 1267 height 592
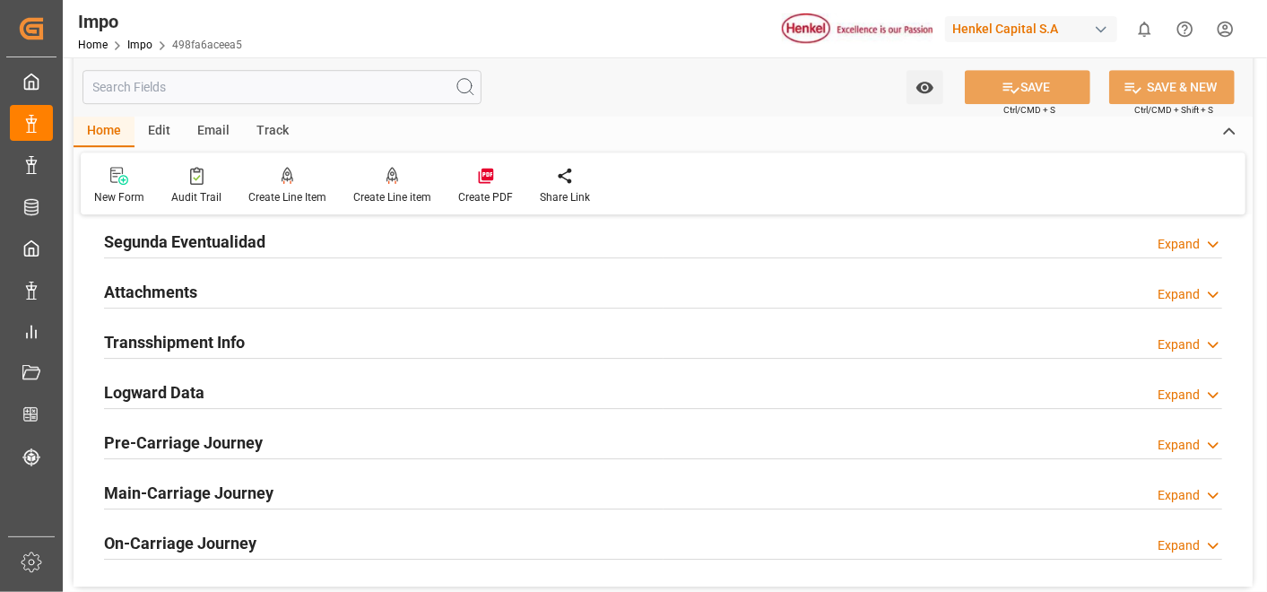
scroll to position [3102, 0]
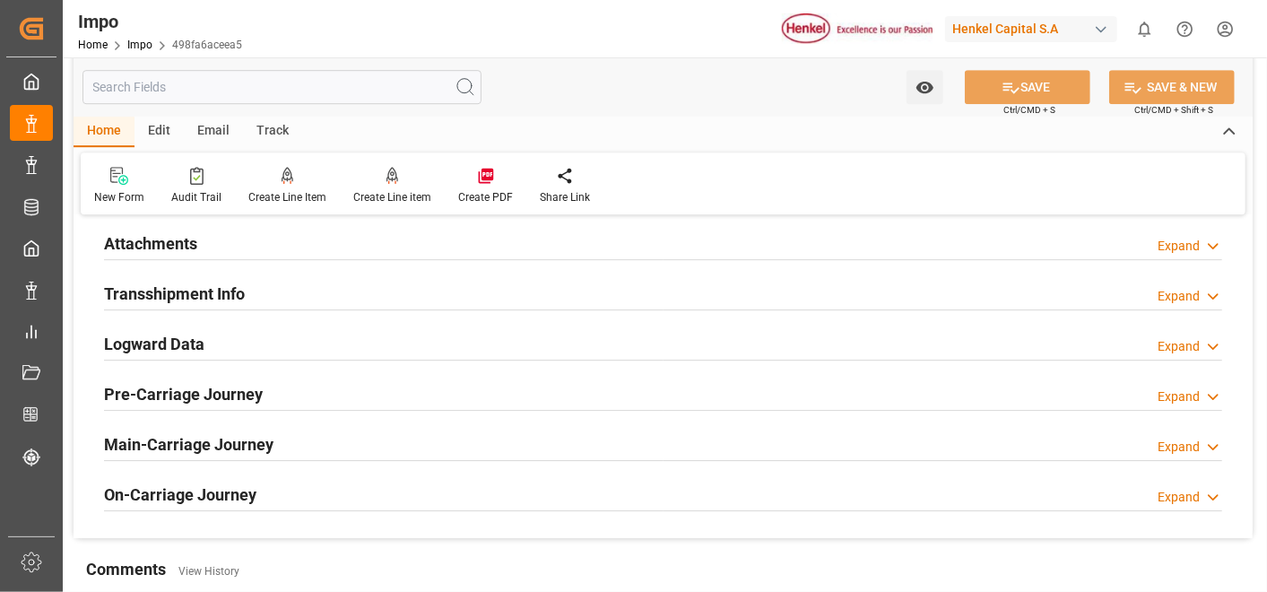
click at [152, 235] on h2 "Attachments" at bounding box center [150, 243] width 93 height 24
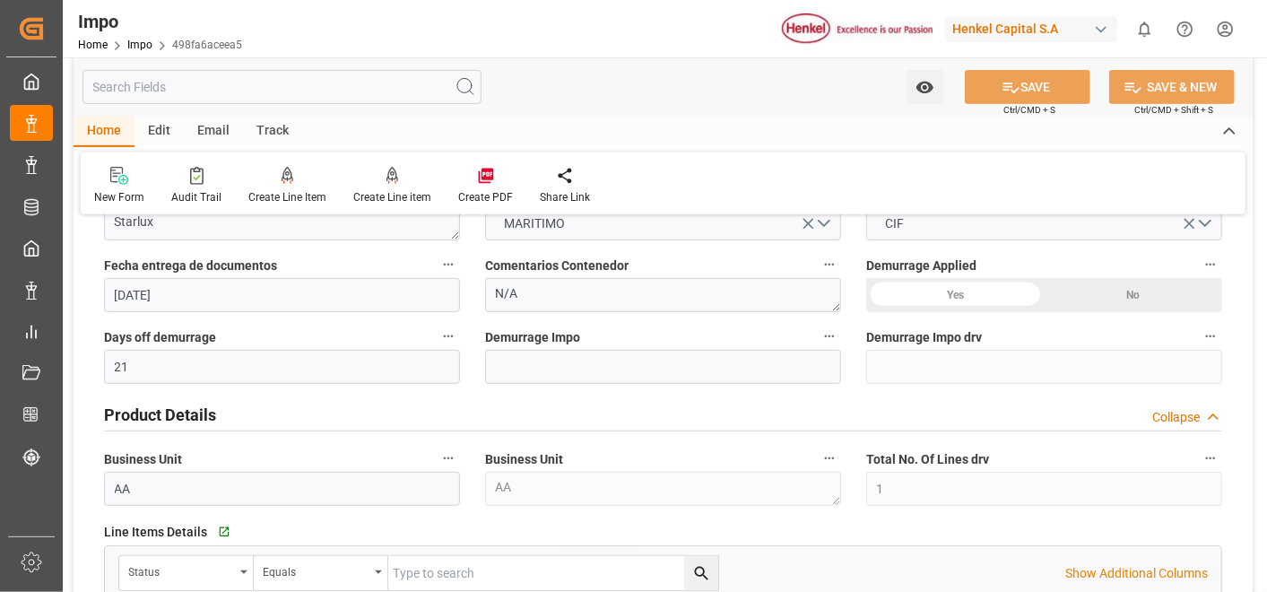
scroll to position [0, 0]
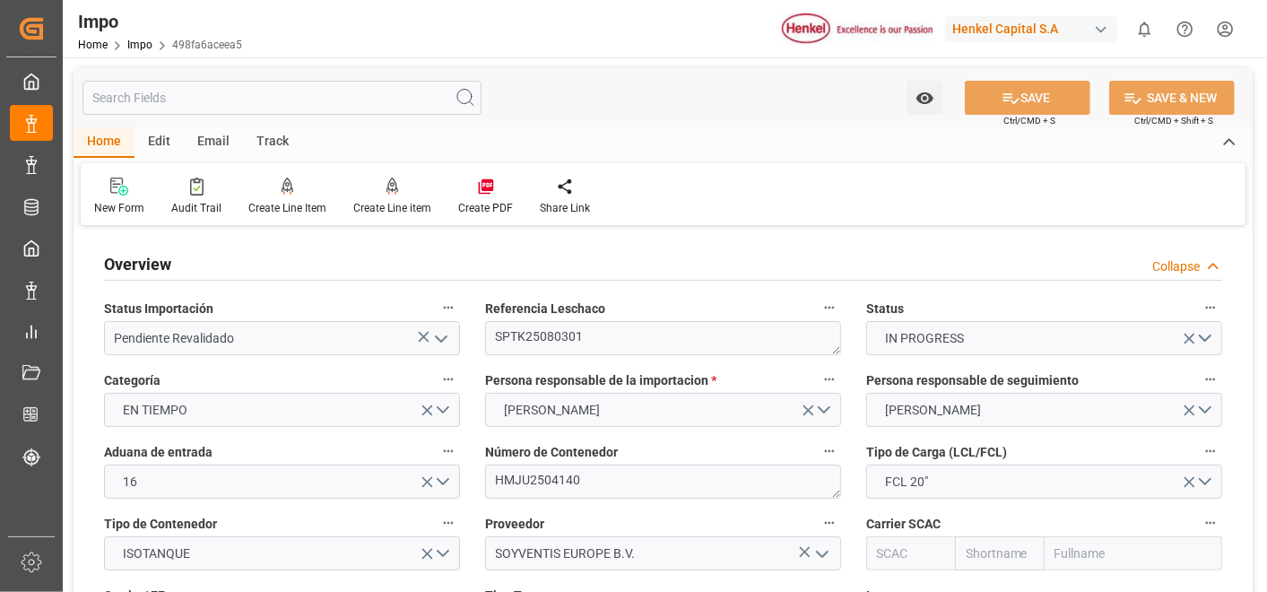
click at [500, 18] on div "Impo Home Impo 498fa6aceea5 Henkel Capital S.A 0 Notifications Only show unread…" at bounding box center [658, 28] width 1217 height 57
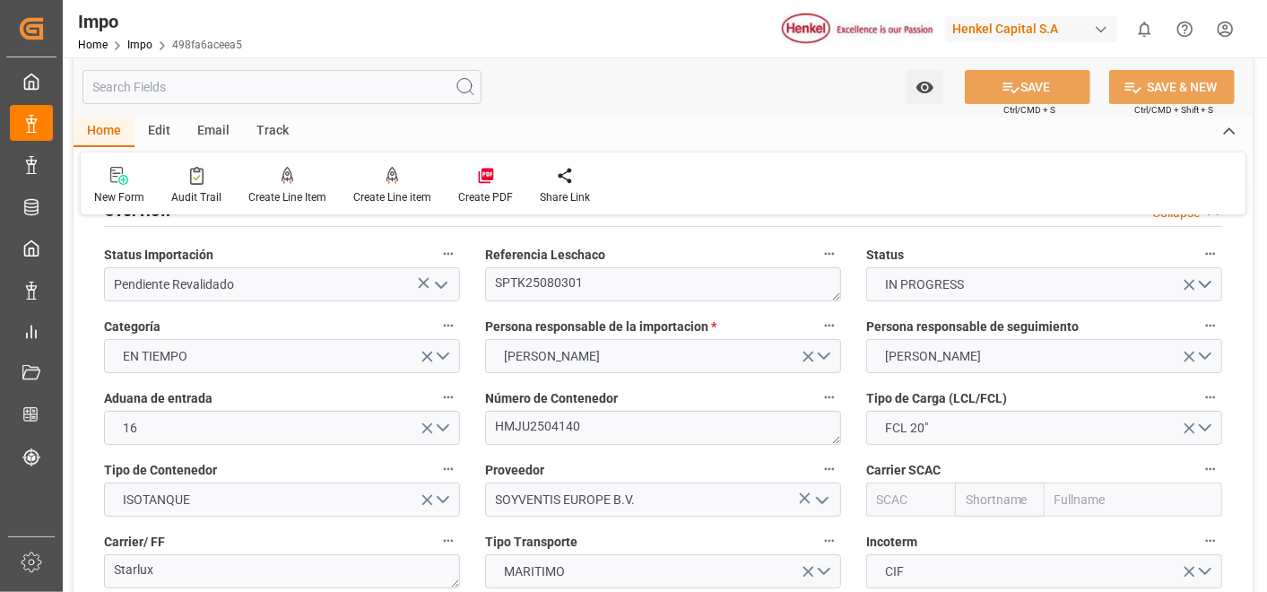
scroll to position [53, 0]
